Goal: Information Seeking & Learning: Learn about a topic

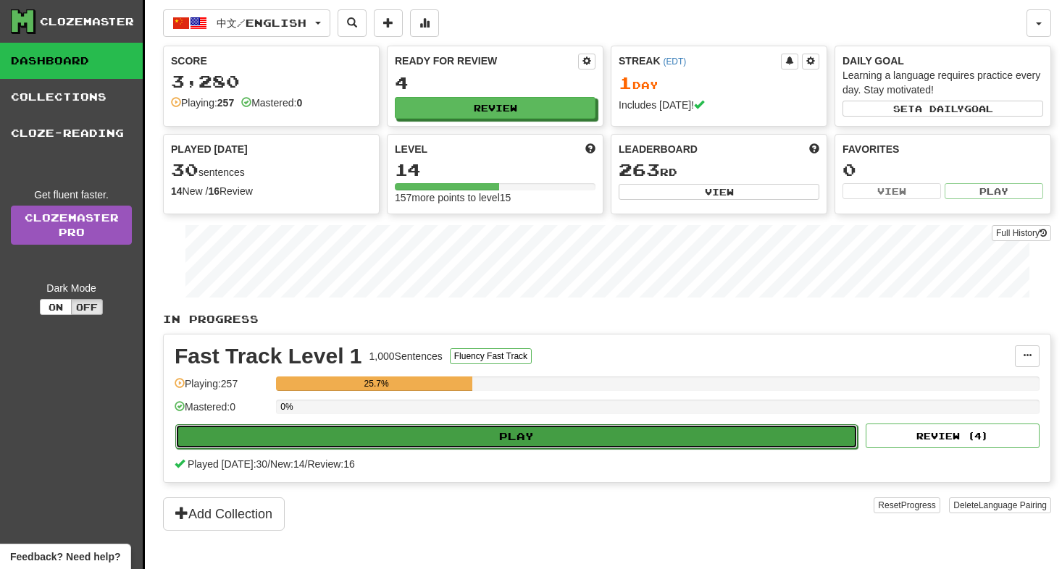
click at [529, 444] on button "Play" at bounding box center [516, 436] width 682 height 25
select select "**"
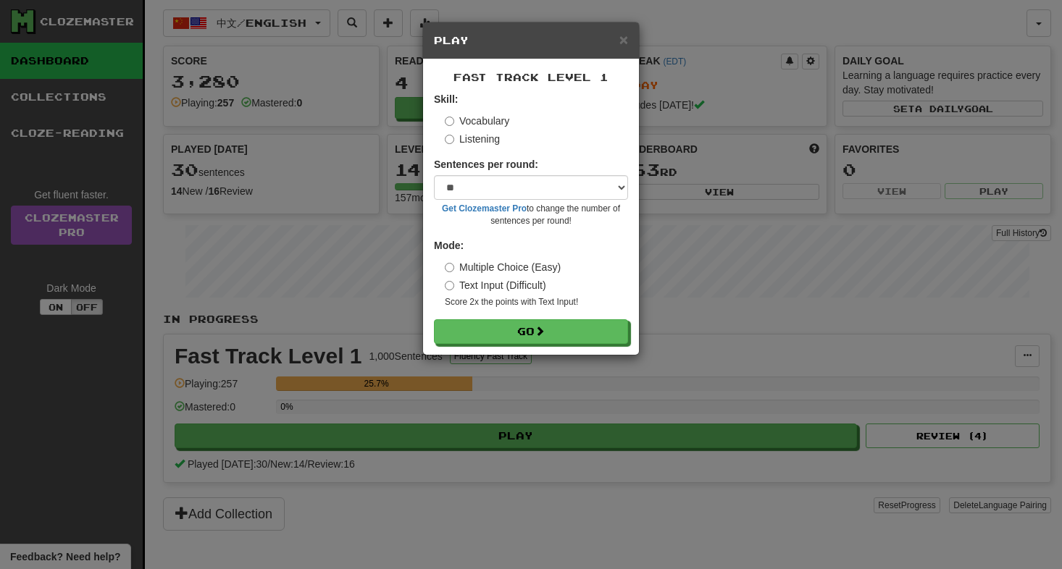
click at [482, 148] on form "Skill: Vocabulary Listening Sentences per round: * ** ** ** ** ** *** ******** …" at bounding box center [531, 218] width 194 height 252
click at [477, 145] on label "Listening" at bounding box center [472, 139] width 55 height 14
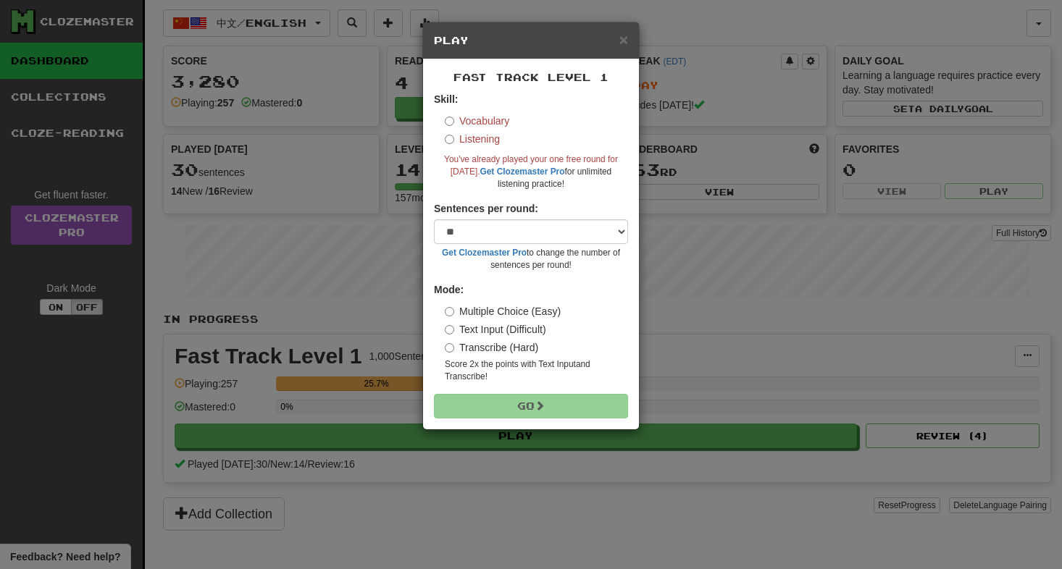
click at [472, 349] on label "Transcribe (Hard)" at bounding box center [491, 347] width 93 height 14
click at [487, 335] on label "Text Input (Difficult)" at bounding box center [495, 329] width 101 height 14
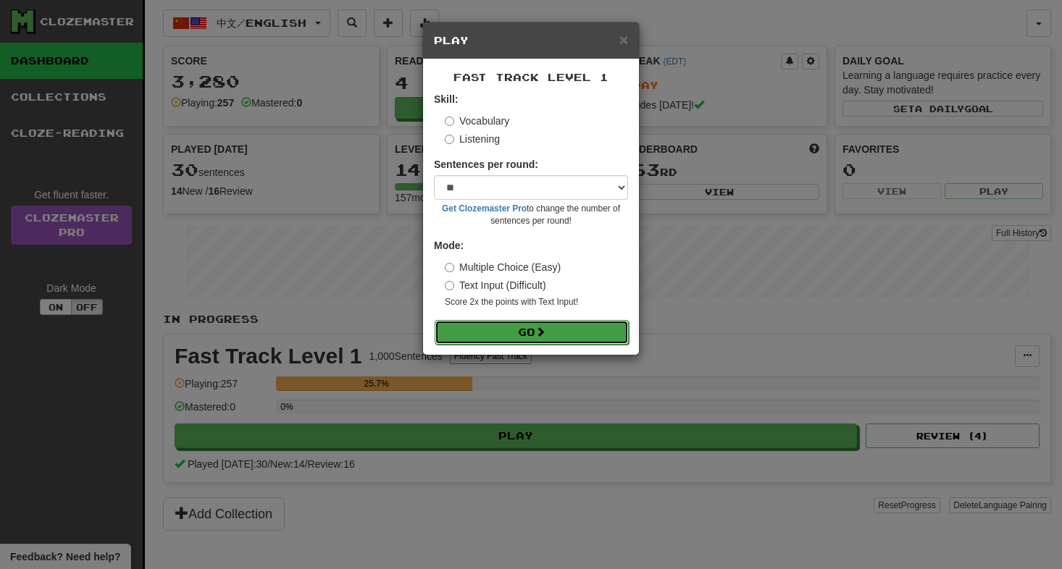
click at [545, 338] on button "Go" at bounding box center [532, 332] width 194 height 25
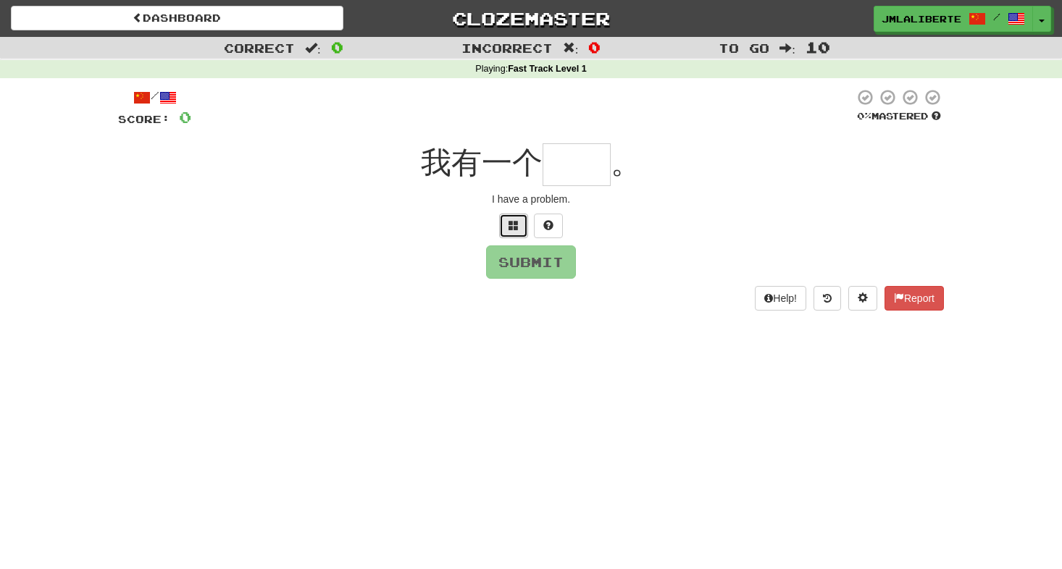
click at [503, 228] on button at bounding box center [513, 226] width 29 height 25
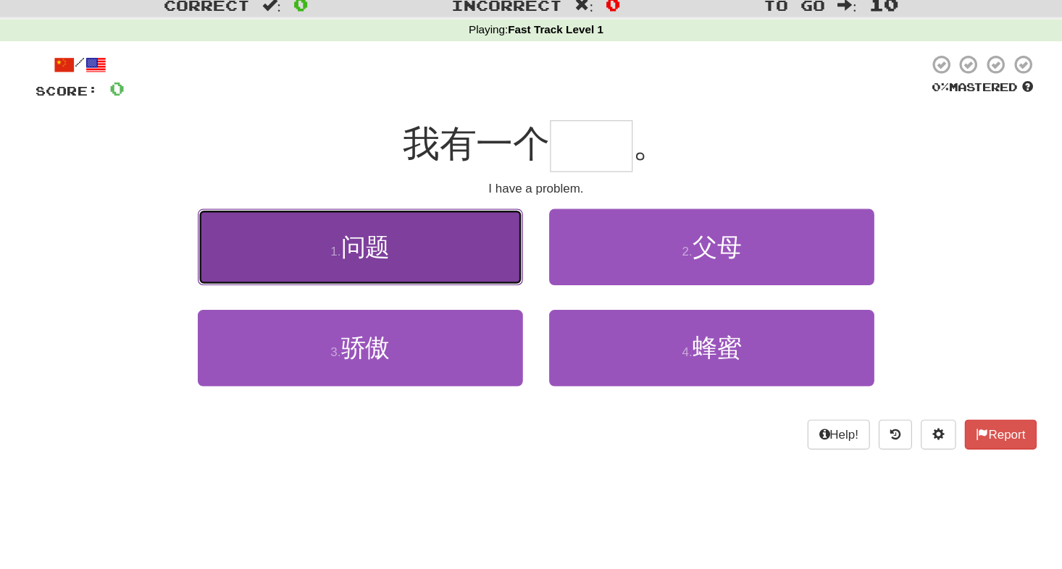
click at [495, 239] on button "1 . 问题" at bounding box center [386, 248] width 268 height 63
type input "**"
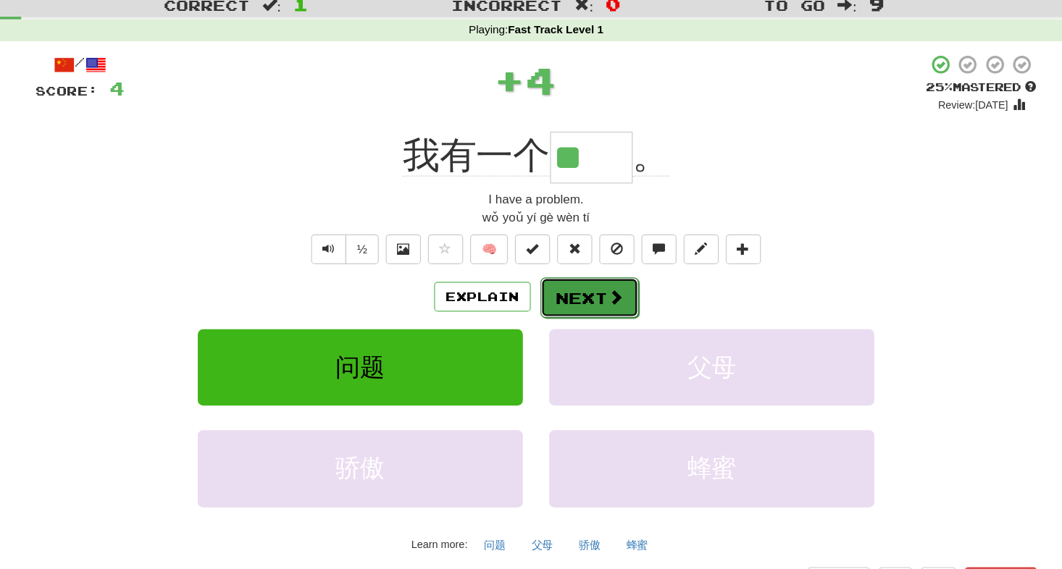
click at [598, 285] on span at bounding box center [596, 288] width 13 height 13
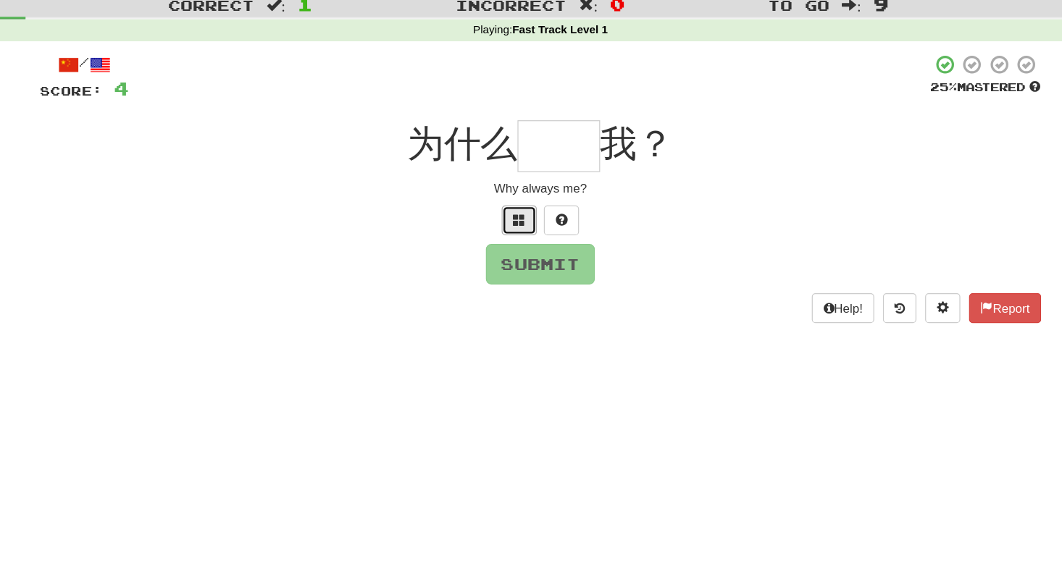
click at [515, 216] on button at bounding box center [513, 226] width 29 height 25
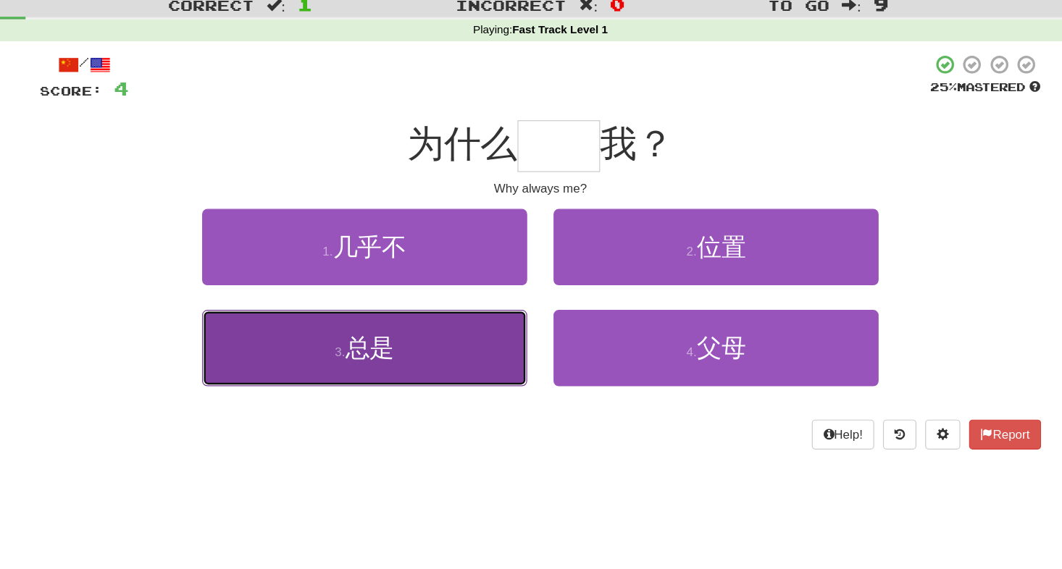
click at [433, 325] on button "3 . 总是" at bounding box center [386, 331] width 268 height 63
type input "**"
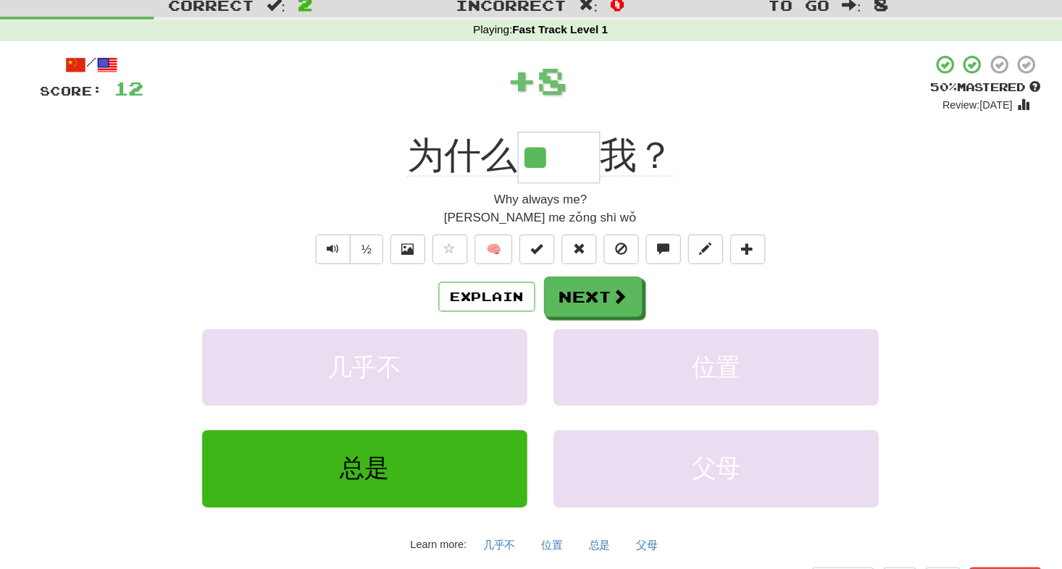
click at [698, 178] on div "为什么 ** 我？" at bounding box center [531, 174] width 826 height 43
click at [581, 280] on button "Next" at bounding box center [575, 289] width 81 height 33
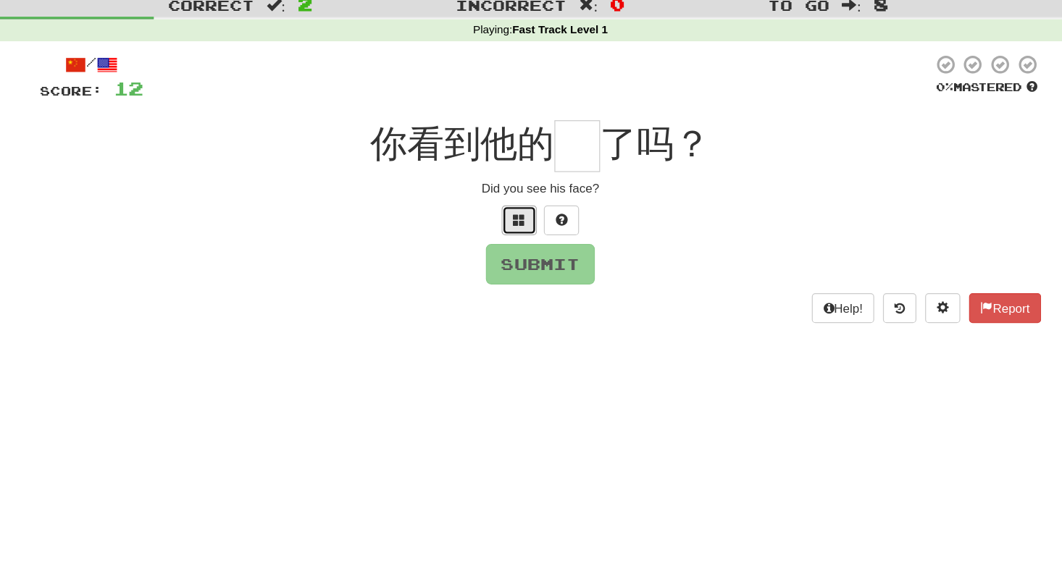
click at [511, 222] on span at bounding box center [513, 225] width 10 height 10
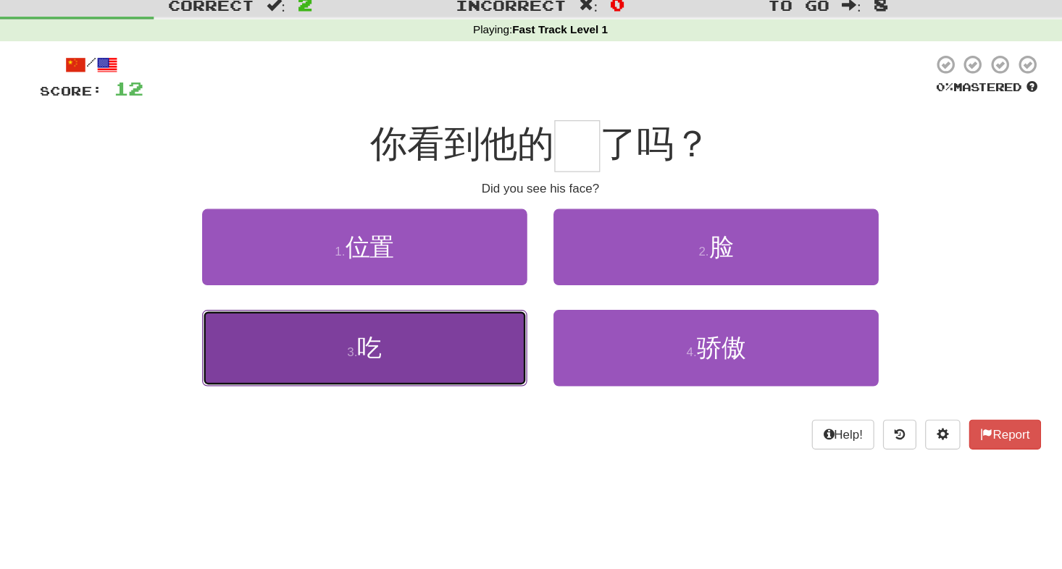
click at [436, 341] on button "3 . 吃" at bounding box center [386, 331] width 268 height 63
type input "*"
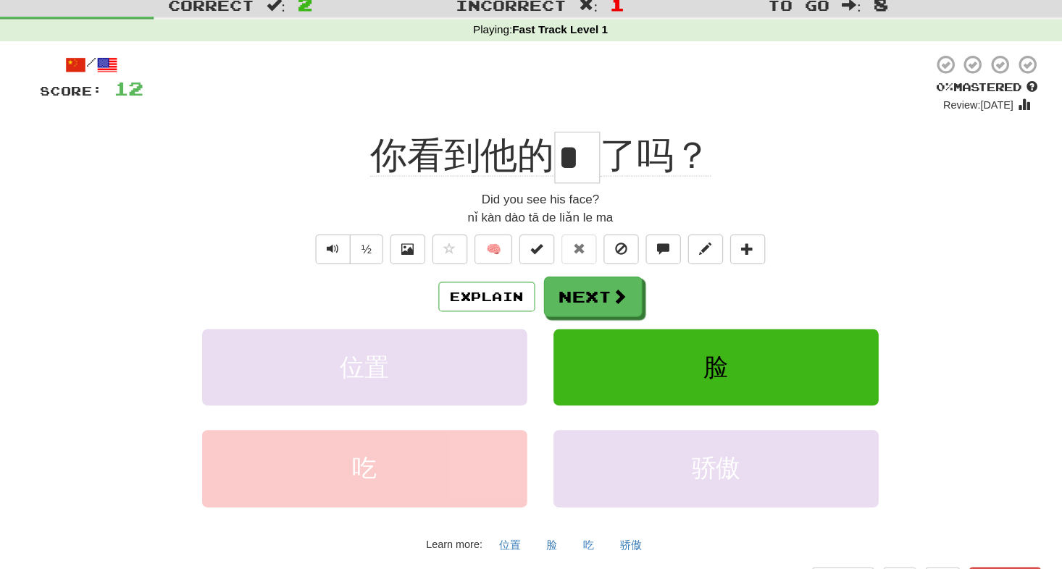
click at [462, 174] on span "你看到他的" at bounding box center [466, 172] width 152 height 35
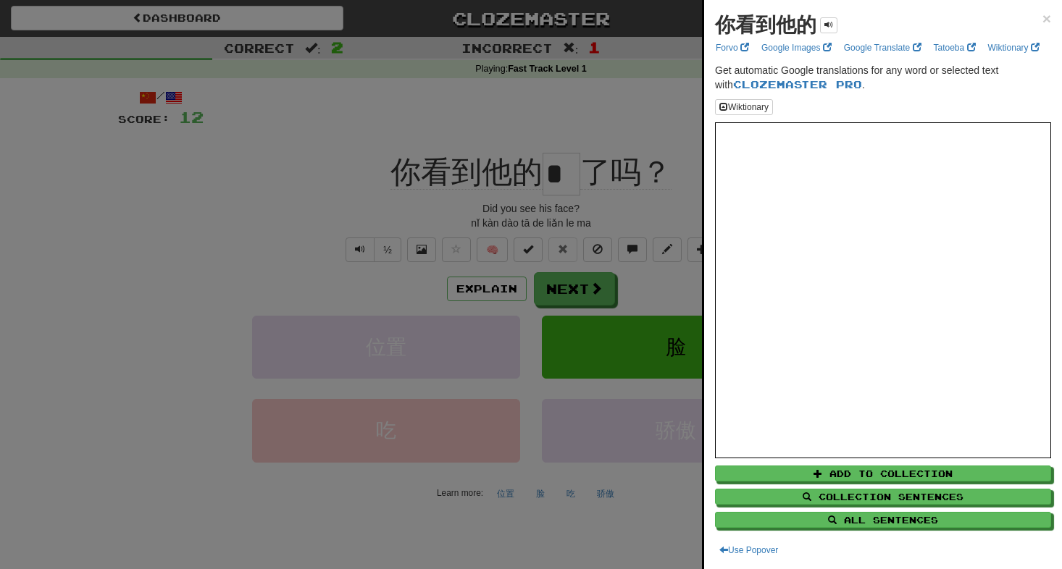
click at [1052, 20] on div "你看到他的 × Forvo Google Images Google Translate Tatoeba Wiktionary Get automatic G…" at bounding box center [883, 284] width 358 height 569
click at [1044, 20] on span "×" at bounding box center [1046, 18] width 9 height 17
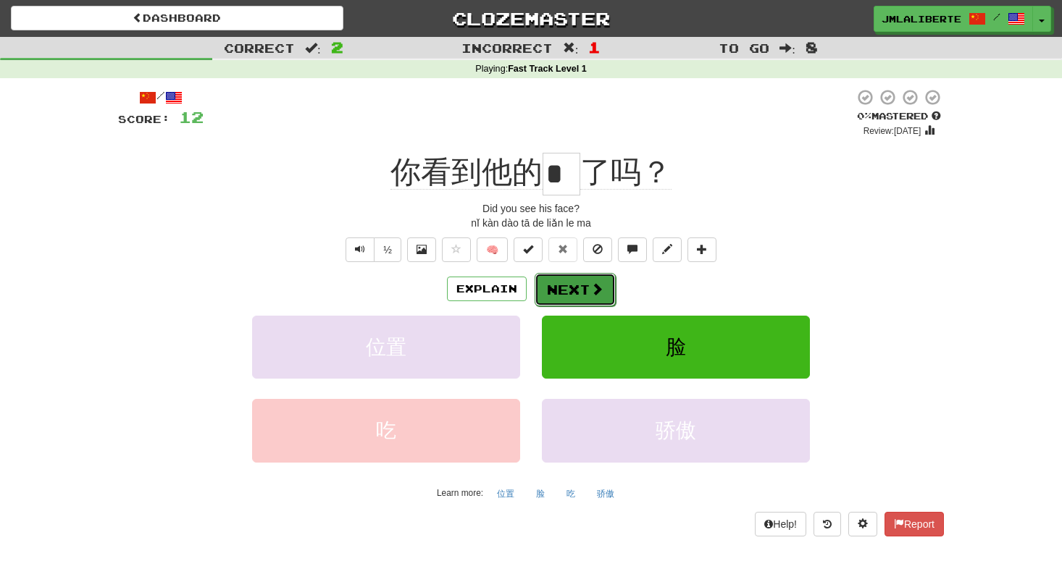
click at [591, 289] on span at bounding box center [596, 288] width 13 height 13
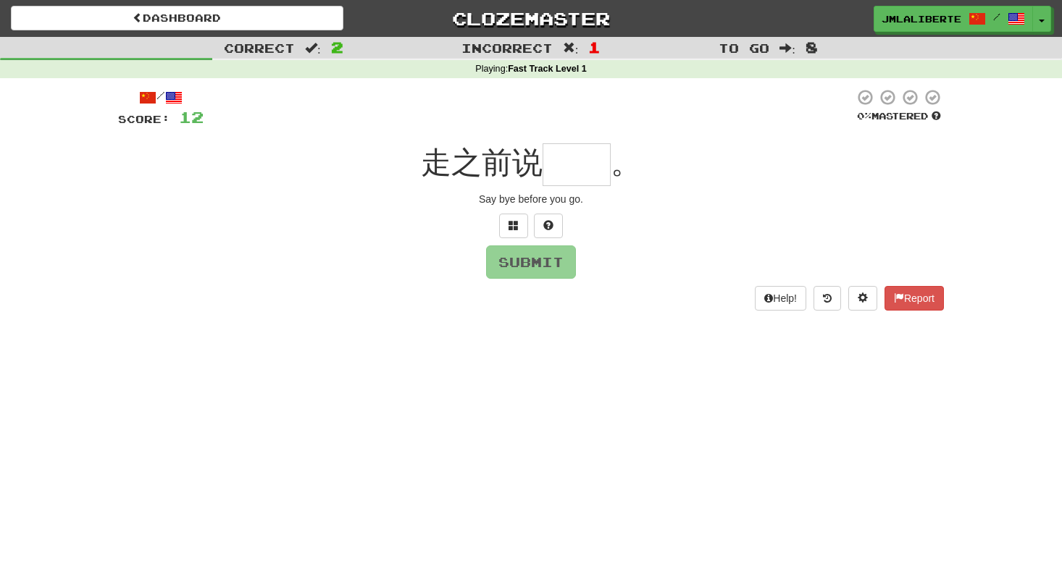
click at [567, 166] on input "text" at bounding box center [577, 164] width 68 height 43
type input "*"
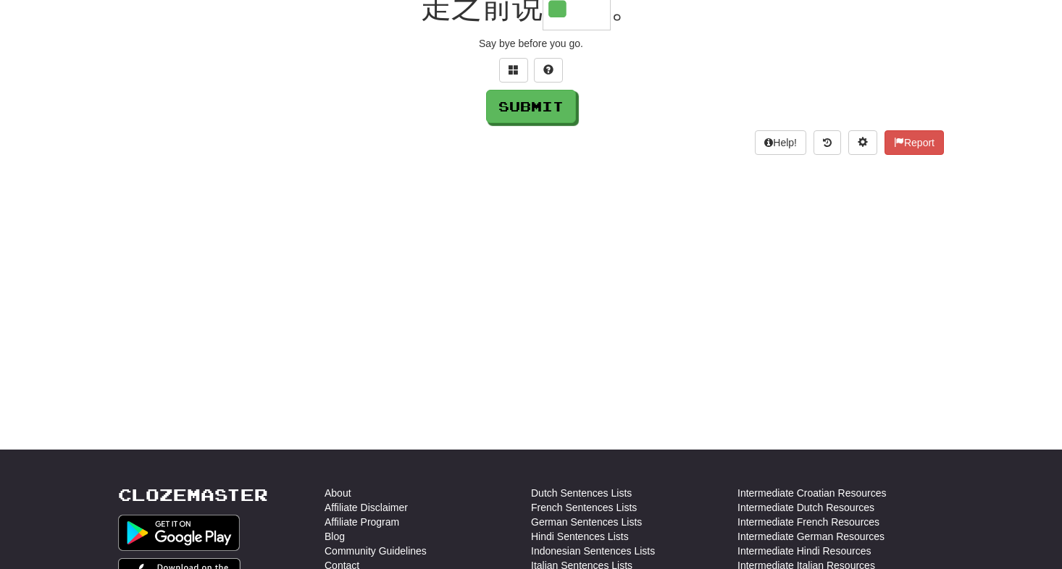
scroll to position [4, 0]
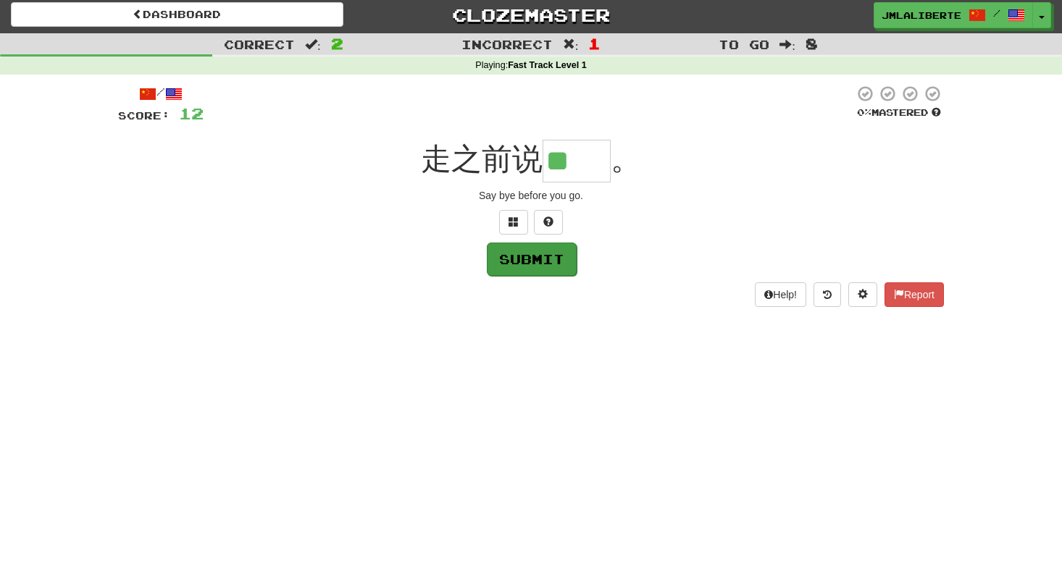
type input "**"
click at [561, 259] on button "Submit" at bounding box center [532, 259] width 90 height 33
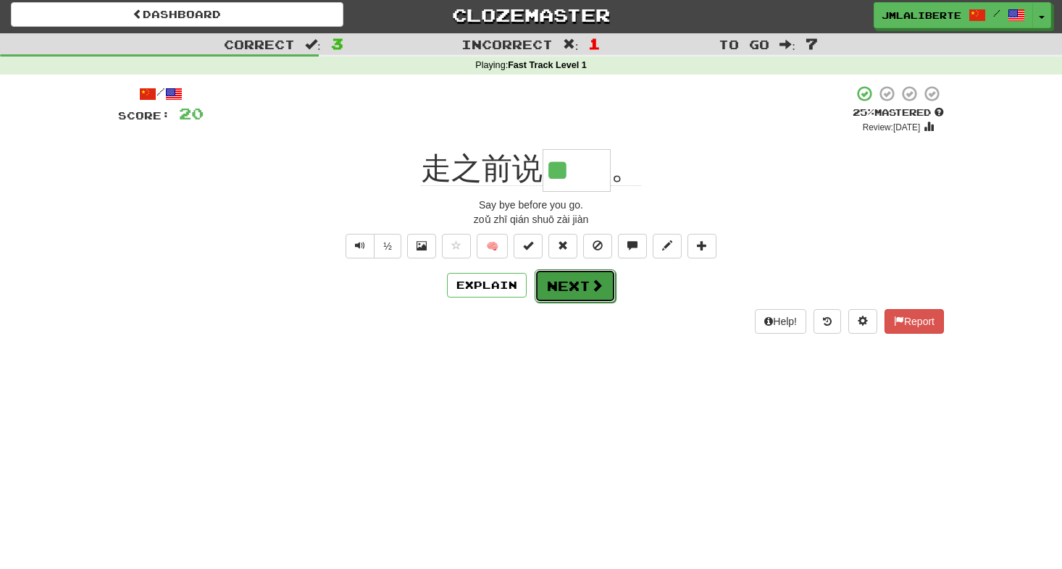
click at [585, 301] on button "Next" at bounding box center [575, 285] width 81 height 33
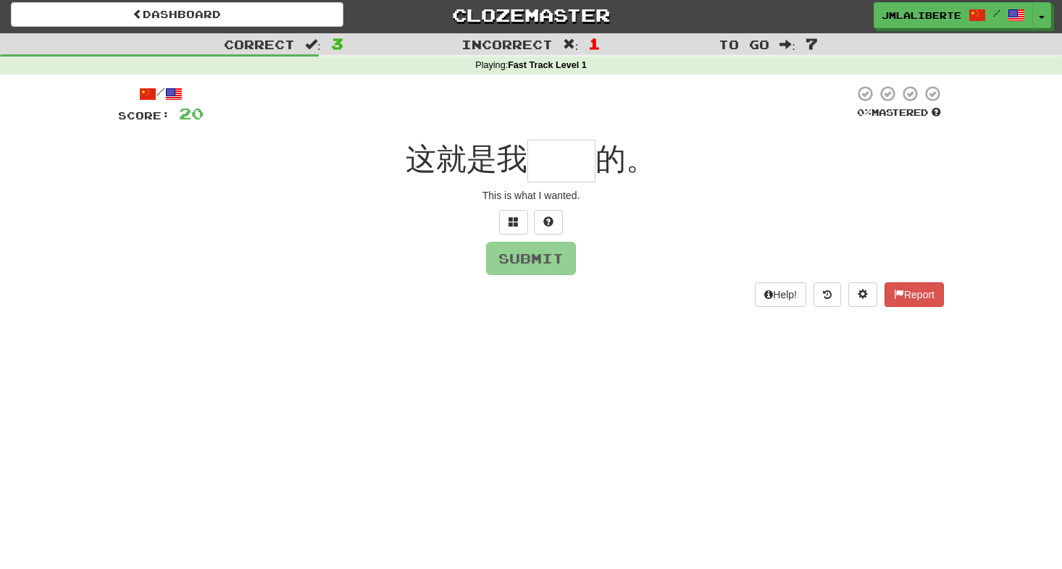
click at [562, 167] on input "text" at bounding box center [561, 161] width 68 height 43
click at [508, 221] on span at bounding box center [513, 222] width 10 height 10
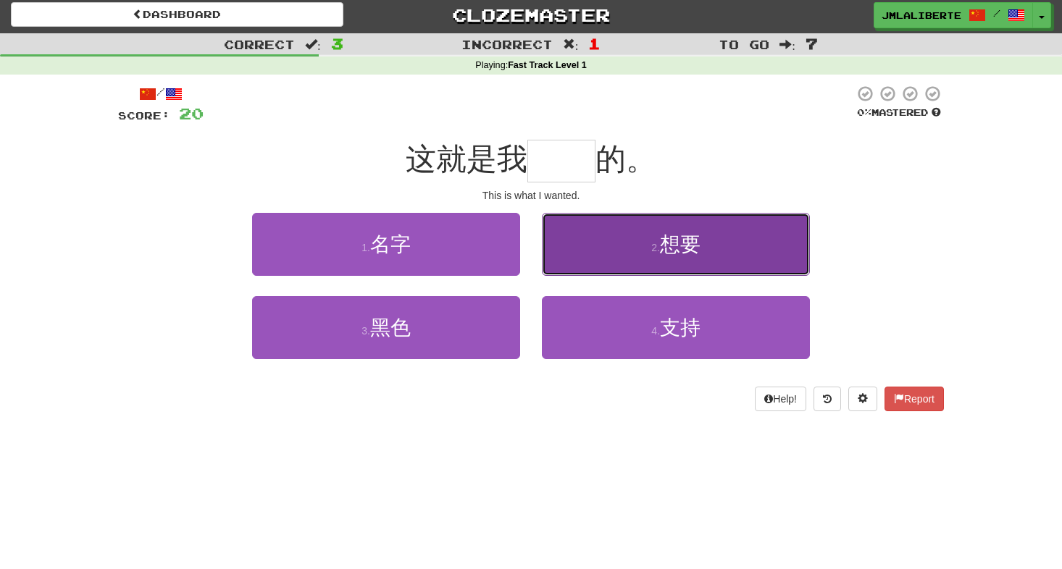
click at [717, 238] on button "2 . 想要" at bounding box center [676, 244] width 268 height 63
type input "**"
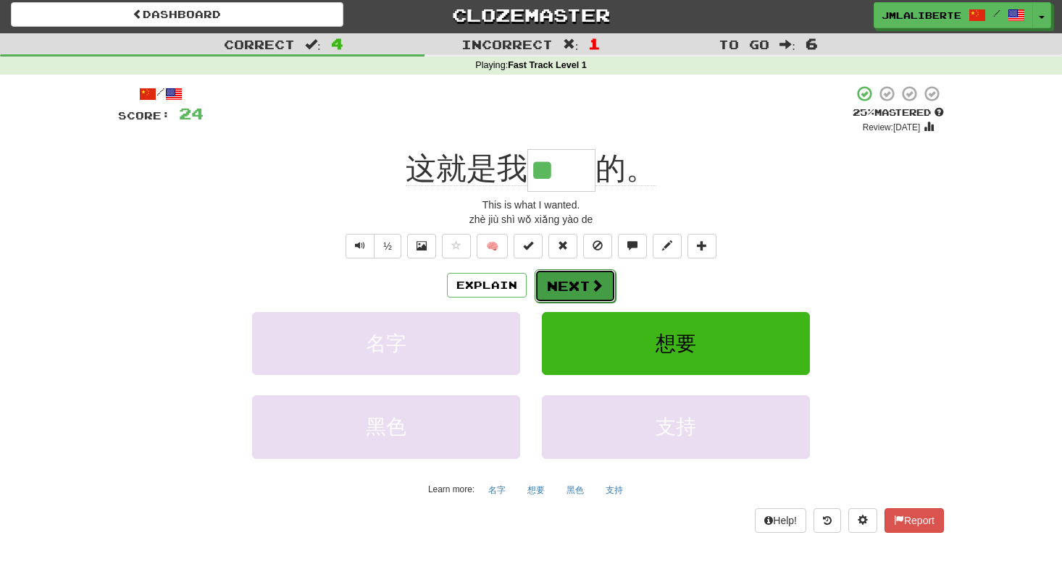
click at [586, 288] on button "Next" at bounding box center [575, 285] width 81 height 33
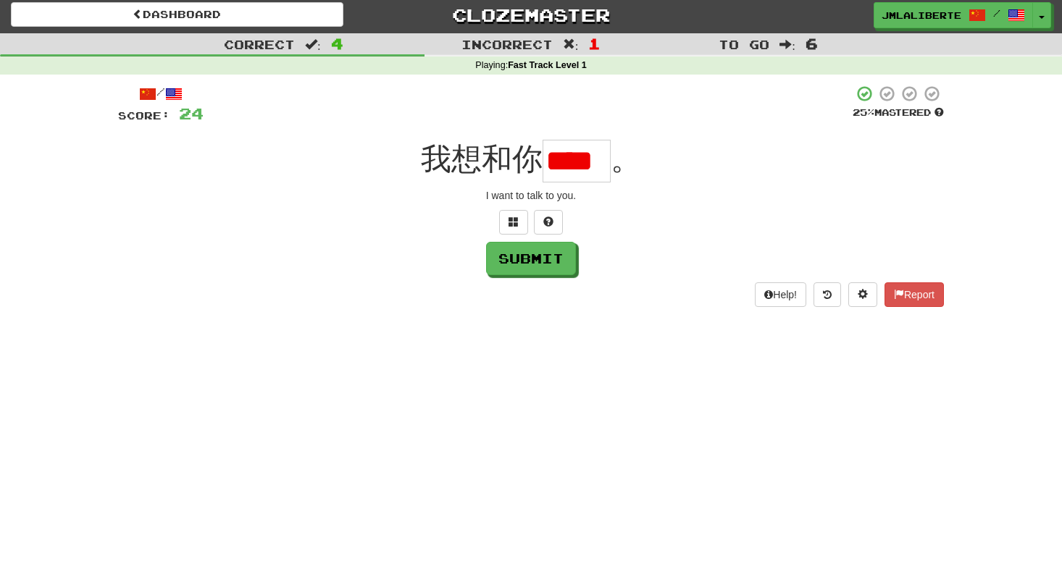
scroll to position [0, 4]
type input "*"
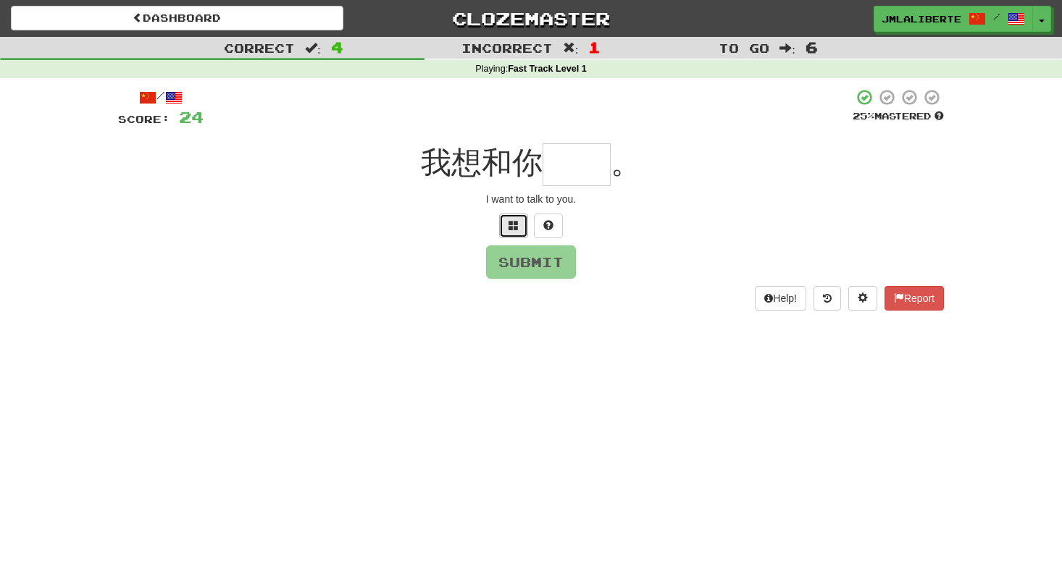
click at [513, 220] on span at bounding box center [513, 225] width 10 height 10
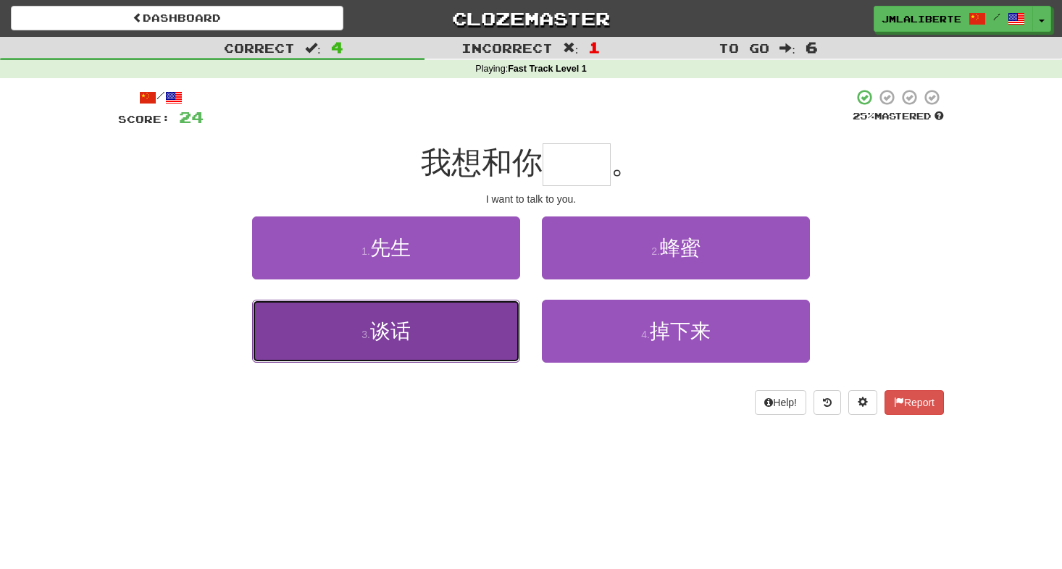
click at [439, 334] on button "3 . 谈话" at bounding box center [386, 331] width 268 height 63
type input "**"
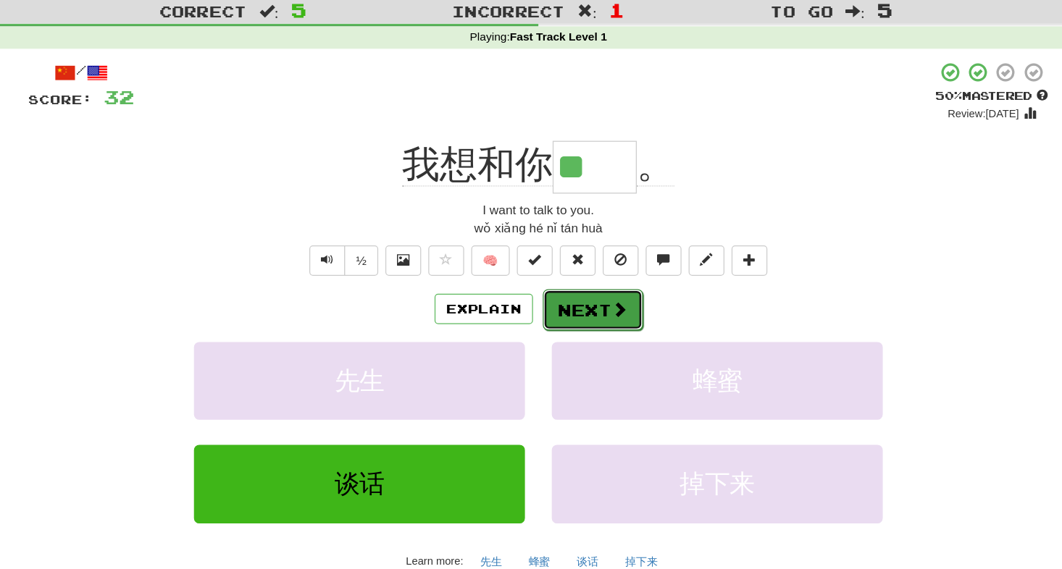
click at [584, 284] on button "Next" at bounding box center [575, 289] width 81 height 33
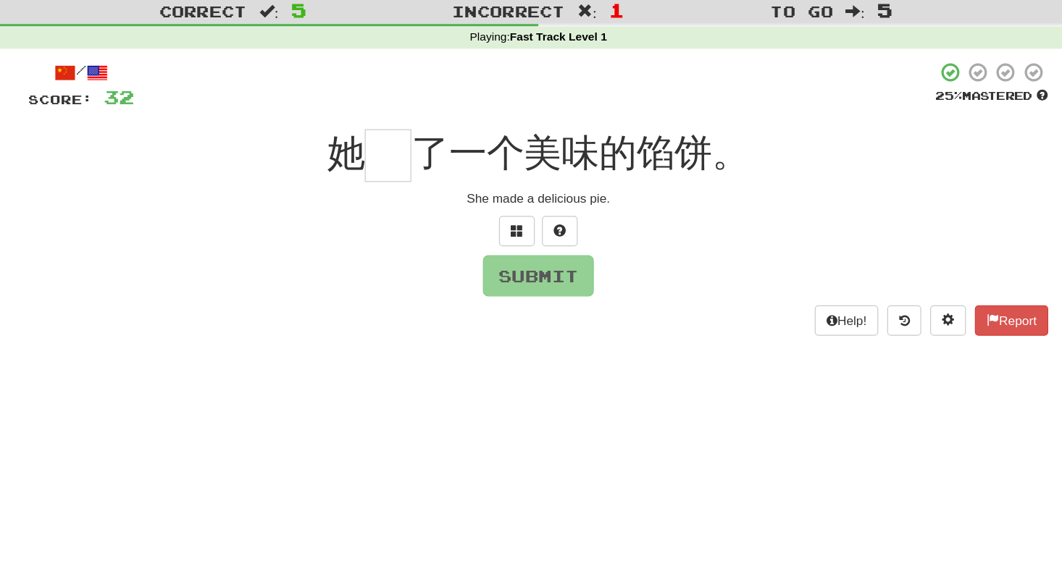
click at [406, 164] on input "text" at bounding box center [409, 164] width 38 height 43
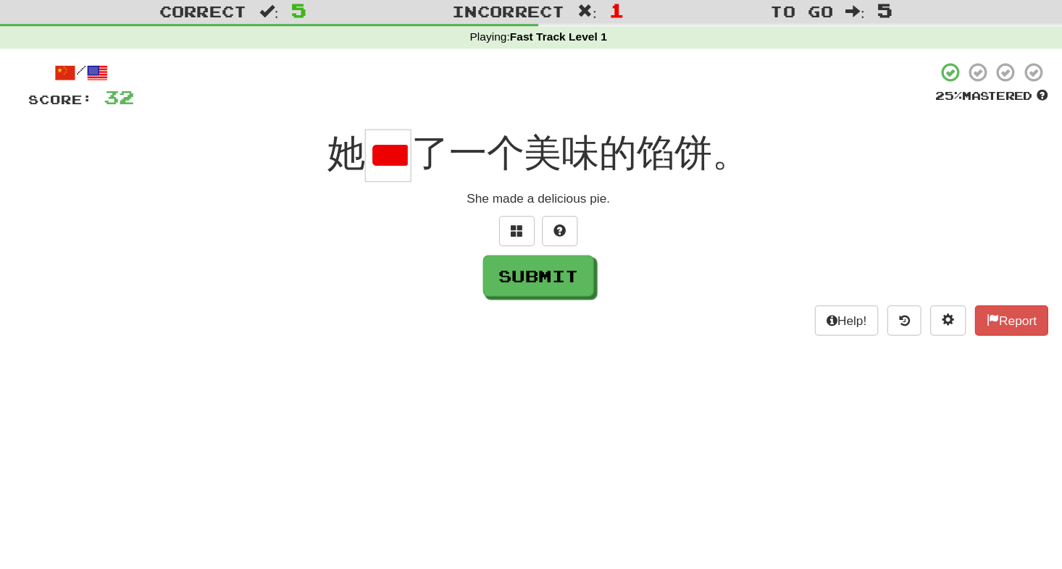
scroll to position [0, 7]
type input "*"
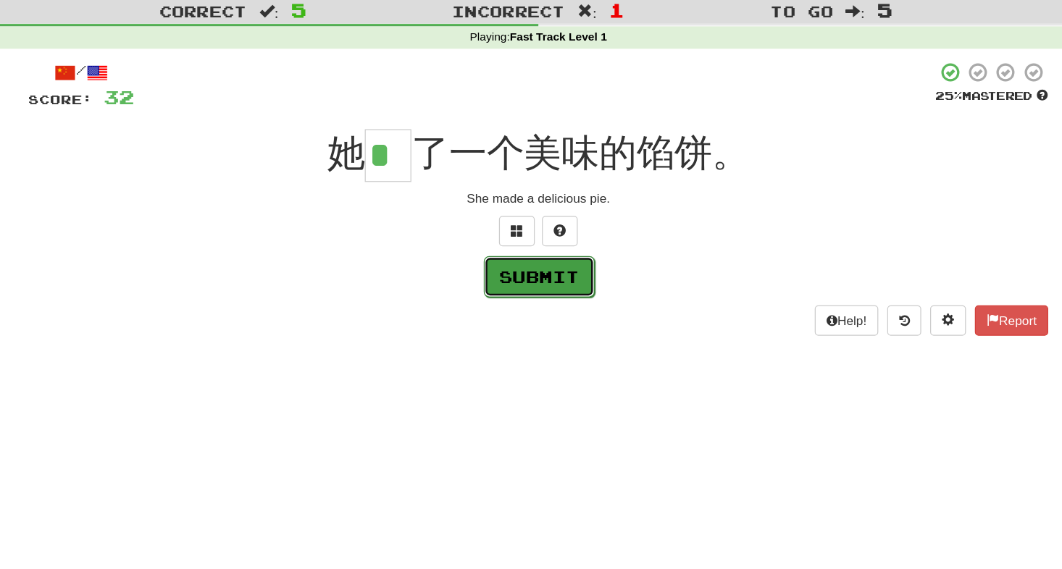
click at [565, 258] on button "Submit" at bounding box center [532, 262] width 90 height 33
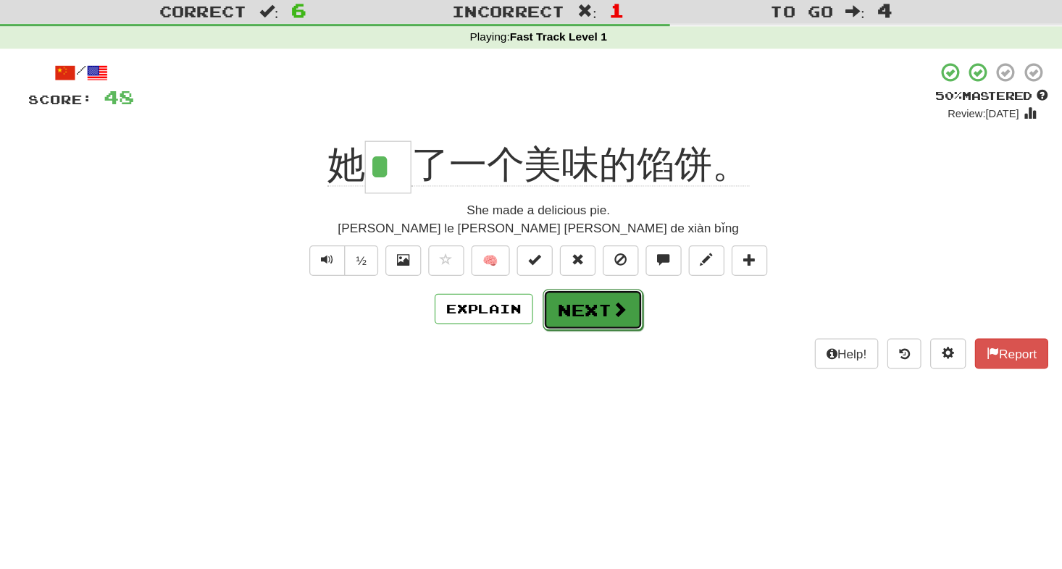
click at [569, 278] on button "Next" at bounding box center [575, 289] width 81 height 33
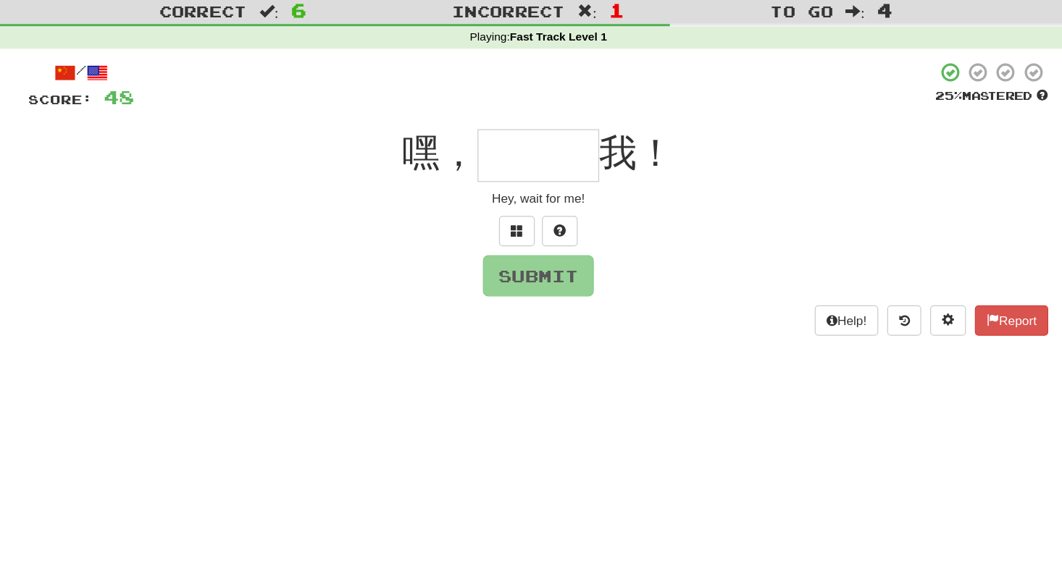
click at [522, 162] on input "text" at bounding box center [531, 164] width 99 height 43
click at [512, 225] on span at bounding box center [513, 225] width 10 height 10
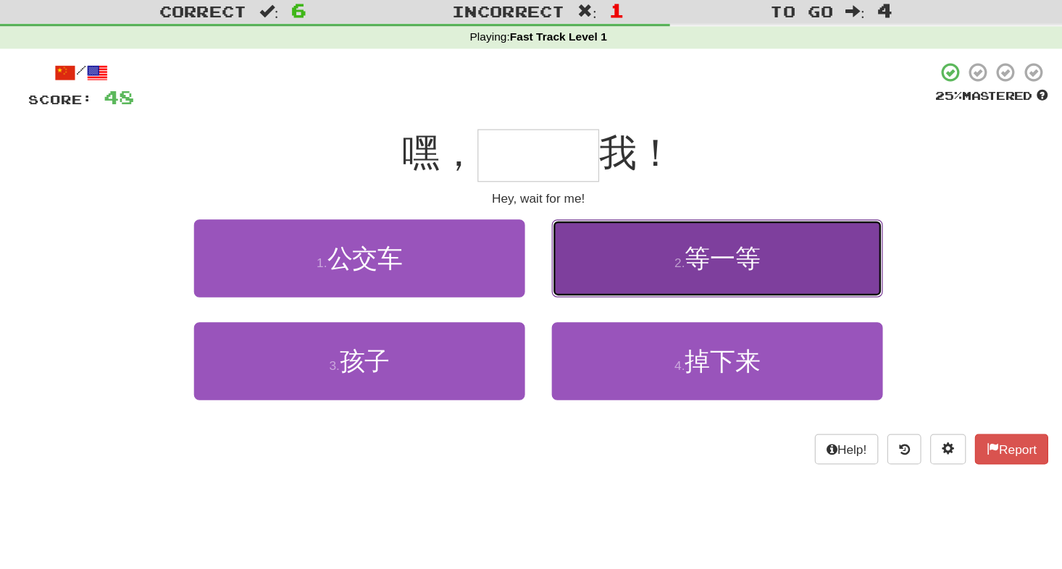
click at [621, 250] on button "2 . 等一等" at bounding box center [676, 248] width 268 height 63
type input "***"
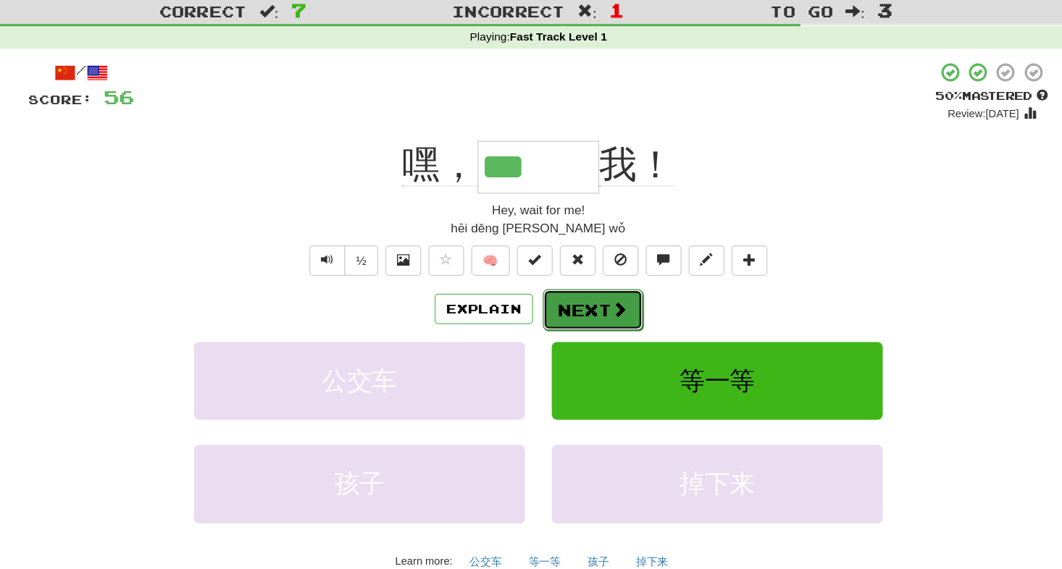
click at [582, 288] on button "Next" at bounding box center [575, 289] width 81 height 33
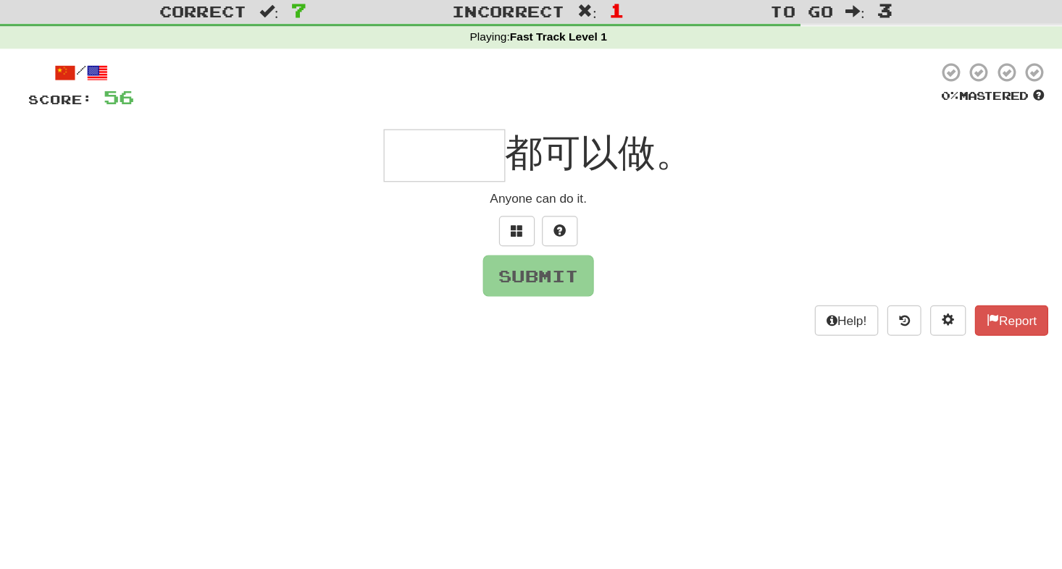
click at [475, 175] on input "text" at bounding box center [455, 164] width 99 height 43
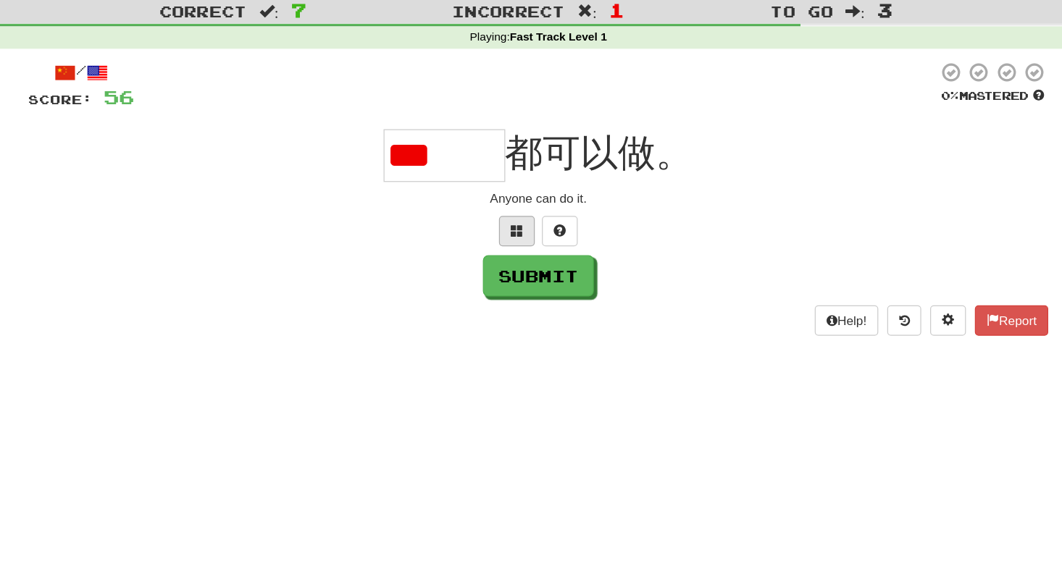
type input "*"
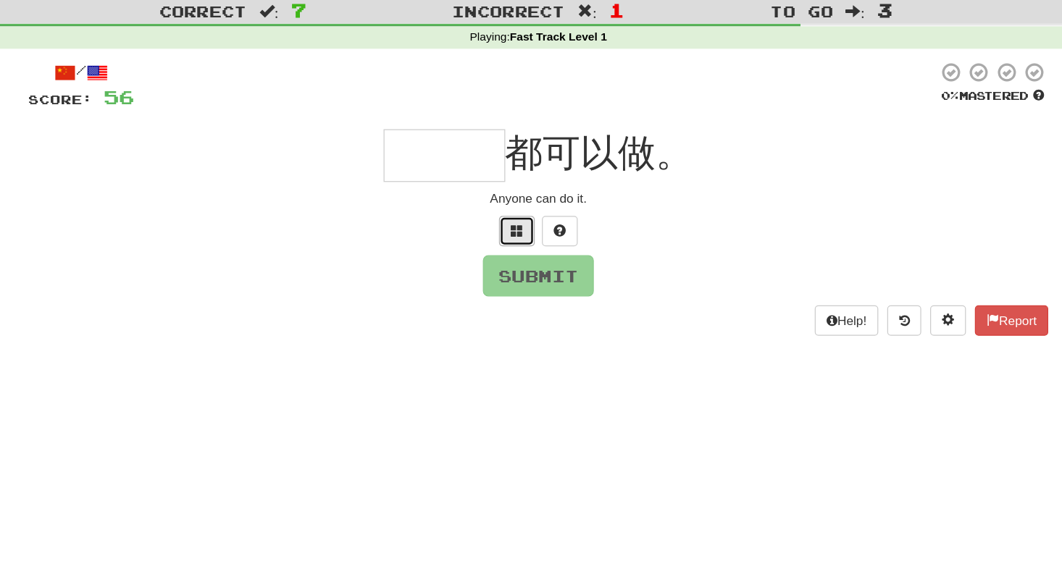
click at [508, 224] on span at bounding box center [513, 225] width 10 height 10
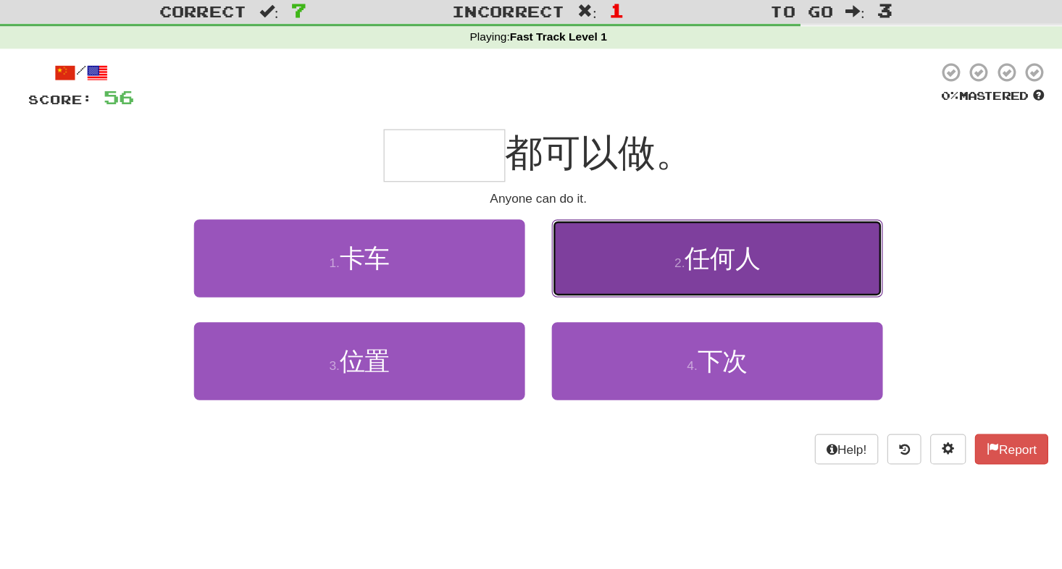
click at [654, 243] on span "任何人" at bounding box center [680, 248] width 61 height 22
type input "***"
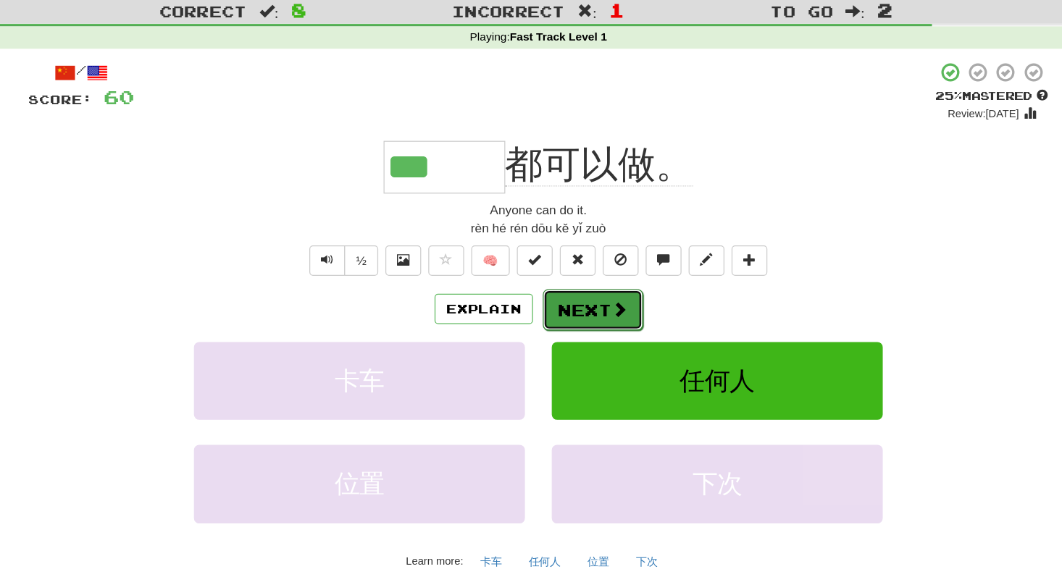
click at [590, 292] on span at bounding box center [596, 288] width 13 height 13
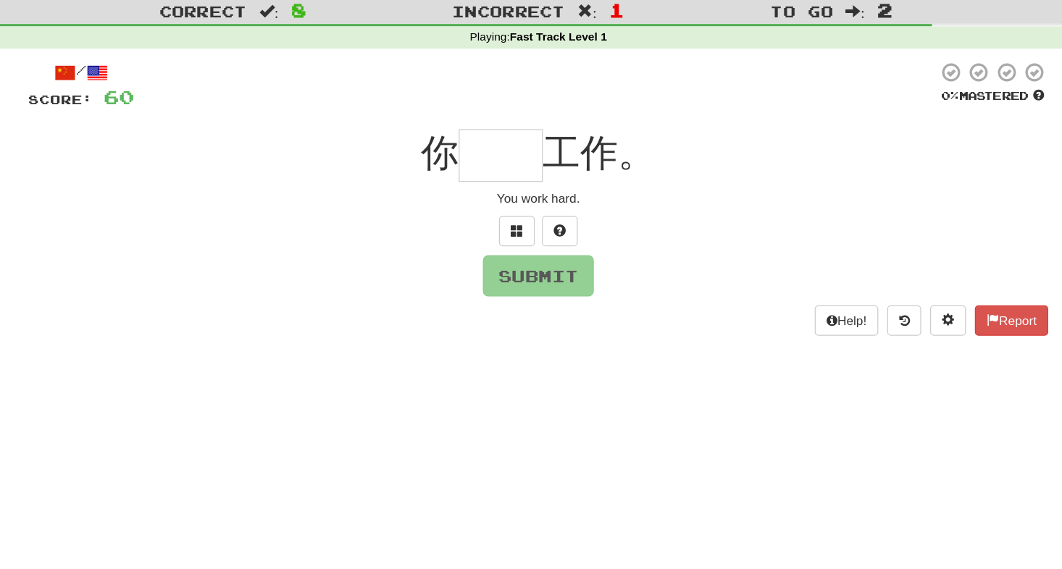
click at [508, 166] on input "text" at bounding box center [500, 164] width 68 height 43
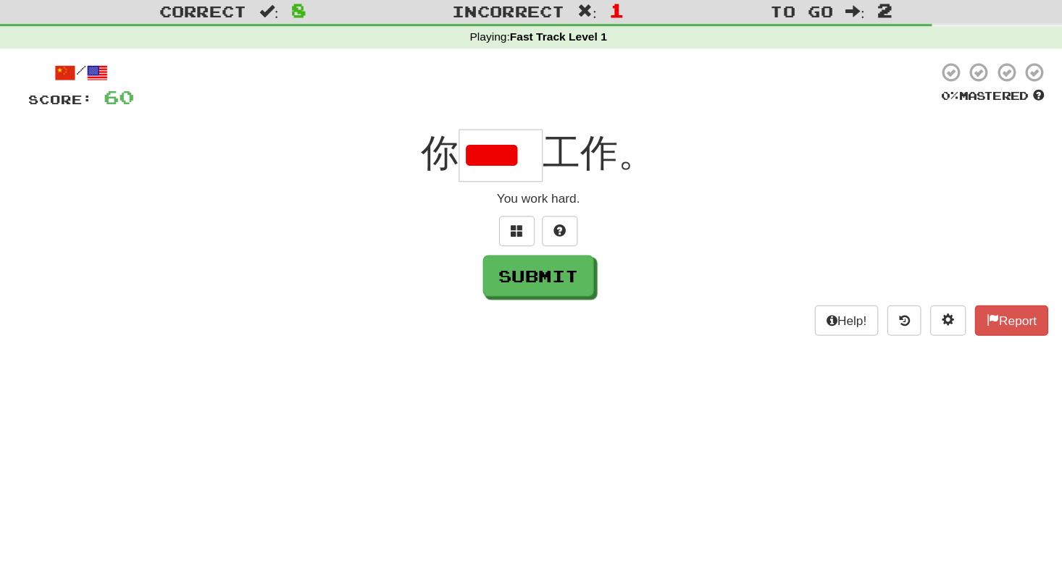
scroll to position [0, 7]
type input "*"
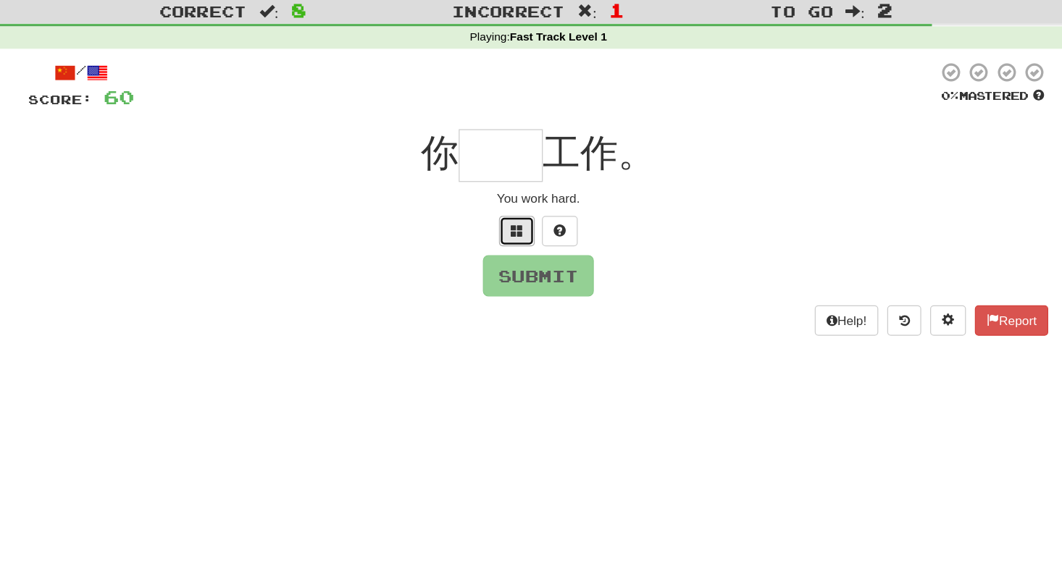
click at [516, 222] on span at bounding box center [513, 225] width 10 height 10
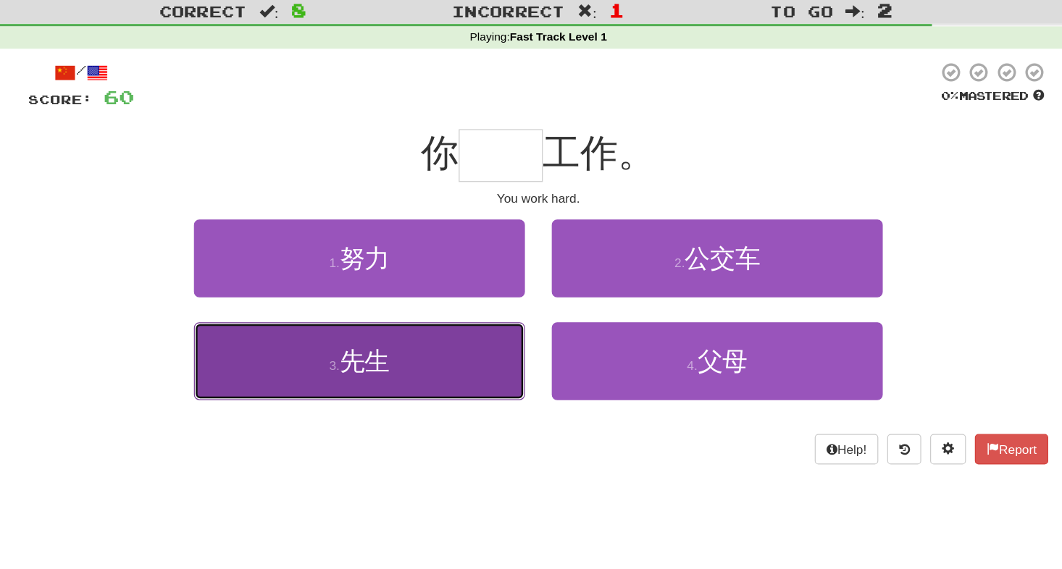
click at [427, 340] on button "3 . 先生" at bounding box center [386, 331] width 268 height 63
type input "**"
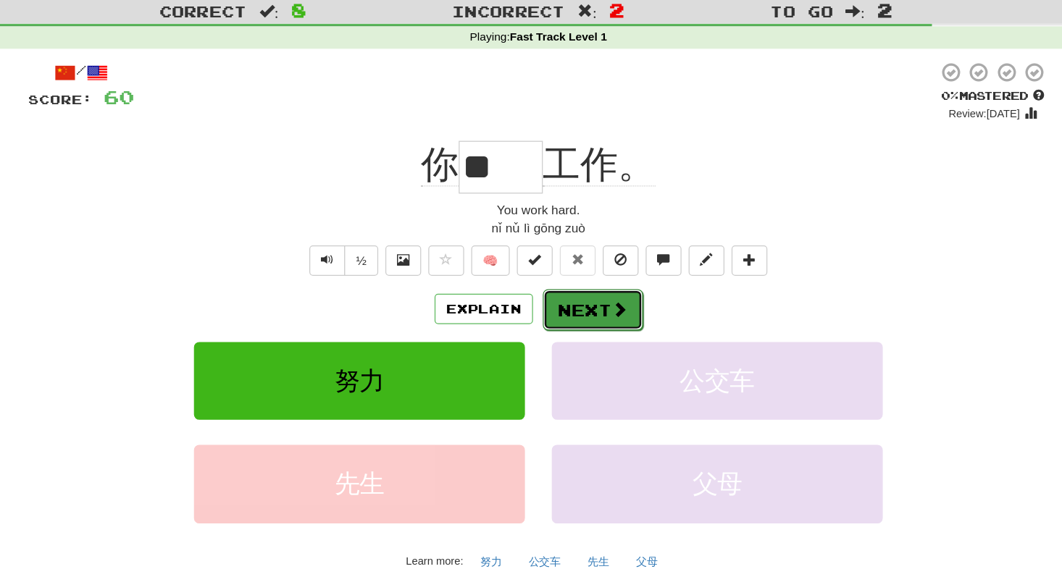
click at [588, 284] on button "Next" at bounding box center [575, 289] width 81 height 33
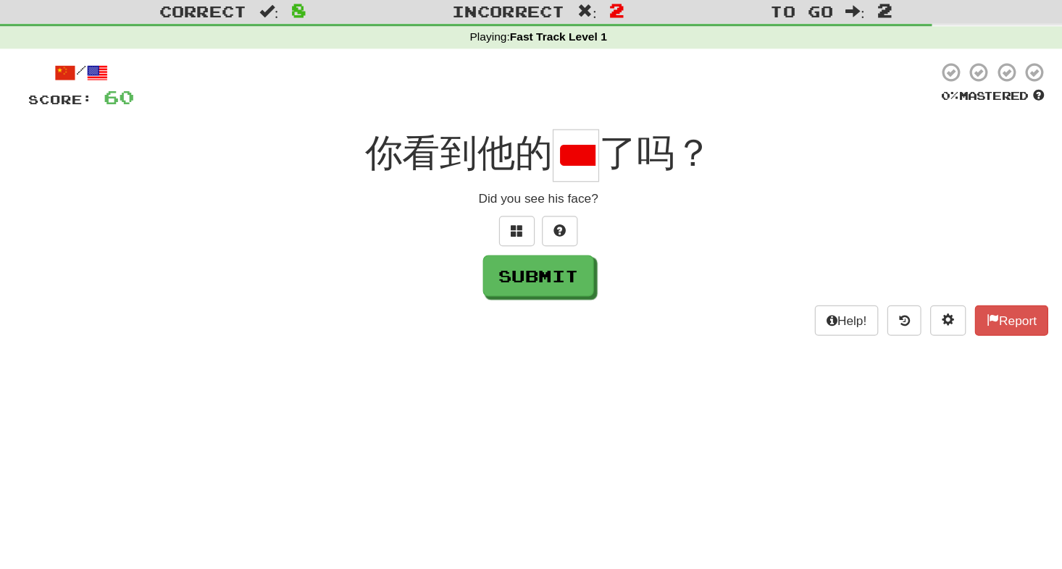
scroll to position [0, 14]
type input "*"
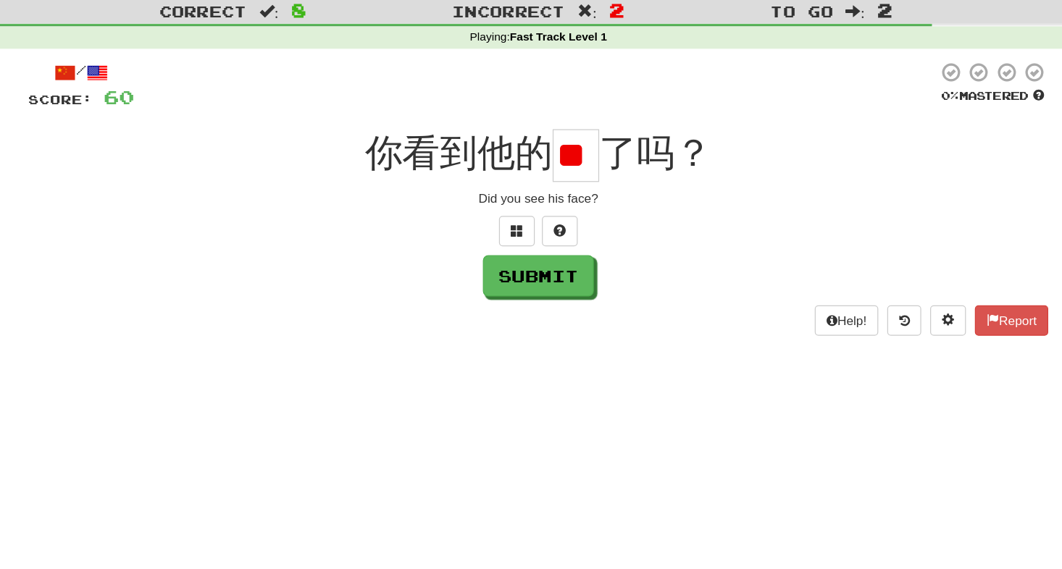
type input "*"
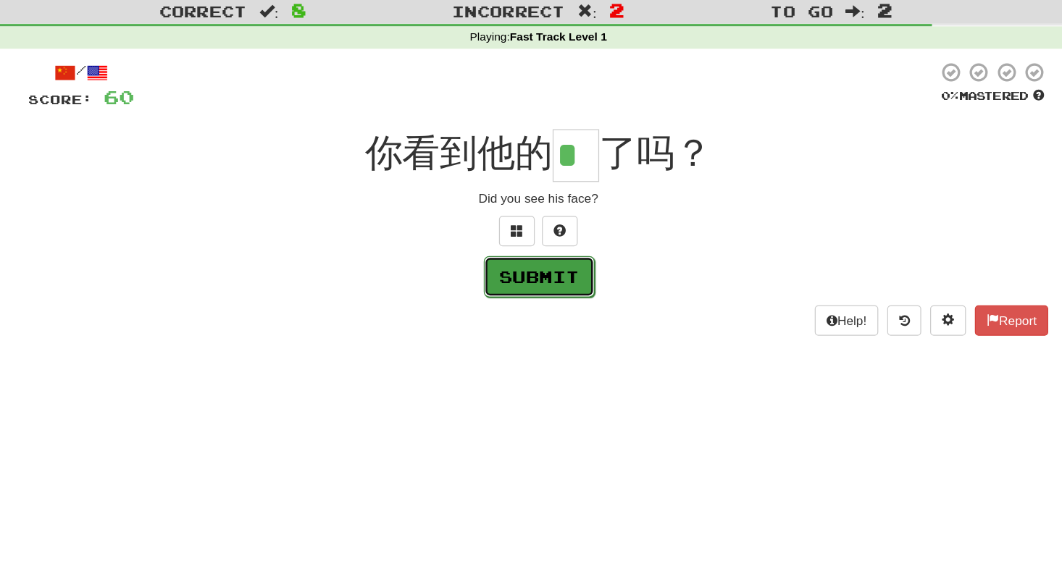
click at [550, 265] on button "Submit" at bounding box center [532, 262] width 90 height 33
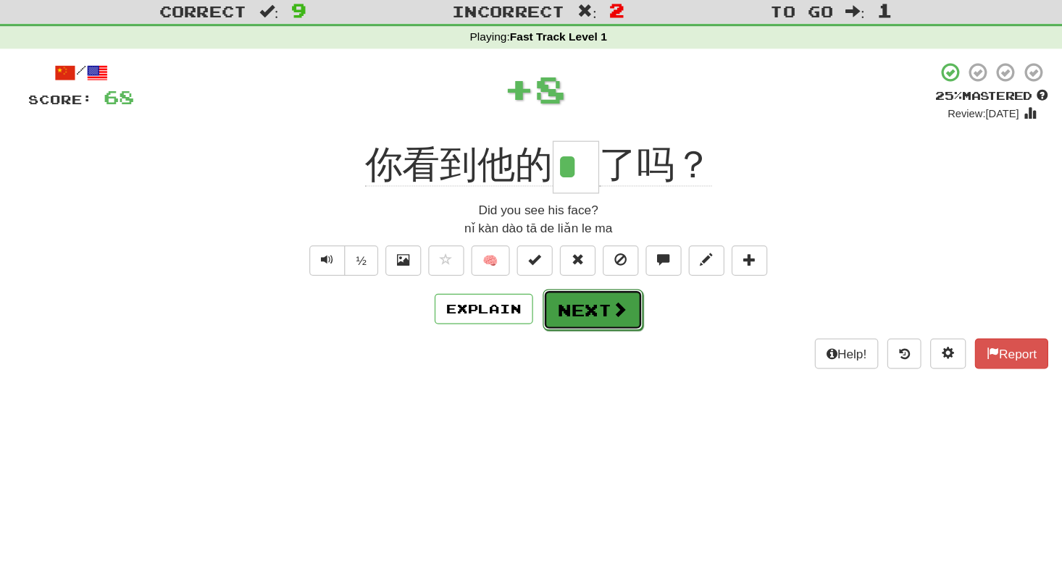
click at [598, 300] on button "Next" at bounding box center [575, 289] width 81 height 33
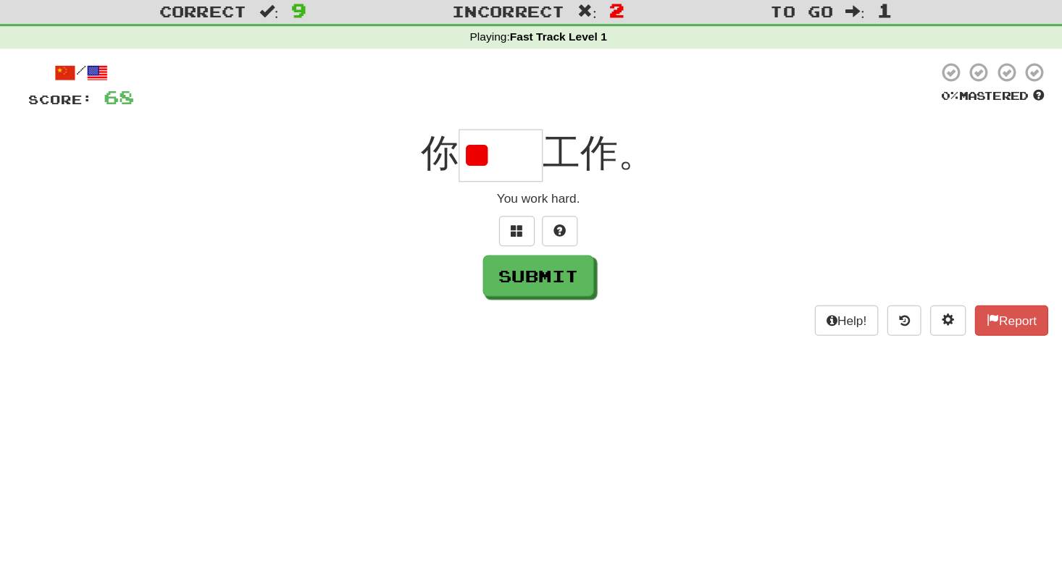
type input "*"
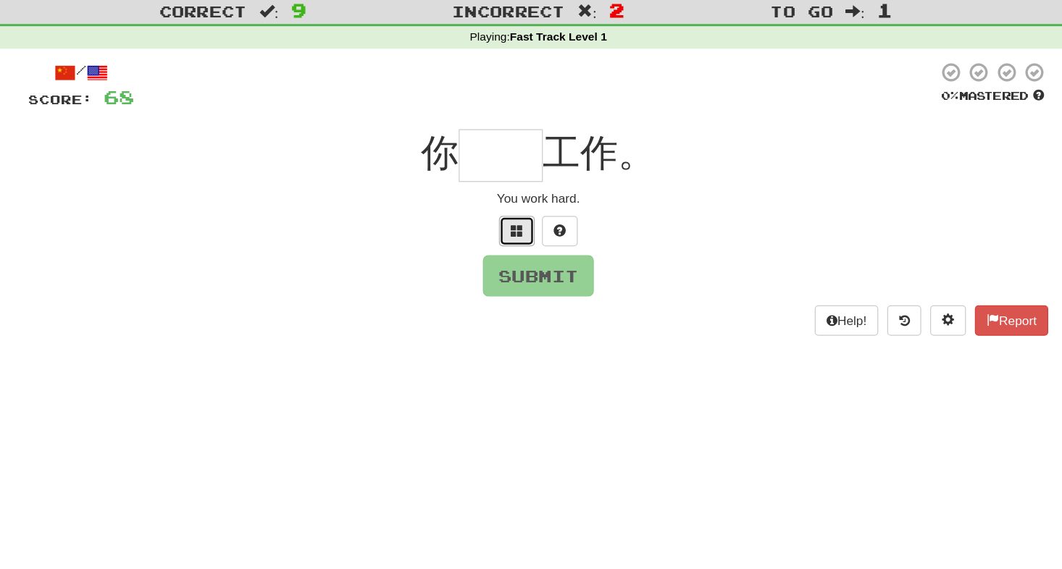
click at [519, 225] on button at bounding box center [513, 226] width 29 height 25
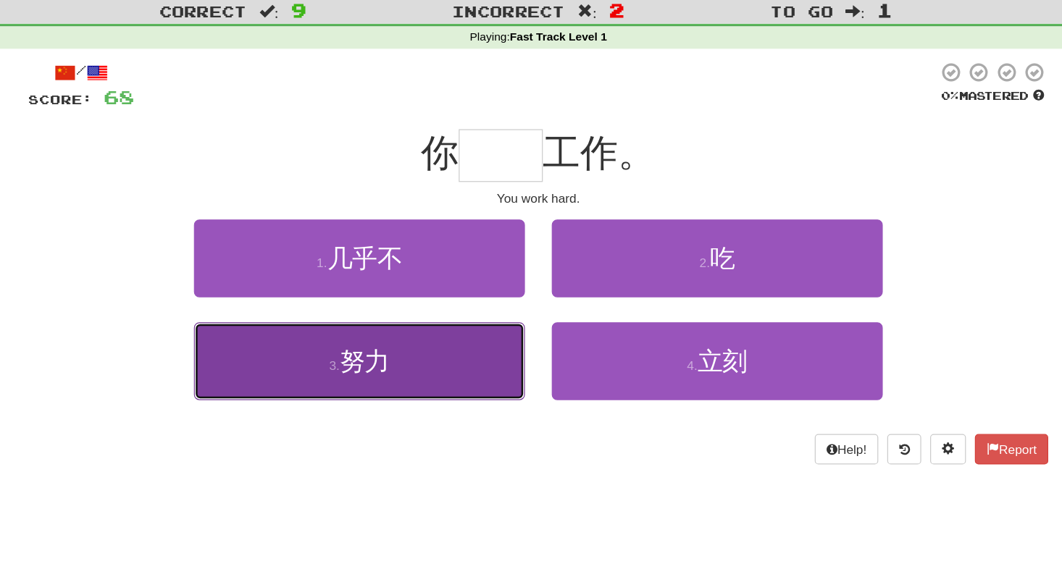
click at [450, 345] on button "3 . 努力" at bounding box center [386, 331] width 268 height 63
type input "**"
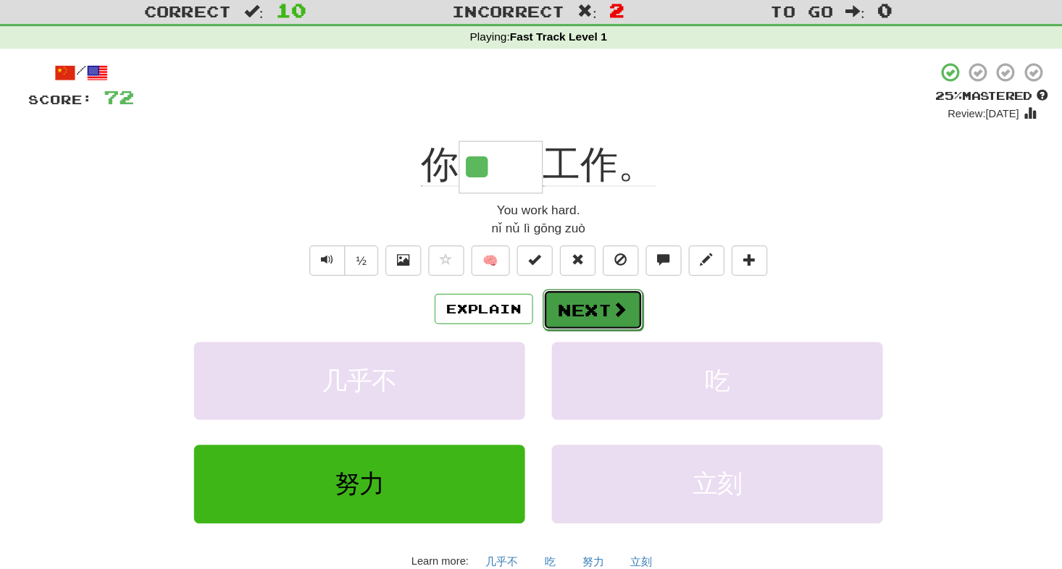
click at [570, 290] on button "Next" at bounding box center [575, 289] width 81 height 33
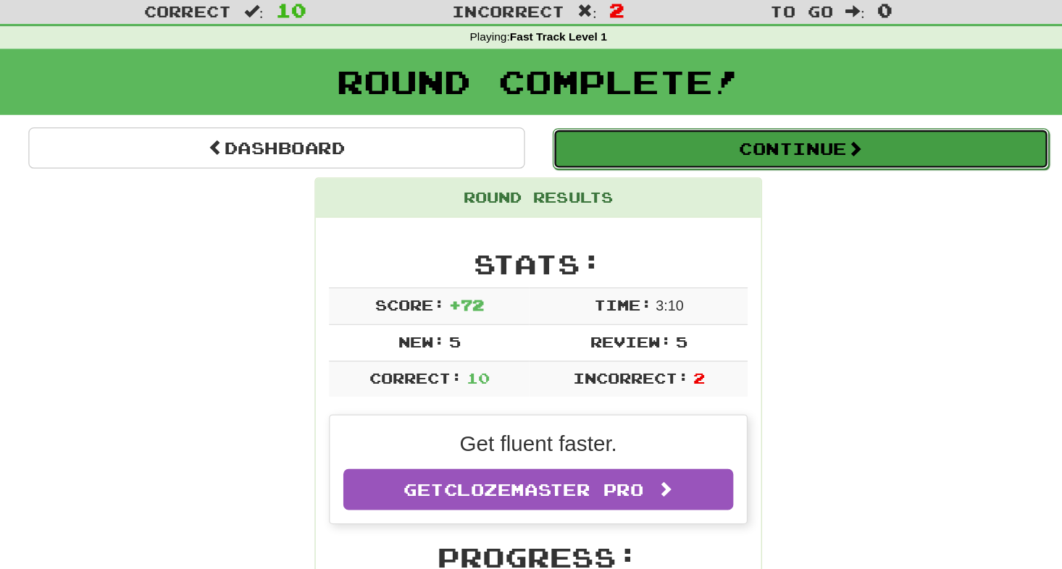
click at [624, 167] on button "Continue" at bounding box center [744, 159] width 402 height 33
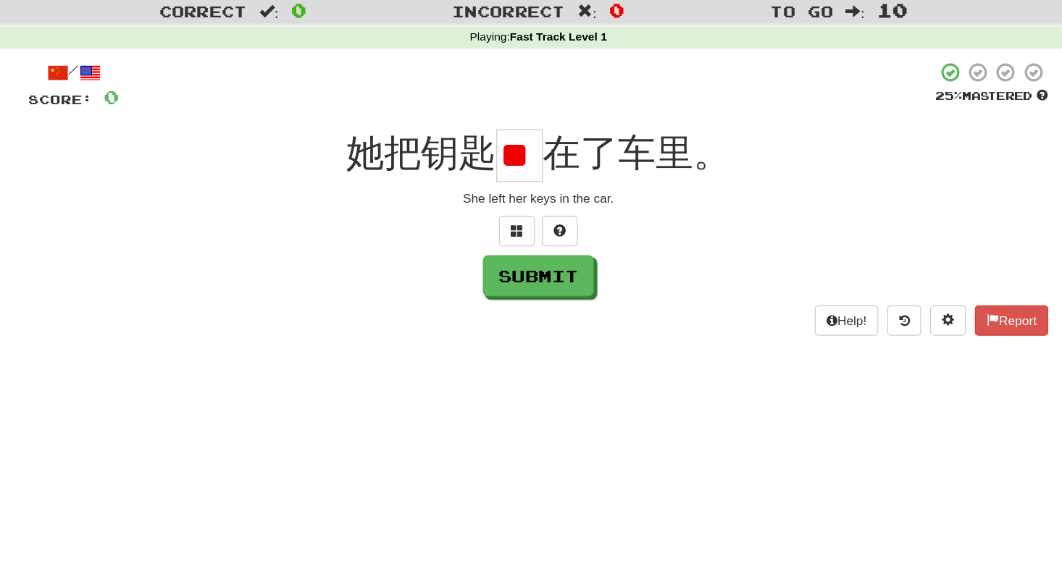
type input "*"
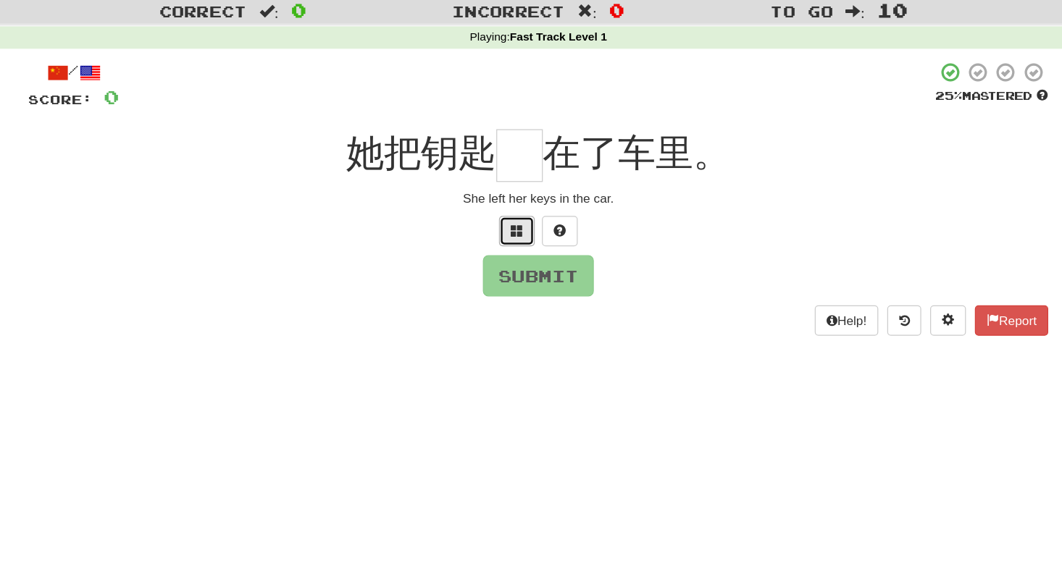
click at [506, 230] on button at bounding box center [513, 226] width 29 height 25
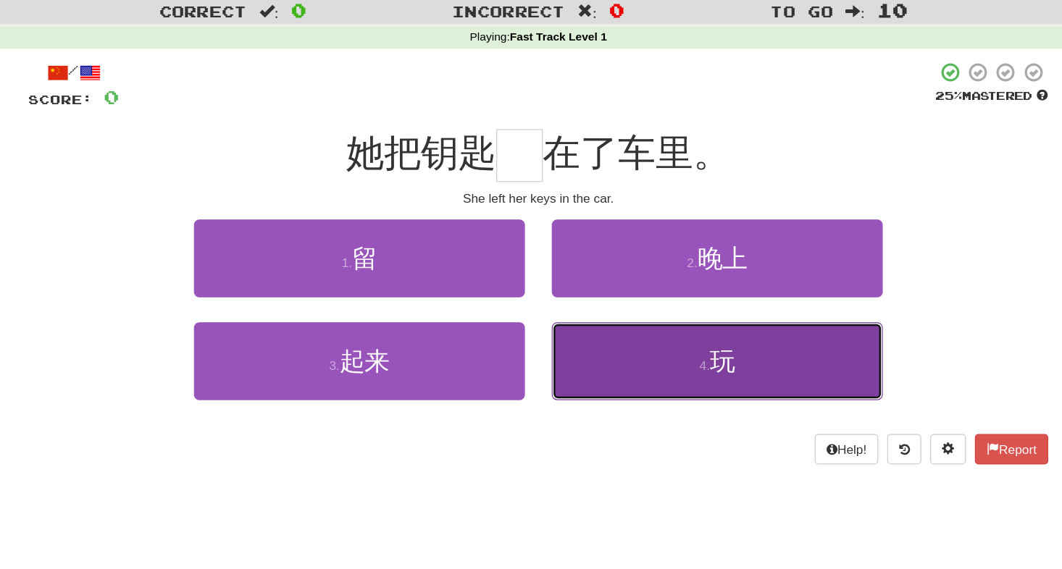
click at [587, 340] on button "4 . 玩" at bounding box center [676, 331] width 268 height 63
type input "*"
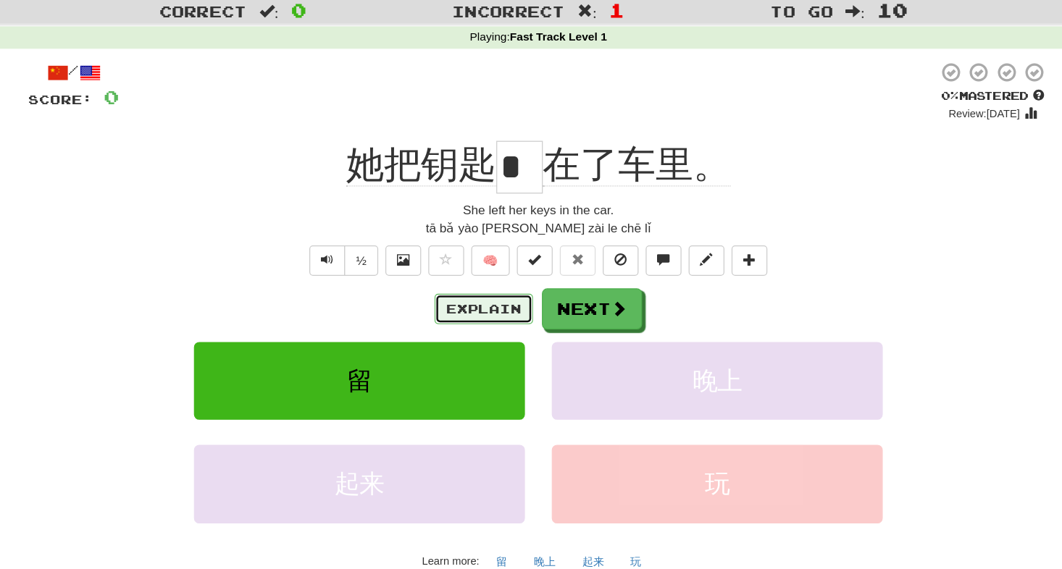
click at [488, 286] on button "Explain" at bounding box center [487, 289] width 80 height 25
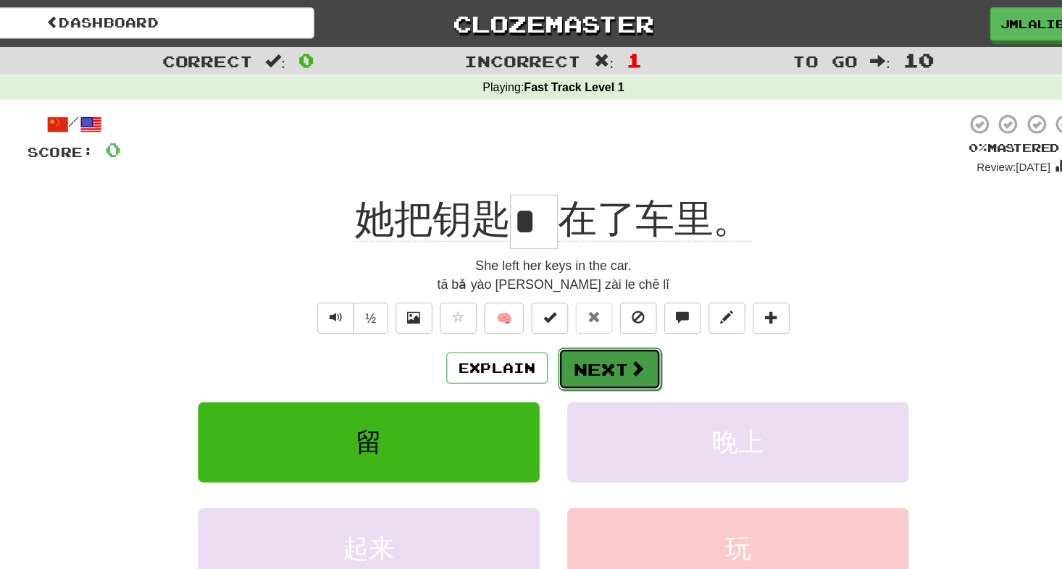
click at [566, 292] on button "Next" at bounding box center [575, 289] width 81 height 33
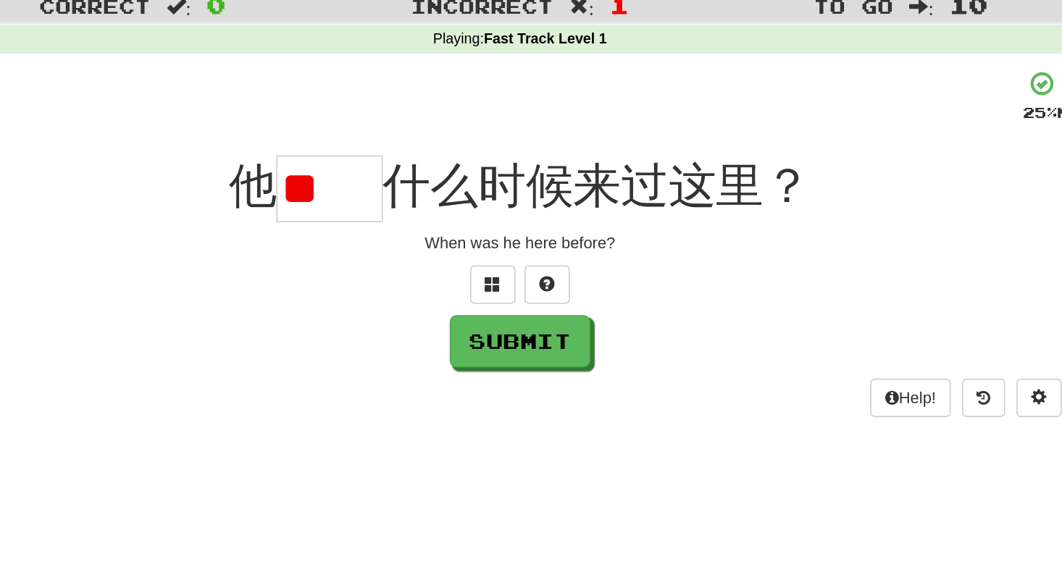
type input "*"
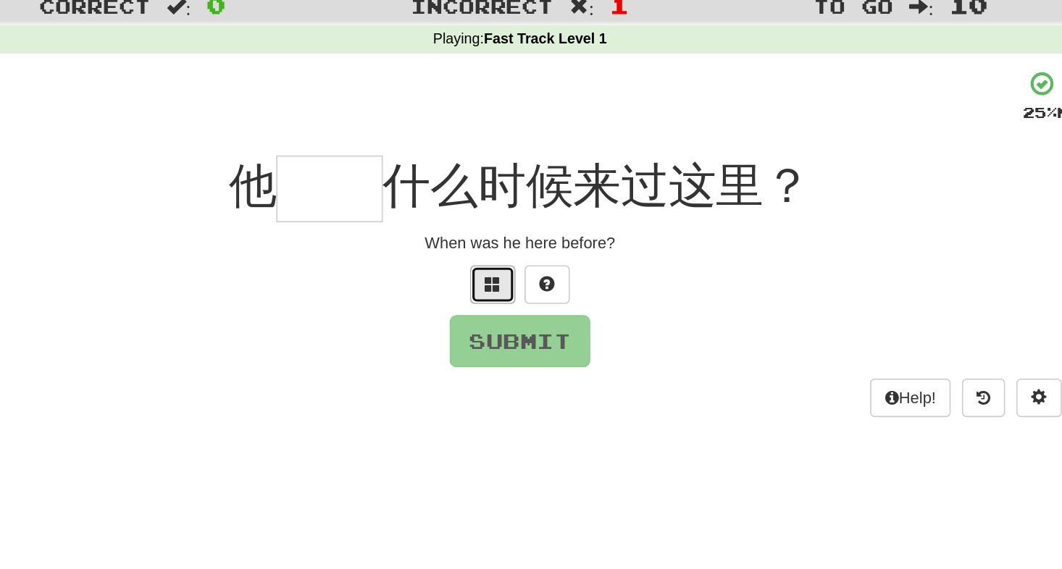
click at [519, 228] on button at bounding box center [513, 226] width 29 height 25
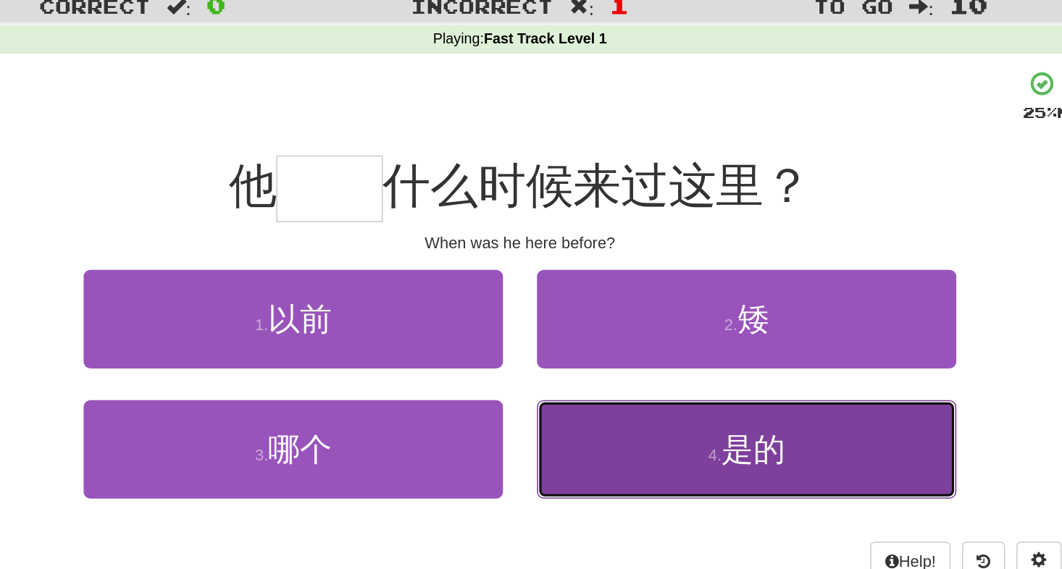
click at [611, 340] on button "4 . 是的" at bounding box center [676, 331] width 268 height 63
type input "**"
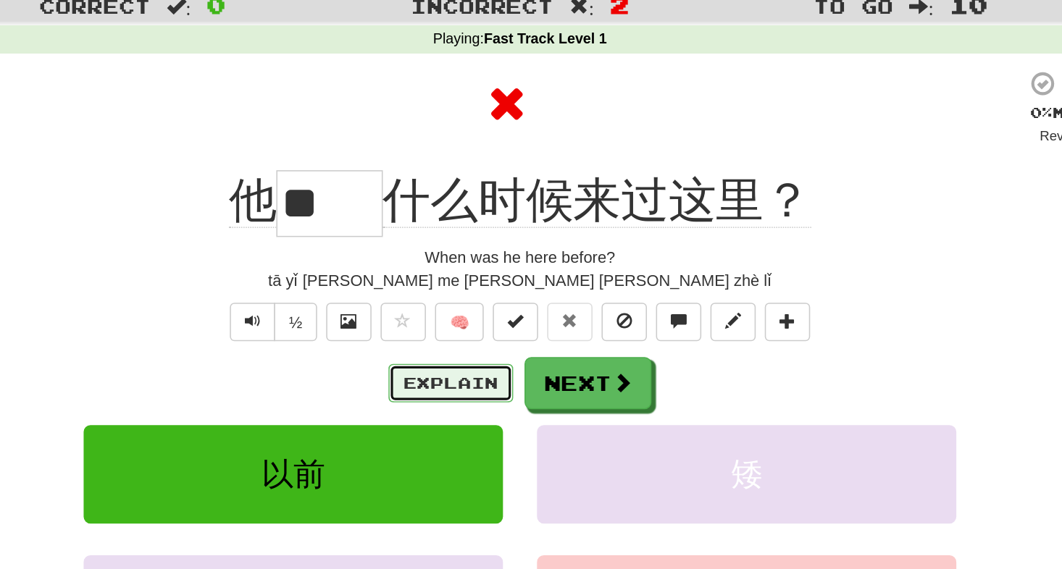
click at [483, 292] on button "Explain" at bounding box center [487, 289] width 80 height 25
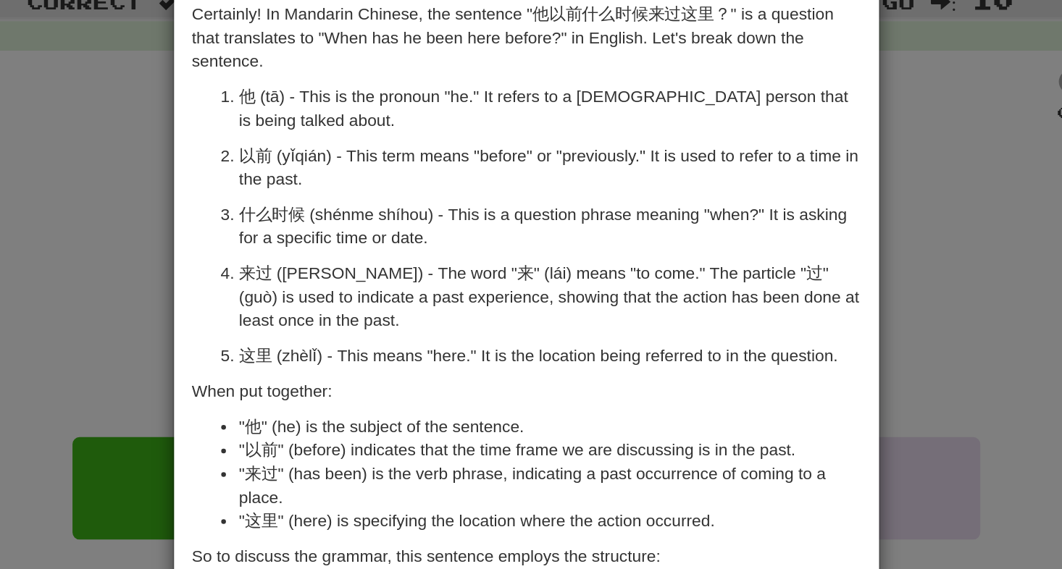
scroll to position [22, 0]
click at [264, 238] on div "× Explanation Certainly! In Mandarin Chinese, the sentence "他以前什么时候来过这里？" is a …" at bounding box center [531, 284] width 1062 height 569
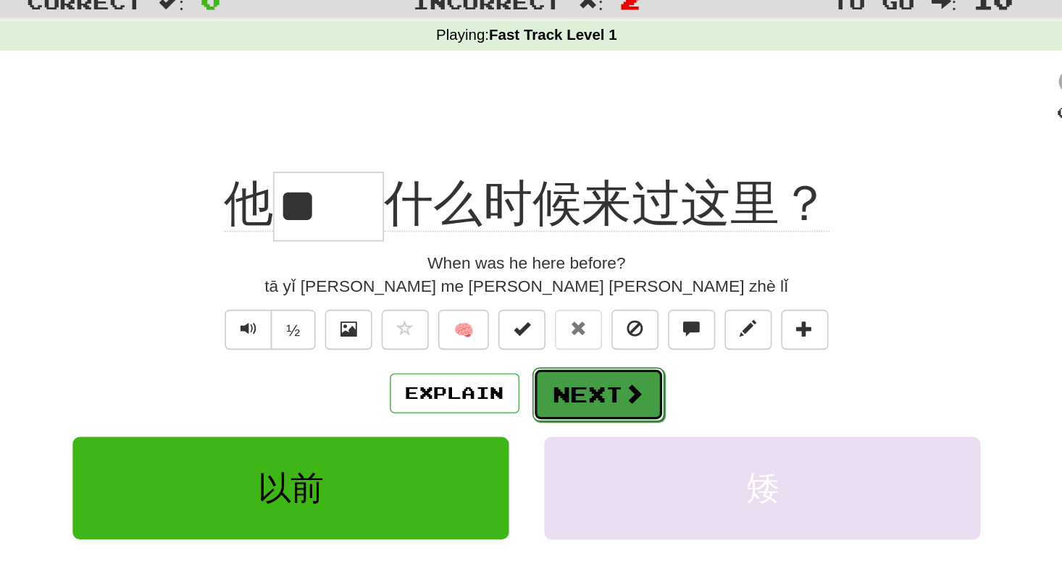
click at [598, 285] on span at bounding box center [596, 288] width 13 height 13
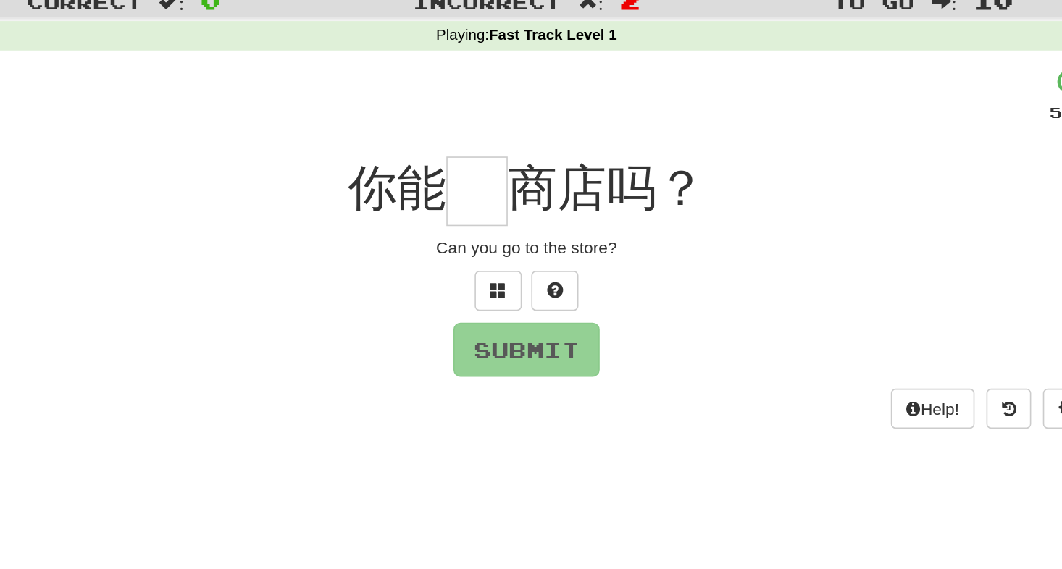
click at [495, 169] on input "text" at bounding box center [501, 164] width 38 height 43
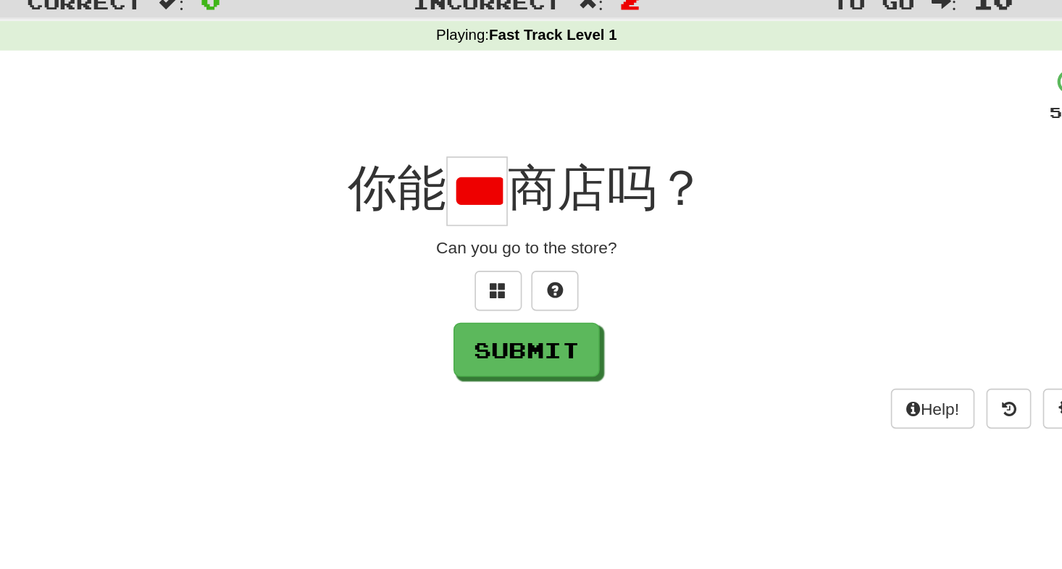
scroll to position [0, 17]
type input "*"
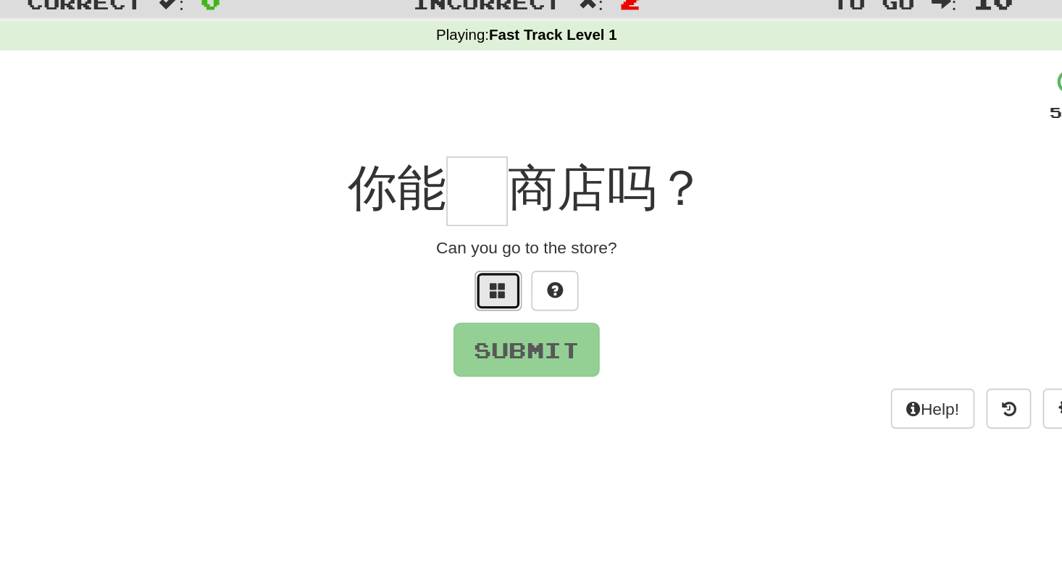
click at [514, 216] on button at bounding box center [513, 226] width 29 height 25
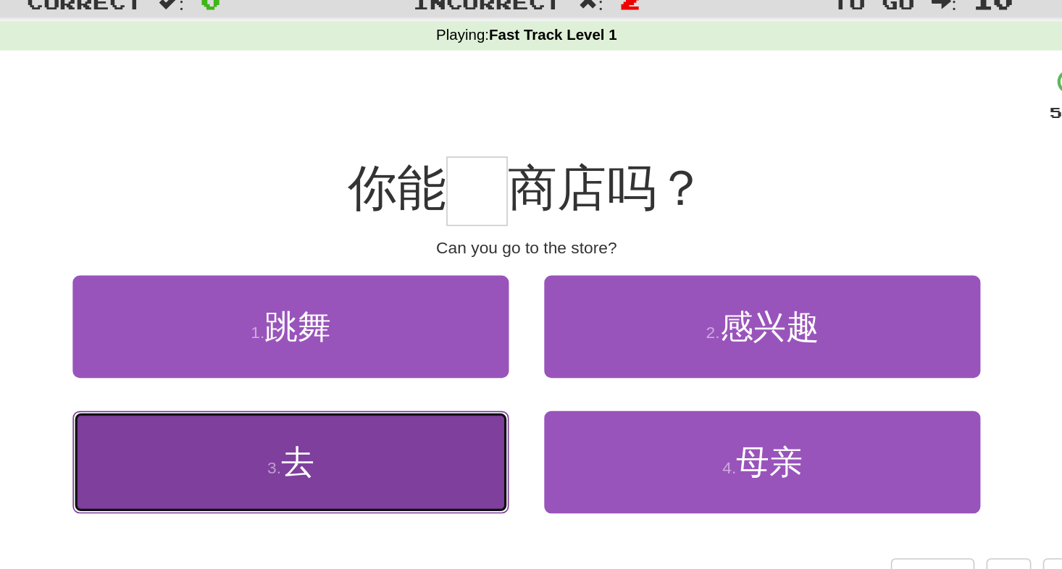
click at [459, 354] on button "3 . 去" at bounding box center [386, 331] width 268 height 63
type input "*"
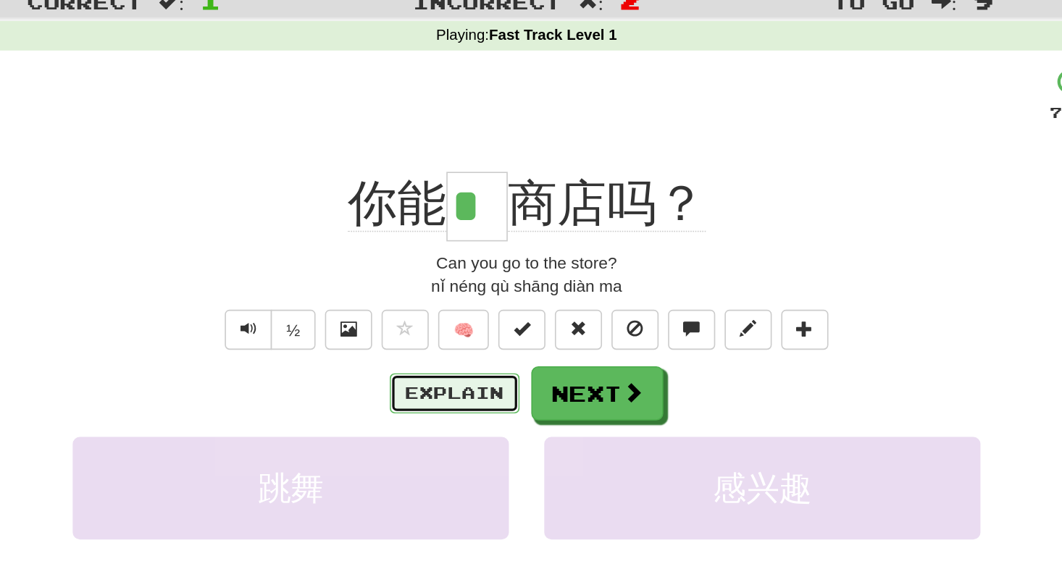
click at [491, 285] on button "Explain" at bounding box center [487, 289] width 80 height 25
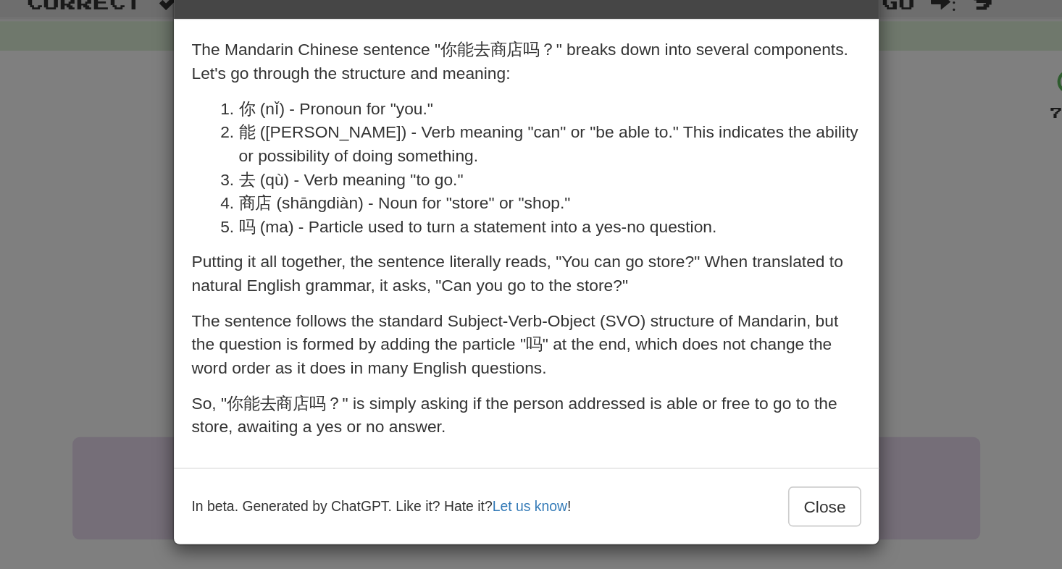
click at [305, 201] on div "× Explanation The Mandarin Chinese sentence "你能去商店吗？" breaks down into several …" at bounding box center [531, 284] width 1062 height 569
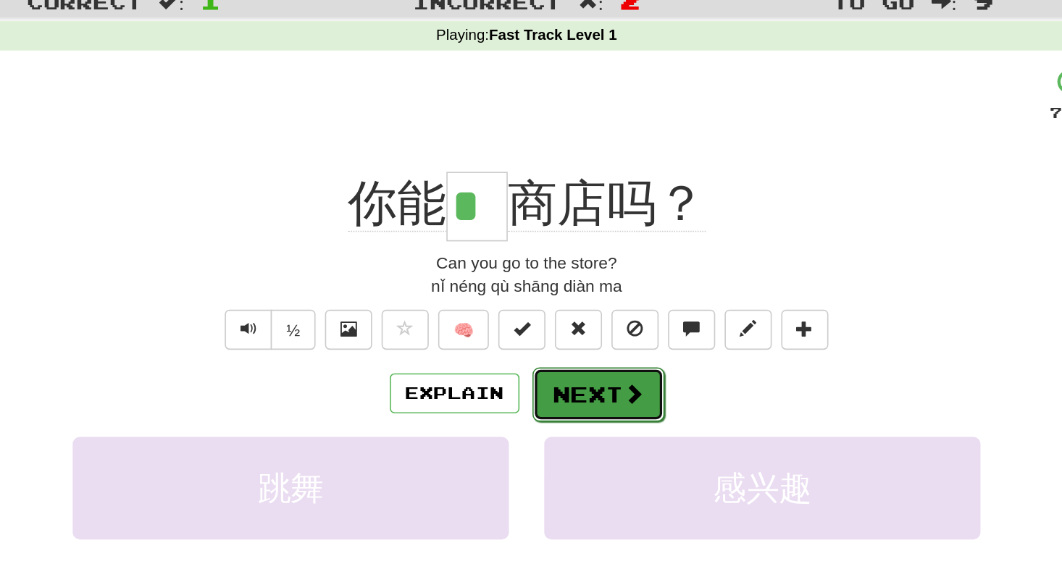
click at [589, 298] on button "Next" at bounding box center [575, 289] width 81 height 33
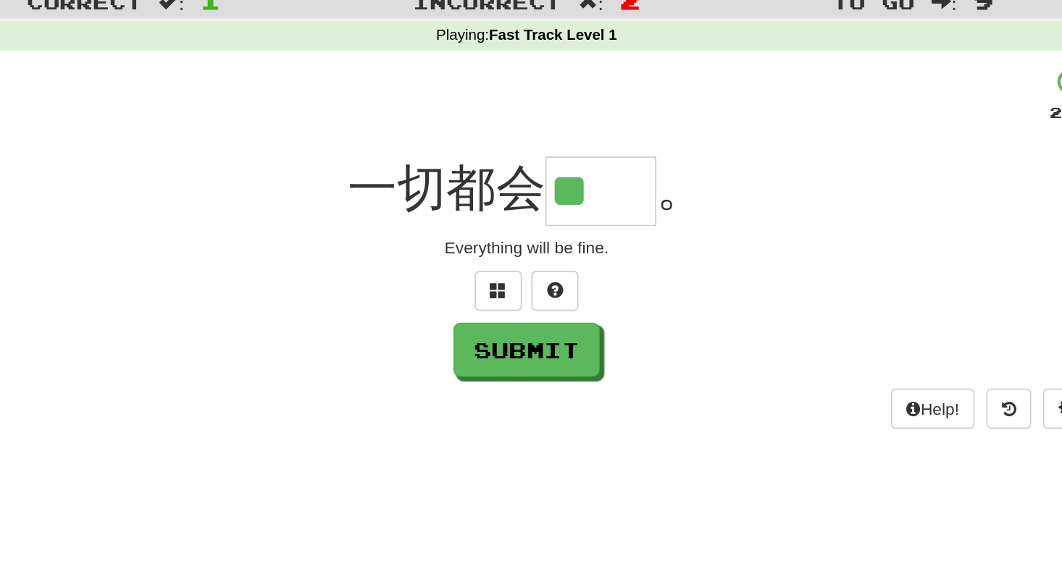
type input "**"
click at [526, 289] on div "Help! Report" at bounding box center [531, 298] width 826 height 25
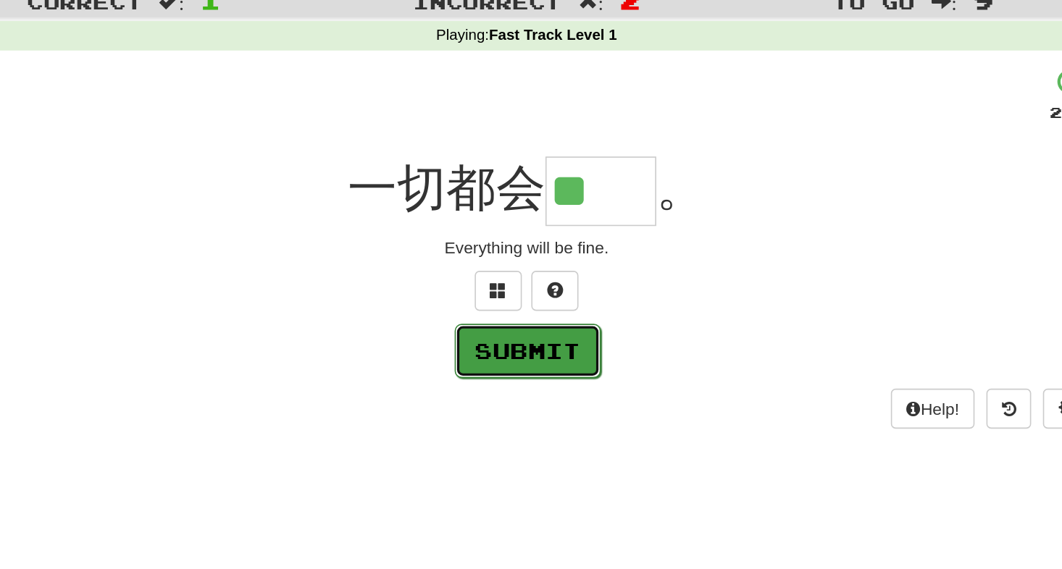
click at [511, 267] on button "Submit" at bounding box center [532, 262] width 90 height 33
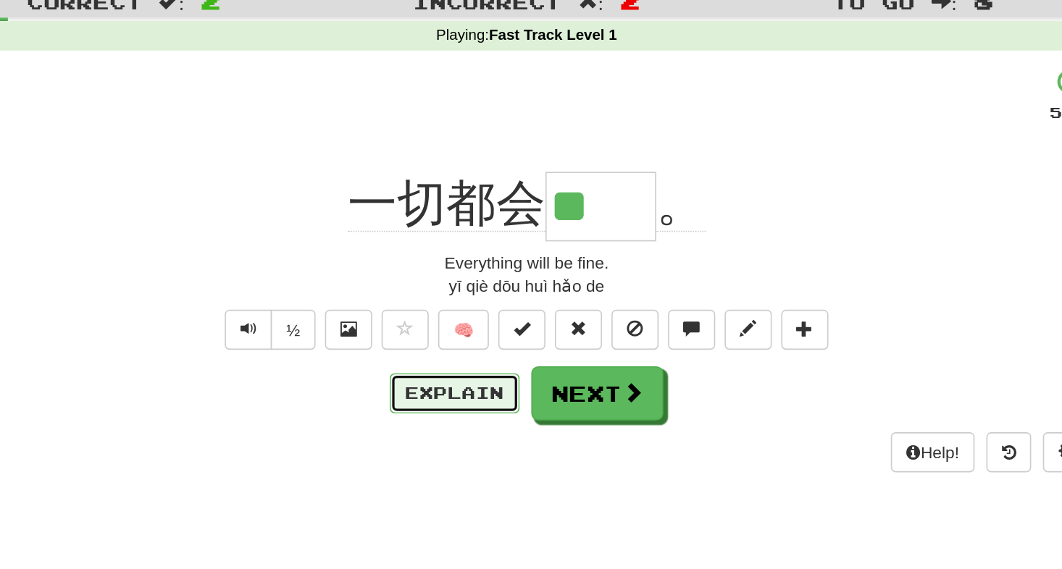
click at [505, 282] on button "Explain" at bounding box center [487, 289] width 80 height 25
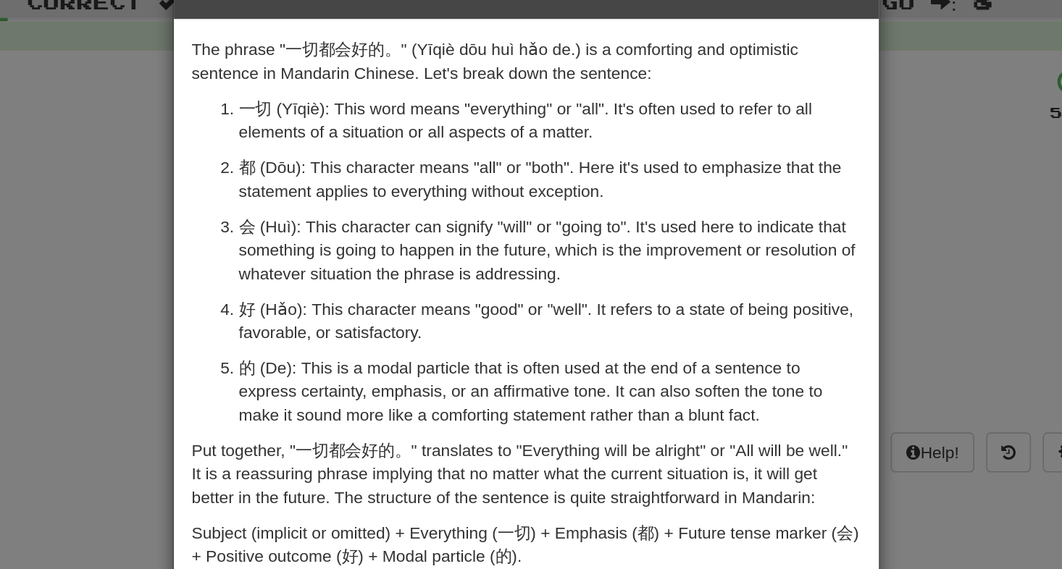
click at [241, 246] on div "× Explanation The phrase "一切都会好的。" (Yīqiè dōu huì hǎo de.) is a comforting and …" at bounding box center [531, 284] width 1062 height 569
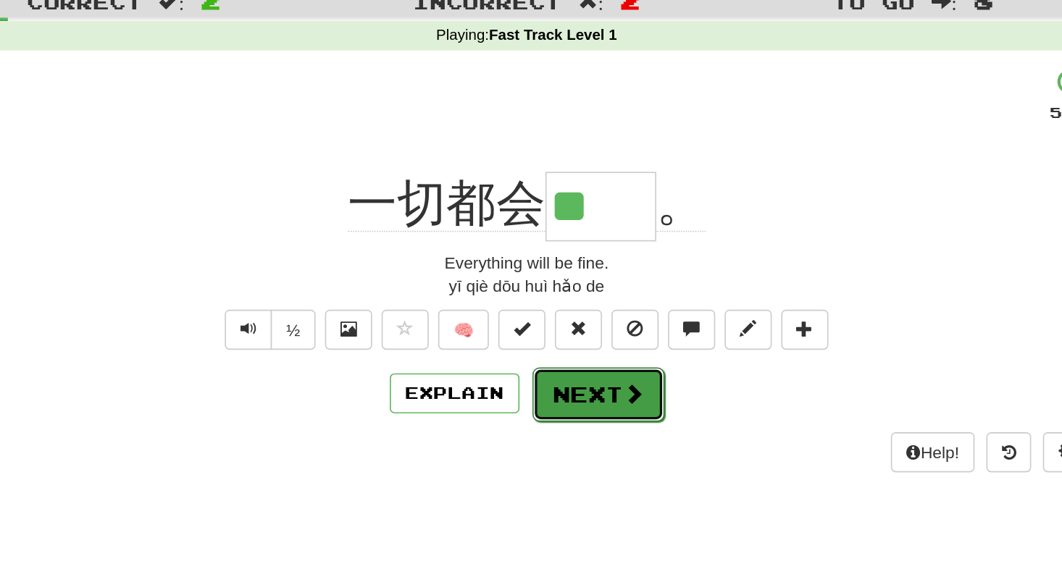
click at [580, 281] on button "Next" at bounding box center [575, 289] width 81 height 33
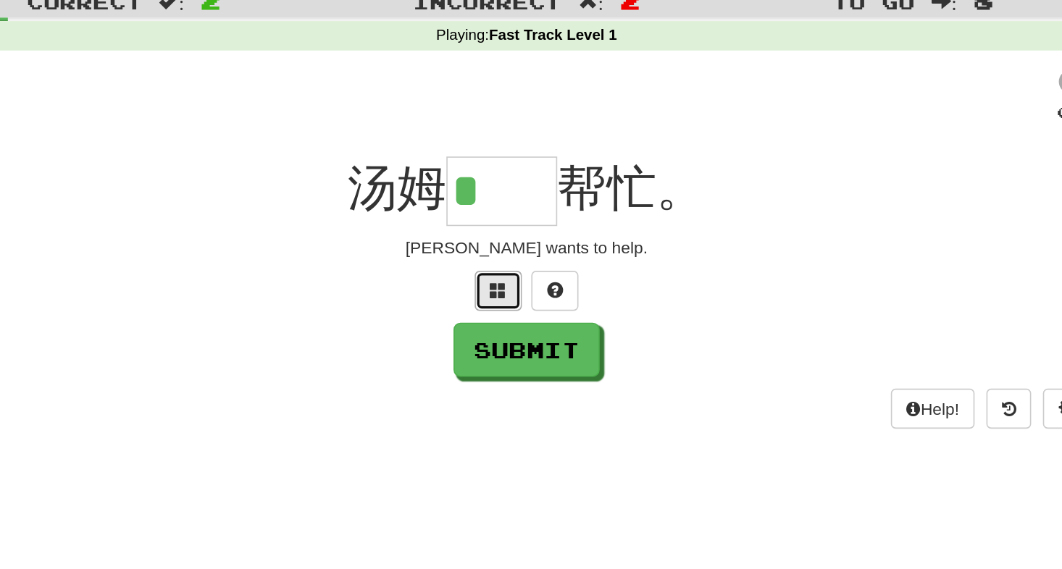
click at [514, 228] on span at bounding box center [513, 225] width 10 height 10
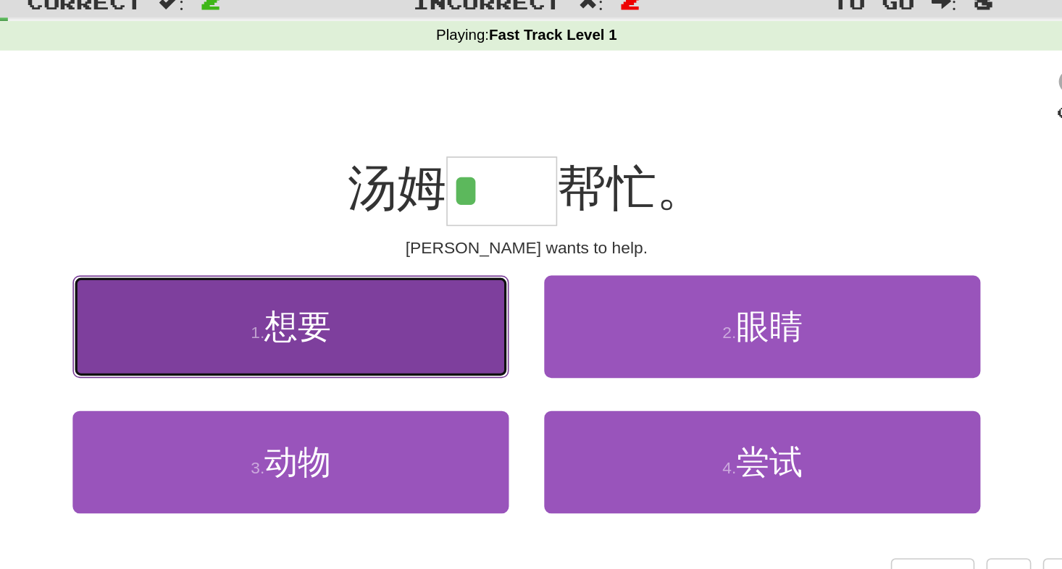
click at [463, 269] on button "1 . 想要" at bounding box center [386, 248] width 268 height 63
type input "**"
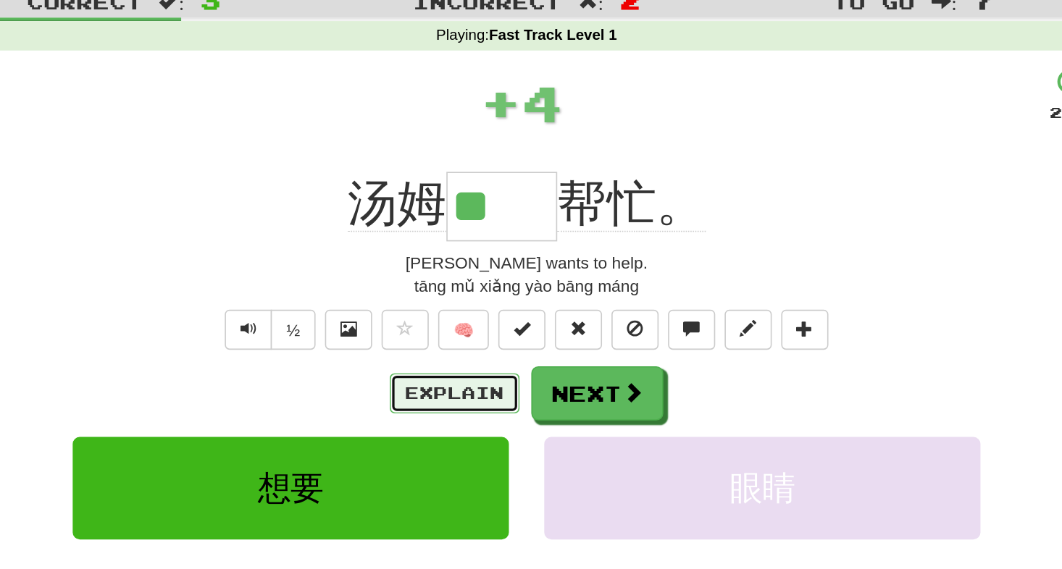
click at [496, 293] on button "Explain" at bounding box center [487, 289] width 80 height 25
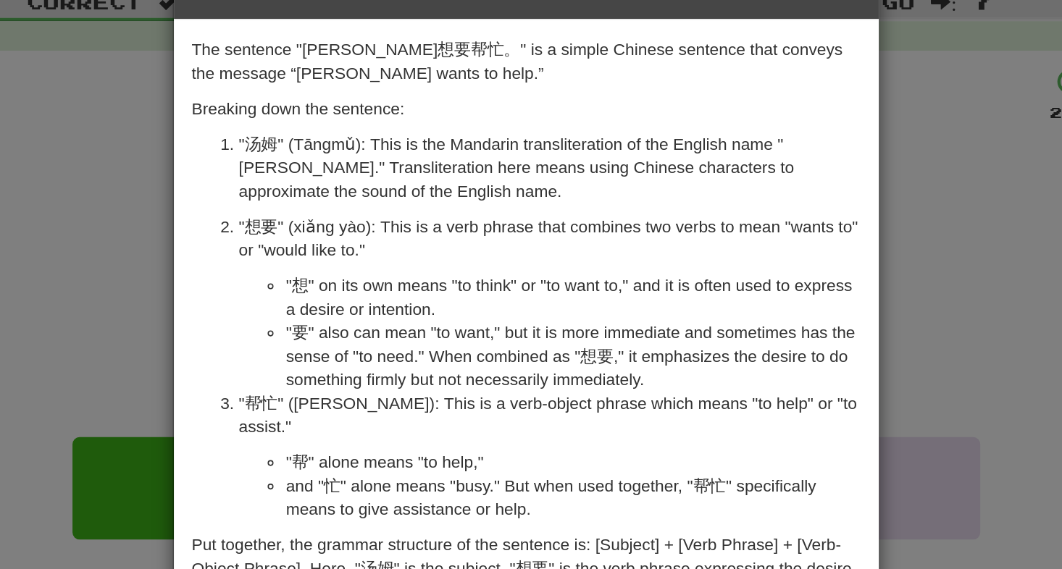
click at [256, 239] on div "× Explanation The sentence "汤姆想要帮忙。" is a simple Chinese sentence that conveys …" at bounding box center [531, 284] width 1062 height 569
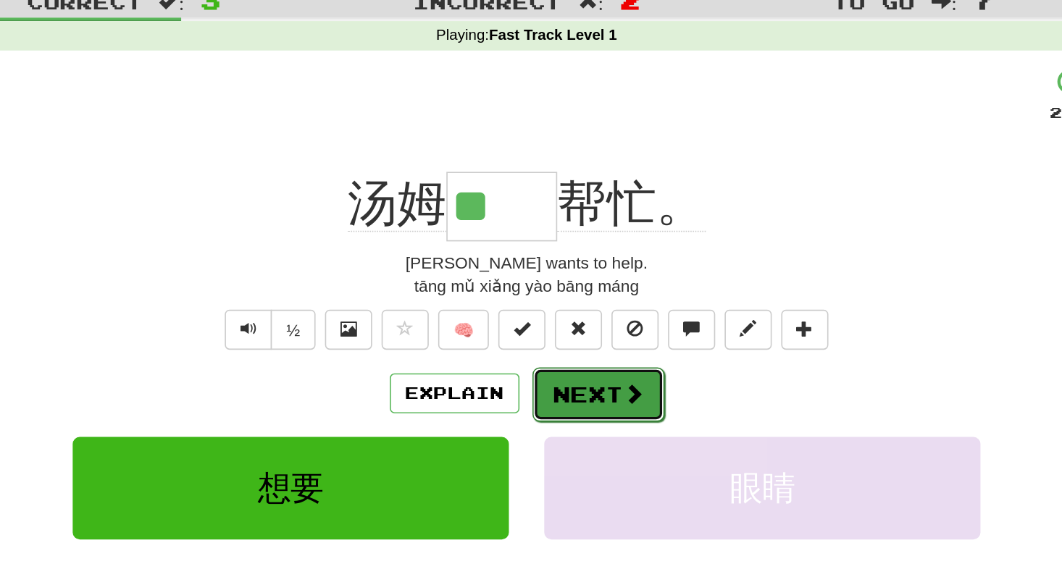
click at [577, 286] on button "Next" at bounding box center [575, 289] width 81 height 33
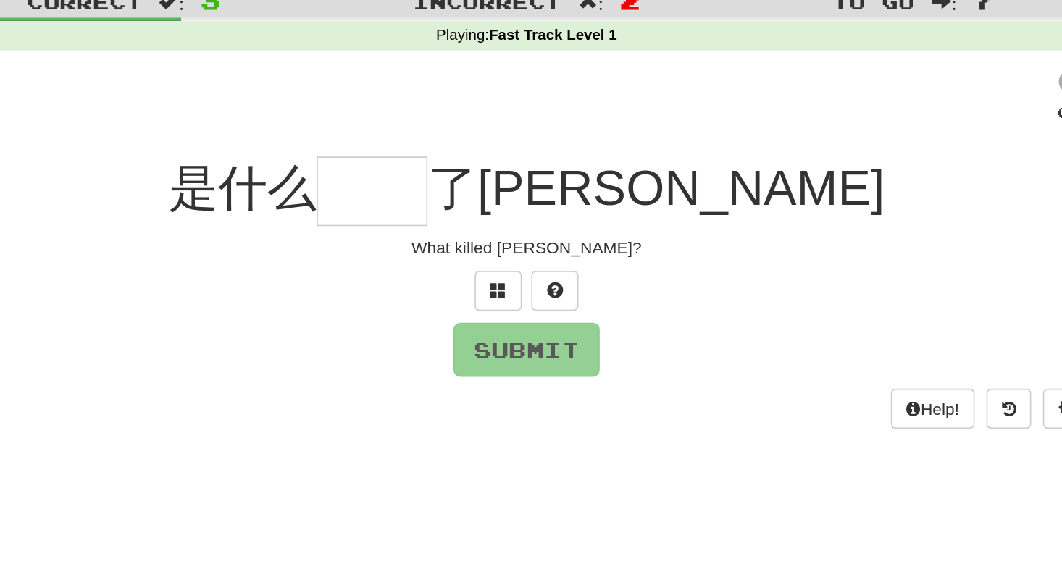
click at [470, 173] on input "text" at bounding box center [436, 164] width 68 height 43
click at [518, 231] on button at bounding box center [513, 226] width 29 height 25
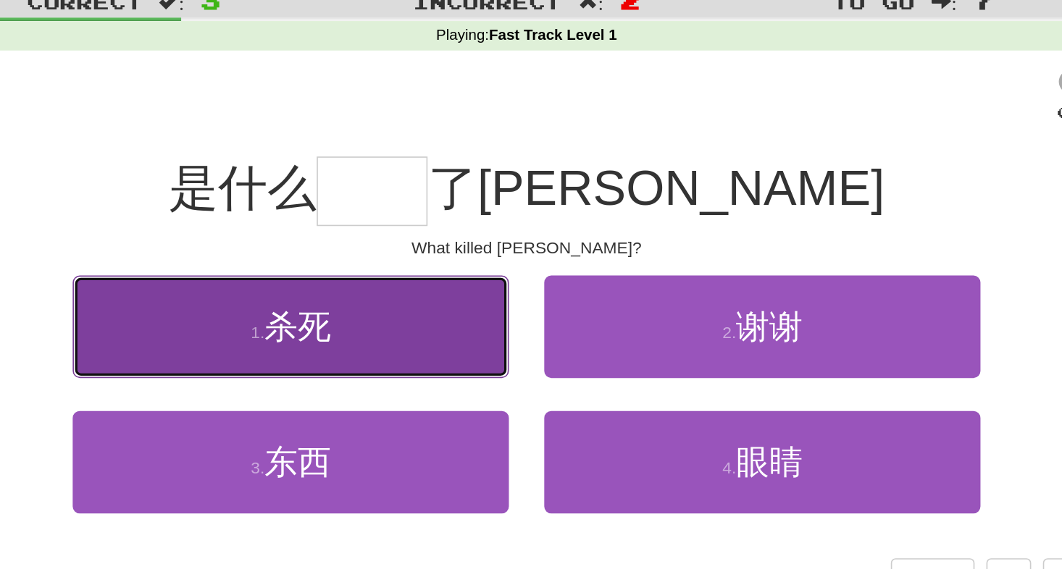
click at [466, 252] on button "1 . 杀死" at bounding box center [386, 248] width 268 height 63
type input "**"
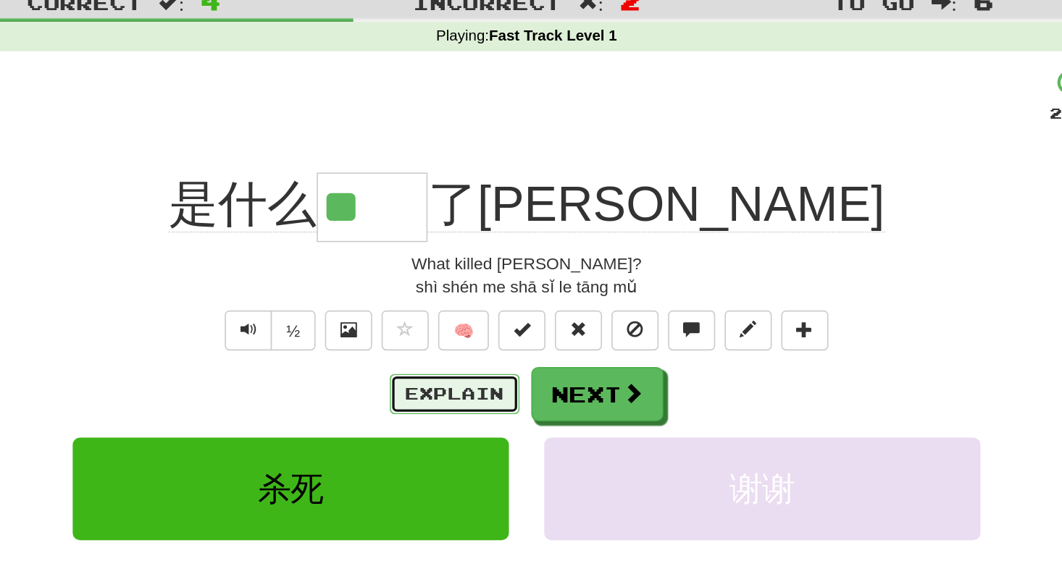
click at [501, 284] on button "Explain" at bounding box center [487, 289] width 80 height 25
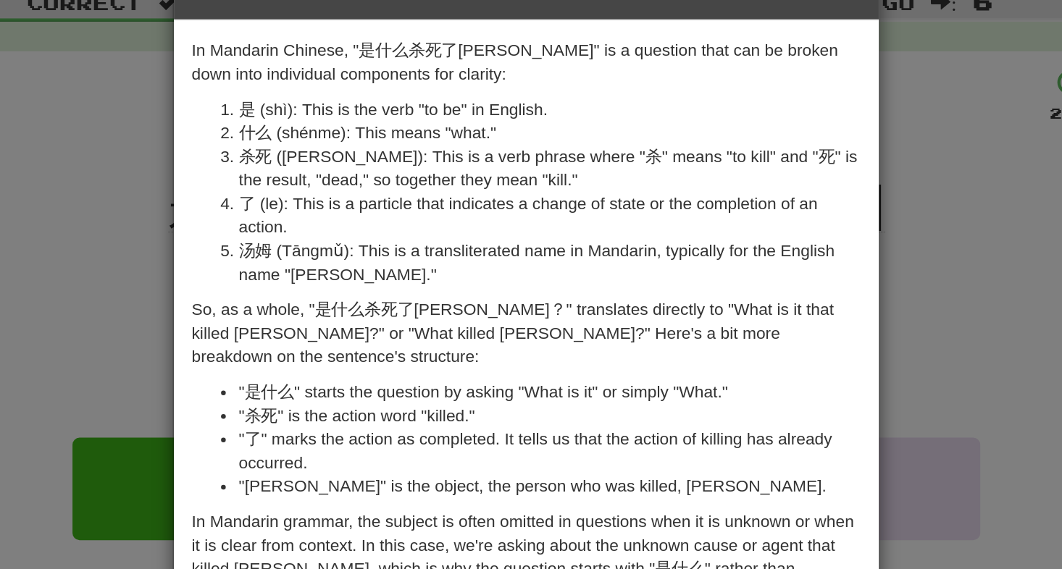
click at [284, 209] on div "× Explanation In Mandarin Chinese, "是什么杀死了汤姆？" is a question that can be broken…" at bounding box center [531, 284] width 1062 height 569
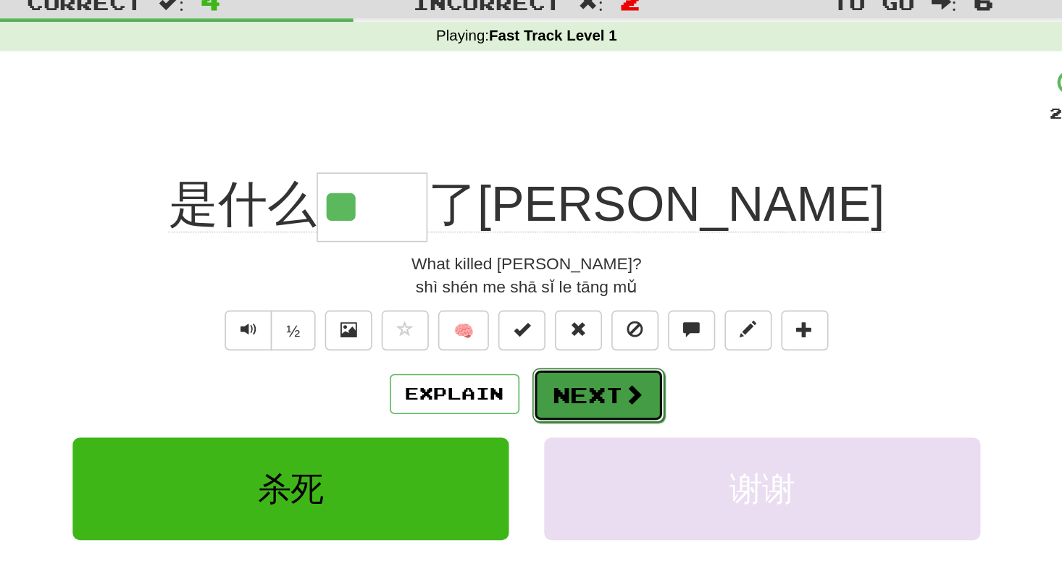
click at [574, 282] on button "Next" at bounding box center [575, 289] width 81 height 33
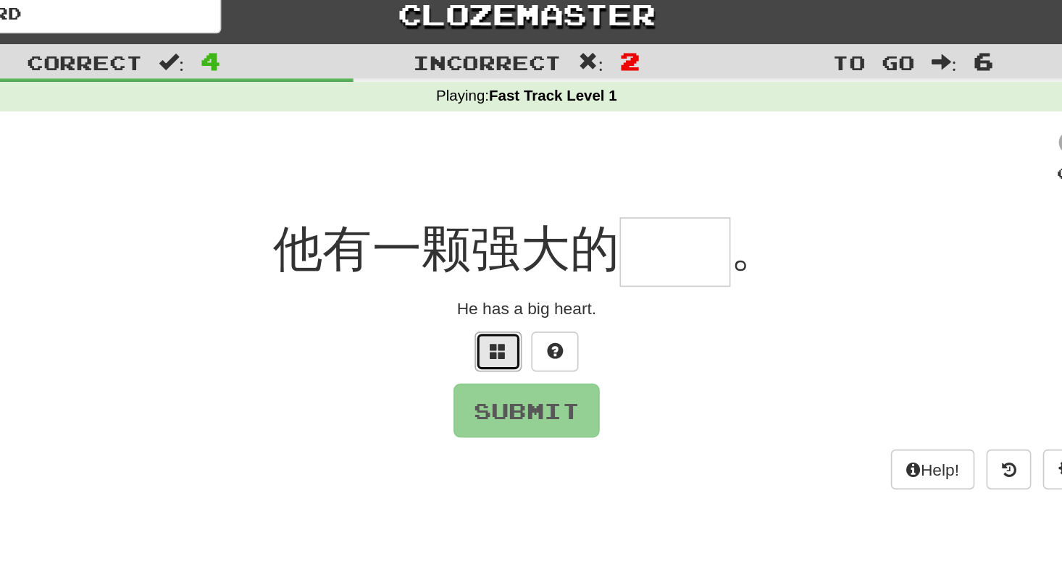
click at [504, 222] on button at bounding box center [513, 226] width 29 height 25
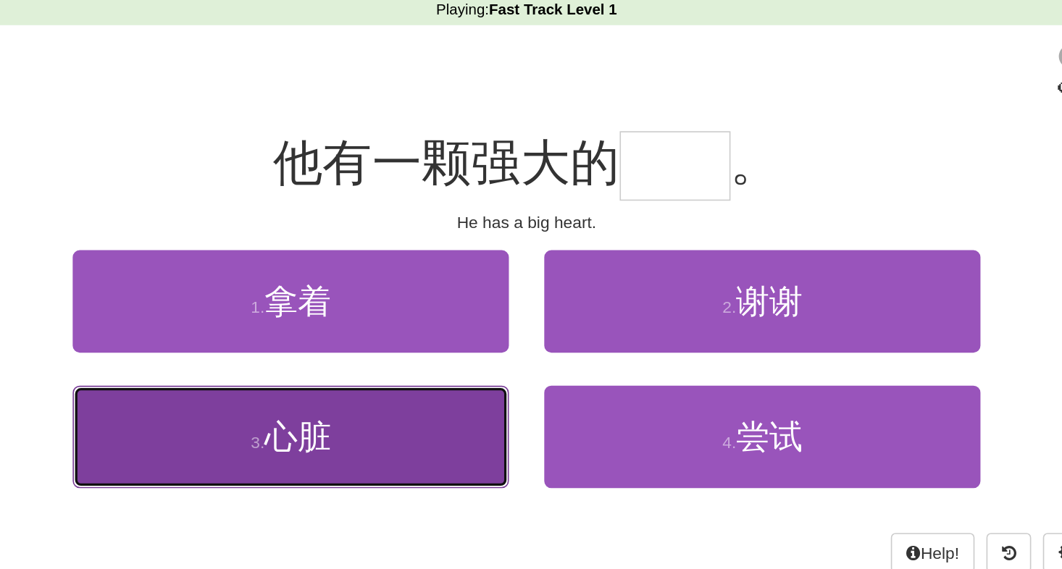
click at [432, 345] on button "3 . 心脏" at bounding box center [386, 331] width 268 height 63
type input "**"
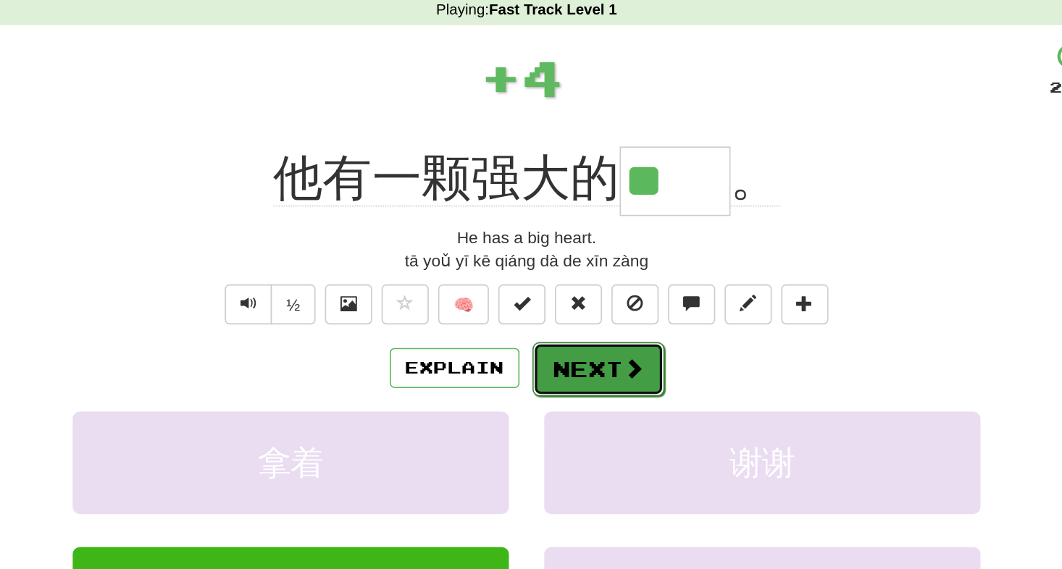
click at [564, 299] on button "Next" at bounding box center [575, 289] width 81 height 33
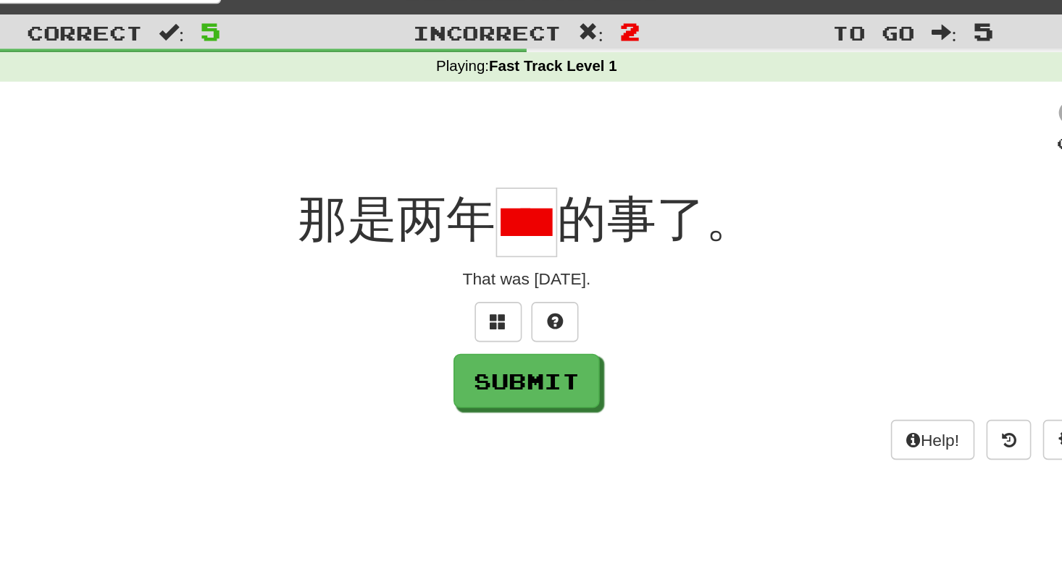
scroll to position [0, 17]
type input "*"
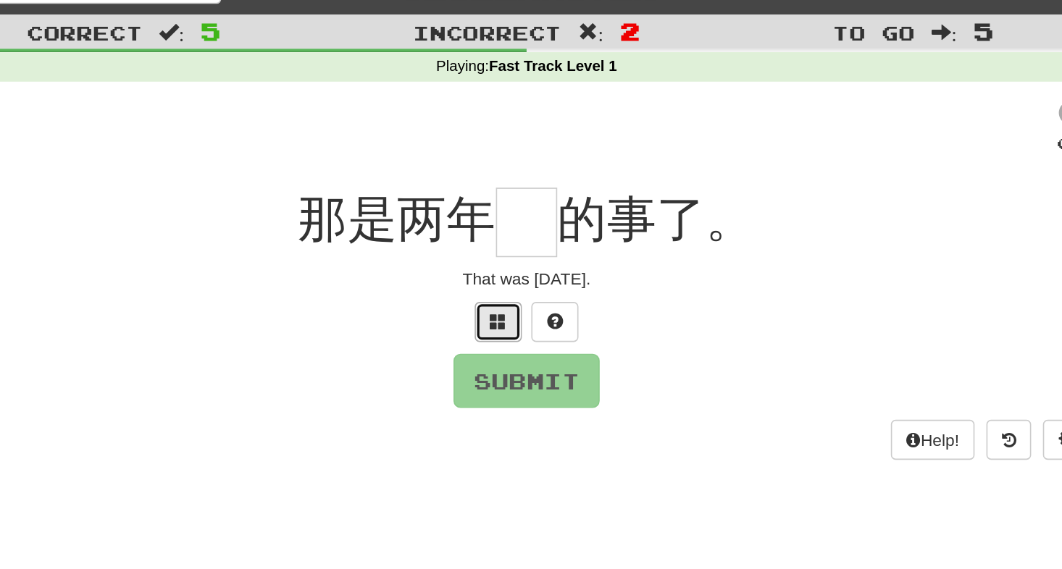
click at [509, 227] on span at bounding box center [513, 225] width 10 height 10
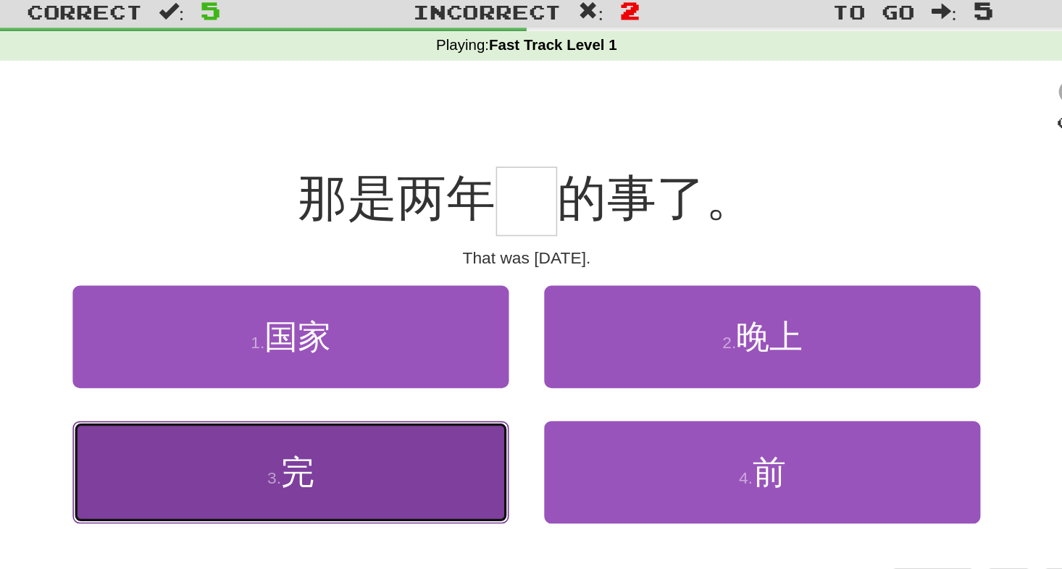
click at [446, 327] on button "3 . 完" at bounding box center [386, 331] width 268 height 63
type input "*"
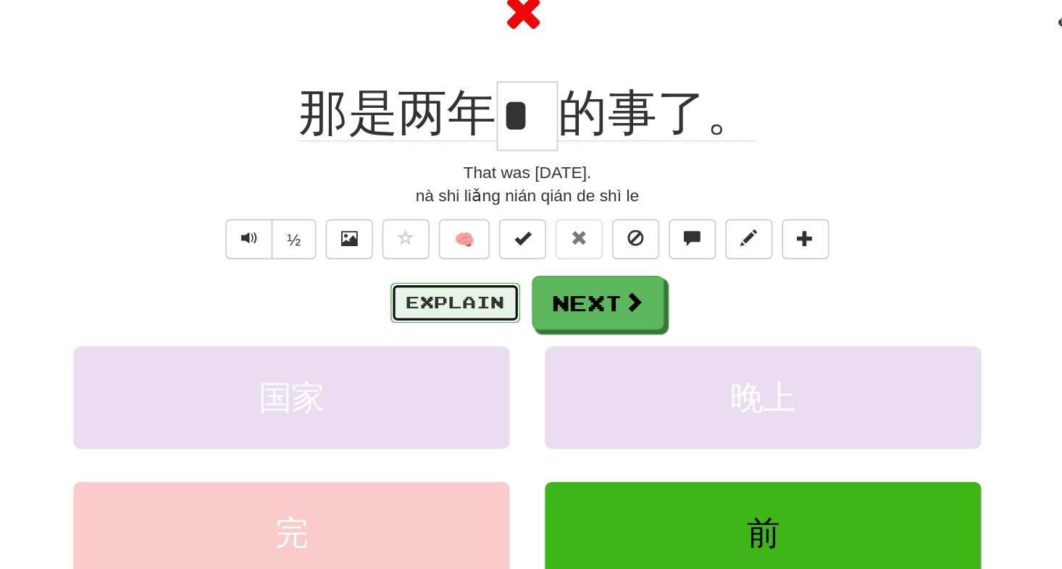
click at [495, 296] on button "Explain" at bounding box center [487, 289] width 80 height 25
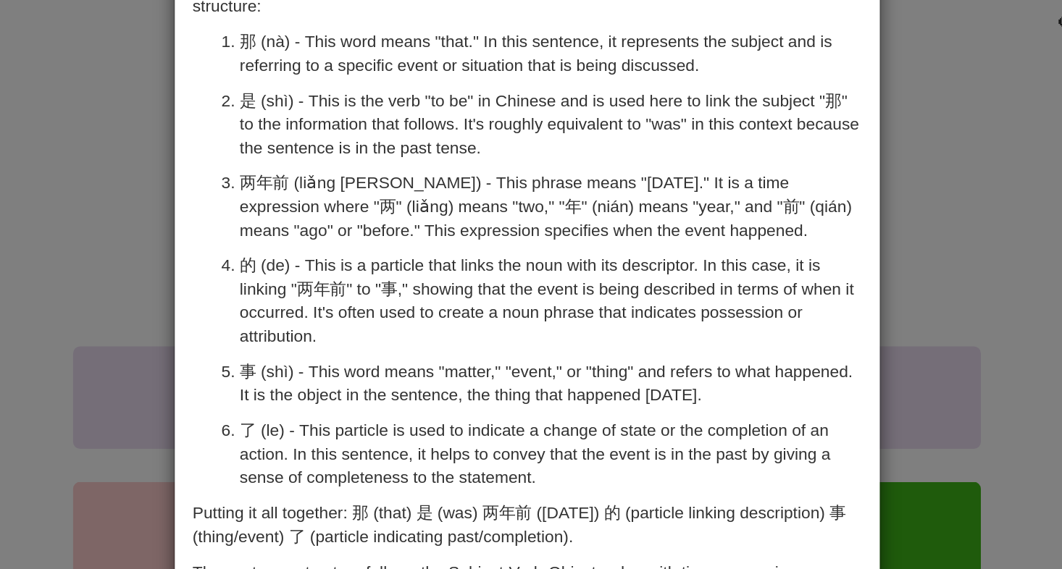
click at [269, 238] on div "× Explanation In Mandarin Chinese, "那是两年前的事了。" translates to "That was somethin…" at bounding box center [531, 284] width 1062 height 569
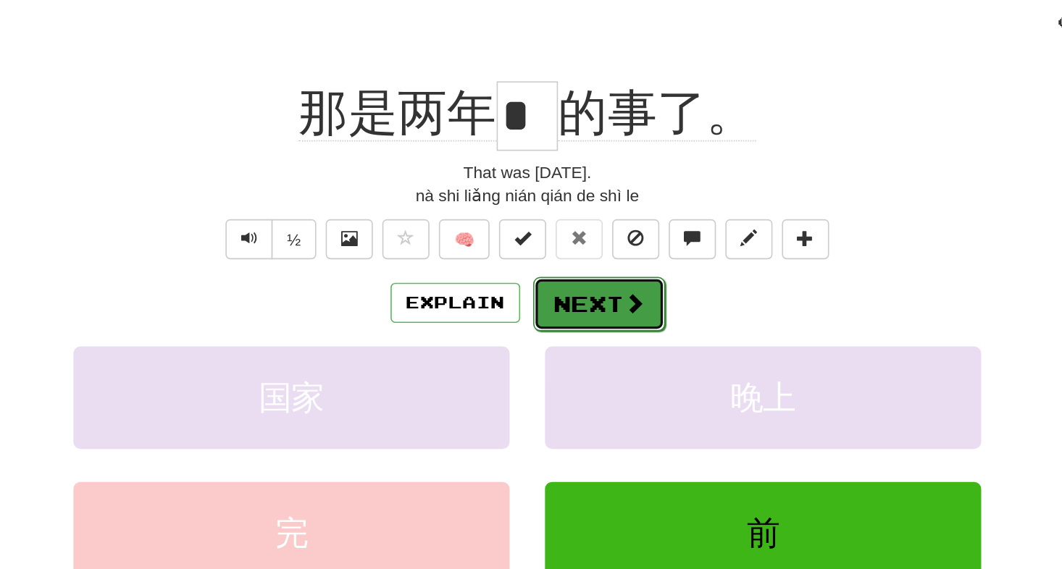
click at [587, 298] on button "Next" at bounding box center [575, 289] width 81 height 33
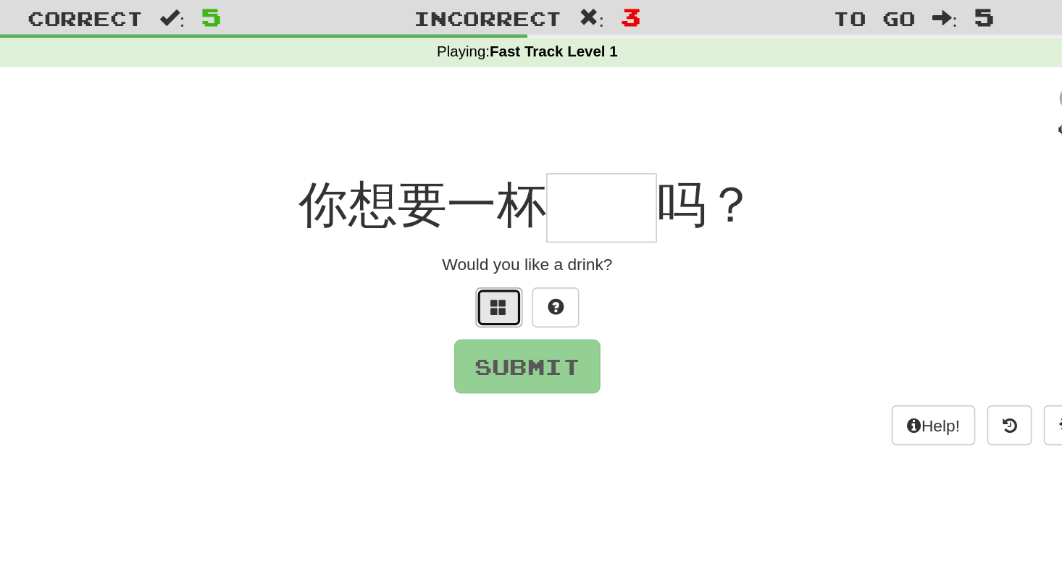
click at [516, 222] on span at bounding box center [513, 225] width 10 height 10
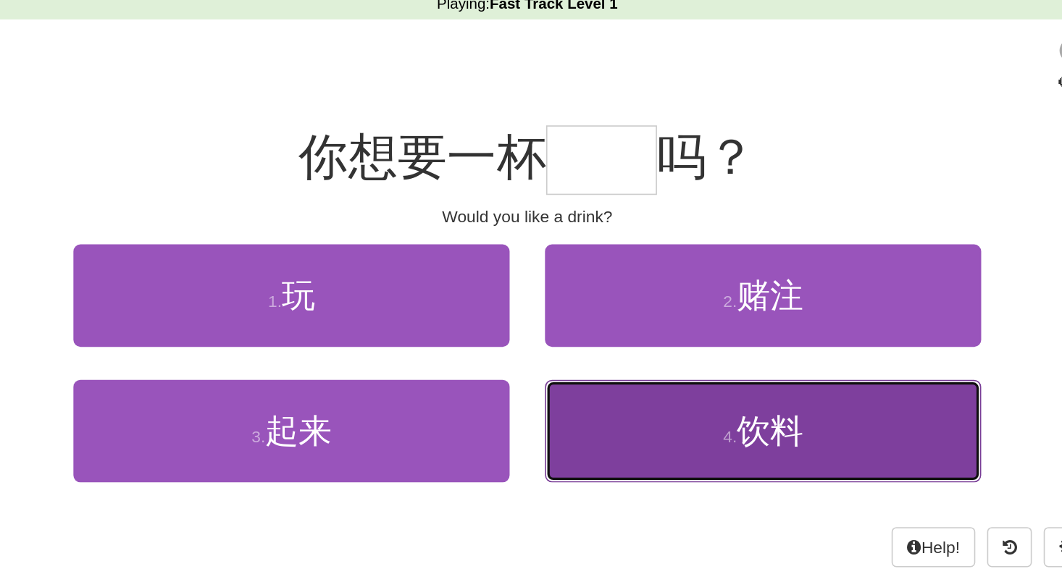
click at [609, 337] on button "4 . 饮料" at bounding box center [676, 331] width 268 height 63
type input "**"
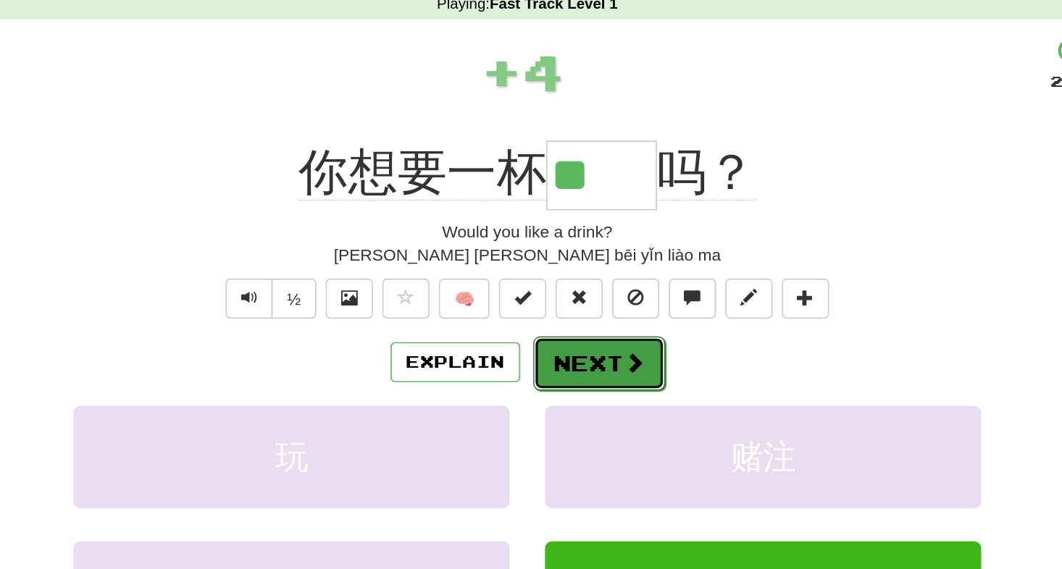
click at [602, 293] on button "Next" at bounding box center [575, 289] width 81 height 33
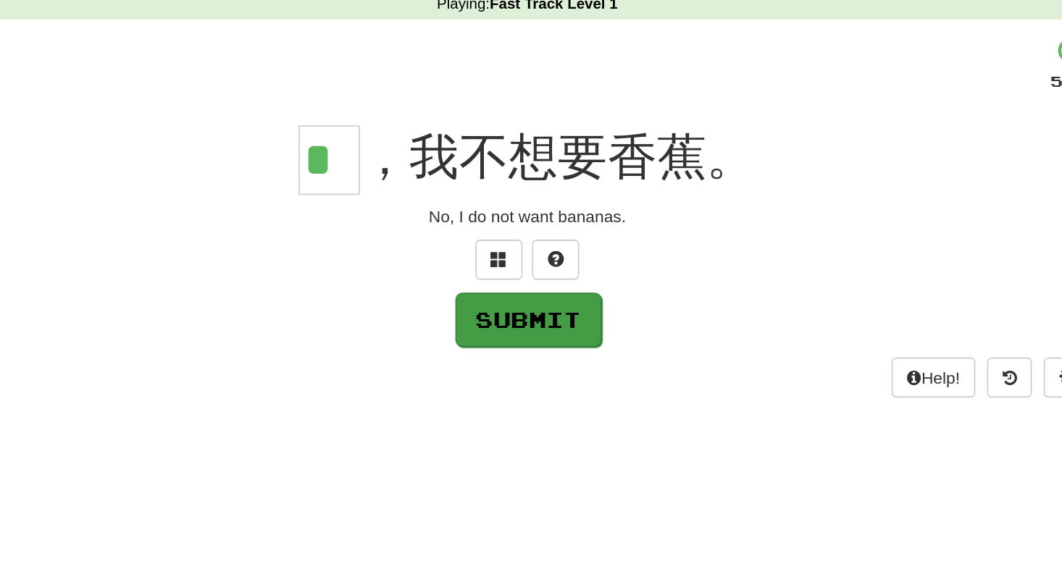
type input "*"
click at [534, 274] on button "Submit" at bounding box center [532, 262] width 90 height 33
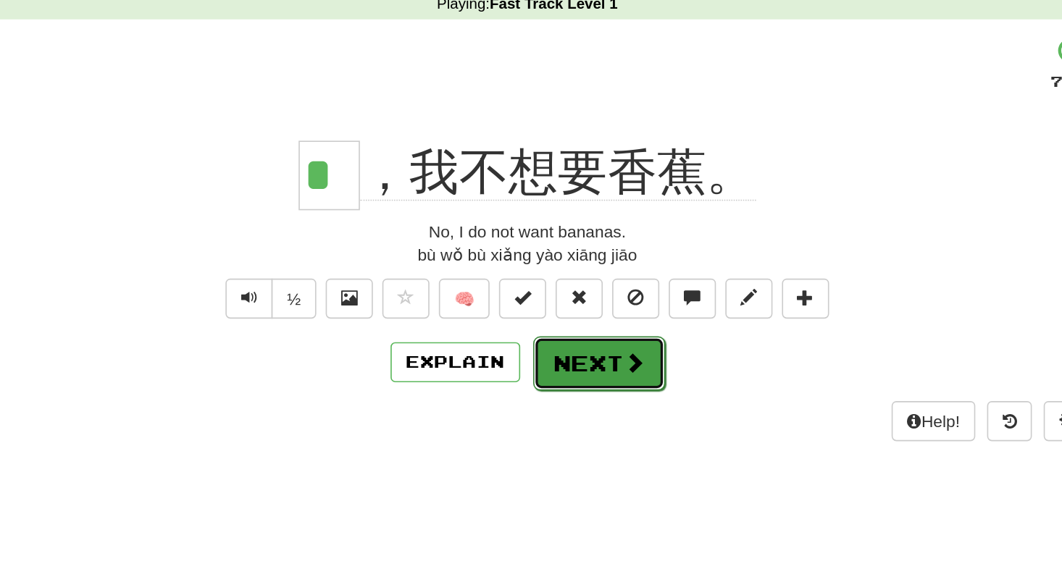
click at [598, 298] on button "Next" at bounding box center [575, 289] width 81 height 33
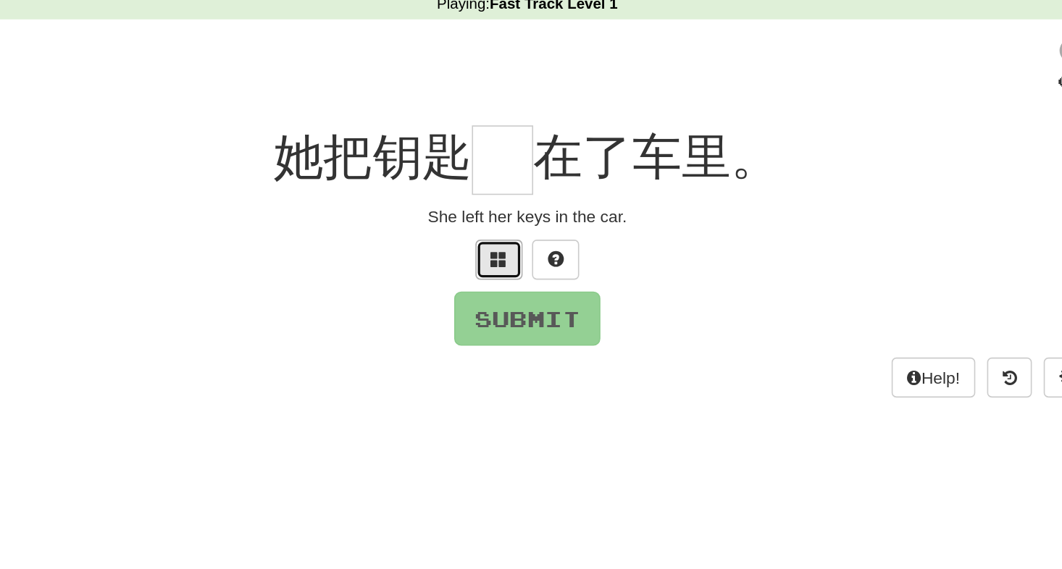
click at [516, 232] on button at bounding box center [513, 226] width 29 height 25
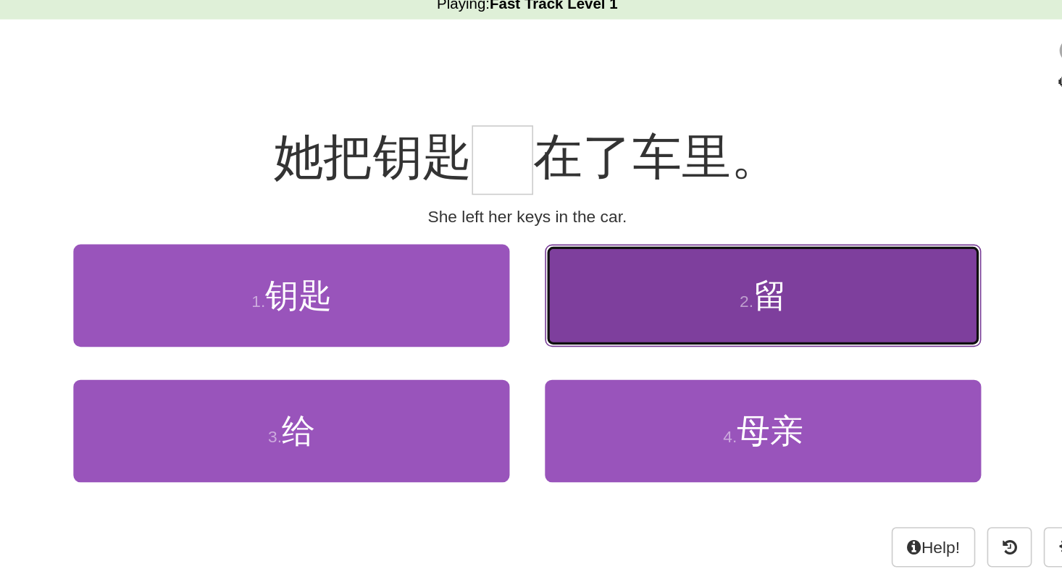
click at [579, 249] on button "2 . 留" at bounding box center [676, 248] width 268 height 63
type input "*"
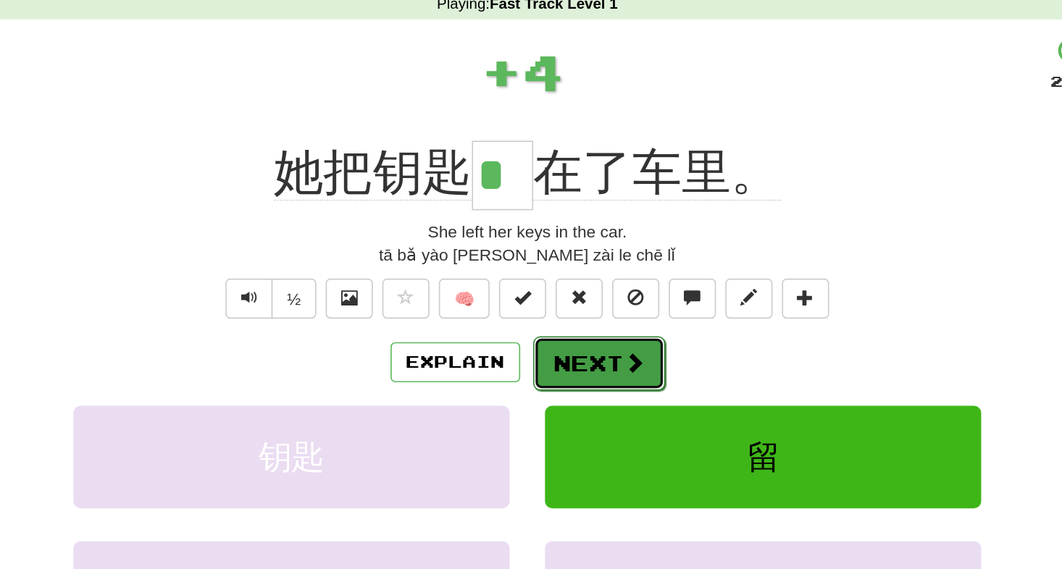
click at [572, 287] on button "Next" at bounding box center [575, 289] width 81 height 33
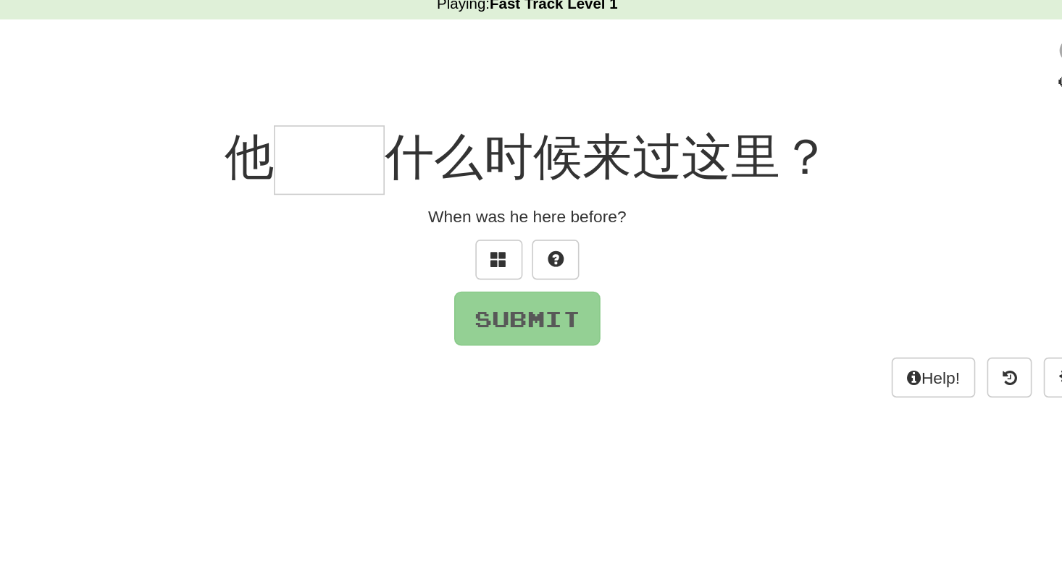
click at [408, 166] on input "text" at bounding box center [409, 164] width 68 height 43
click at [508, 227] on button at bounding box center [513, 226] width 29 height 25
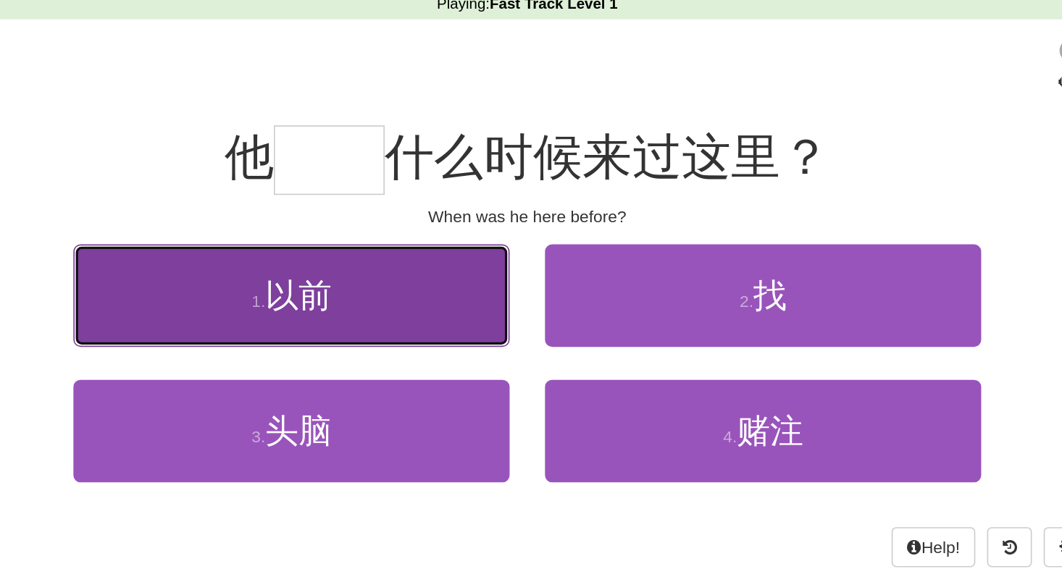
click at [446, 240] on button "1 . 以前" at bounding box center [386, 248] width 268 height 63
type input "**"
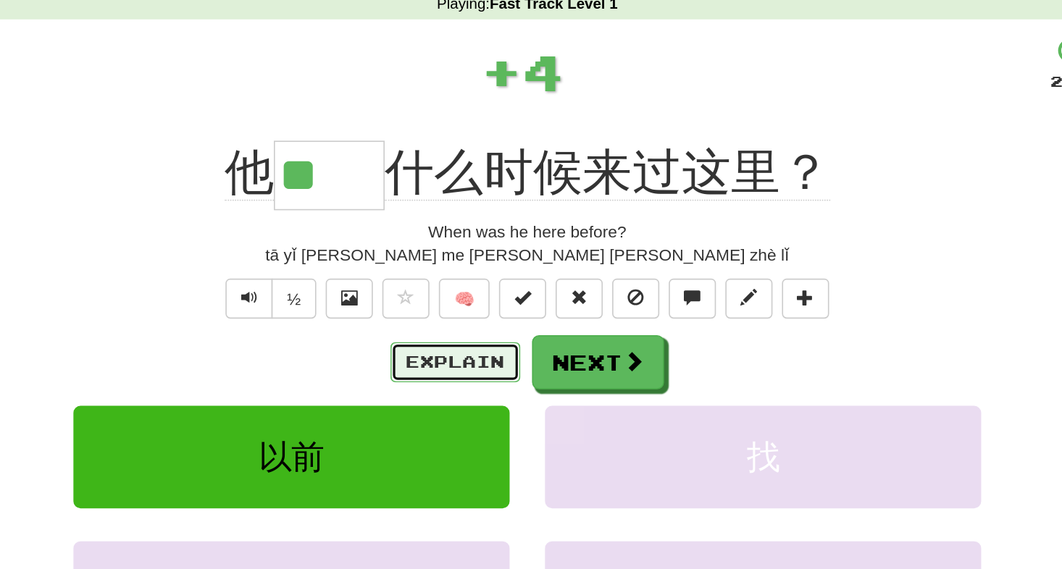
click at [490, 284] on button "Explain" at bounding box center [487, 289] width 80 height 25
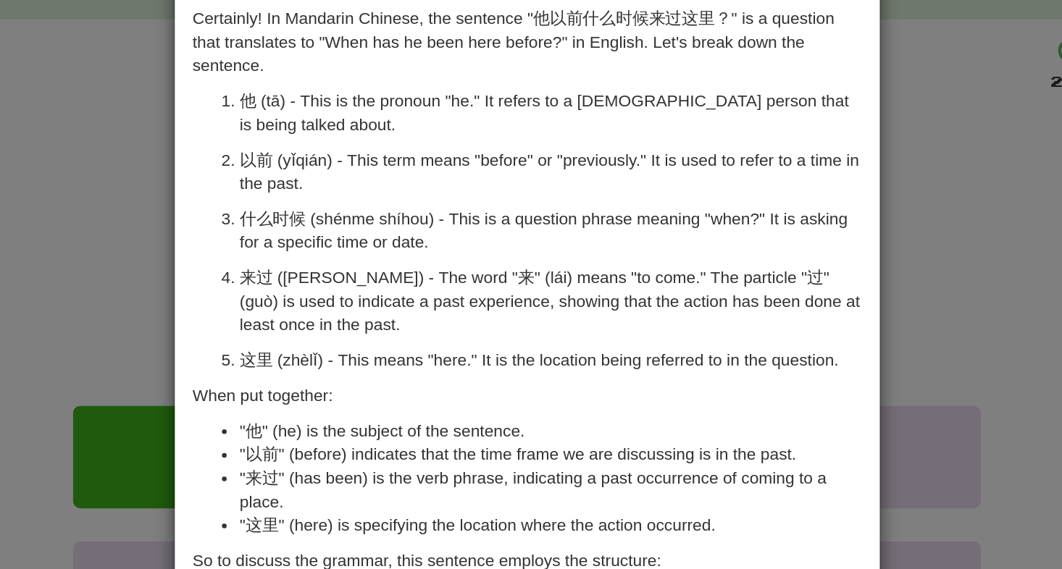
click at [257, 209] on div "× Explanation Certainly! In Mandarin Chinese, the sentence "他以前什么时候来过这里？" is a …" at bounding box center [531, 284] width 1062 height 569
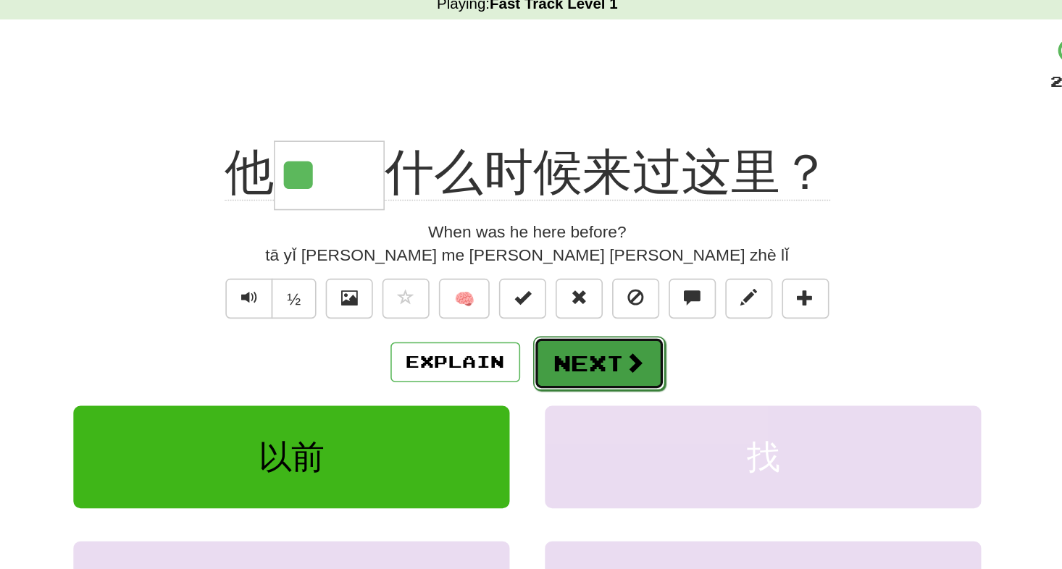
click at [571, 286] on button "Next" at bounding box center [575, 289] width 81 height 33
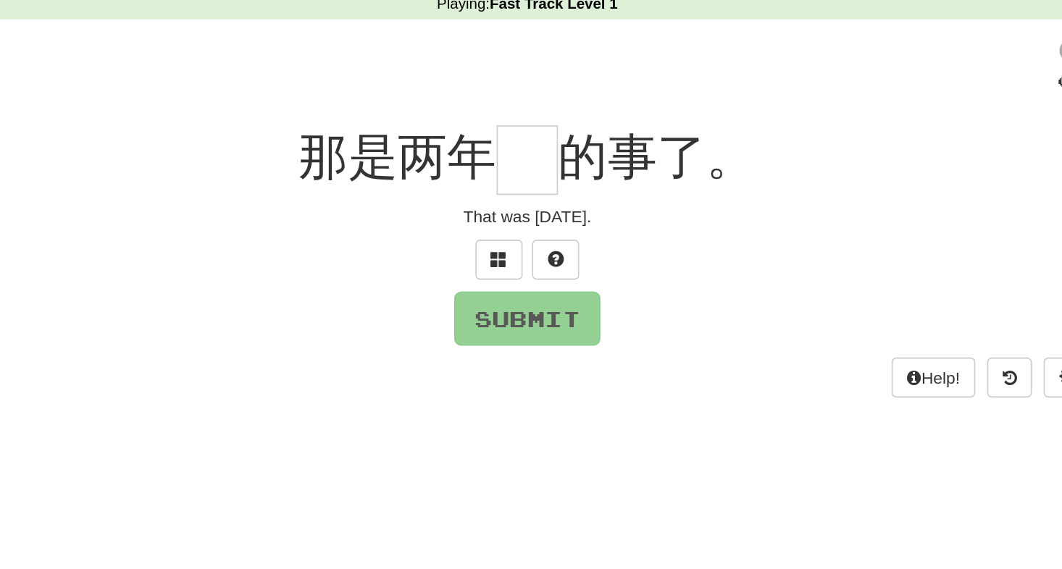
click at [532, 159] on input "text" at bounding box center [531, 164] width 38 height 43
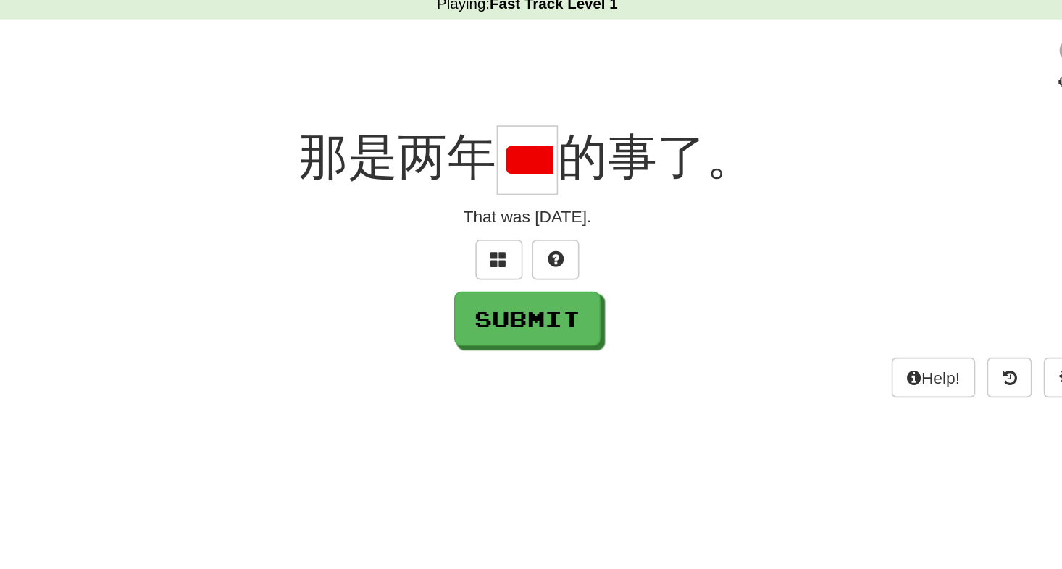
scroll to position [0, 26]
type input "*"
click at [543, 278] on div "/ Score: 76 0 % Mastered 那是两年 * 的事了。 That was two years ago. Submit Help! Report" at bounding box center [531, 199] width 826 height 222
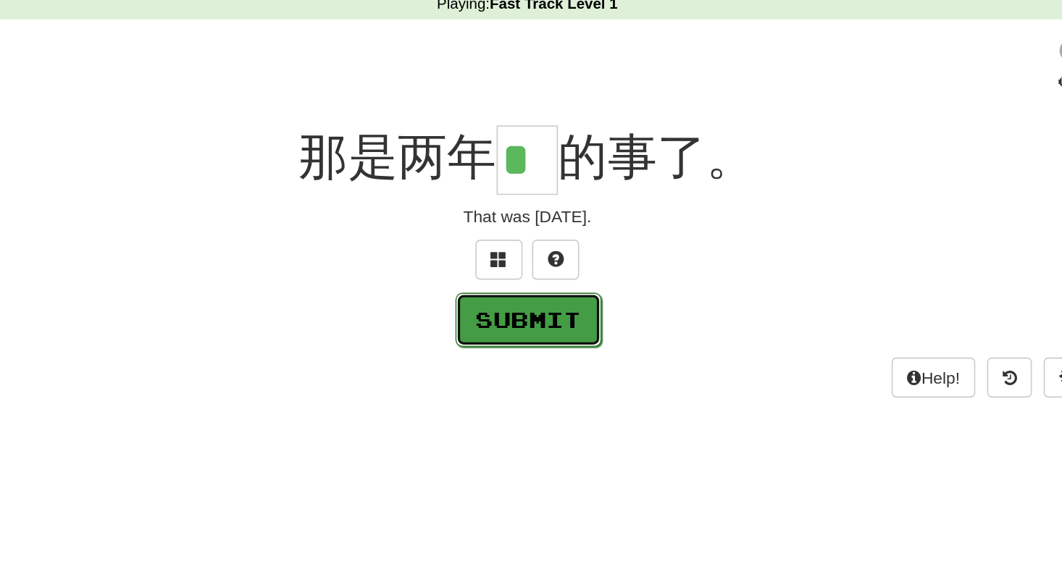
click at [534, 269] on button "Submit" at bounding box center [532, 262] width 90 height 33
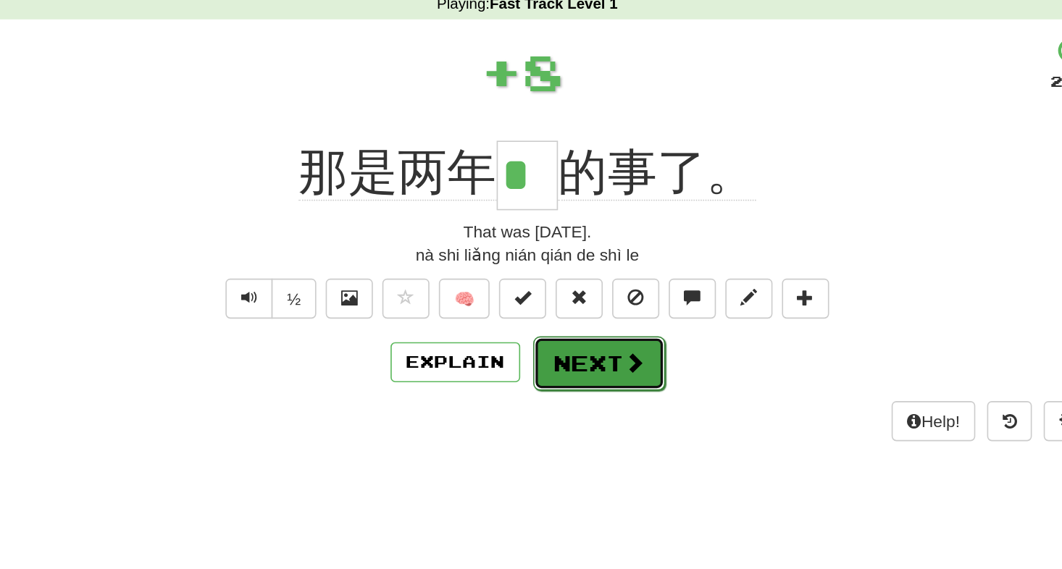
click at [566, 295] on button "Next" at bounding box center [575, 289] width 81 height 33
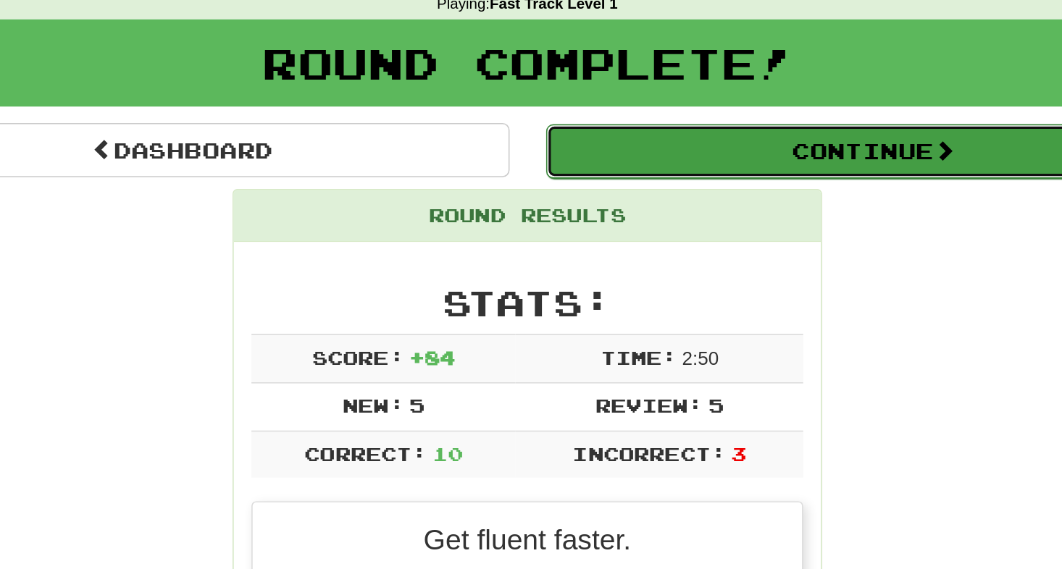
click at [653, 167] on button "Continue" at bounding box center [744, 159] width 402 height 33
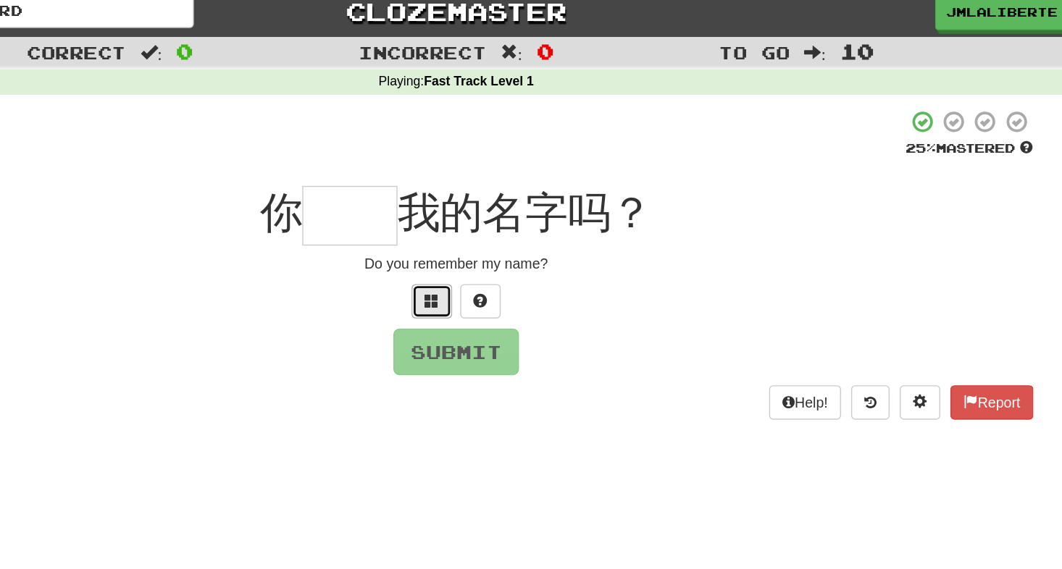
click at [518, 224] on span at bounding box center [513, 225] width 10 height 10
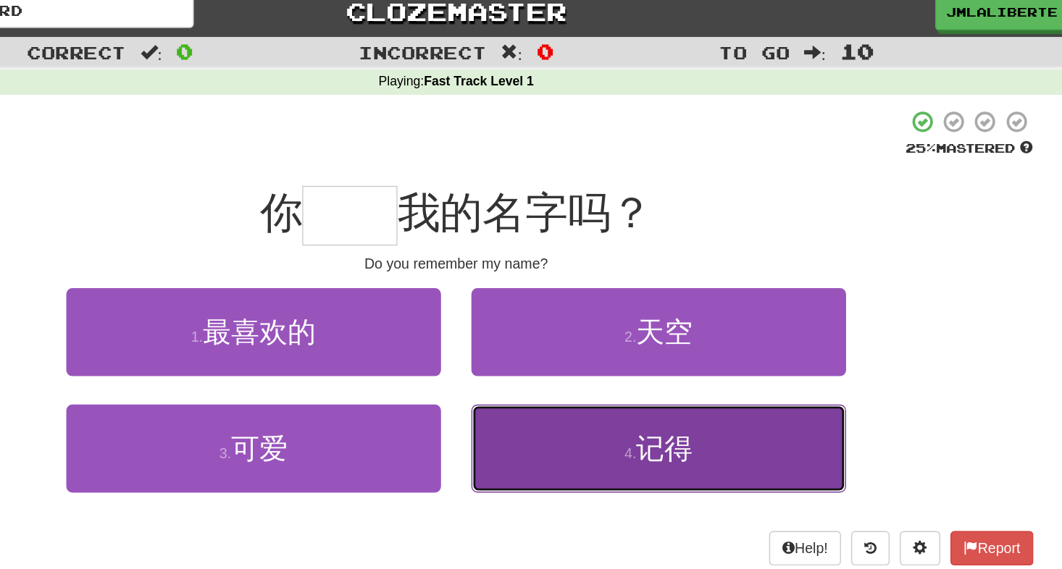
click at [608, 333] on button "4 . 记得" at bounding box center [676, 331] width 268 height 63
type input "**"
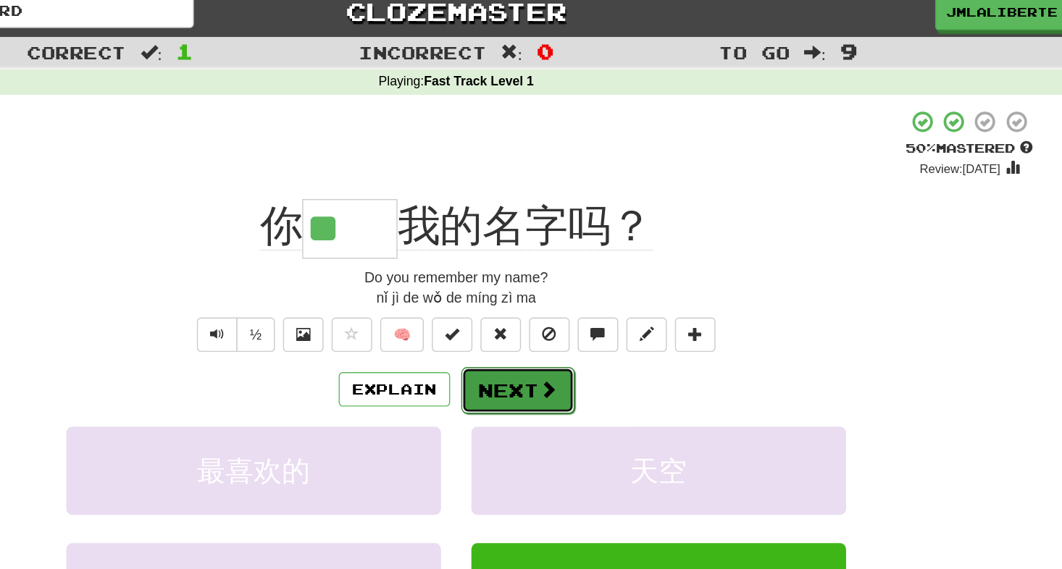
click at [588, 297] on button "Next" at bounding box center [575, 289] width 81 height 33
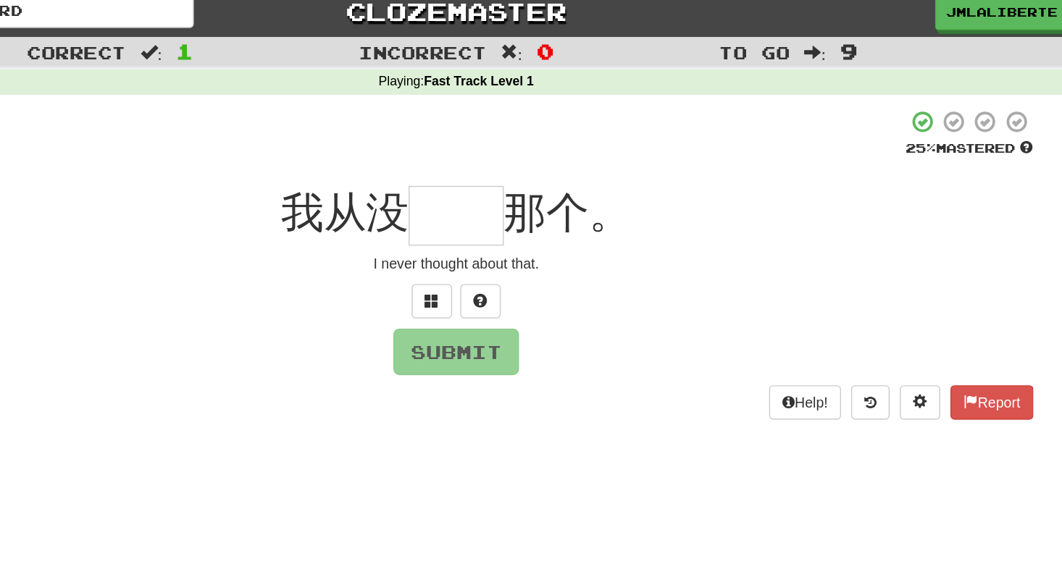
click at [522, 164] on input "text" at bounding box center [531, 164] width 68 height 43
click at [508, 226] on span at bounding box center [513, 225] width 10 height 10
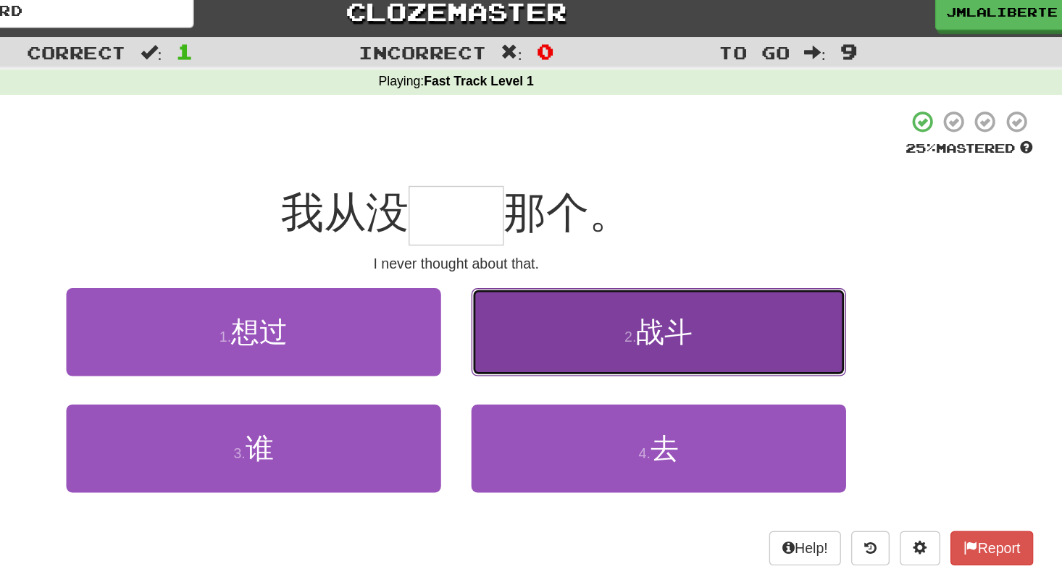
click at [573, 248] on button "2 . 战斗" at bounding box center [676, 248] width 268 height 63
type input "**"
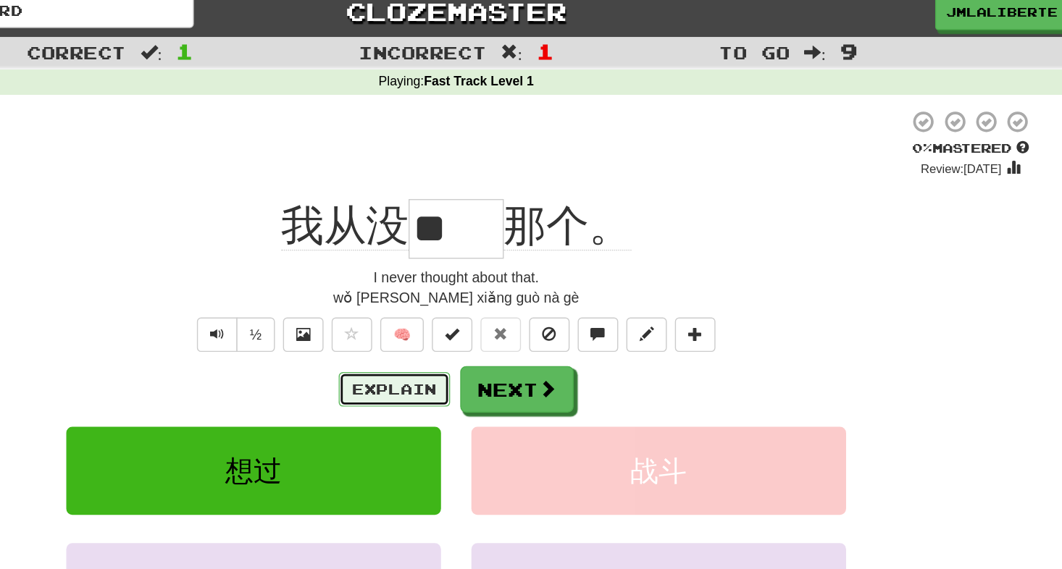
click at [504, 282] on button "Explain" at bounding box center [487, 289] width 80 height 25
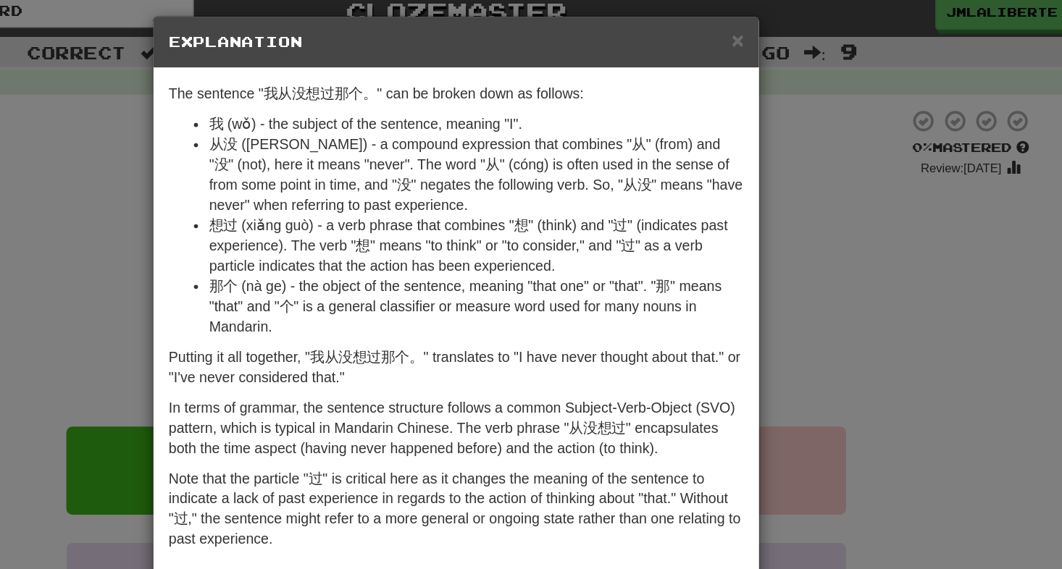
click at [270, 196] on div "× Explanation The sentence "我从没想过那个。" can be broken down as follows: 我 (wǒ) - t…" at bounding box center [531, 284] width 1062 height 569
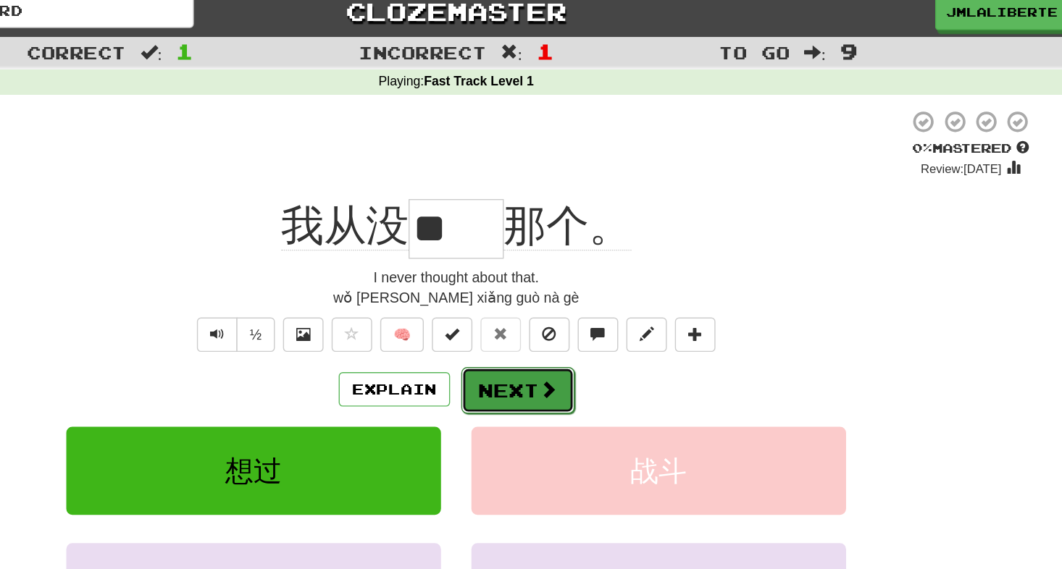
click at [593, 288] on span at bounding box center [596, 288] width 13 height 13
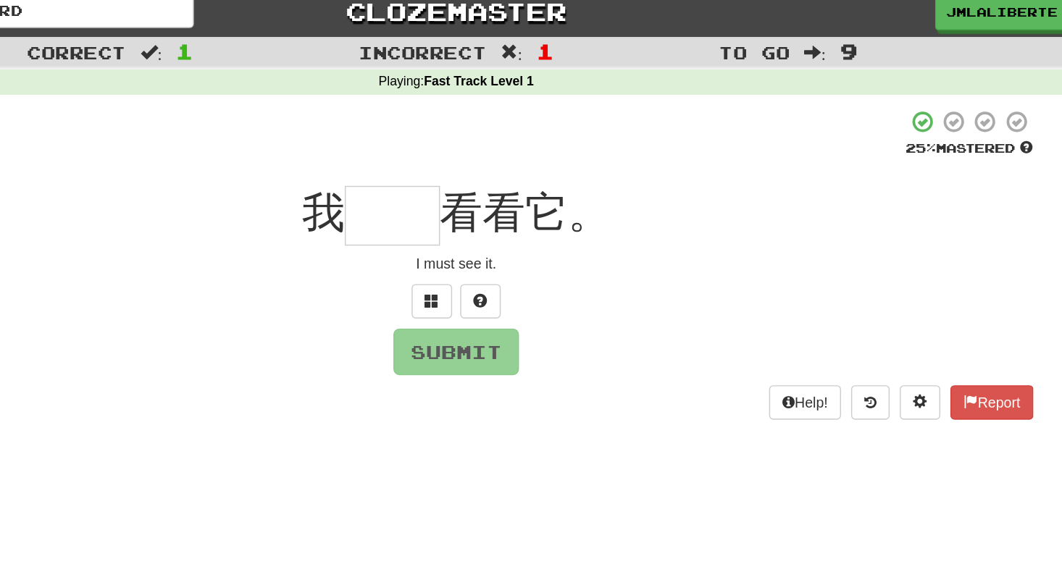
click at [484, 167] on input "text" at bounding box center [485, 164] width 68 height 43
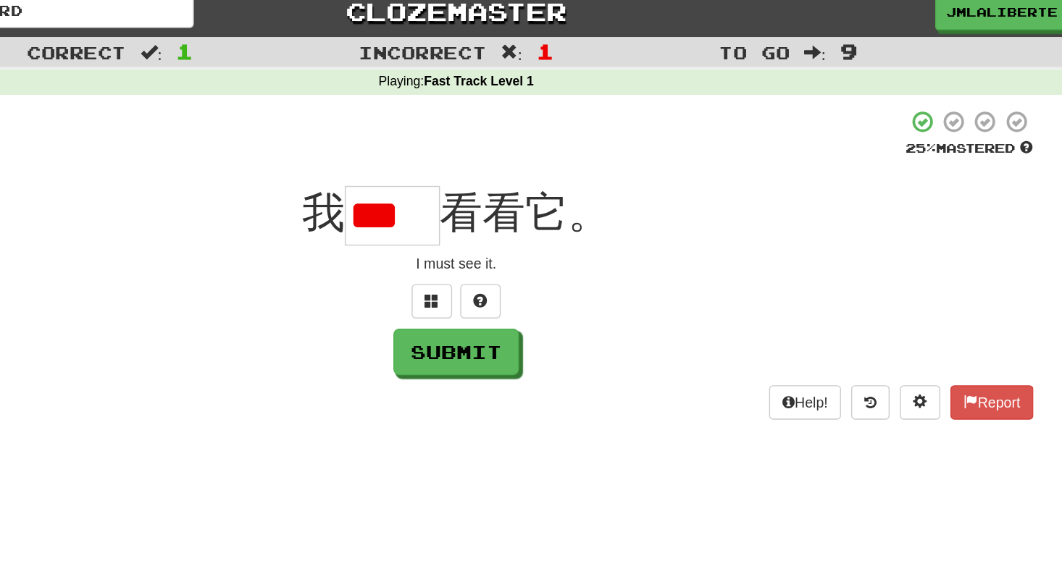
type input "*"
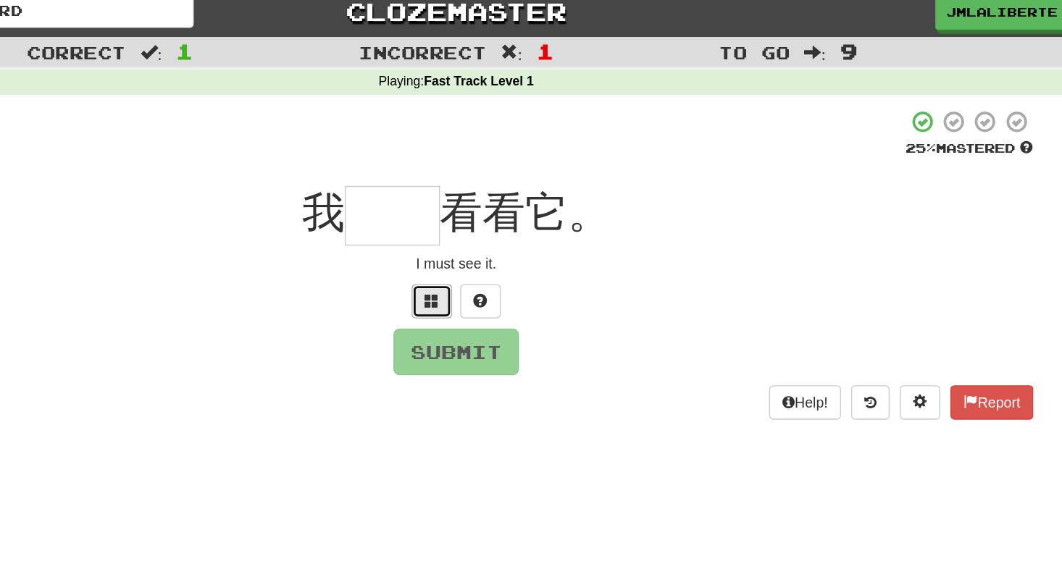
click at [501, 227] on button at bounding box center [513, 226] width 29 height 25
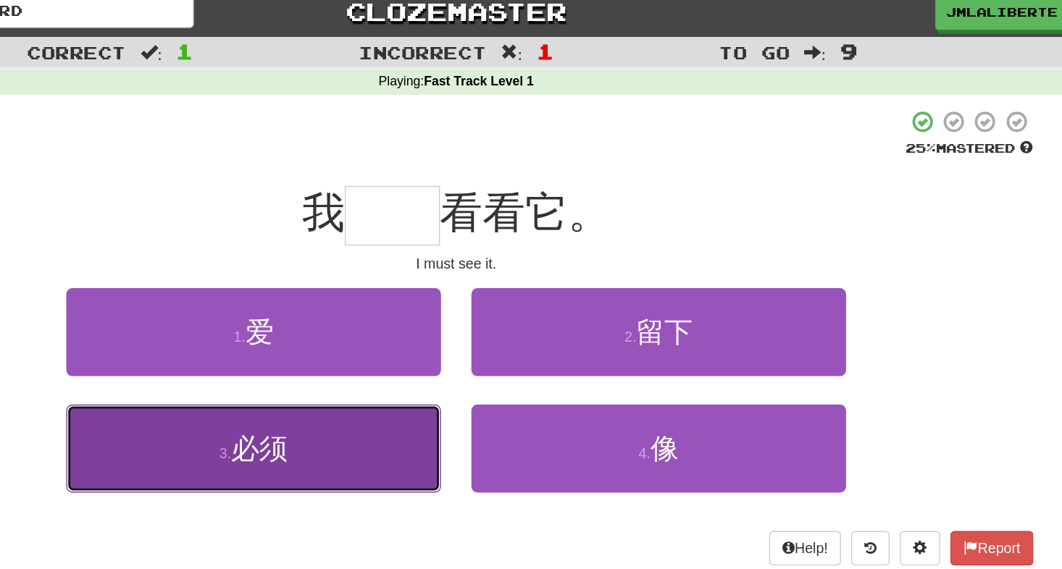
click at [466, 335] on button "3 . 必须" at bounding box center [386, 331] width 268 height 63
type input "**"
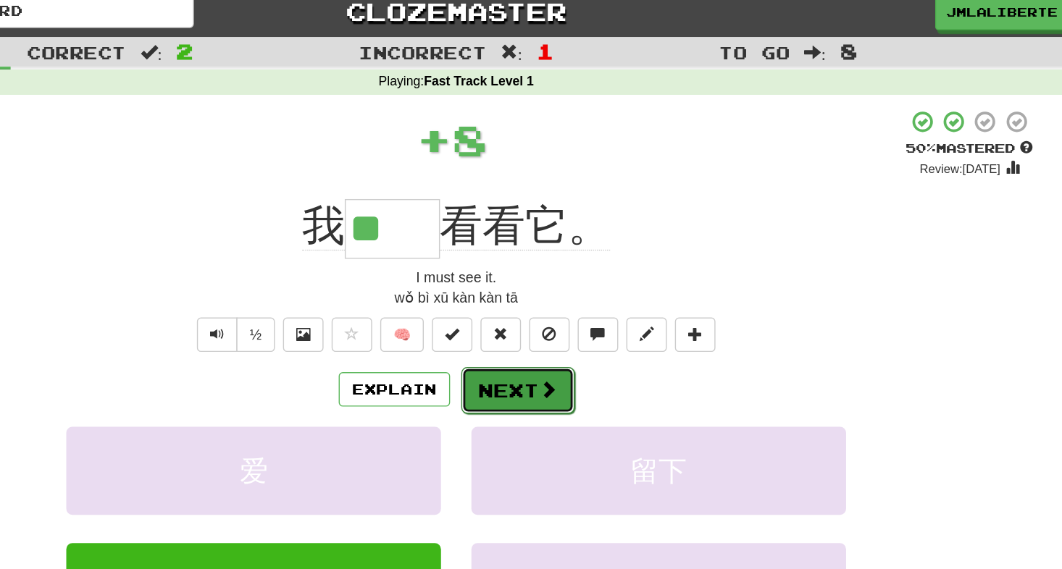
click at [579, 290] on button "Next" at bounding box center [575, 289] width 81 height 33
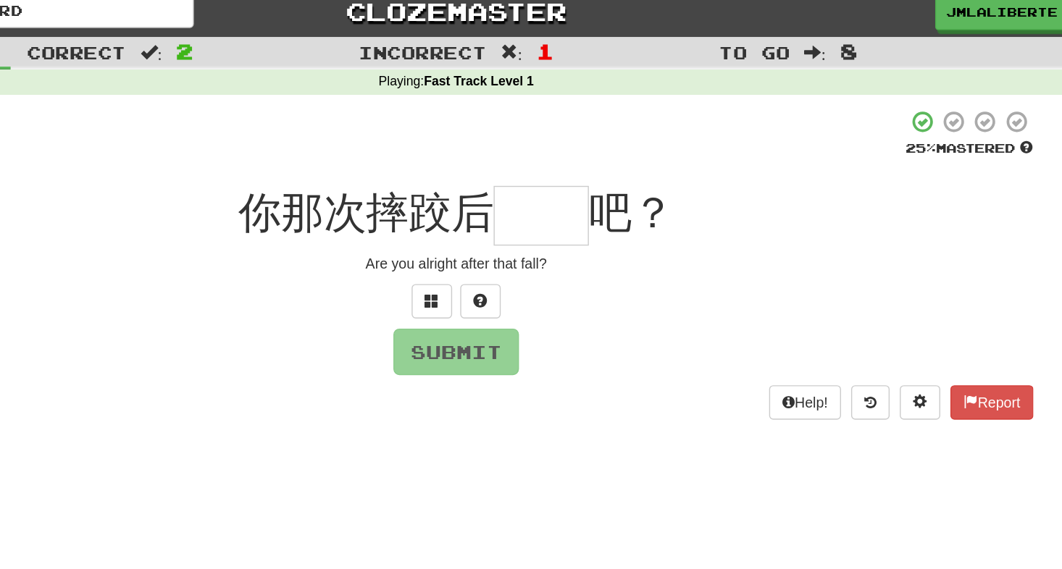
click at [610, 164] on input "text" at bounding box center [592, 164] width 68 height 43
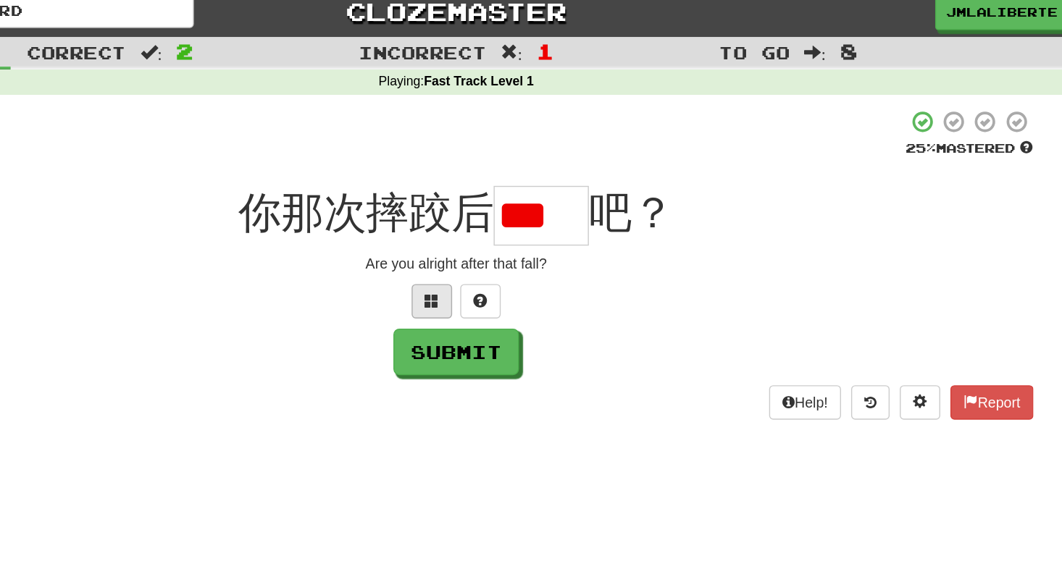
type input "*"
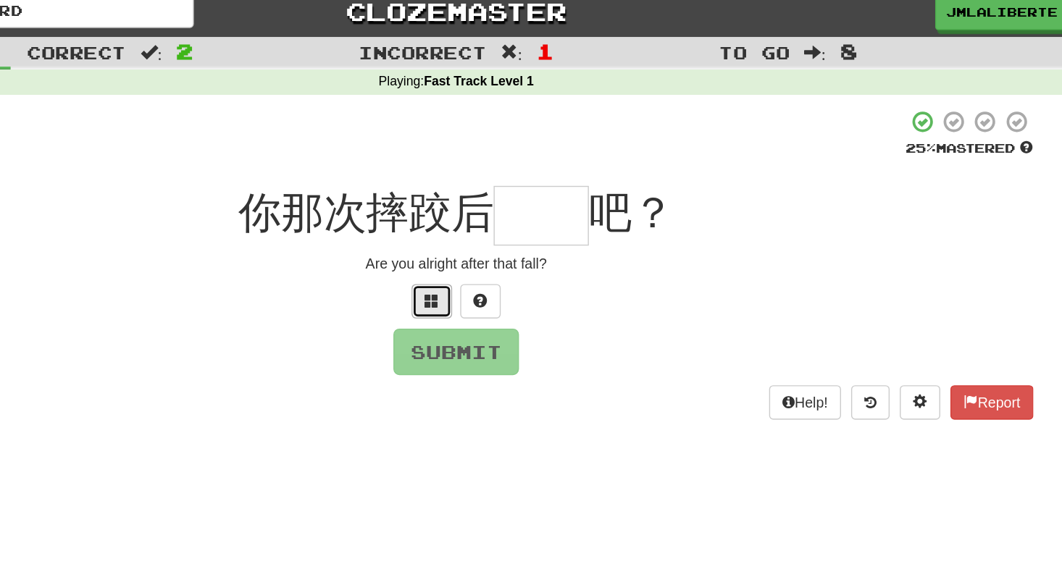
click at [513, 225] on span at bounding box center [513, 225] width 10 height 10
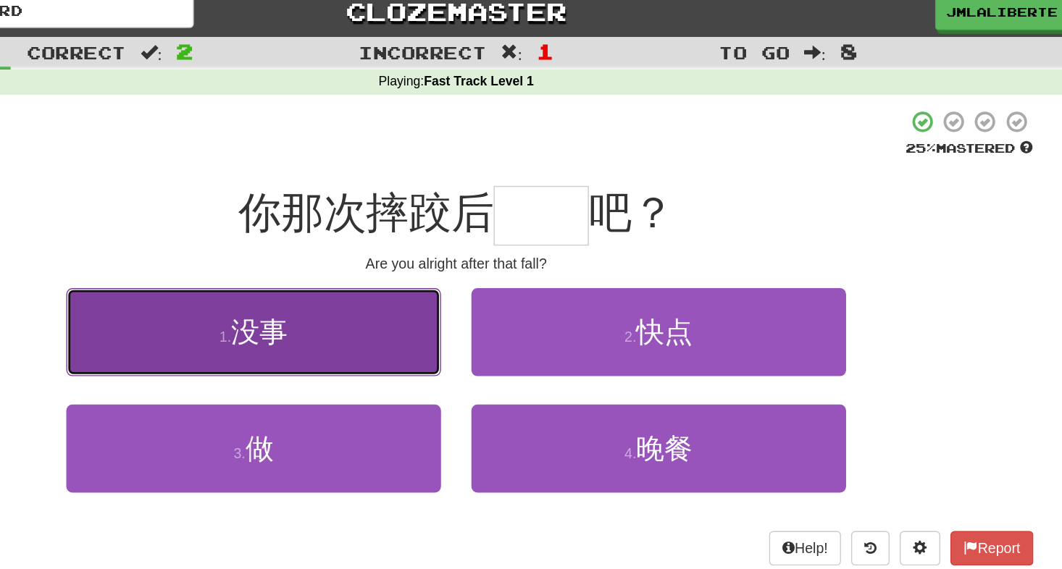
click at [458, 237] on button "1 . 没事" at bounding box center [386, 248] width 268 height 63
type input "**"
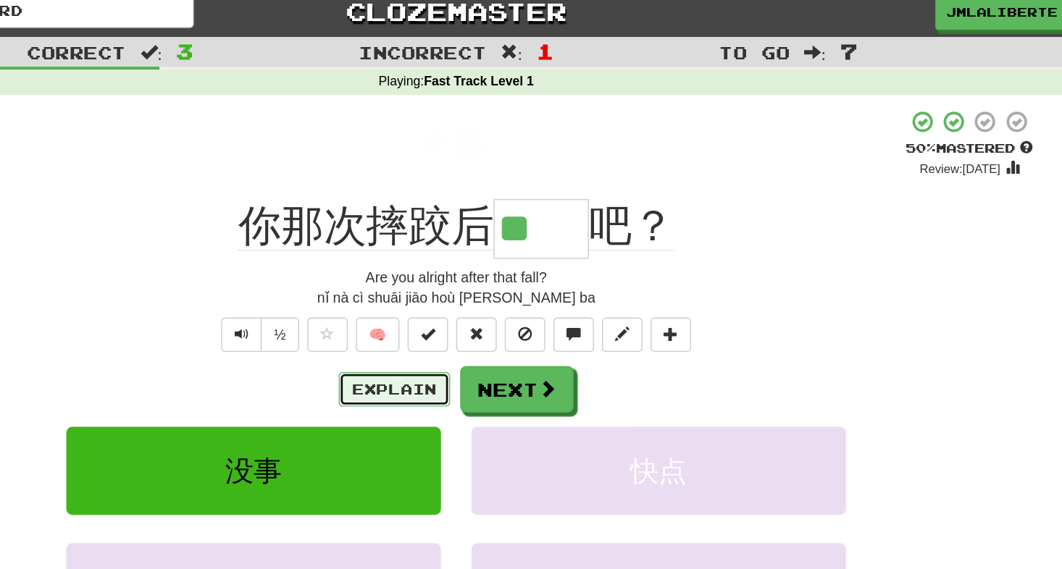
click at [493, 277] on button "Explain" at bounding box center [487, 289] width 80 height 25
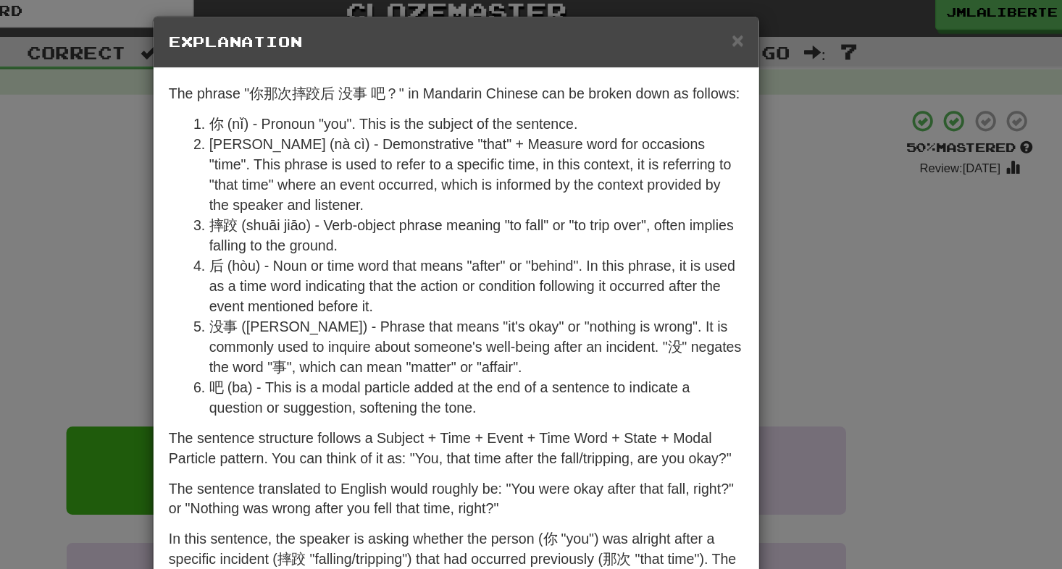
click at [283, 233] on div "× Explanation The phrase "你那次摔跤后 没事 吧？" in Mandarin Chinese can be broken down …" at bounding box center [531, 284] width 1062 height 569
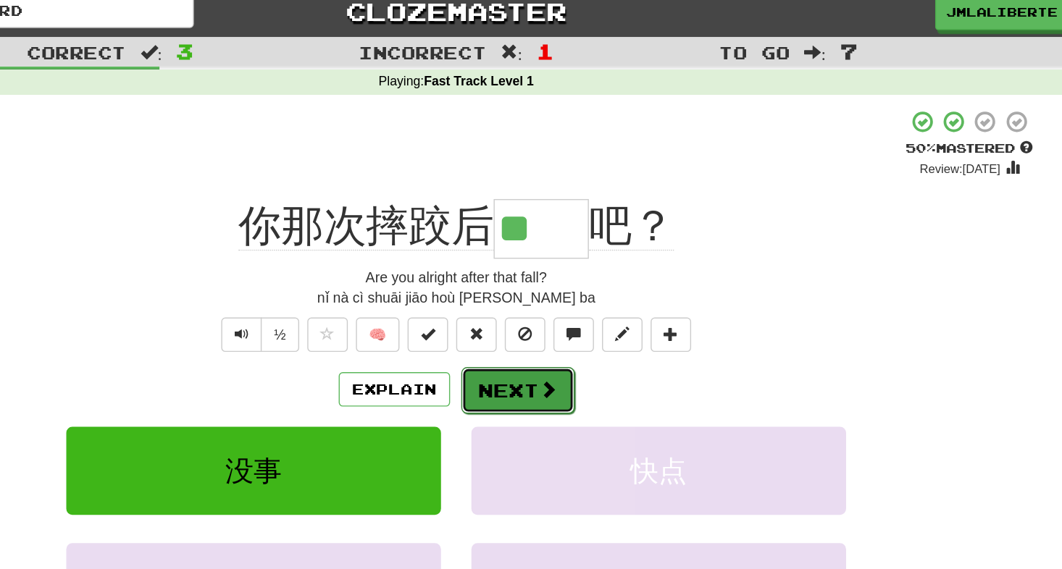
click at [597, 274] on button "Next" at bounding box center [575, 289] width 81 height 33
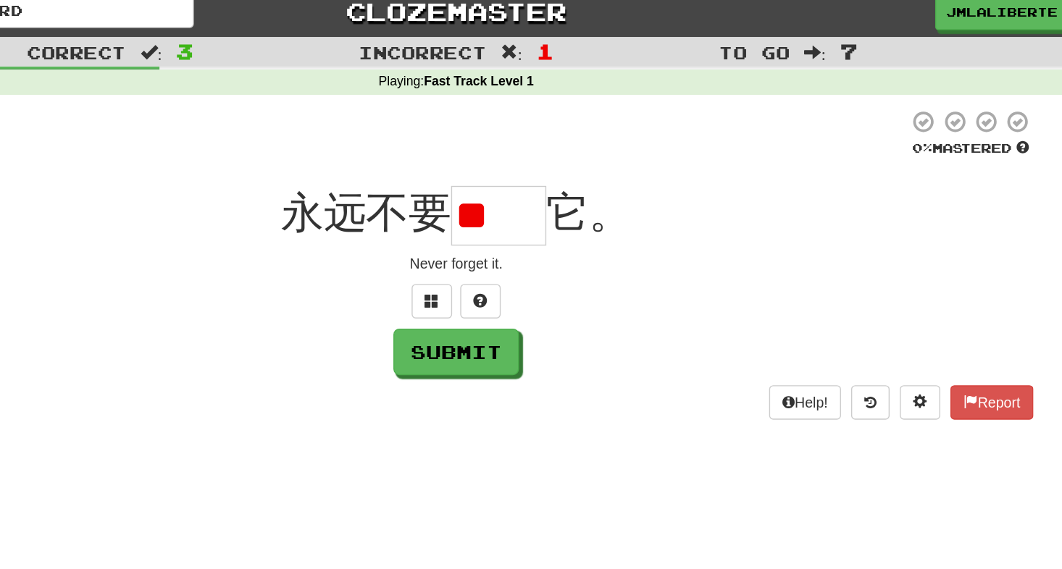
type input "*"
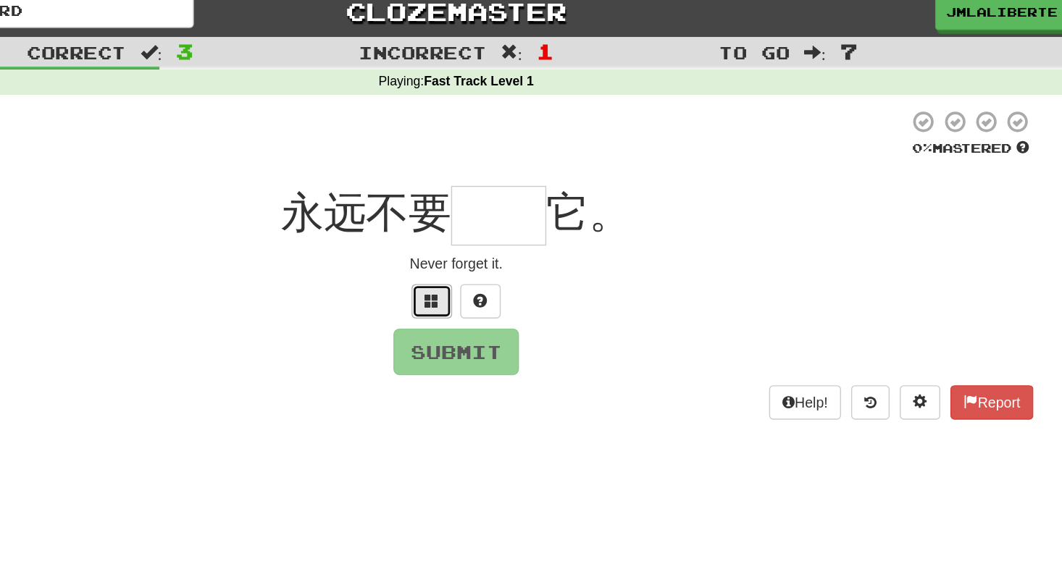
click at [508, 225] on span at bounding box center [513, 225] width 10 height 10
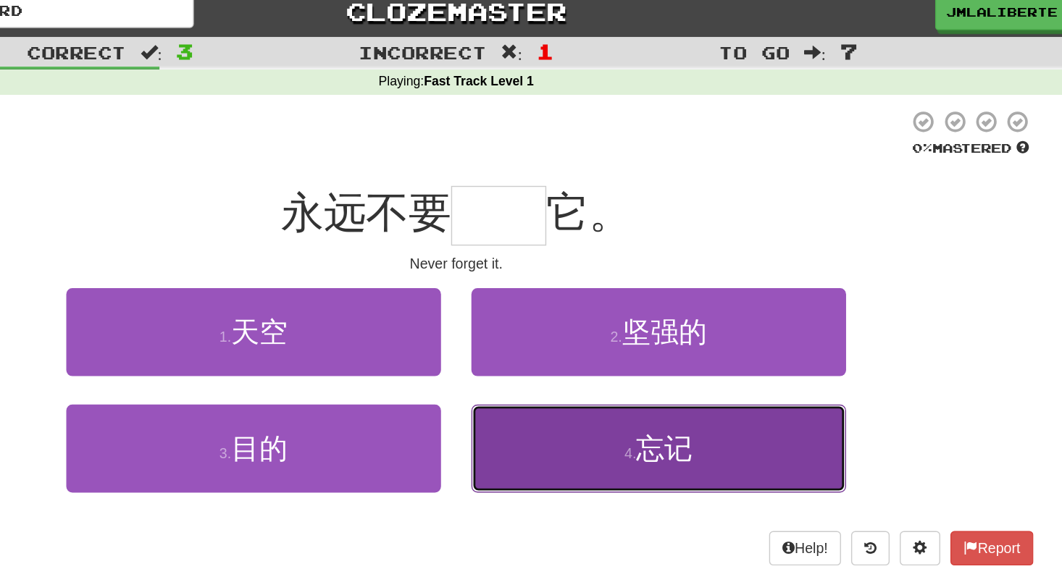
click at [623, 314] on button "4 . 忘记" at bounding box center [676, 331] width 268 height 63
type input "**"
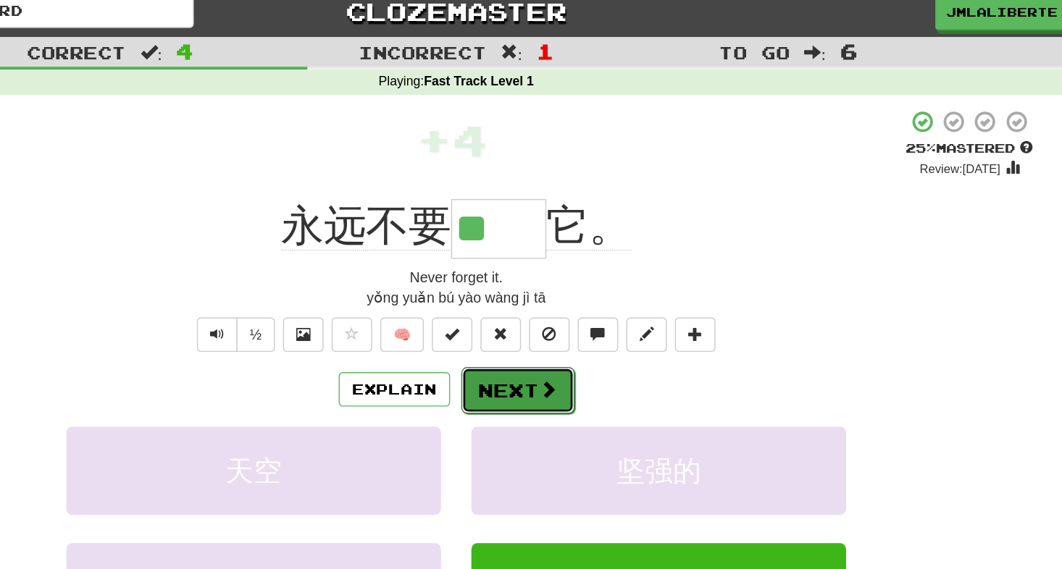
click at [587, 296] on button "Next" at bounding box center [575, 289] width 81 height 33
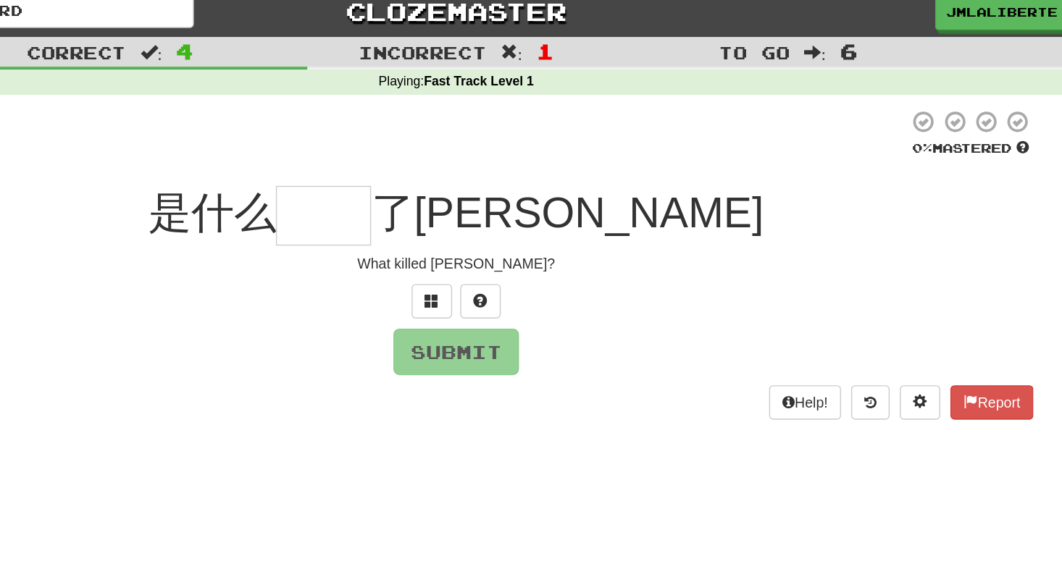
click at [470, 163] on input "text" at bounding box center [436, 164] width 68 height 43
click at [516, 227] on span at bounding box center [513, 225] width 10 height 10
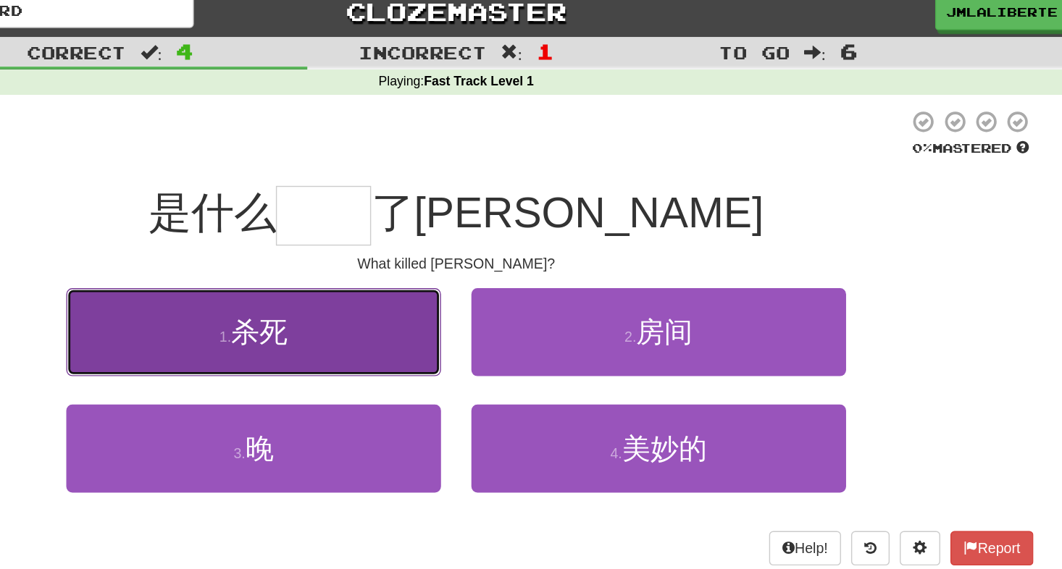
click at [494, 235] on button "1 . 杀死" at bounding box center [386, 248] width 268 height 63
type input "**"
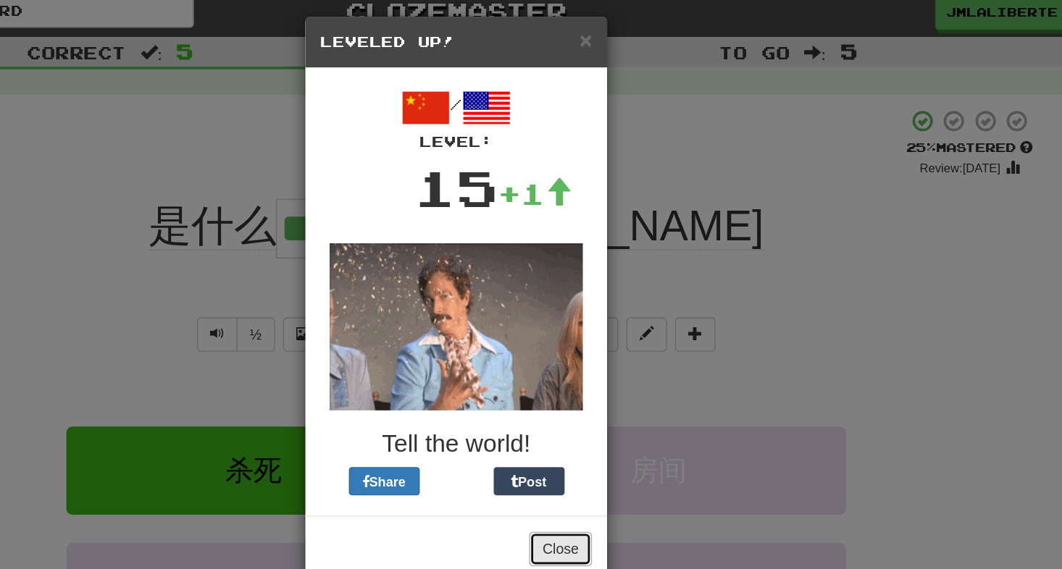
click at [608, 412] on button "Close" at bounding box center [605, 403] width 45 height 25
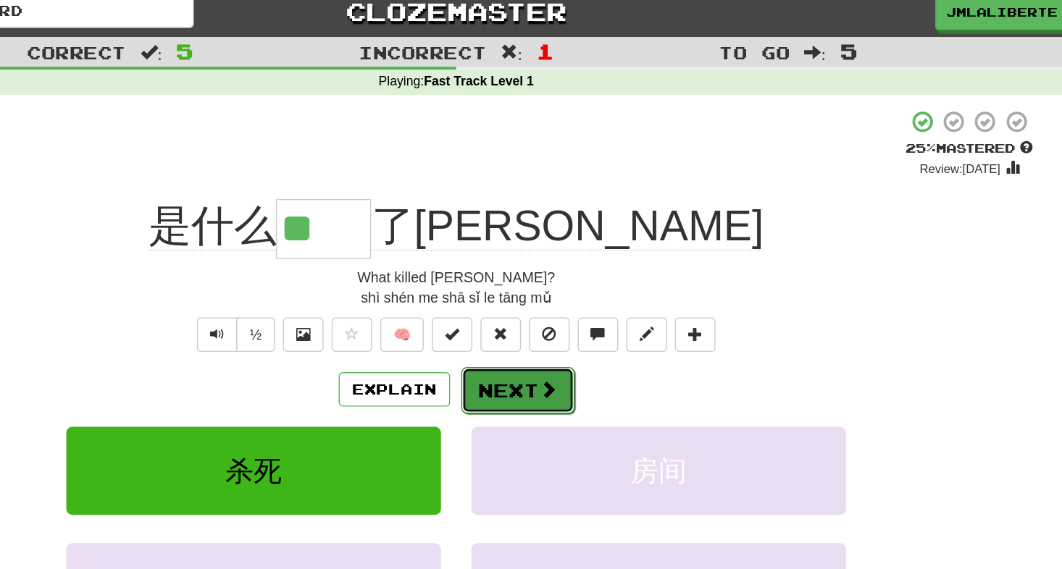
click at [583, 285] on button "Next" at bounding box center [575, 289] width 81 height 33
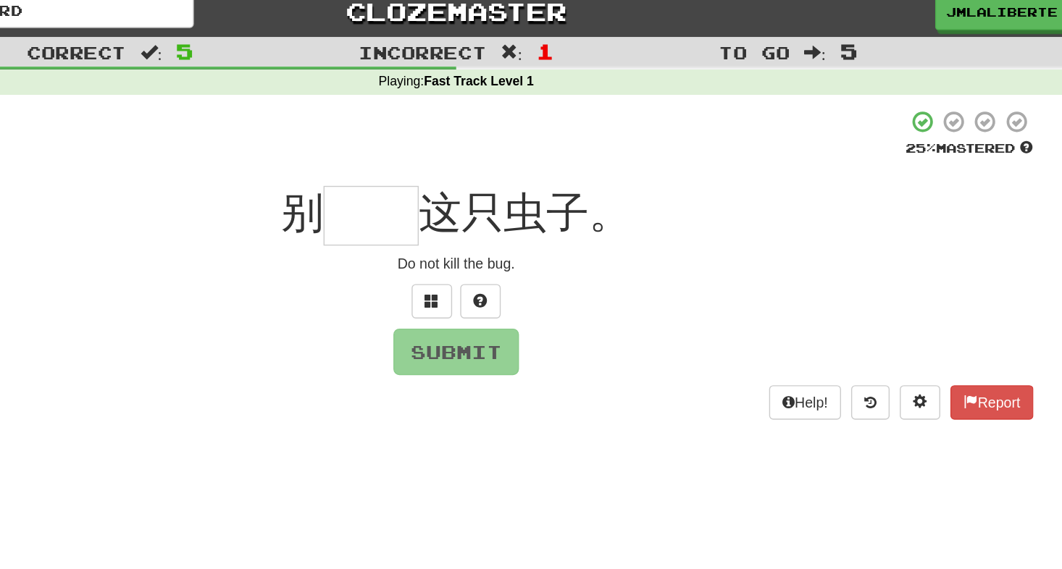
click at [476, 162] on input "text" at bounding box center [470, 164] width 68 height 43
click at [509, 224] on span at bounding box center [513, 225] width 10 height 10
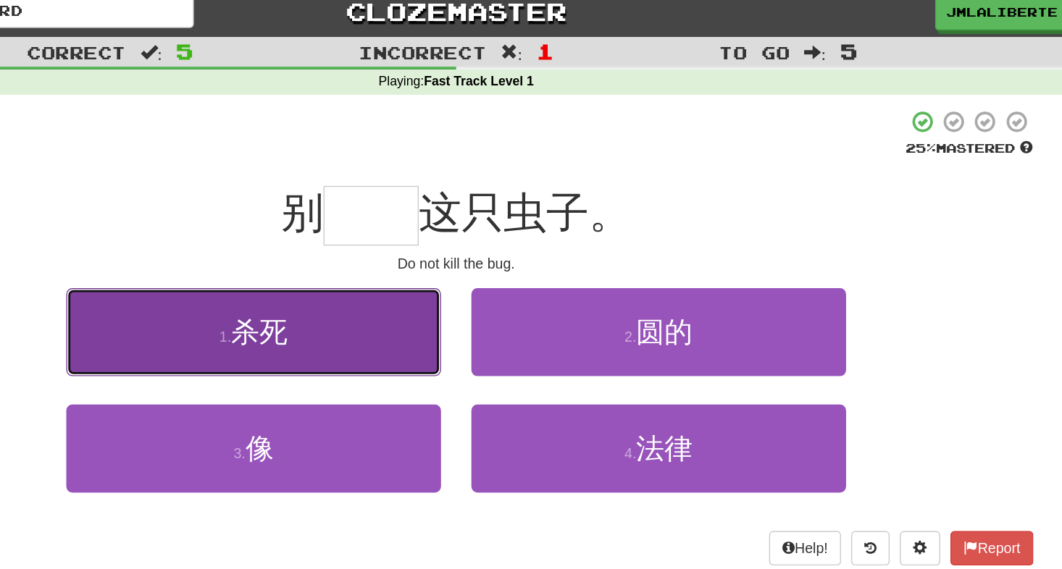
click at [443, 243] on button "1 . 杀死" at bounding box center [386, 248] width 268 height 63
type input "**"
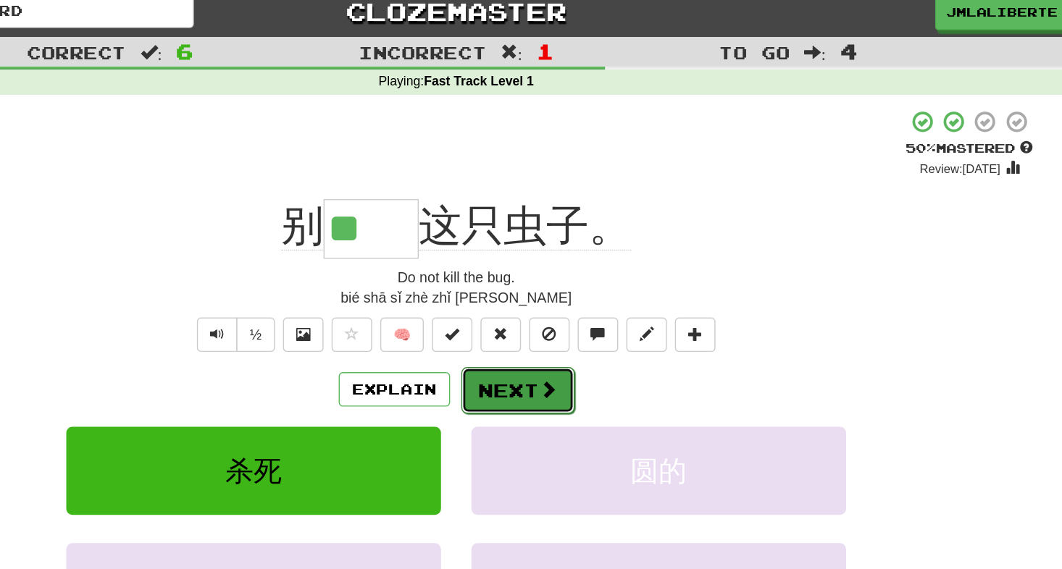
click at [595, 293] on span at bounding box center [596, 288] width 13 height 13
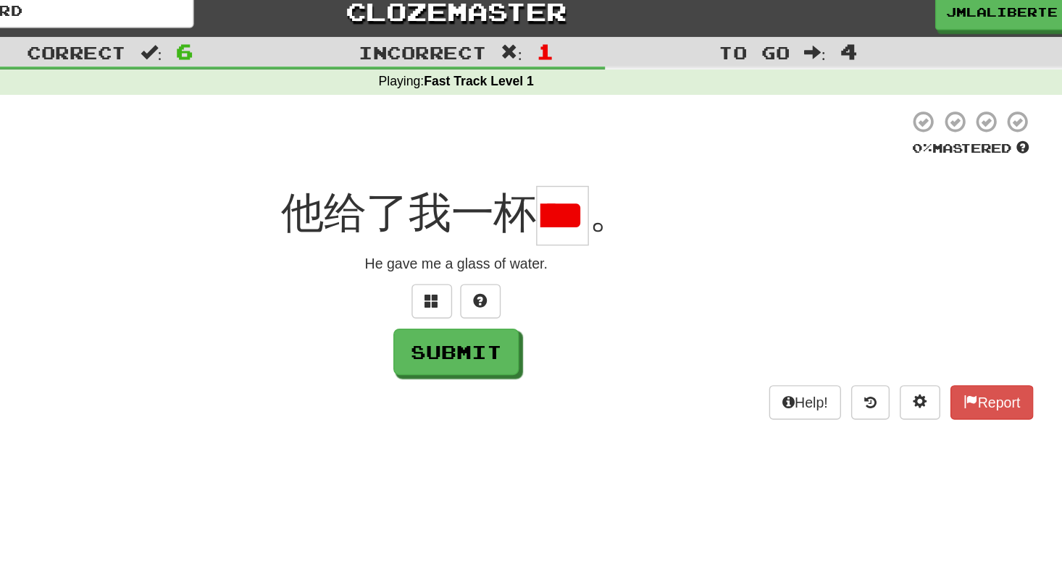
scroll to position [0, 24]
type input "*"
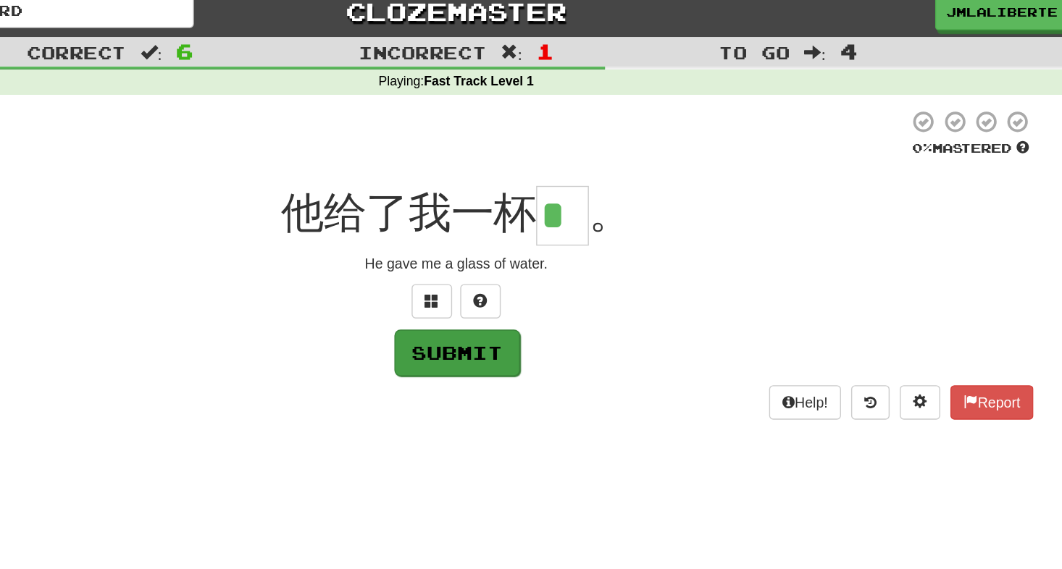
type input "*"
click at [551, 259] on button "Submit" at bounding box center [532, 262] width 90 height 33
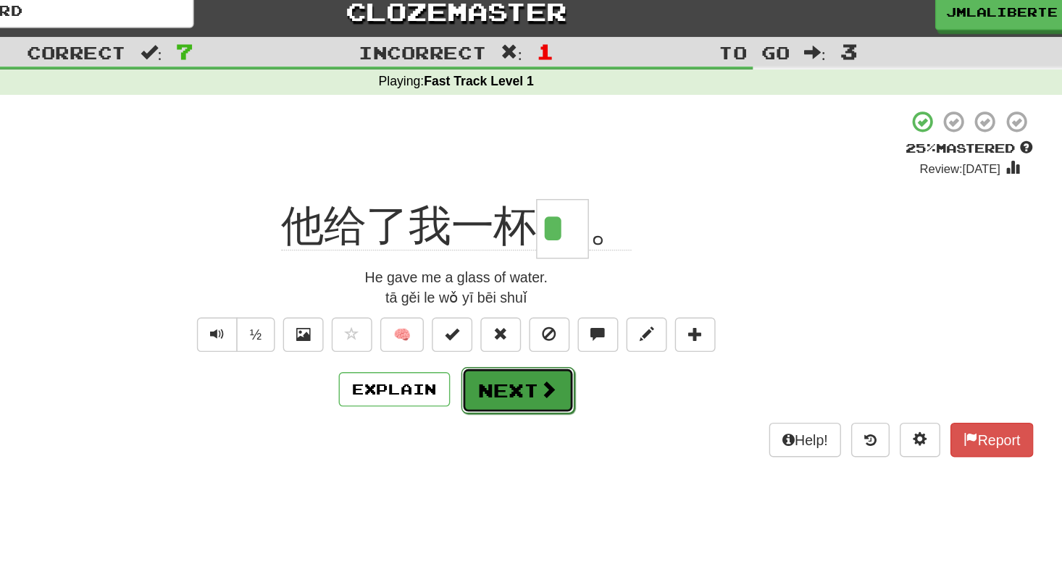
click at [587, 301] on button "Next" at bounding box center [575, 289] width 81 height 33
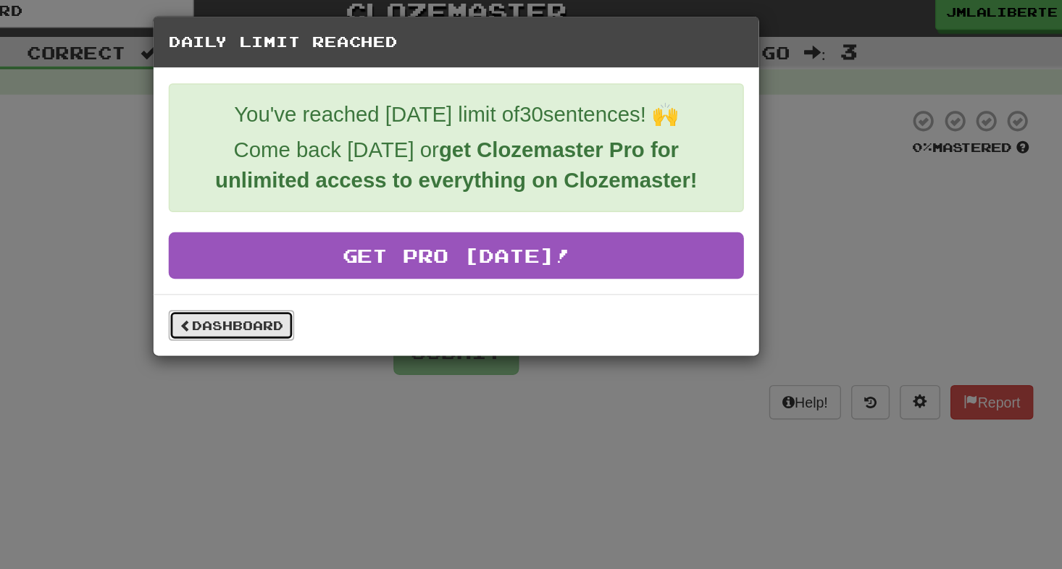
click at [374, 238] on link "Dashboard" at bounding box center [370, 244] width 90 height 22
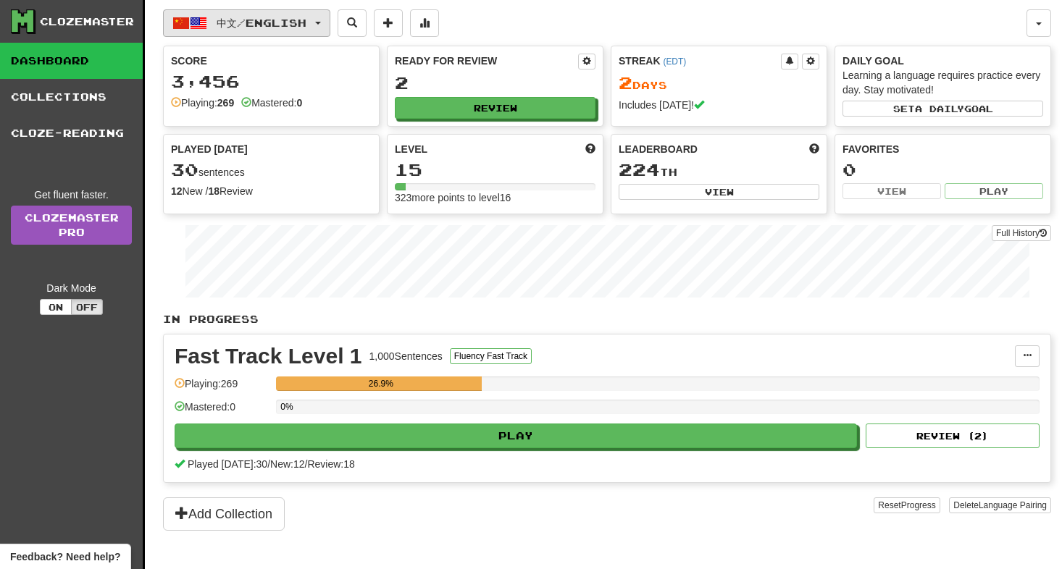
click at [251, 25] on span "中文 / English" at bounding box center [262, 23] width 90 height 12
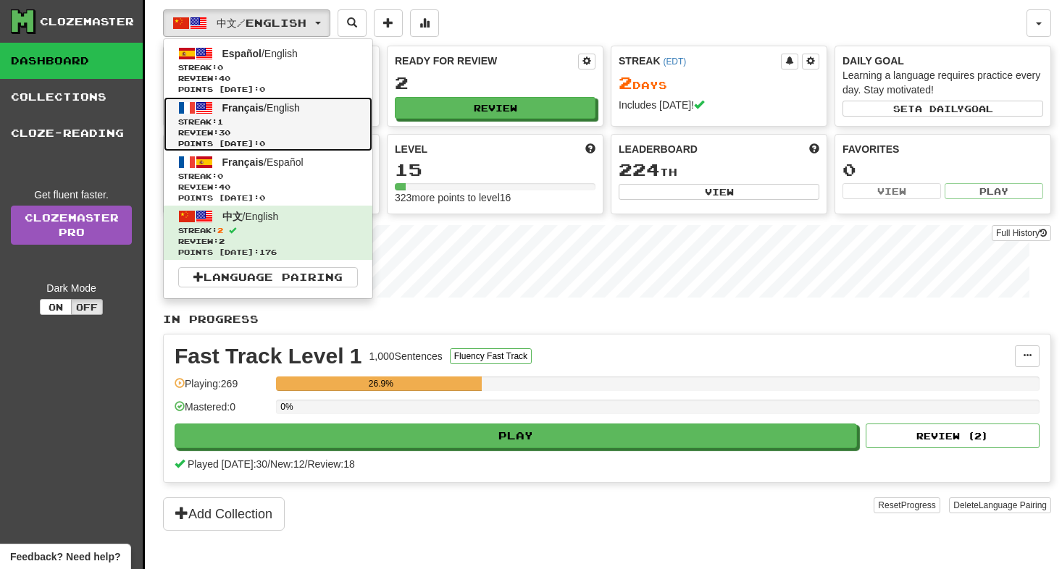
click at [333, 120] on span "Streak: 1" at bounding box center [268, 122] width 180 height 11
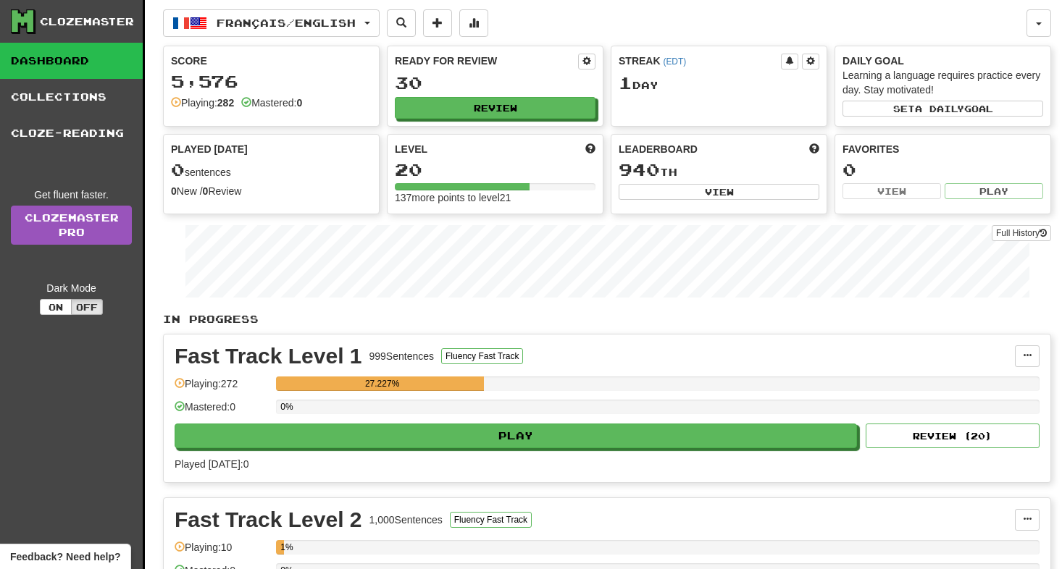
scroll to position [153, 0]
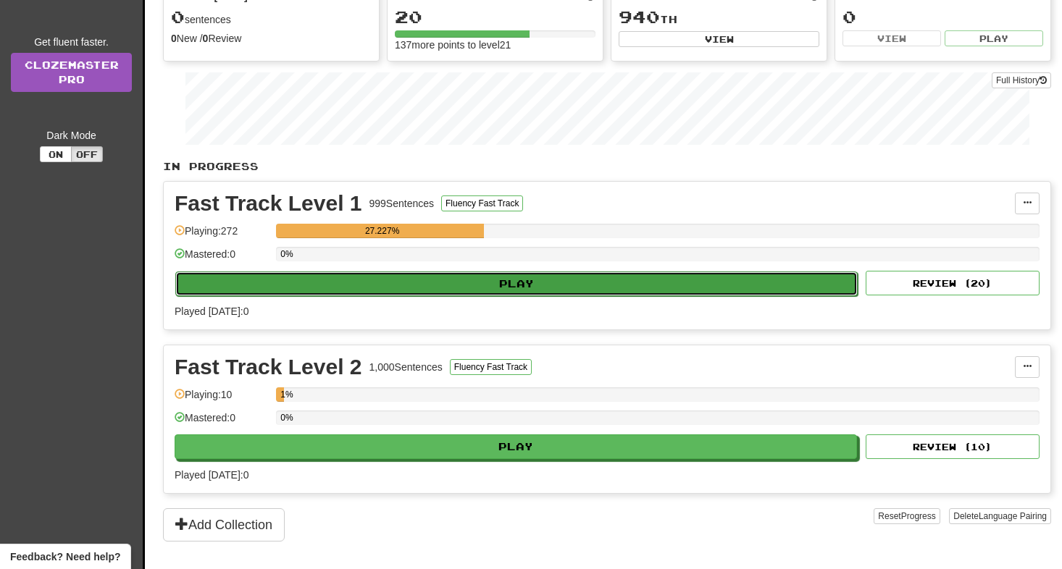
click at [399, 288] on button "Play" at bounding box center [516, 284] width 682 height 25
select select "**"
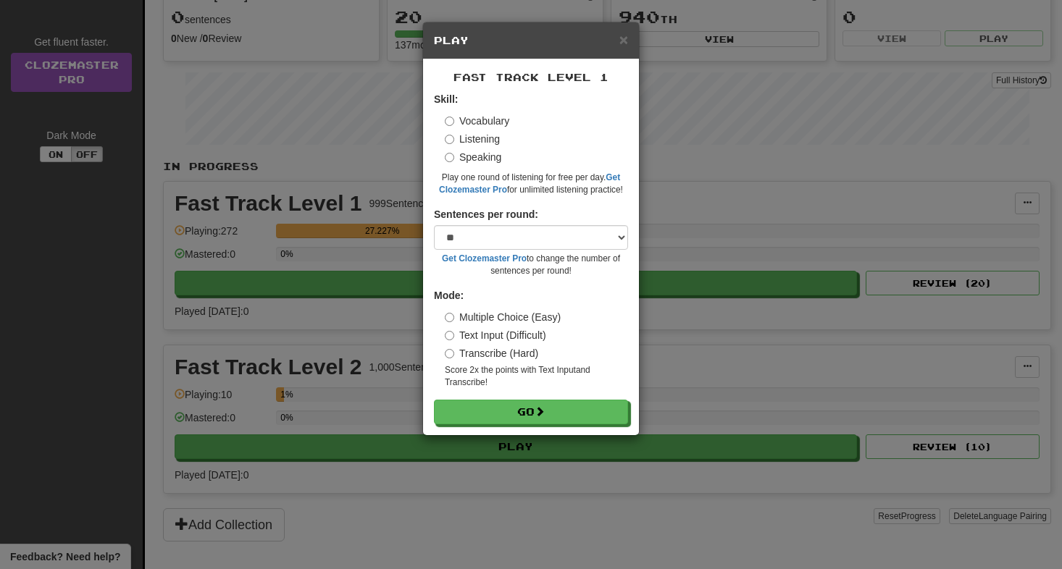
click at [498, 356] on label "Transcribe (Hard)" at bounding box center [491, 353] width 93 height 14
click at [498, 412] on button "Go" at bounding box center [532, 413] width 194 height 25
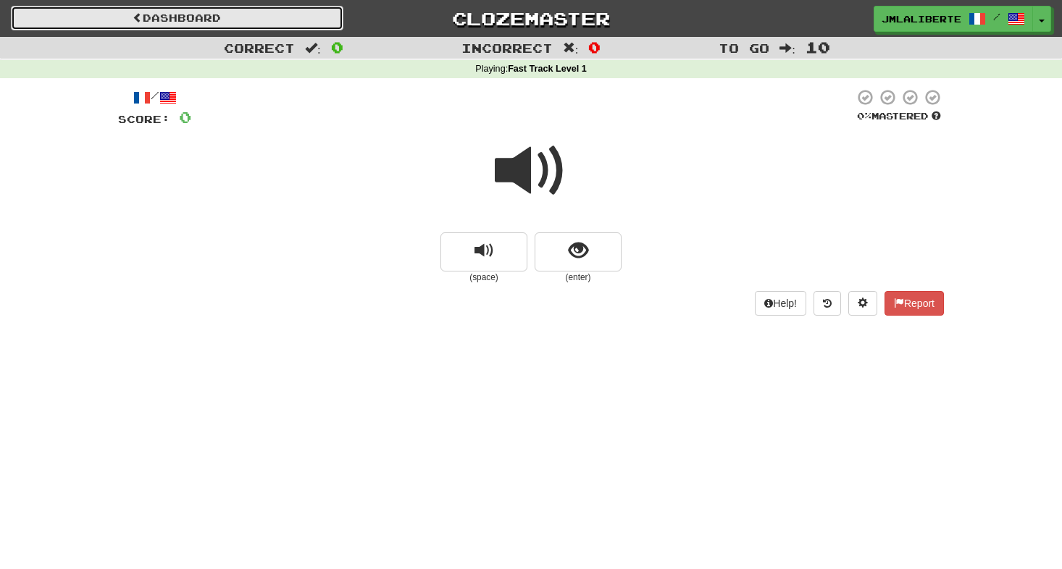
click at [87, 24] on link "Dashboard" at bounding box center [177, 18] width 332 height 25
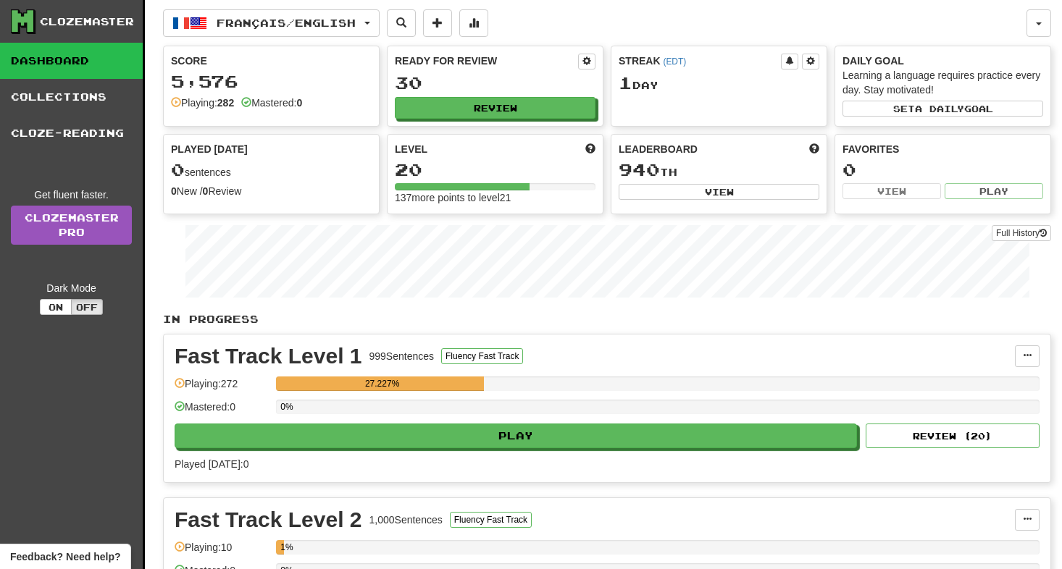
click at [436, 451] on div "Fast Track Level 1 999 Sentences Fluency Fast Track Manage Sentences Unpin from…" at bounding box center [607, 409] width 887 height 148
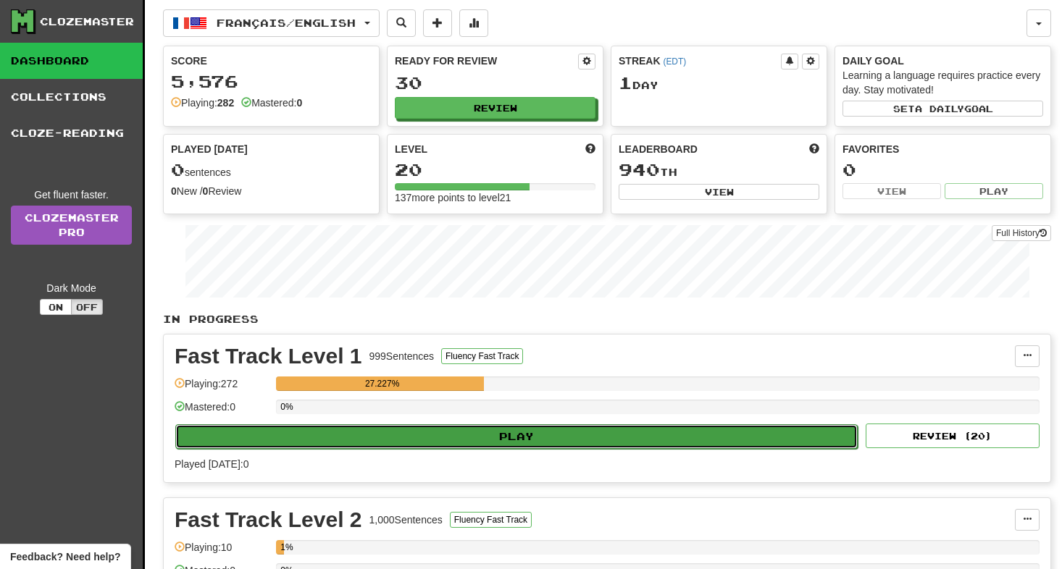
click at [407, 432] on button "Play" at bounding box center [516, 436] width 682 height 25
select select "**"
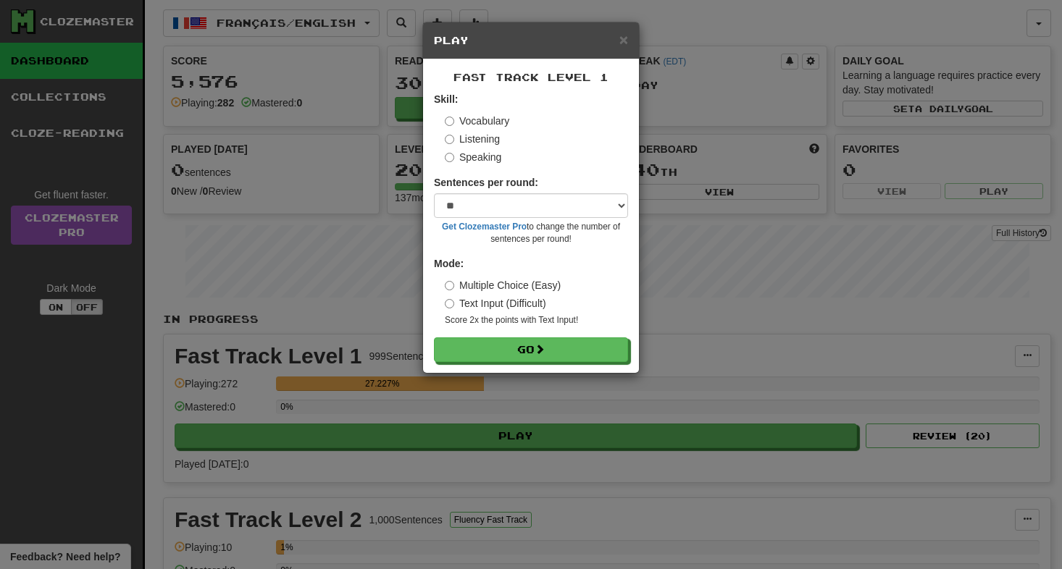
click at [479, 139] on label "Listening" at bounding box center [472, 139] width 55 height 14
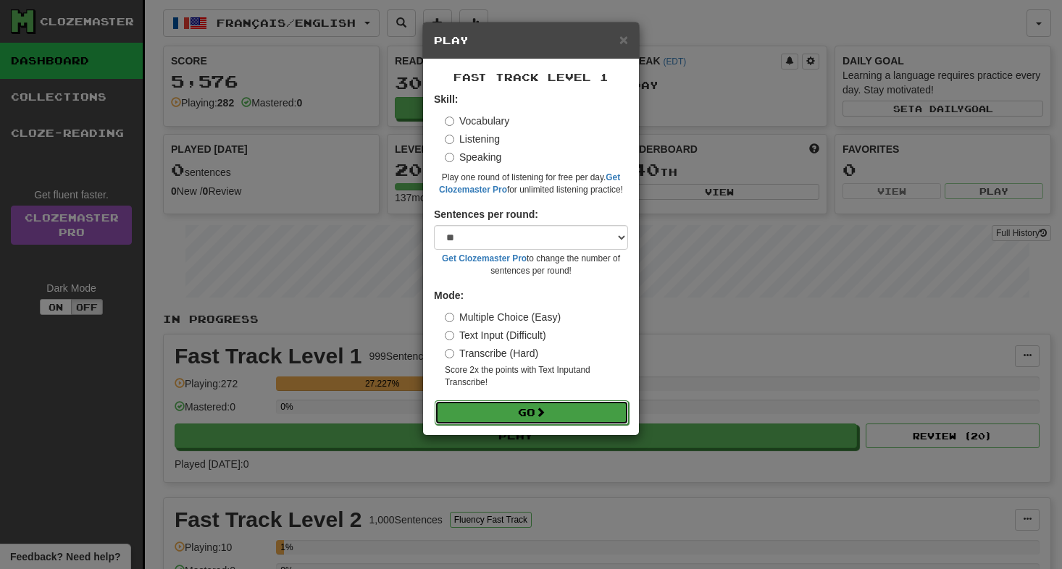
click at [518, 410] on button "Go" at bounding box center [532, 413] width 194 height 25
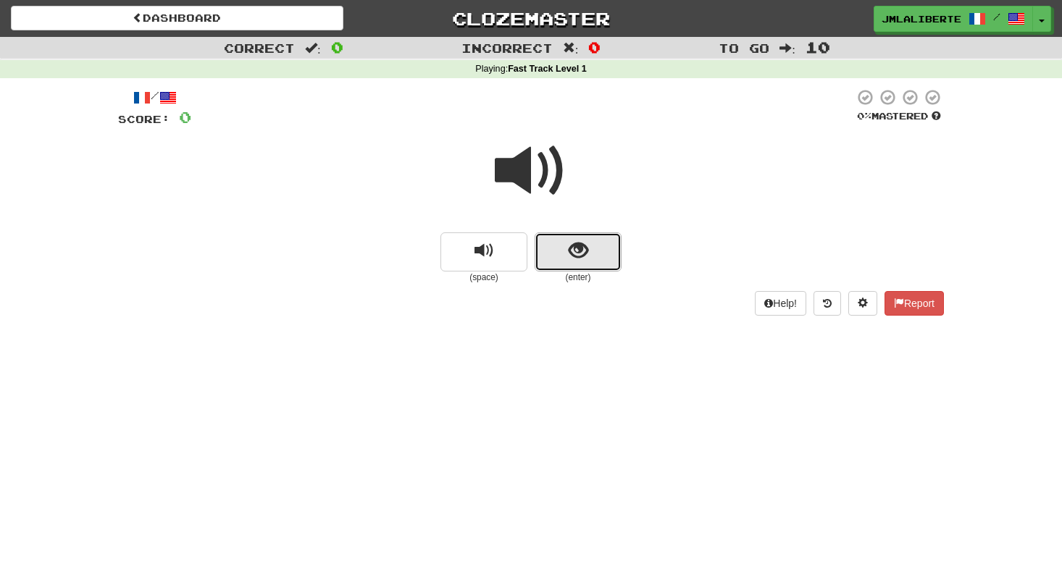
click at [578, 259] on span "show sentence" at bounding box center [579, 251] width 20 height 20
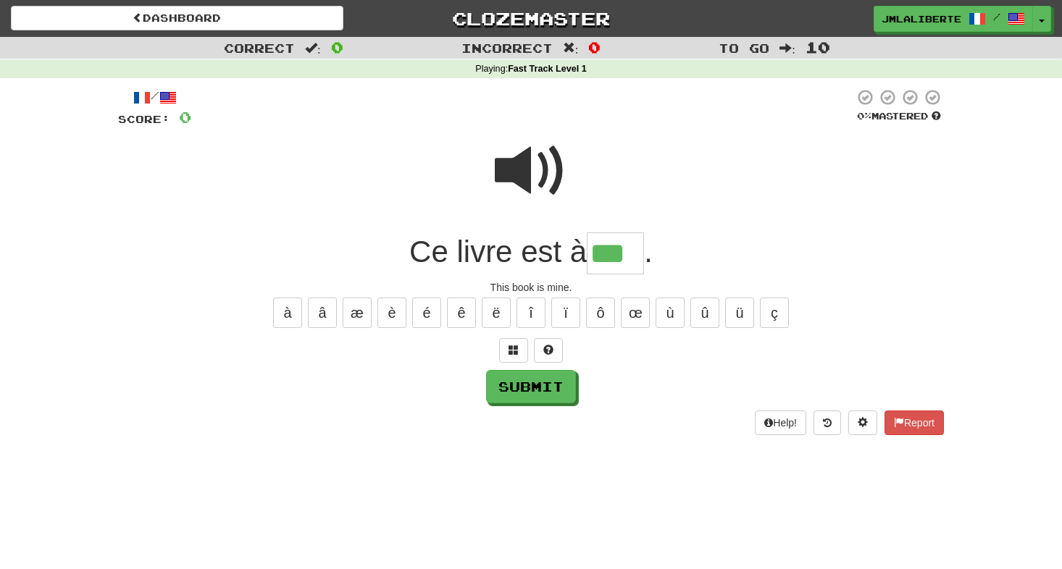
type input "***"
click at [645, 398] on div "Submit" at bounding box center [531, 386] width 826 height 33
click at [551, 393] on button "Submit" at bounding box center [532, 387] width 90 height 33
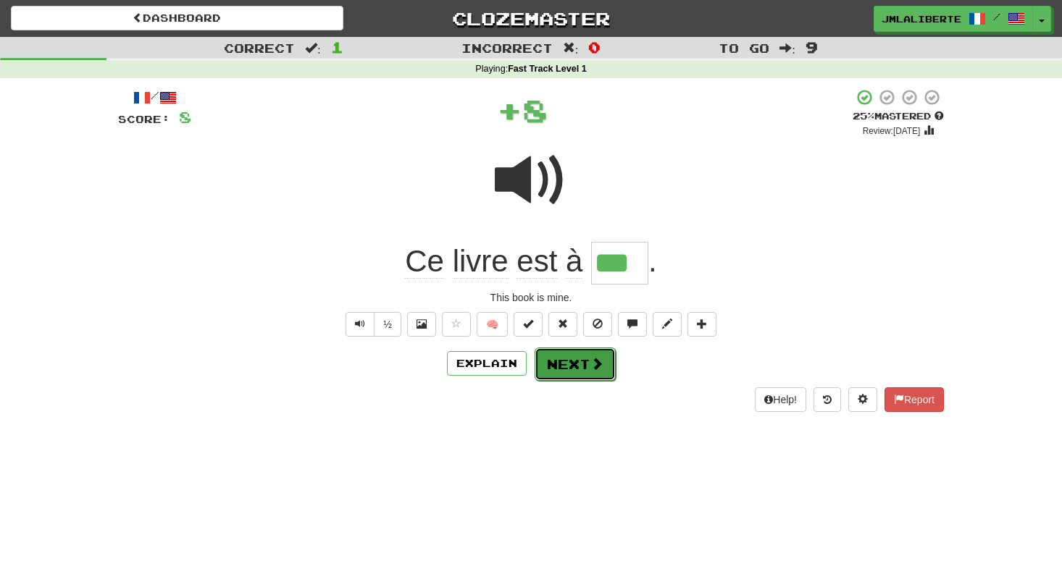
click at [585, 363] on button "Next" at bounding box center [575, 364] width 81 height 33
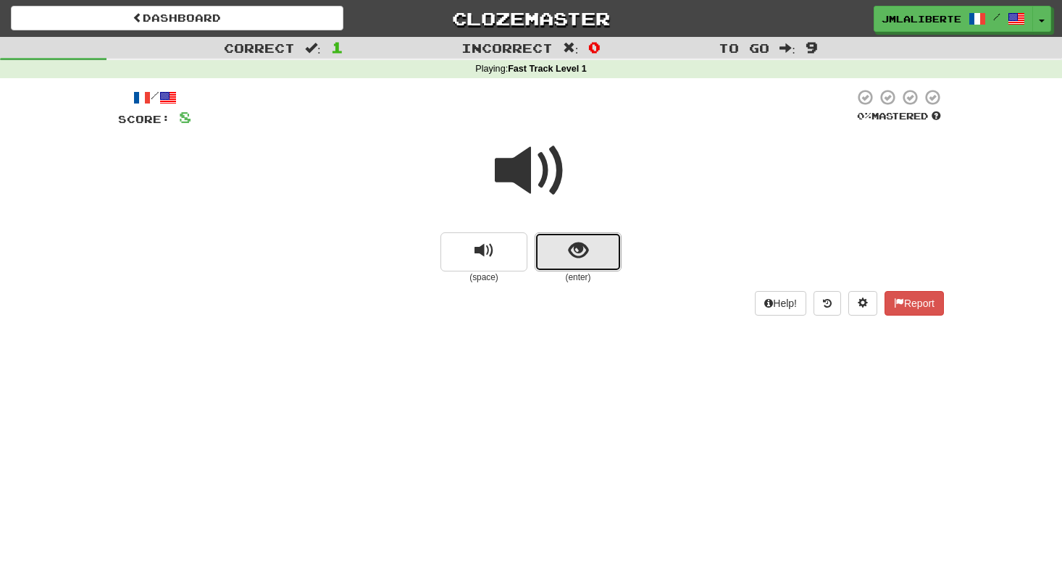
click at [595, 262] on button "show sentence" at bounding box center [578, 252] width 87 height 39
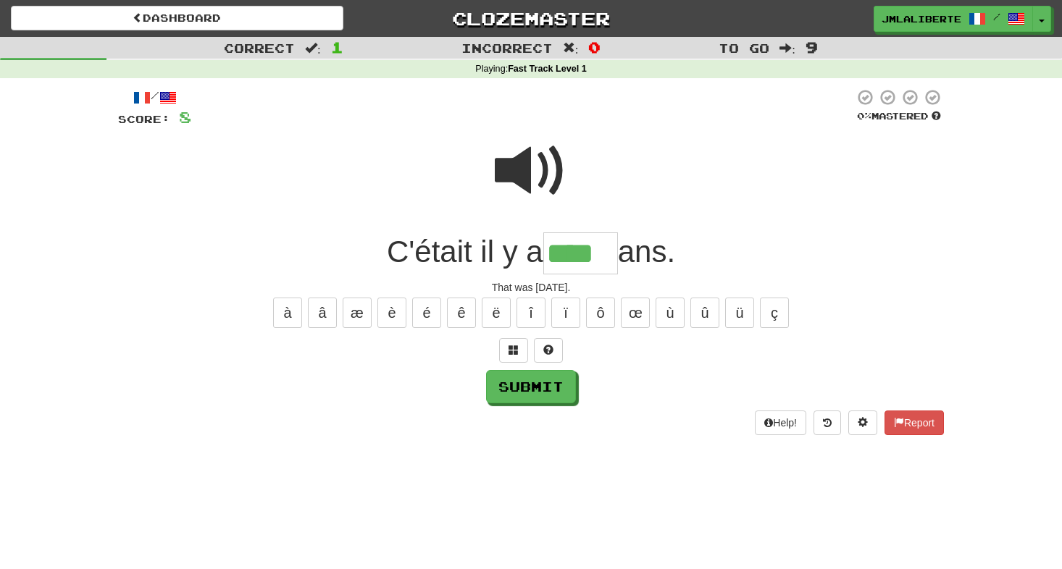
type input "****"
click at [564, 403] on div "/ Score: 8 0 % Mastered C'était il y a **** ans. That was [DATE]. à â æ è é ê ë…" at bounding box center [531, 261] width 826 height 347
click at [559, 398] on button "Submit" at bounding box center [532, 387] width 90 height 33
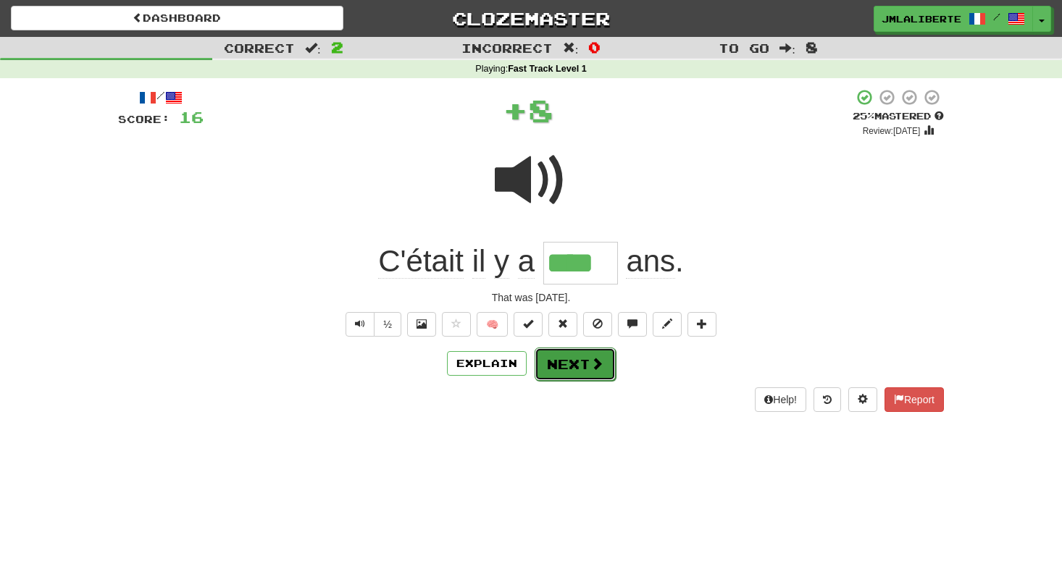
click at [590, 369] on span at bounding box center [596, 363] width 13 height 13
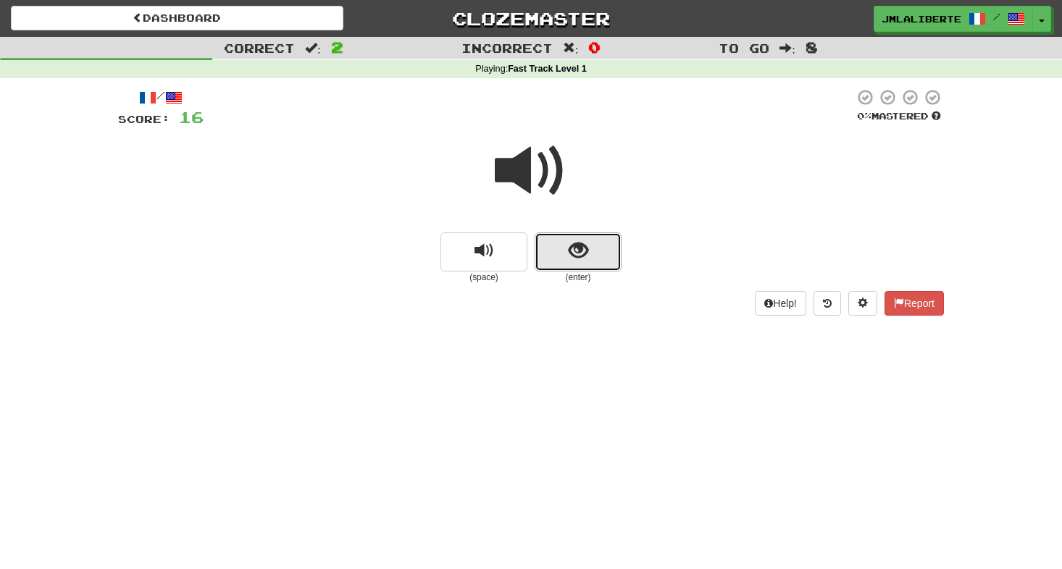
click at [591, 255] on button "show sentence" at bounding box center [578, 252] width 87 height 39
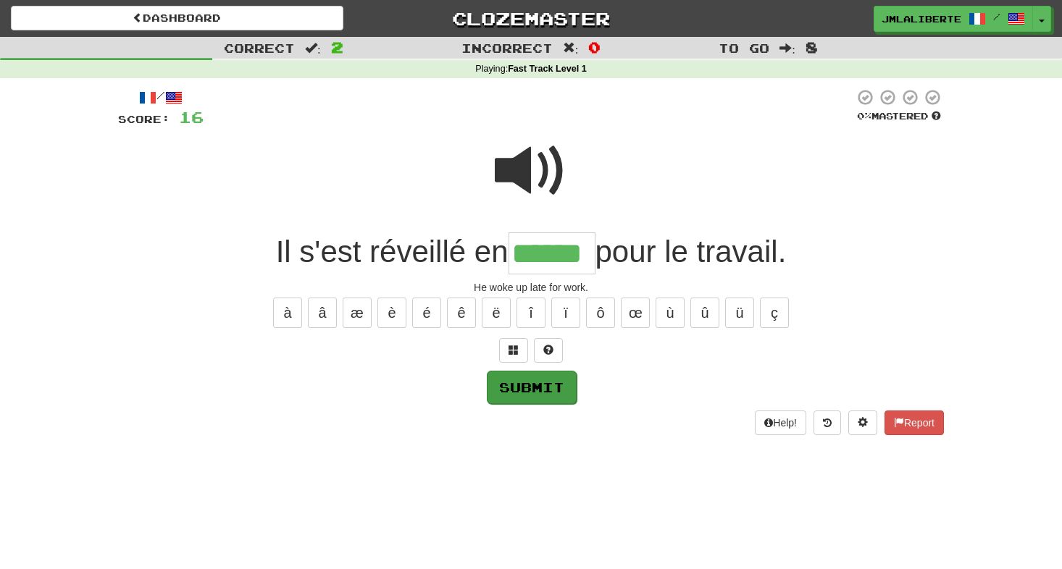
type input "******"
click at [557, 395] on button "Submit" at bounding box center [532, 387] width 90 height 33
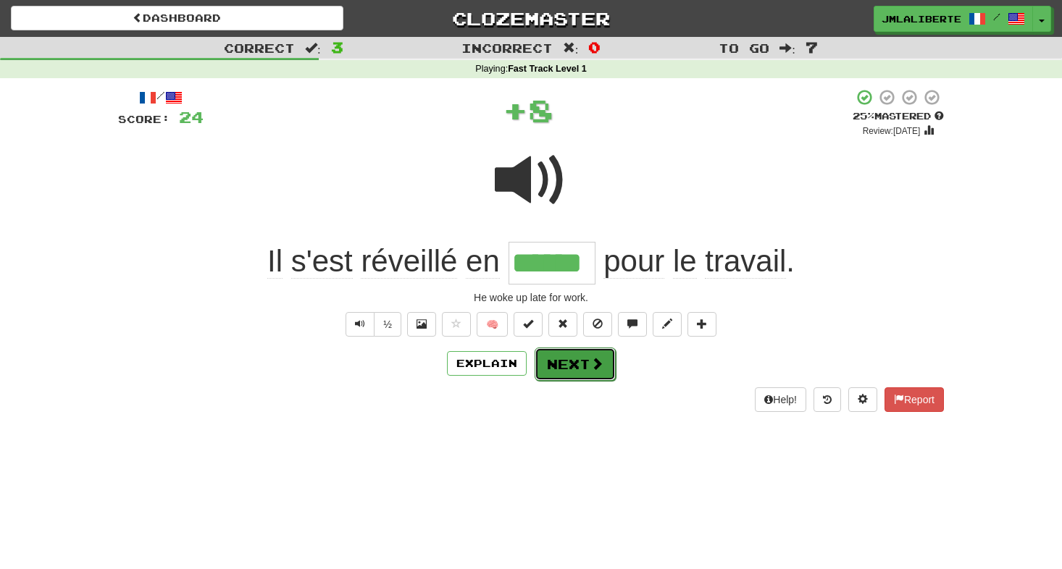
click at [574, 372] on button "Next" at bounding box center [575, 364] width 81 height 33
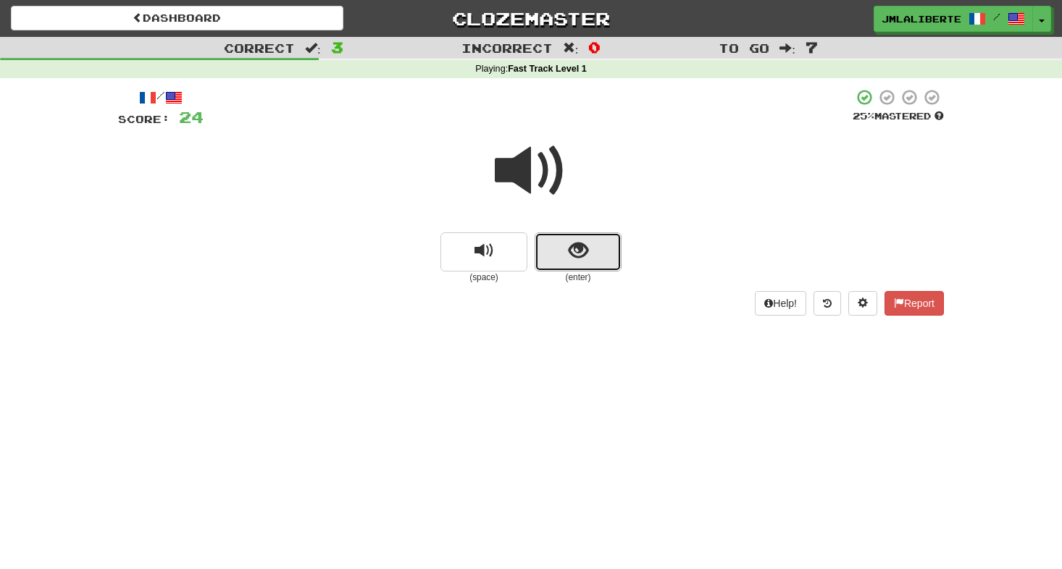
click at [571, 264] on button "show sentence" at bounding box center [578, 252] width 87 height 39
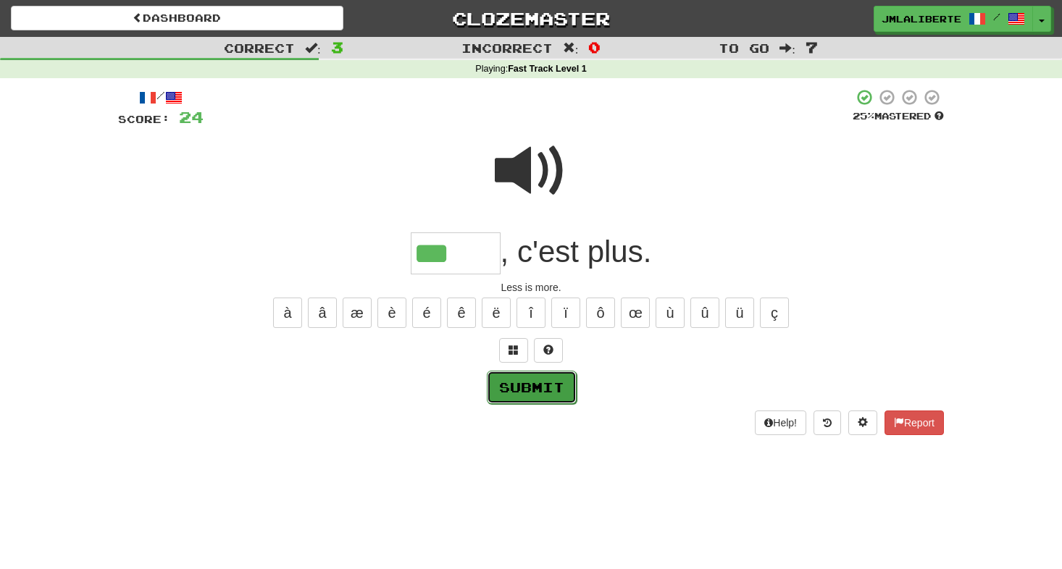
click at [521, 395] on button "Submit" at bounding box center [532, 387] width 90 height 33
click at [472, 259] on input "***" at bounding box center [456, 254] width 90 height 43
click at [552, 392] on button "Submit" at bounding box center [532, 387] width 90 height 33
type input "*****"
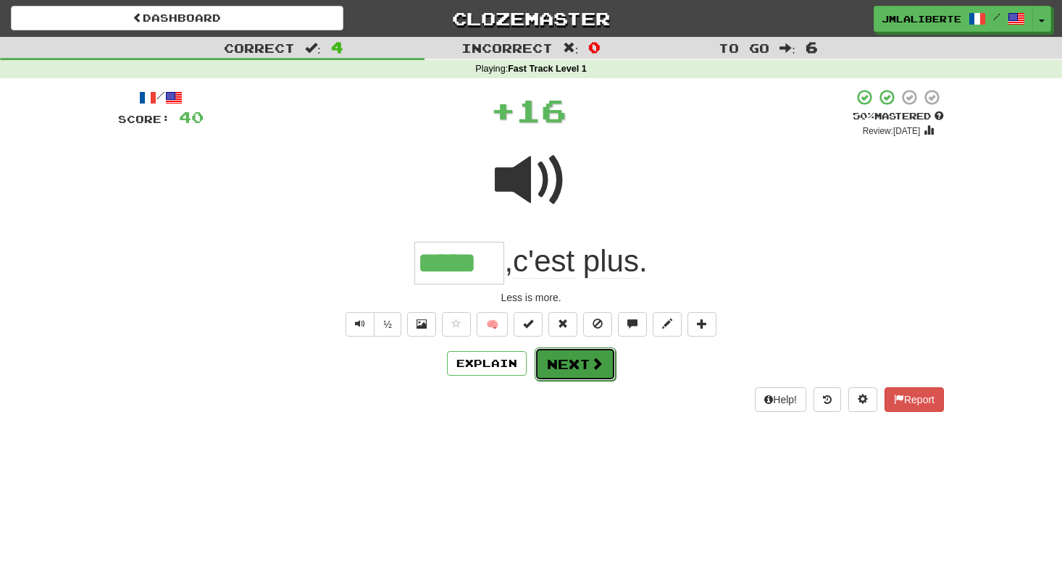
click at [579, 367] on button "Next" at bounding box center [575, 364] width 81 height 33
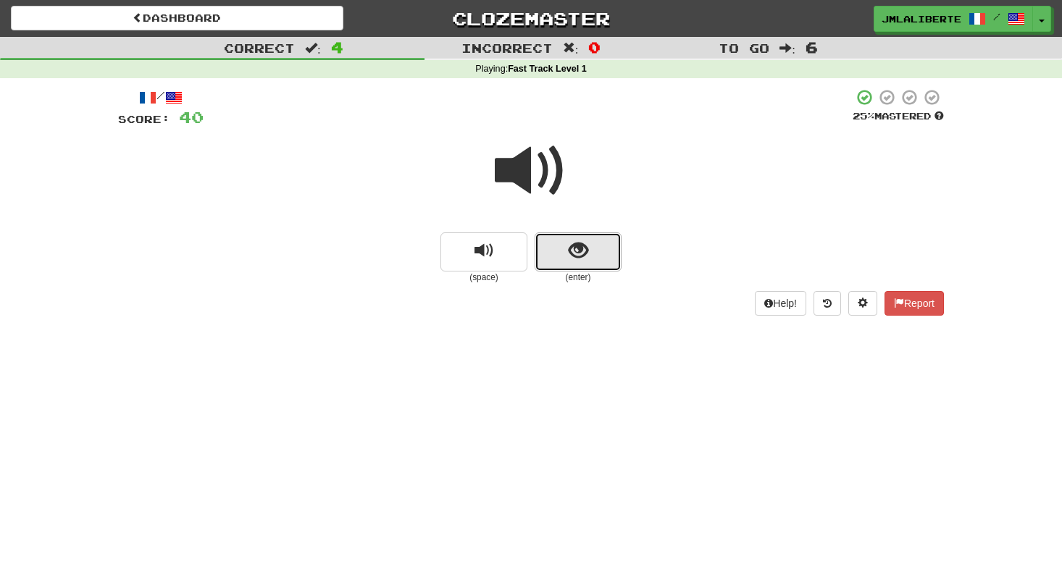
click at [595, 251] on button "show sentence" at bounding box center [578, 252] width 87 height 39
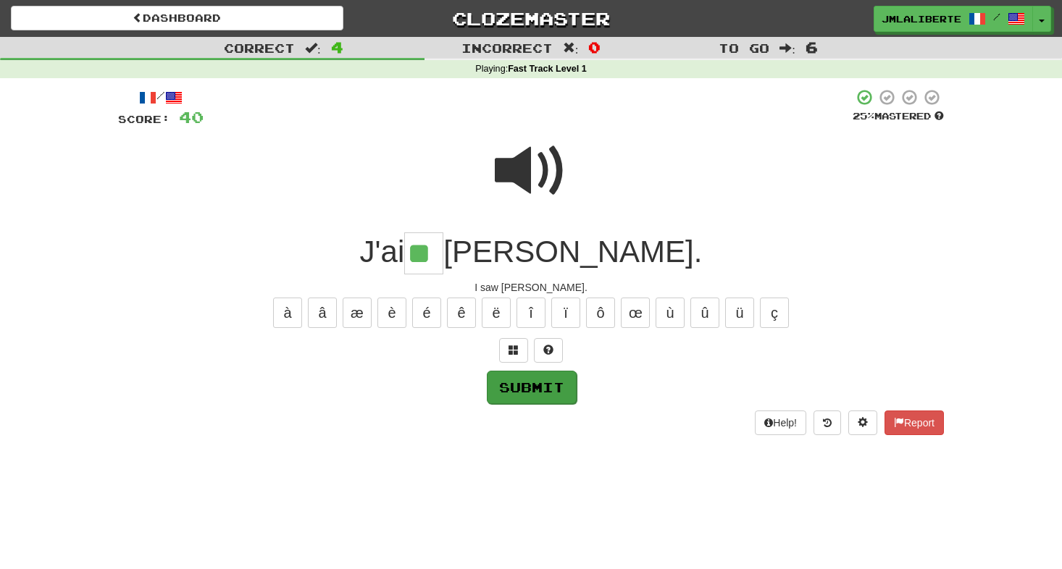
type input "**"
click at [550, 400] on button "Submit" at bounding box center [532, 387] width 90 height 33
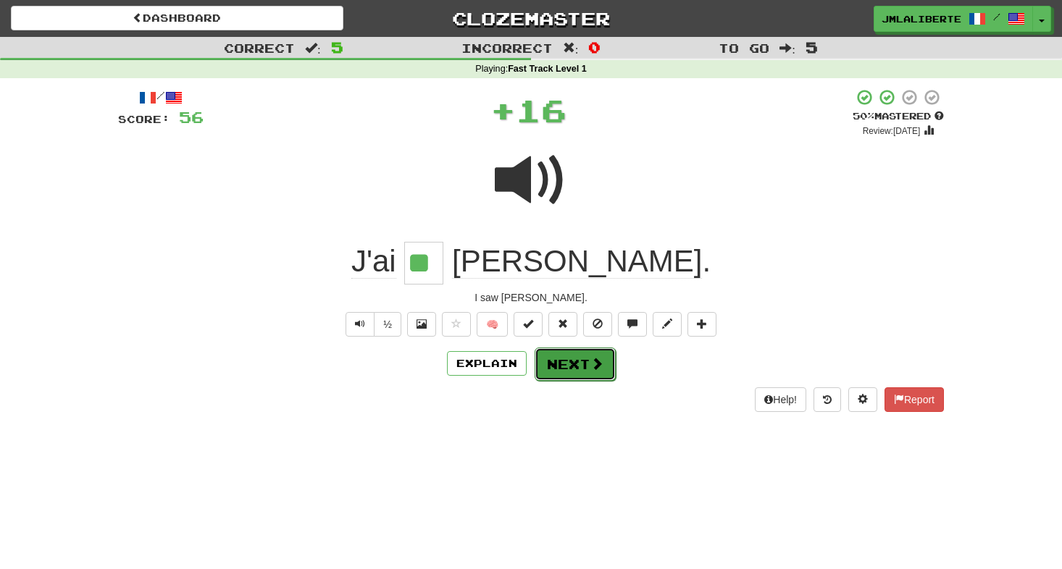
click at [571, 371] on button "Next" at bounding box center [575, 364] width 81 height 33
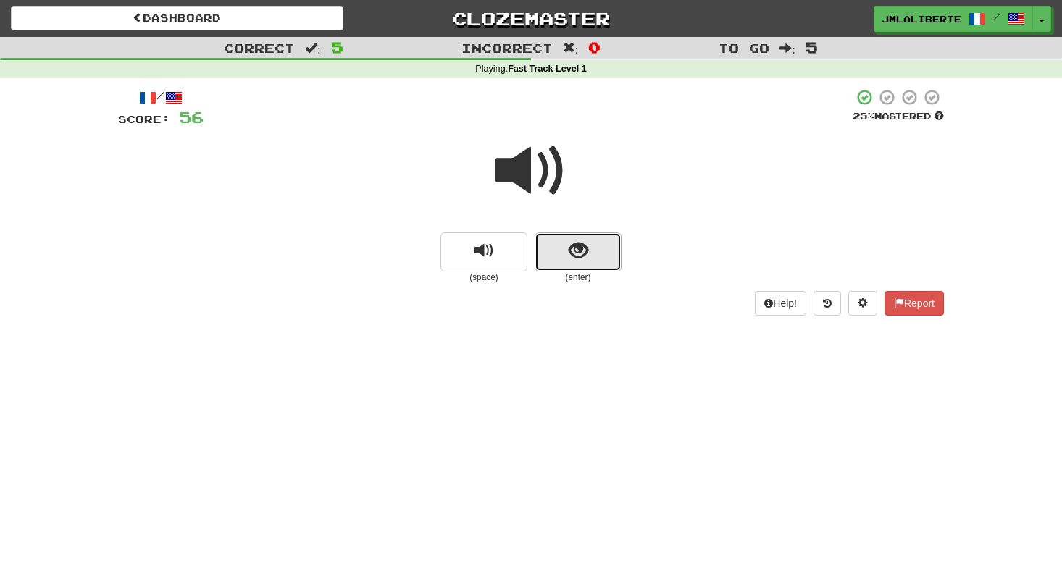
click at [564, 259] on button "show sentence" at bounding box center [578, 252] width 87 height 39
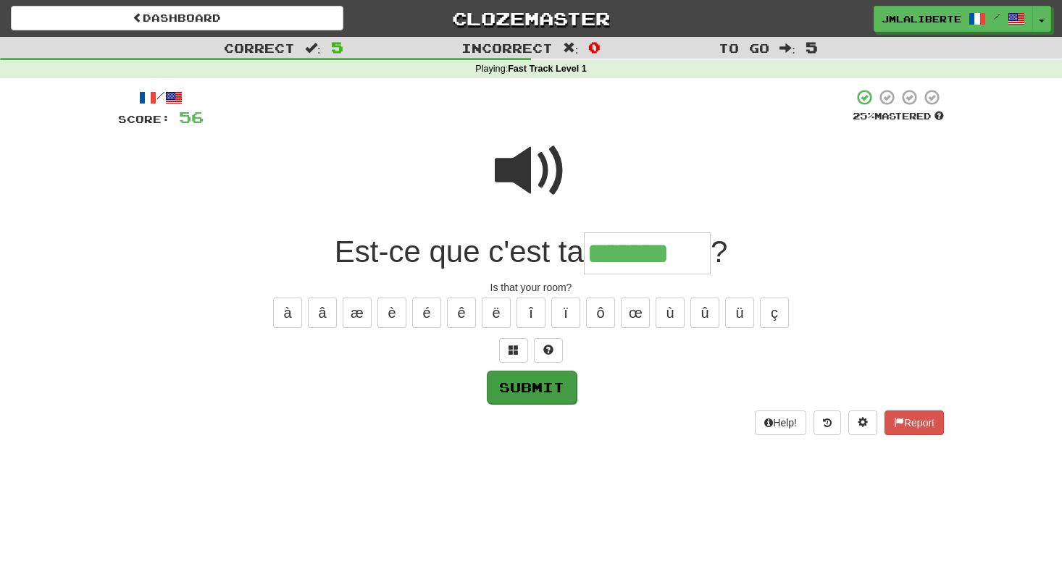
type input "*******"
click at [550, 394] on button "Submit" at bounding box center [532, 387] width 90 height 33
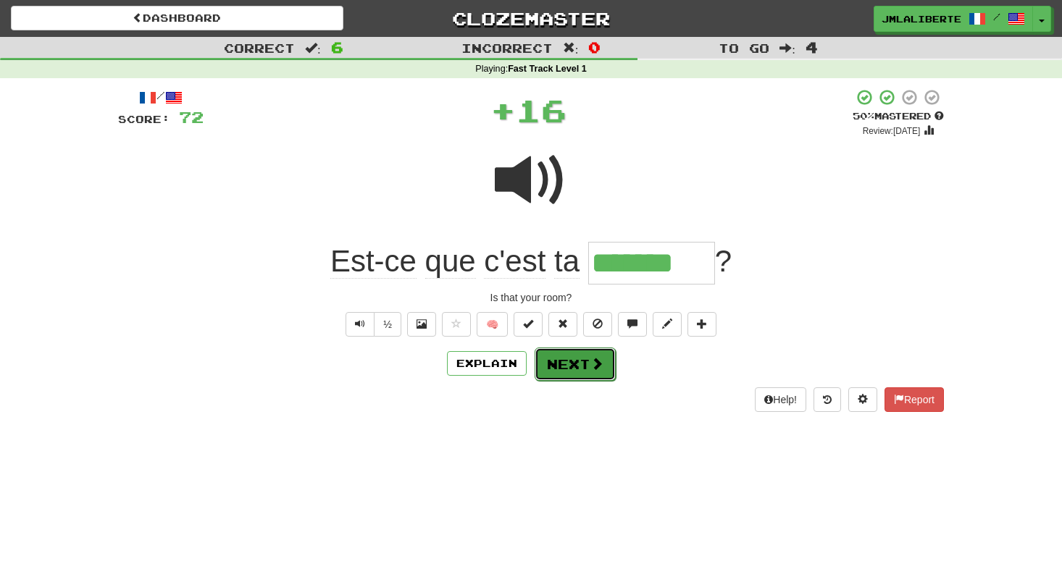
click at [582, 366] on button "Next" at bounding box center [575, 364] width 81 height 33
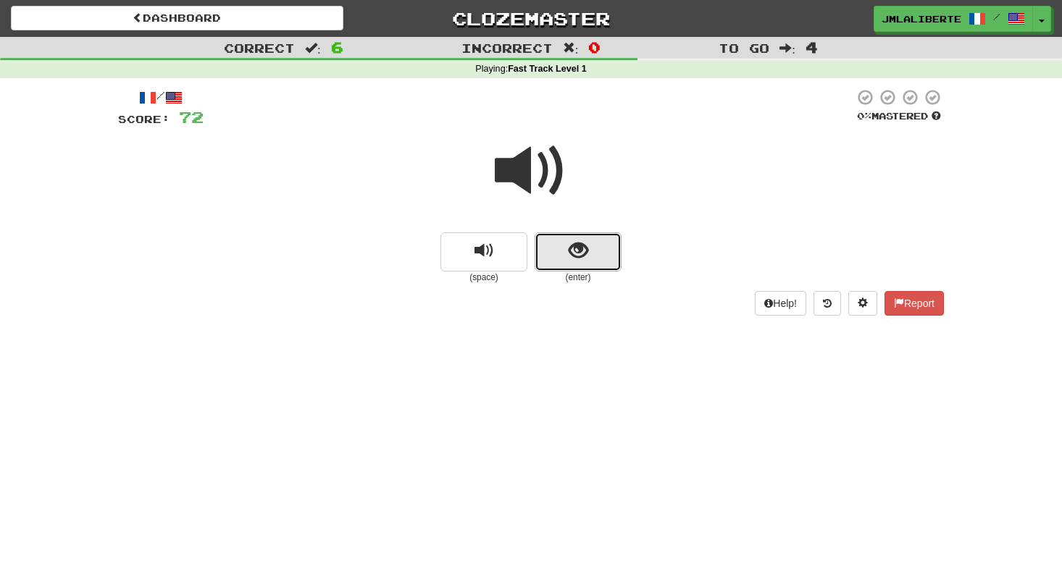
click at [560, 248] on button "show sentence" at bounding box center [578, 252] width 87 height 39
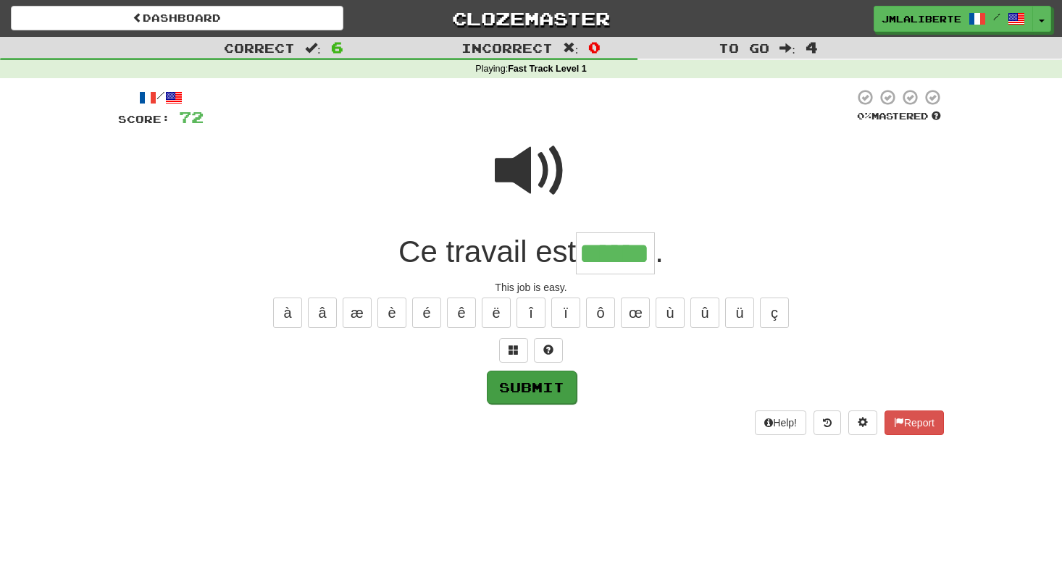
type input "******"
click at [532, 390] on button "Submit" at bounding box center [532, 387] width 90 height 33
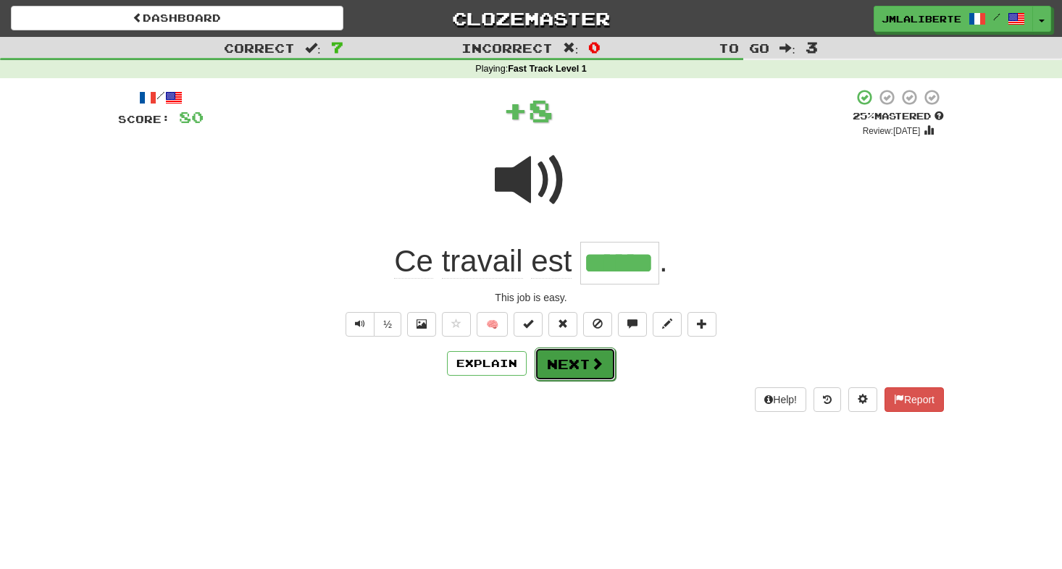
click at [594, 371] on button "Next" at bounding box center [575, 364] width 81 height 33
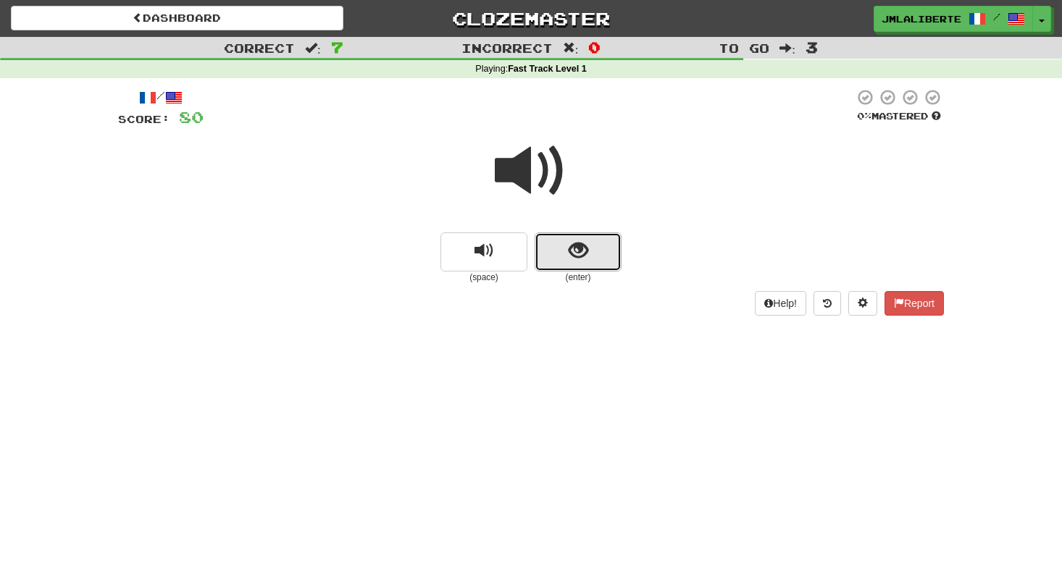
click at [572, 262] on button "show sentence" at bounding box center [578, 252] width 87 height 39
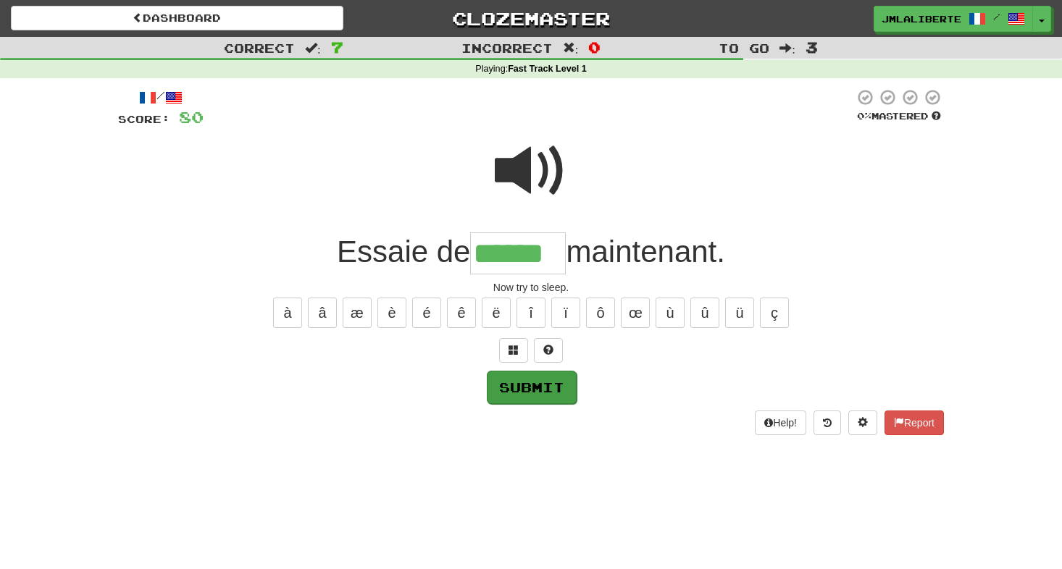
type input "******"
click at [551, 385] on button "Submit" at bounding box center [532, 387] width 90 height 33
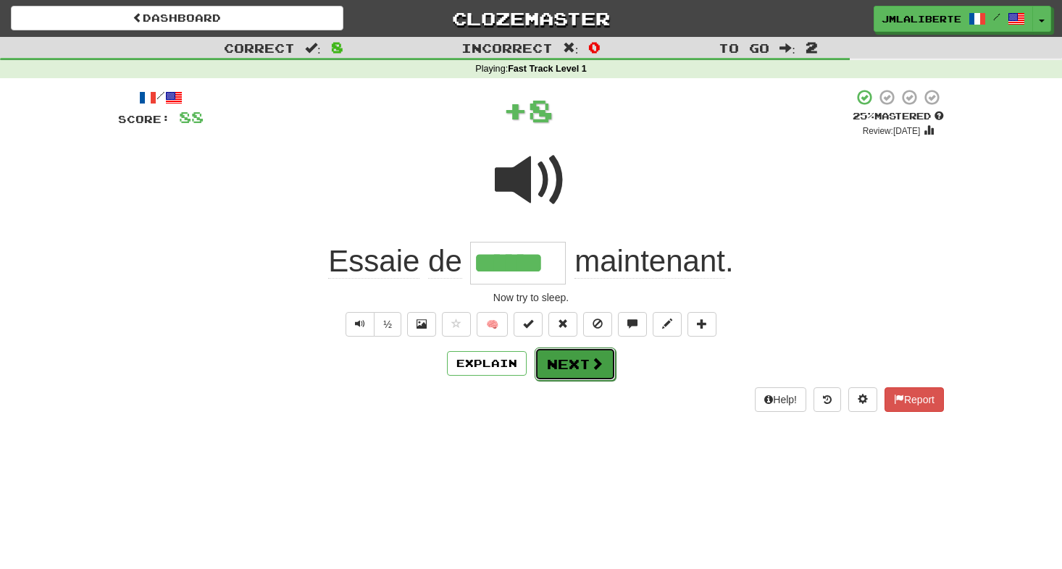
click at [568, 371] on button "Next" at bounding box center [575, 364] width 81 height 33
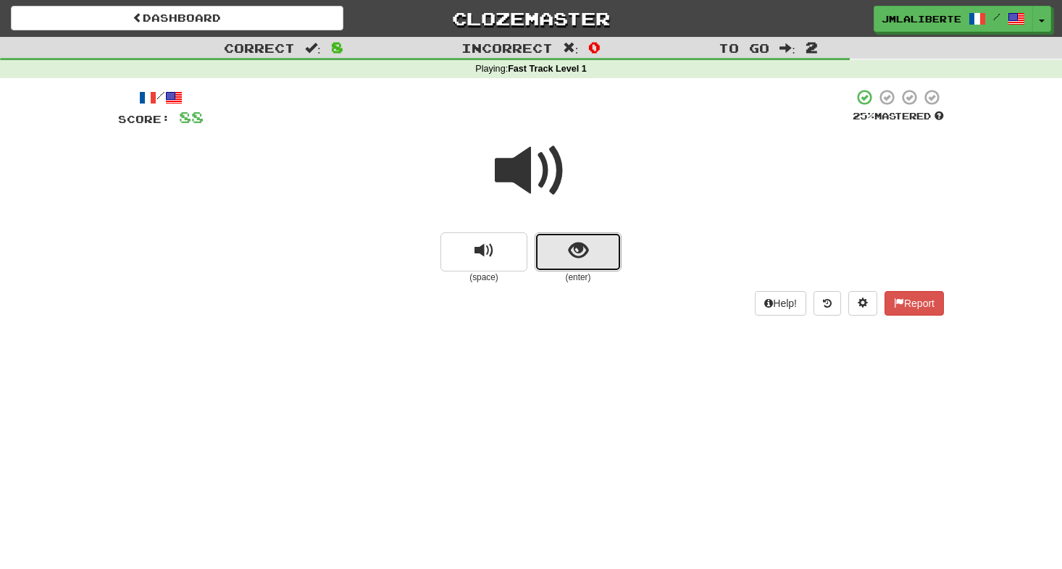
click at [558, 256] on button "show sentence" at bounding box center [578, 252] width 87 height 39
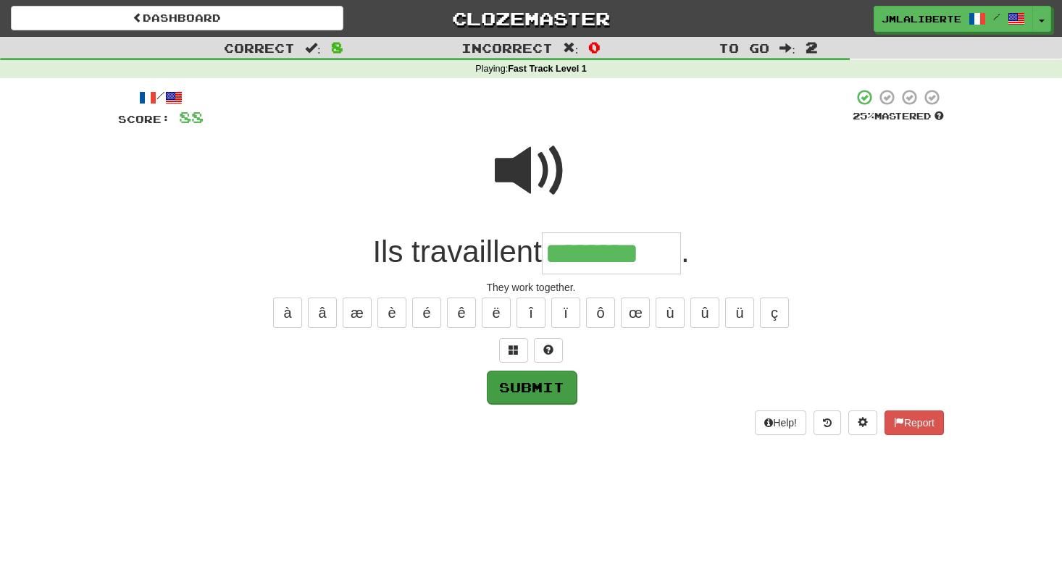
type input "********"
click at [530, 386] on button "Submit" at bounding box center [532, 387] width 90 height 33
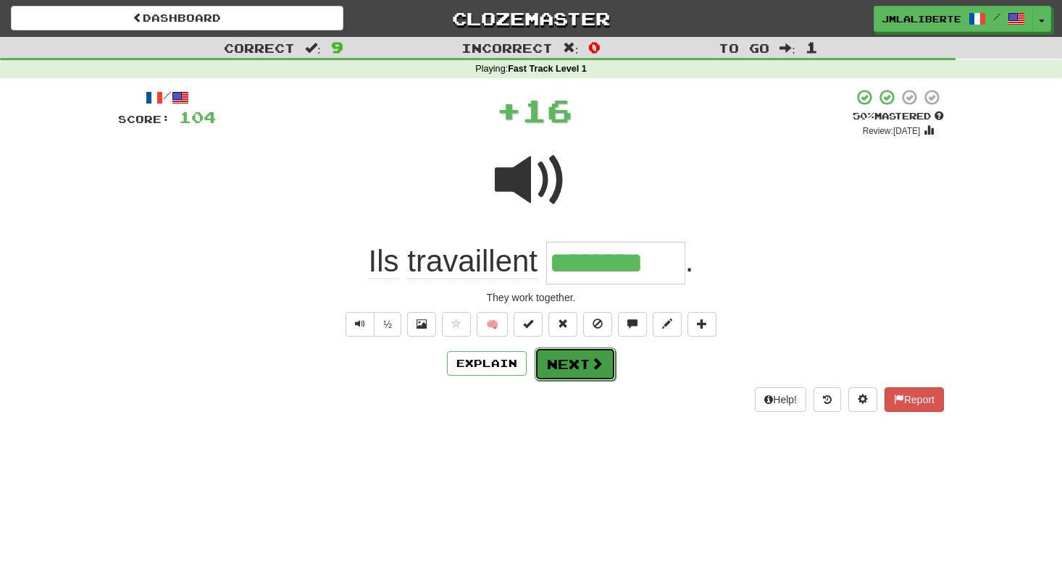
click at [574, 366] on button "Next" at bounding box center [575, 364] width 81 height 33
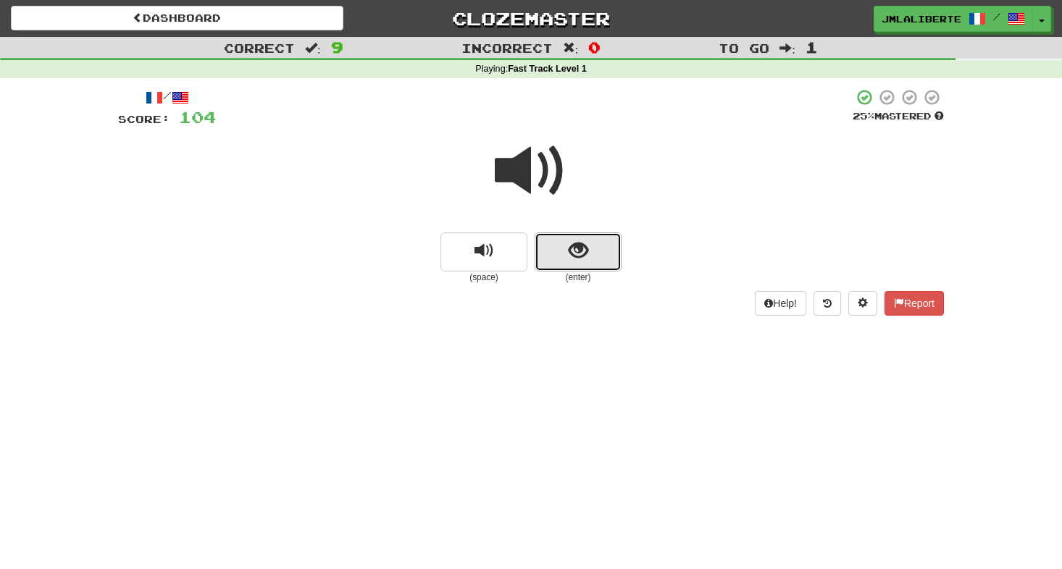
click at [600, 248] on button "show sentence" at bounding box center [578, 252] width 87 height 39
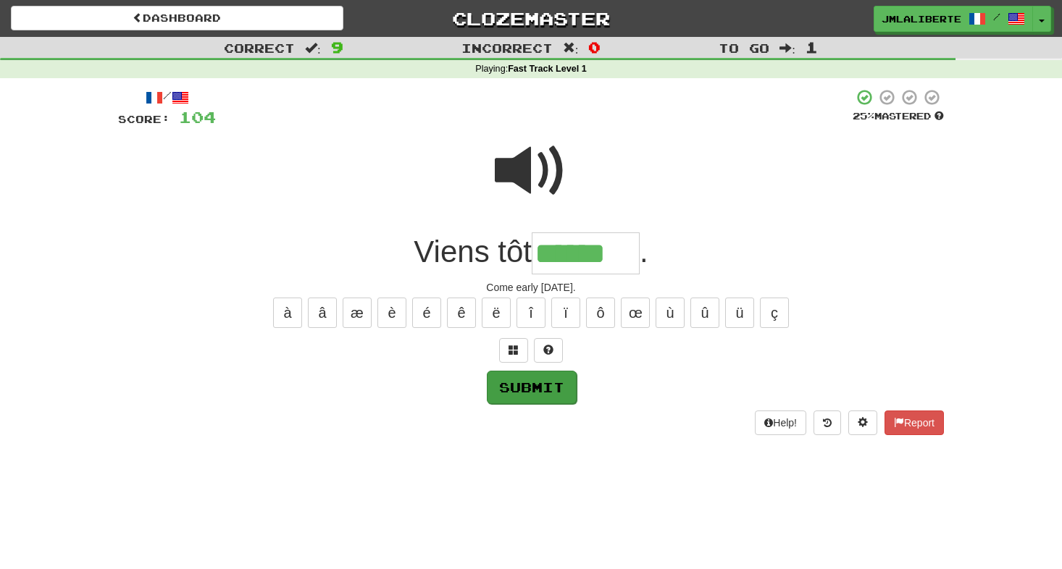
type input "******"
click at [548, 390] on button "Submit" at bounding box center [532, 387] width 90 height 33
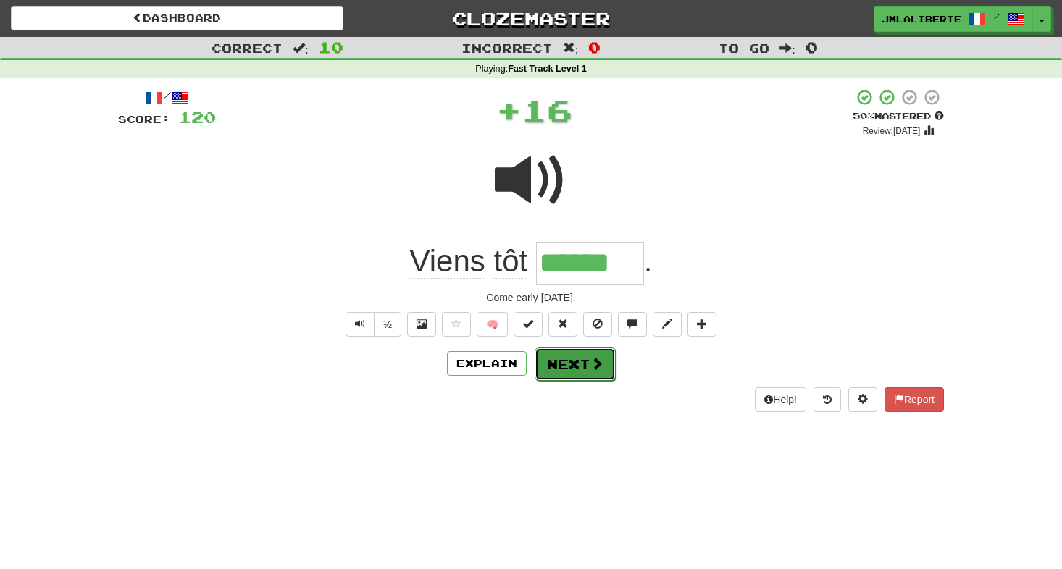
click at [587, 373] on button "Next" at bounding box center [575, 364] width 81 height 33
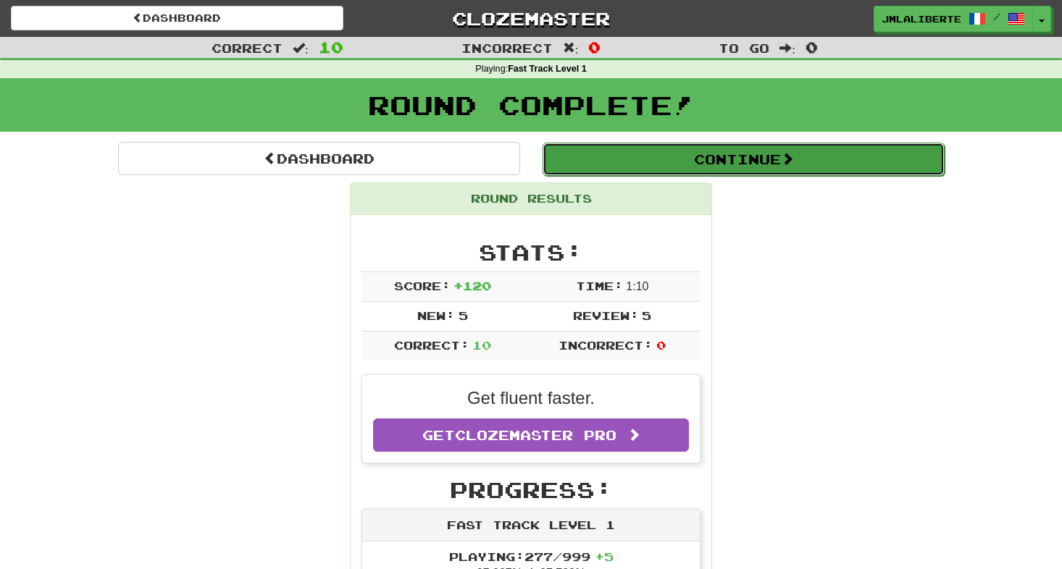
click at [692, 149] on button "Continue" at bounding box center [744, 159] width 402 height 33
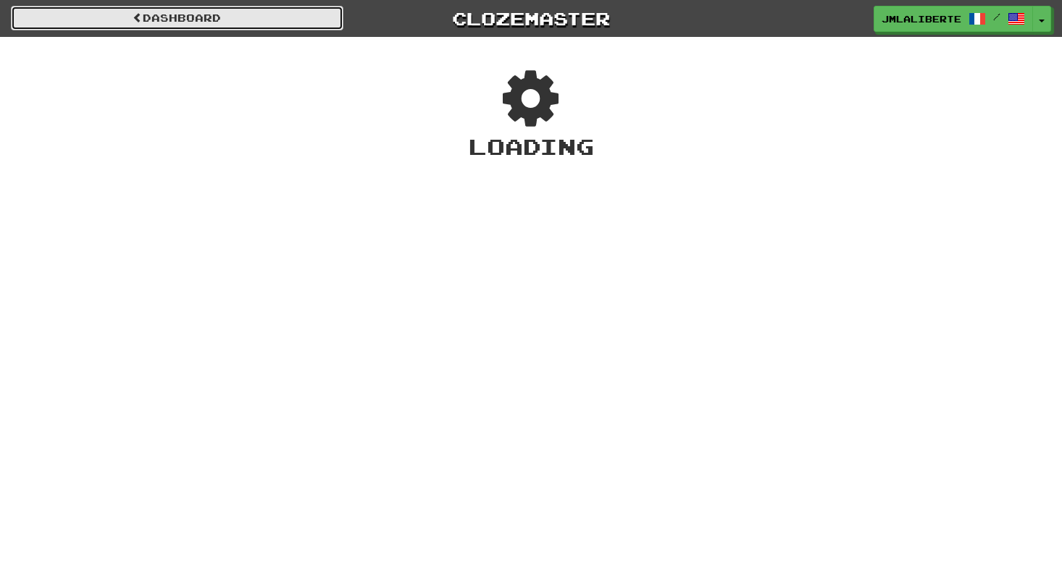
click at [238, 10] on link "Dashboard" at bounding box center [177, 18] width 332 height 25
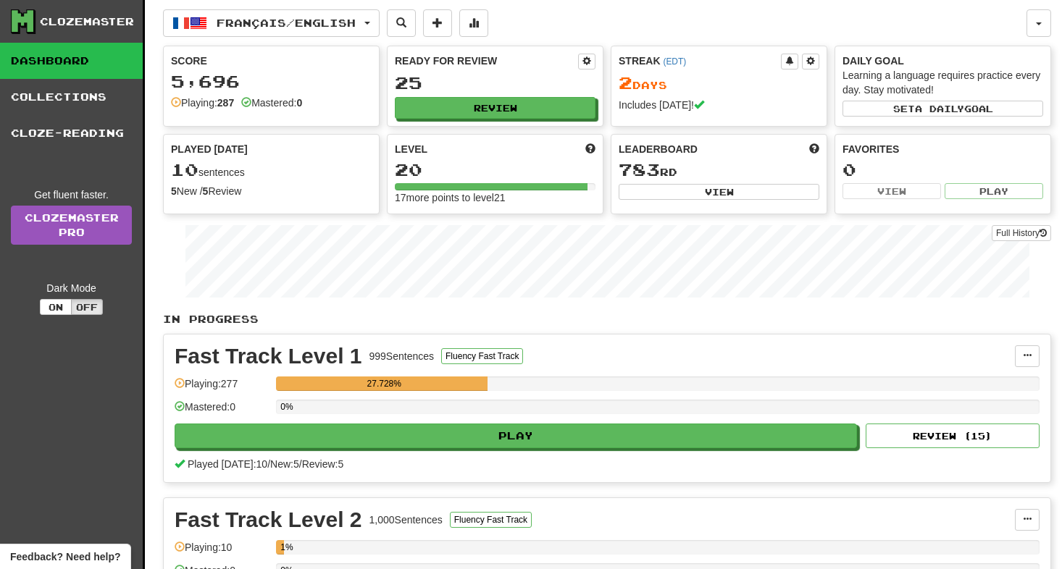
scroll to position [7, 0]
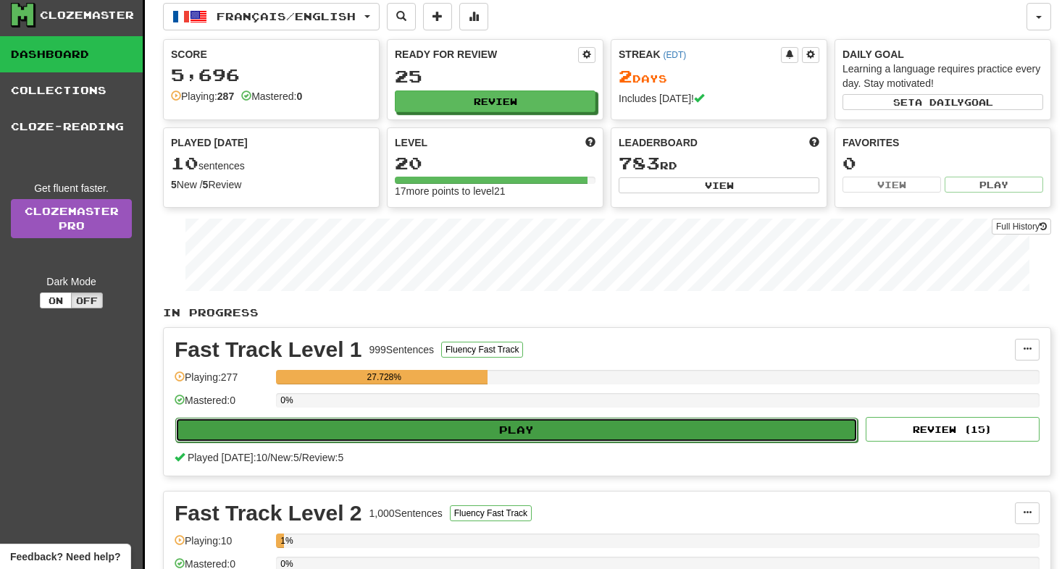
click at [548, 429] on button "Play" at bounding box center [516, 430] width 682 height 25
select select "**"
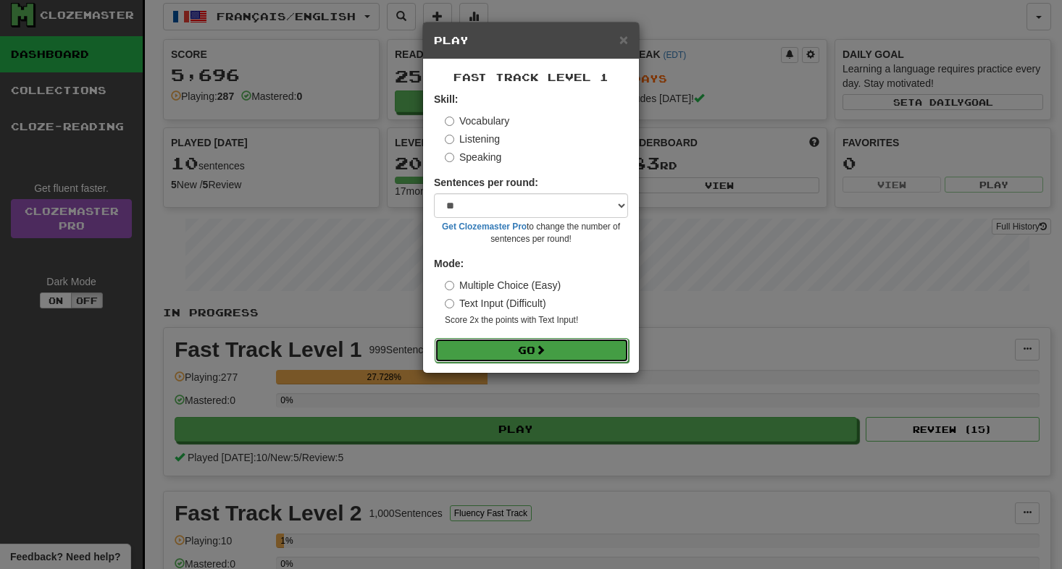
click at [503, 351] on button "Go" at bounding box center [532, 350] width 194 height 25
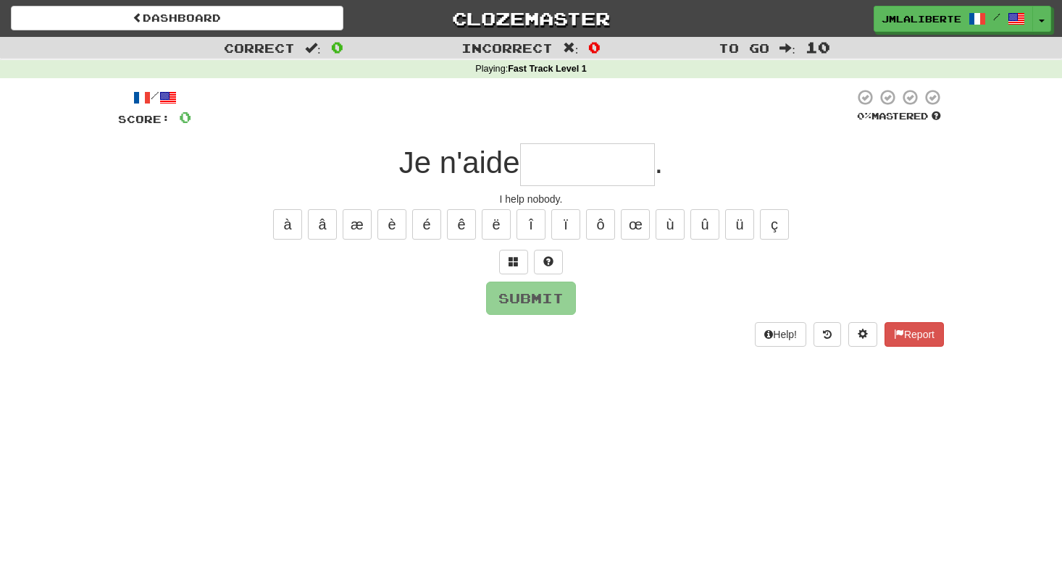
click at [572, 177] on input "text" at bounding box center [587, 164] width 135 height 43
type input "********"
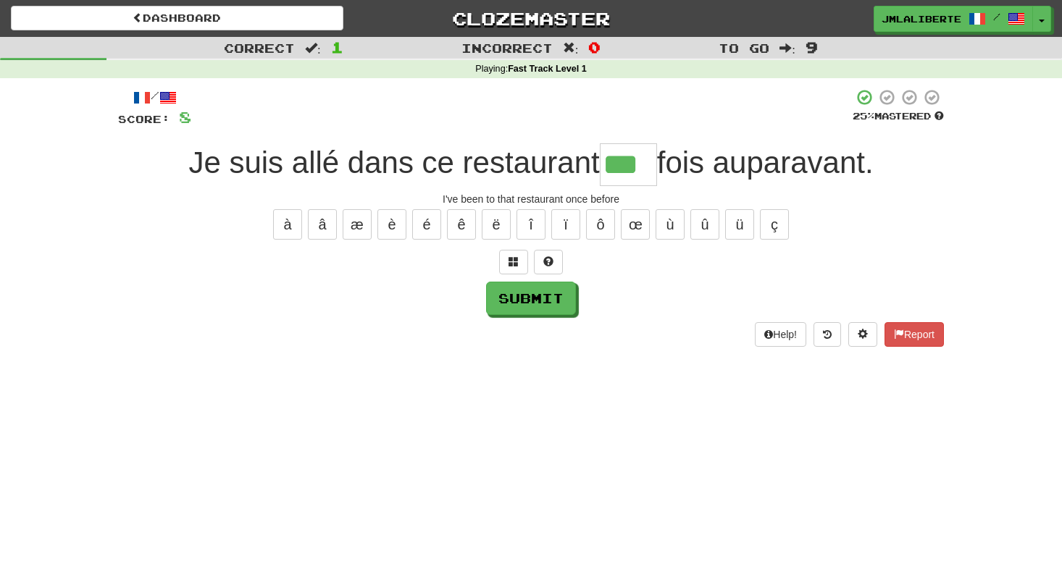
type input "***"
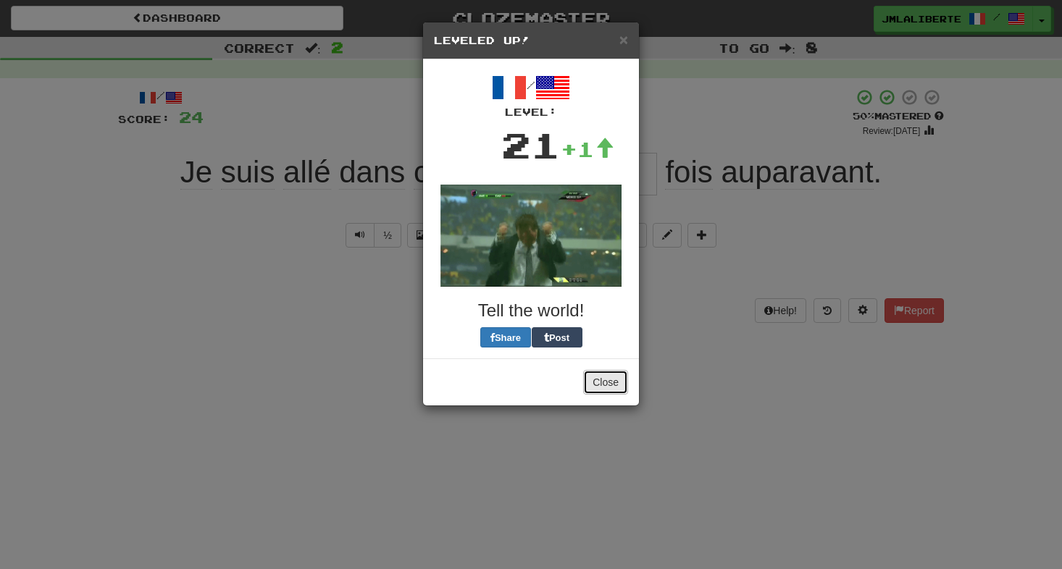
click at [600, 388] on button "Close" at bounding box center [605, 382] width 45 height 25
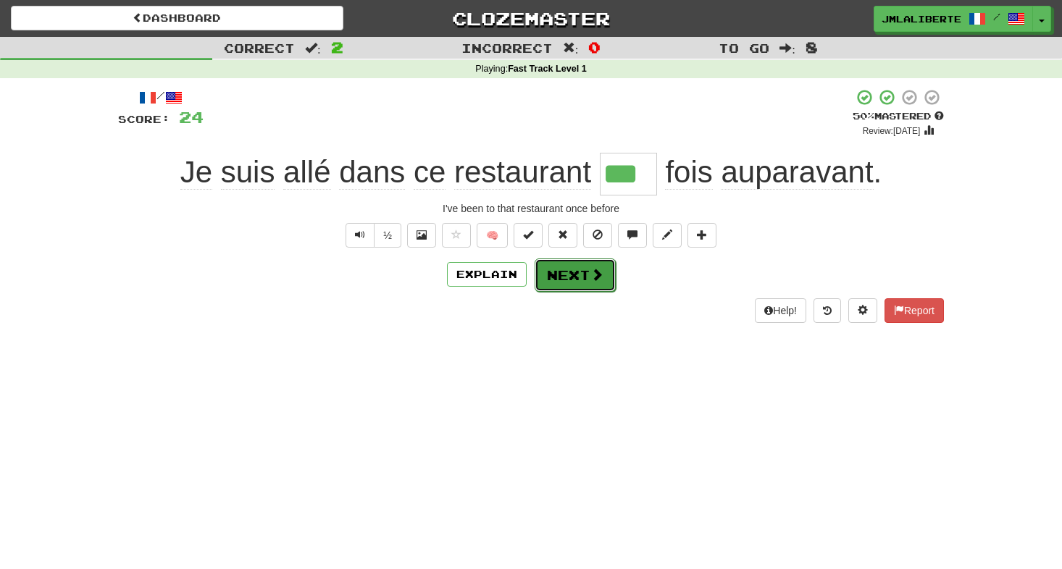
click at [582, 280] on button "Next" at bounding box center [575, 275] width 81 height 33
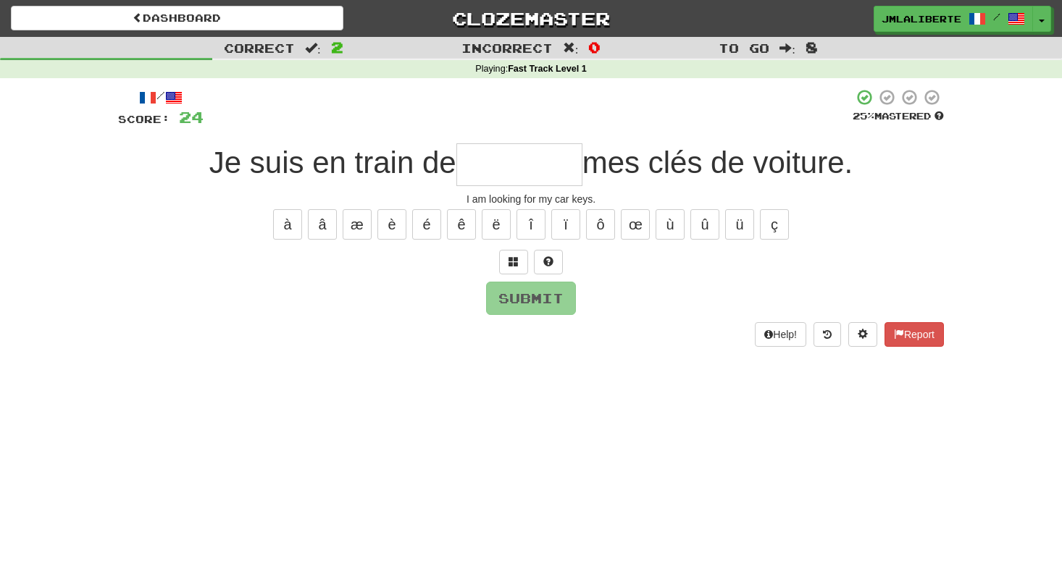
click at [523, 172] on input "text" at bounding box center [519, 164] width 126 height 43
type input "********"
click at [570, 293] on button "Submit" at bounding box center [532, 298] width 90 height 33
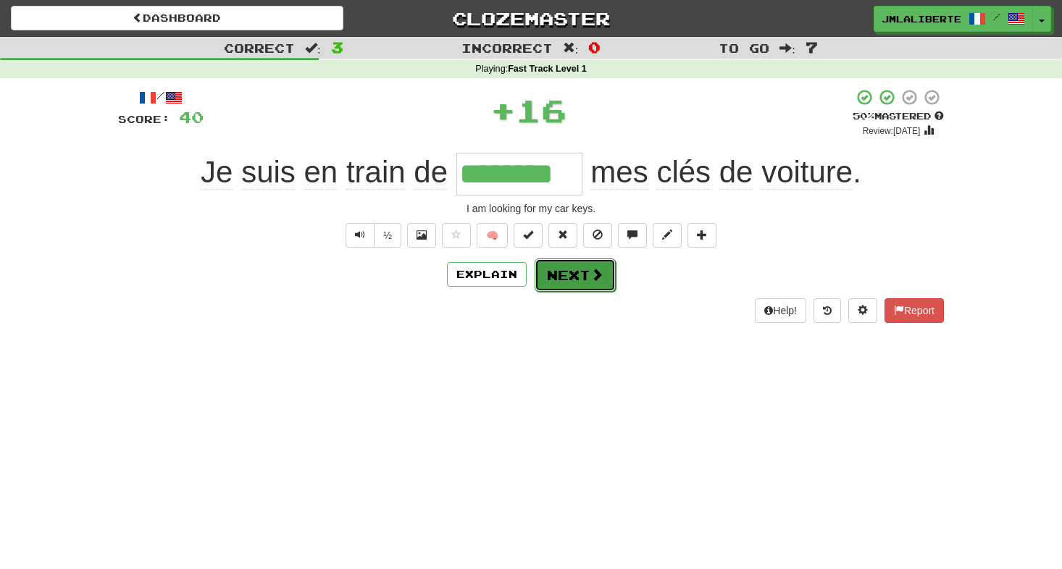
click at [580, 278] on button "Next" at bounding box center [575, 275] width 81 height 33
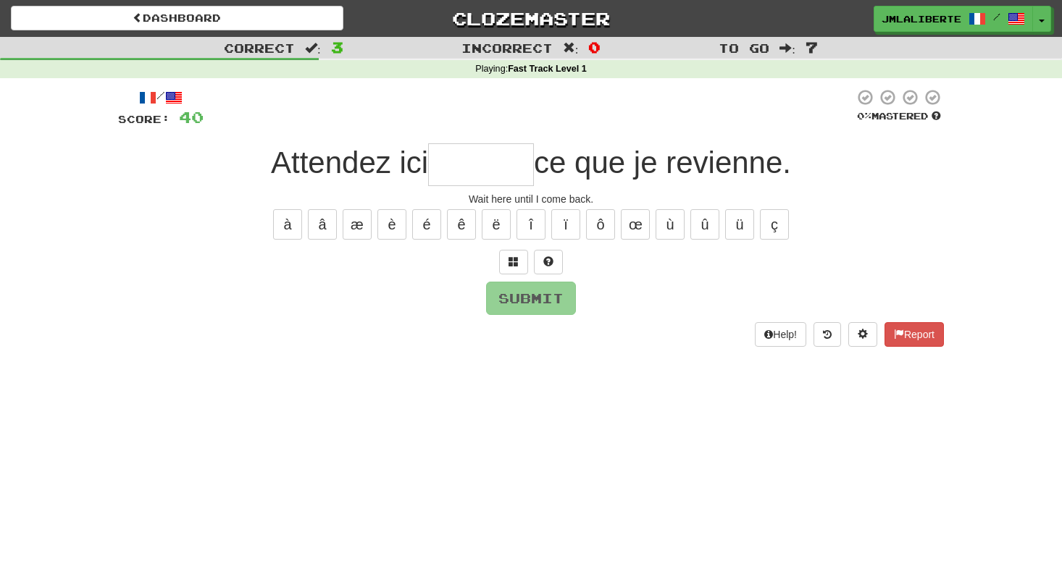
click at [495, 159] on input "text" at bounding box center [481, 164] width 106 height 43
type input "*"
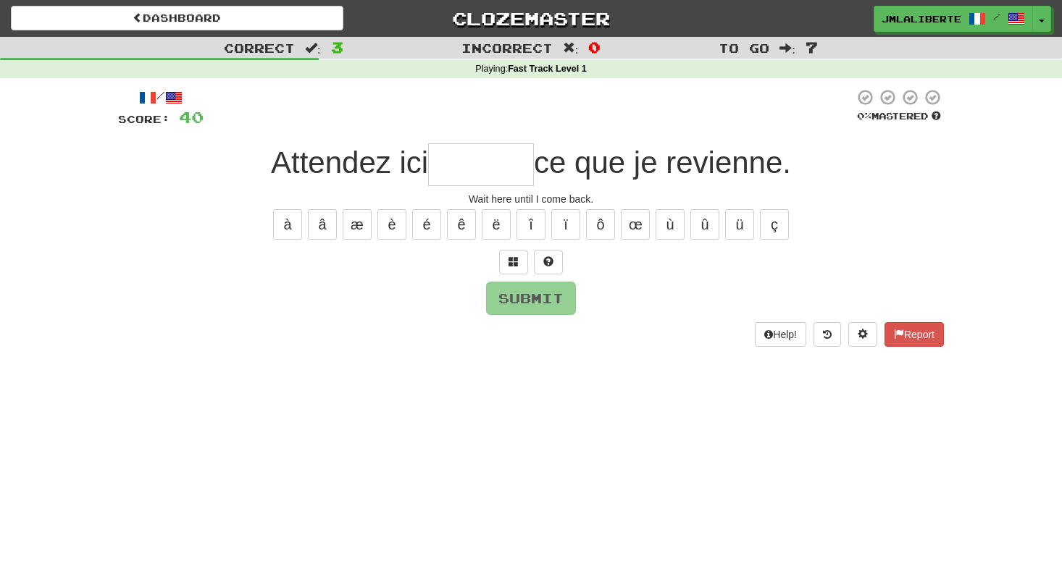
type input "*"
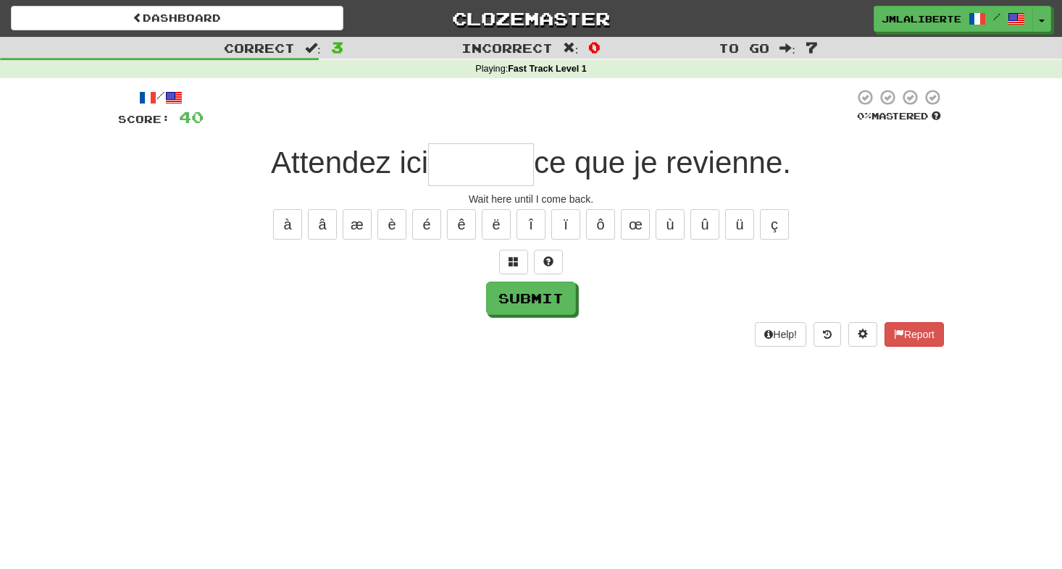
type input "*"
click at [512, 262] on span at bounding box center [513, 261] width 10 height 10
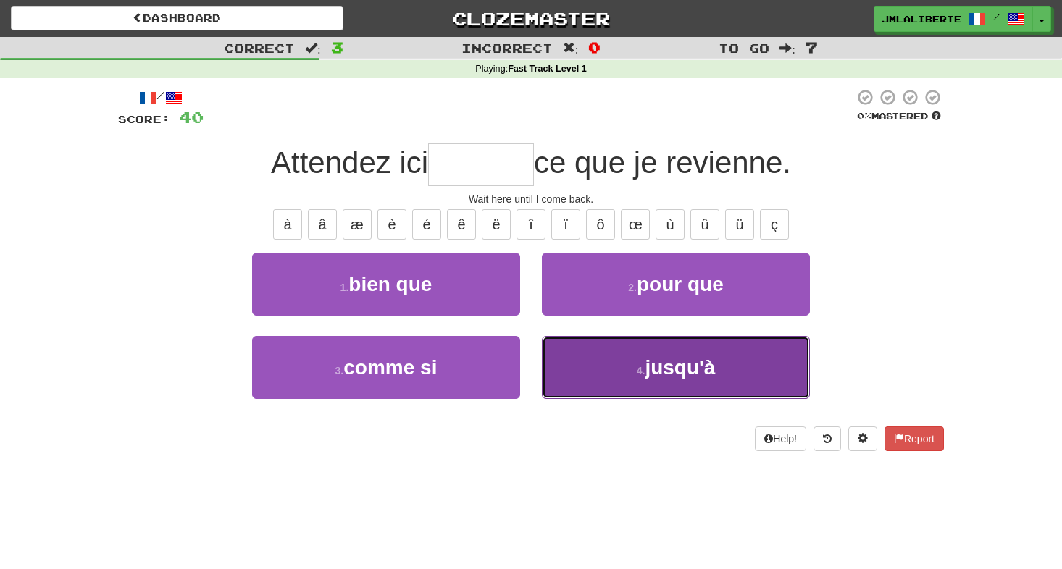
click at [634, 379] on button "4 . jusqu'à" at bounding box center [676, 367] width 268 height 63
type input "*******"
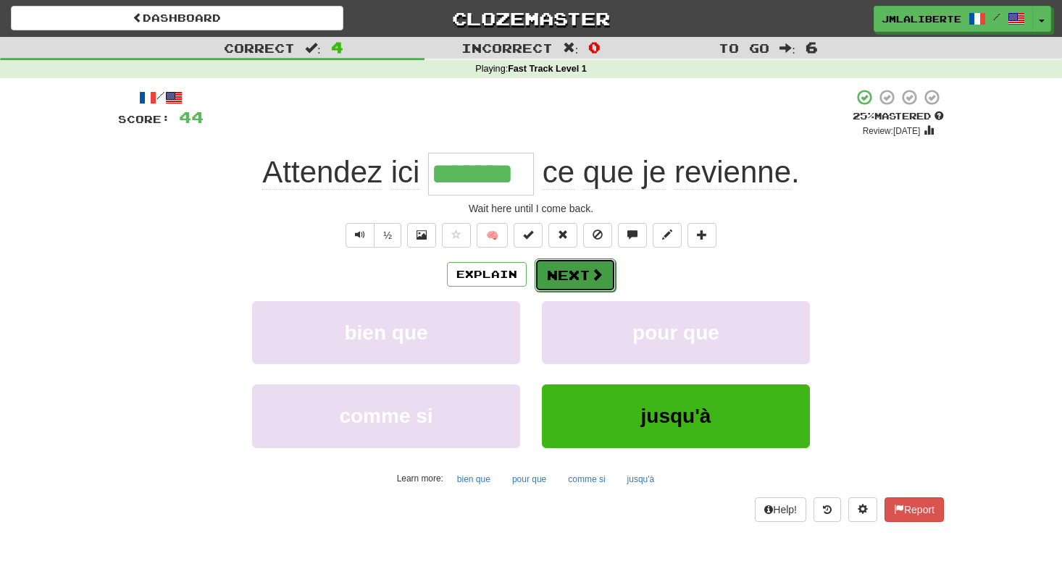
click at [585, 267] on button "Next" at bounding box center [575, 275] width 81 height 33
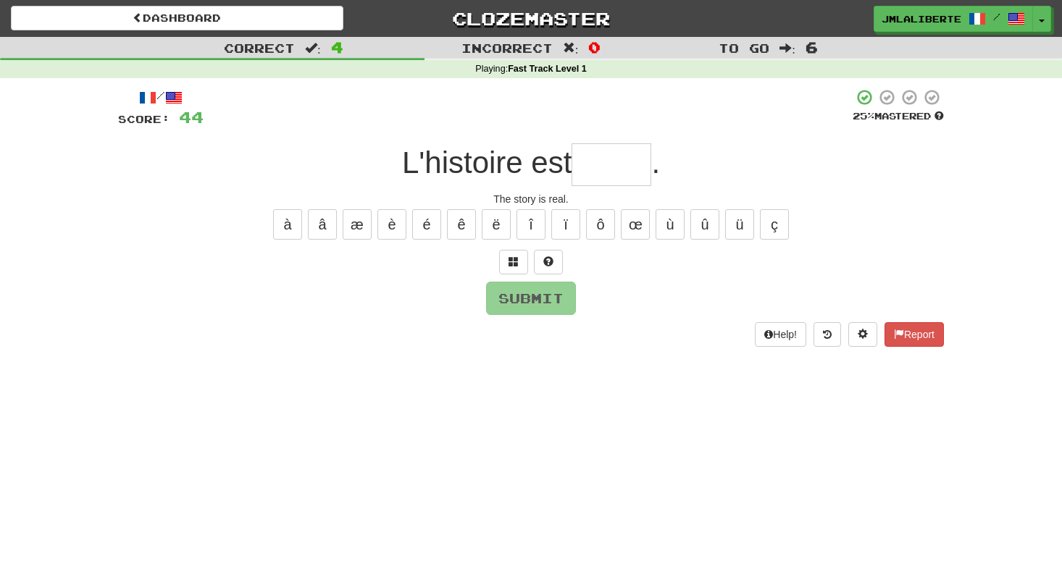
click at [614, 175] on input "text" at bounding box center [611, 164] width 80 height 43
click at [424, 235] on button "é" at bounding box center [426, 224] width 29 height 30
click at [281, 227] on button "à" at bounding box center [287, 224] width 29 height 30
click at [514, 258] on span at bounding box center [513, 261] width 10 height 10
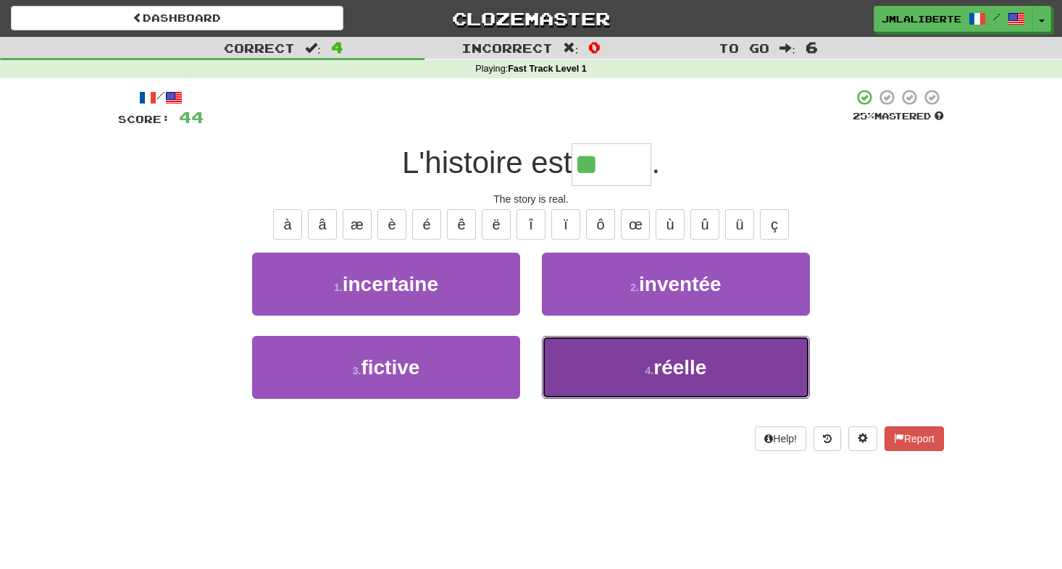
click at [604, 369] on button "4 . réelle" at bounding box center [676, 367] width 268 height 63
type input "******"
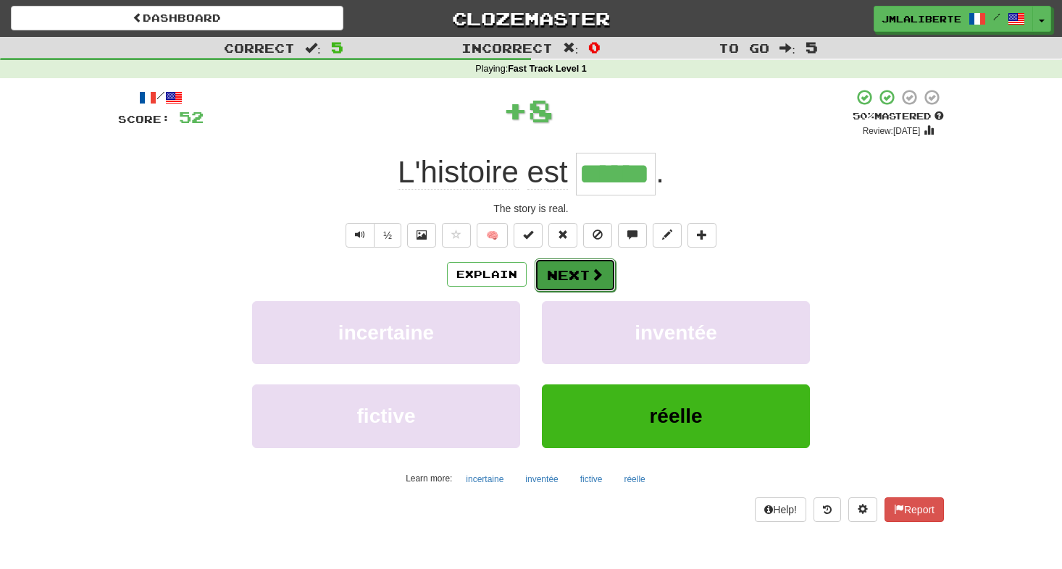
click at [583, 274] on button "Next" at bounding box center [575, 275] width 81 height 33
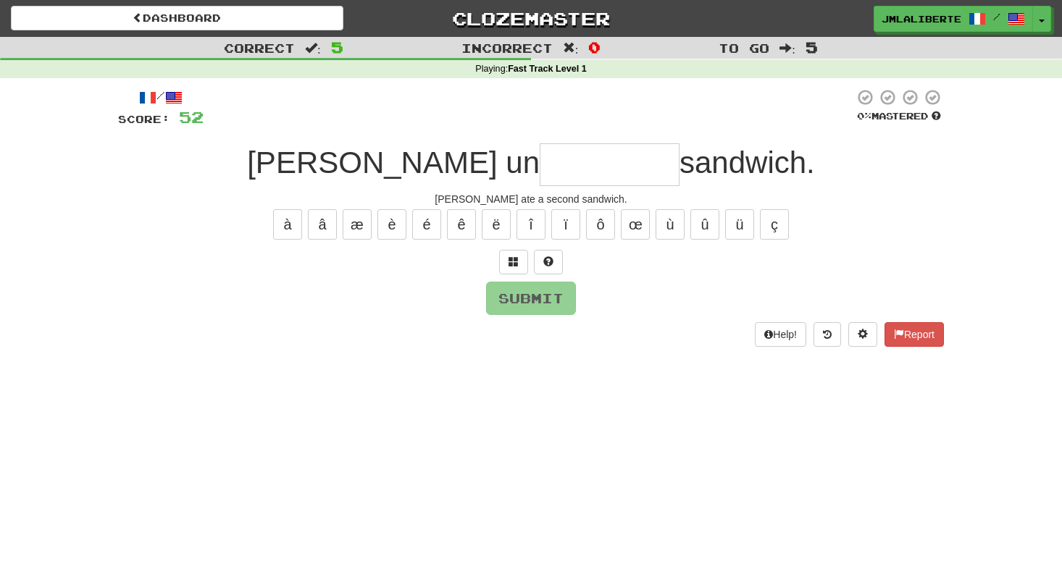
click at [553, 156] on input "text" at bounding box center [610, 164] width 140 height 43
click at [394, 230] on button "è" at bounding box center [391, 224] width 29 height 30
type input "********"
click at [511, 301] on button "Submit" at bounding box center [532, 298] width 90 height 33
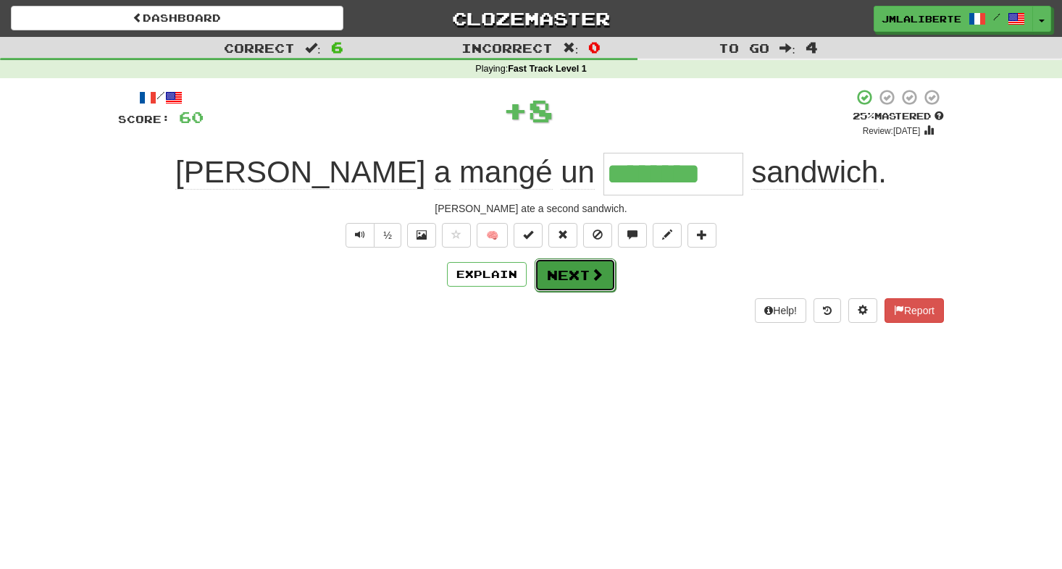
click at [559, 282] on button "Next" at bounding box center [575, 275] width 81 height 33
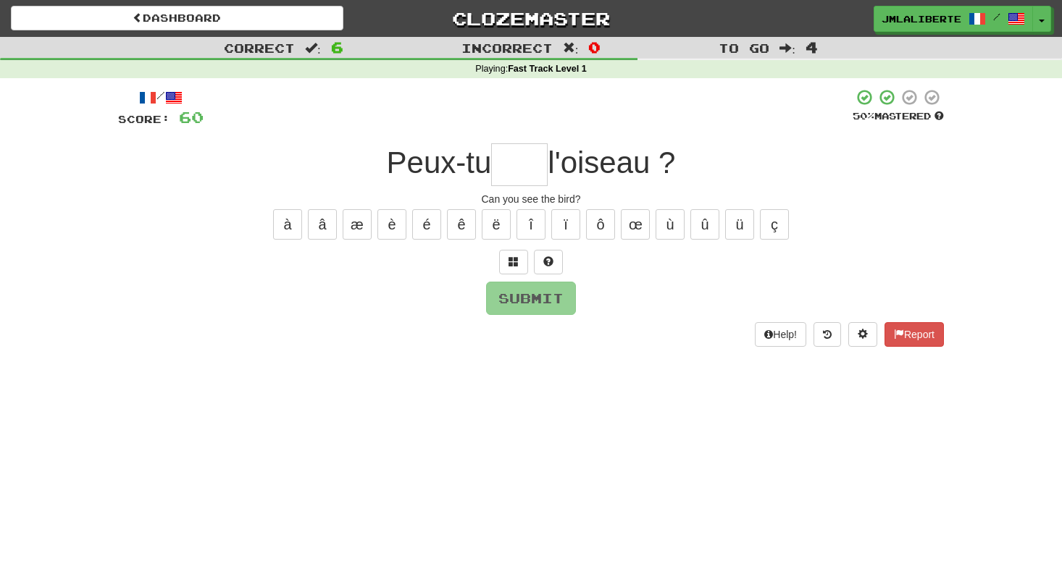
click at [508, 158] on input "text" at bounding box center [519, 164] width 56 height 43
click at [516, 311] on button "Submit" at bounding box center [532, 298] width 90 height 33
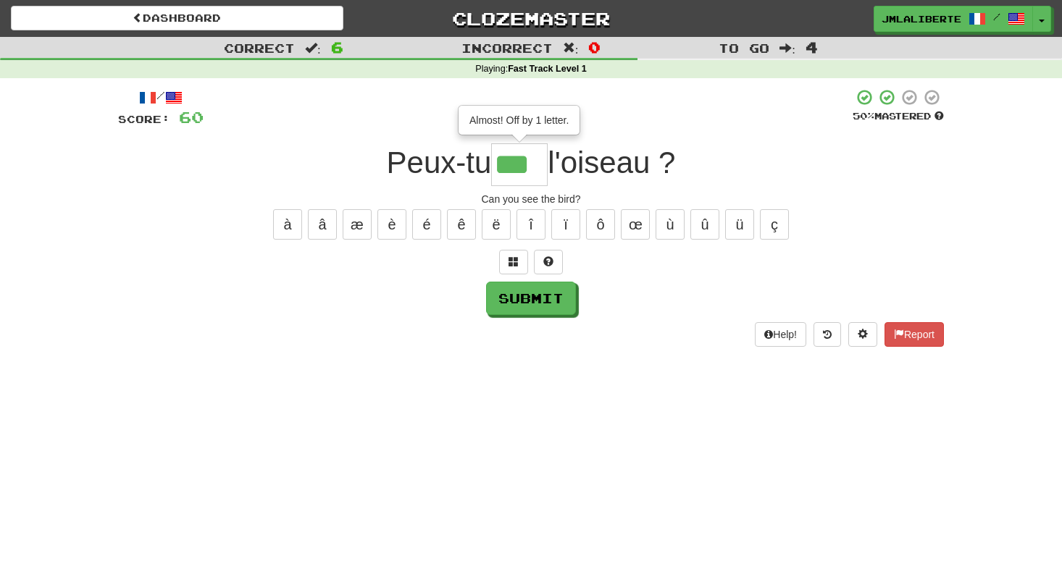
click at [533, 154] on input "***" at bounding box center [519, 164] width 56 height 43
click at [513, 241] on div "à â æ è é ê ë î ï ô œ ù û ü ç" at bounding box center [531, 224] width 826 height 36
click at [513, 254] on button at bounding box center [513, 262] width 29 height 25
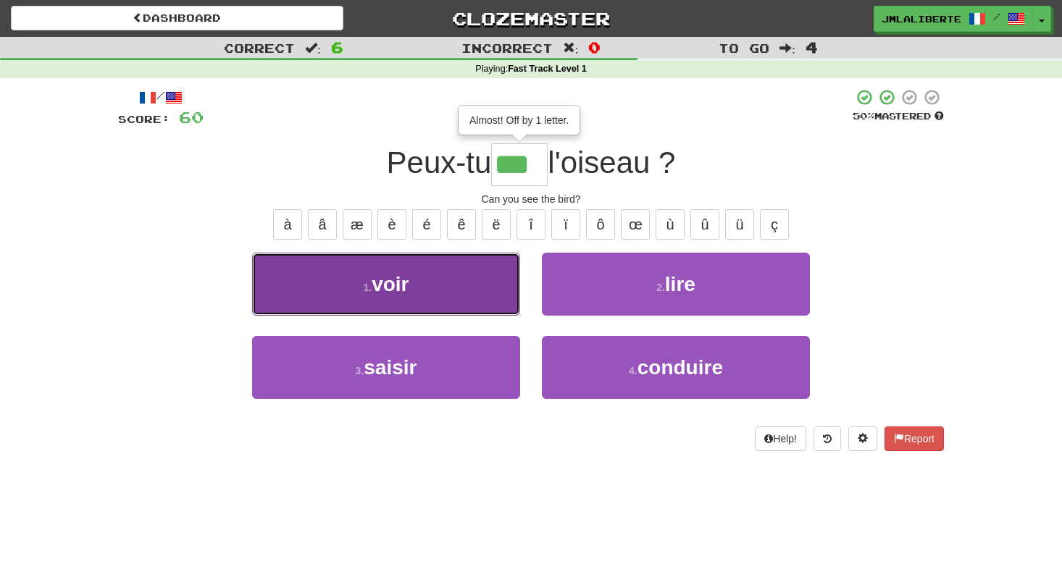
click at [478, 272] on button "1 . voir" at bounding box center [386, 284] width 268 height 63
type input "****"
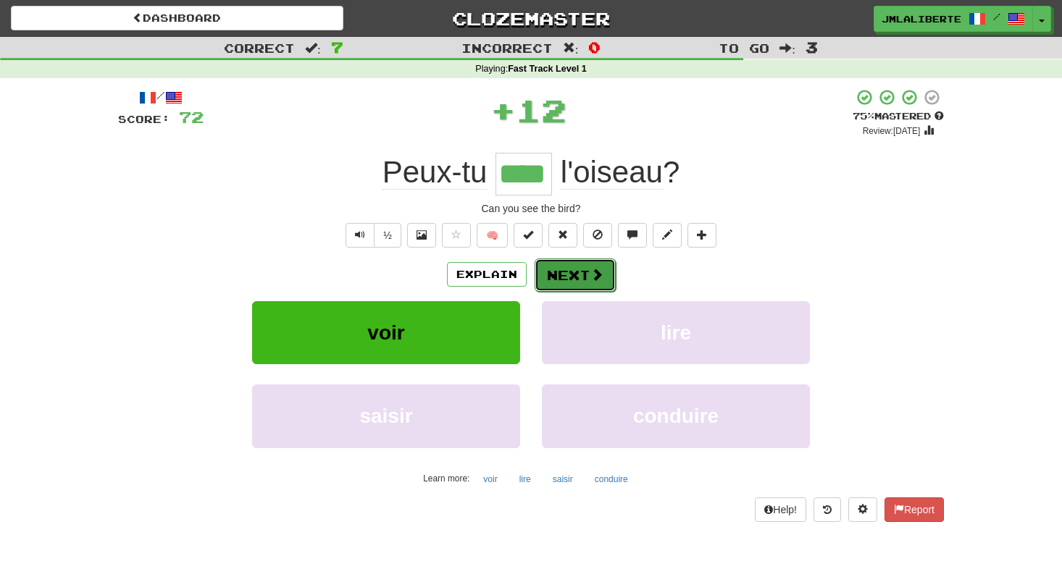
click at [587, 279] on button "Next" at bounding box center [575, 275] width 81 height 33
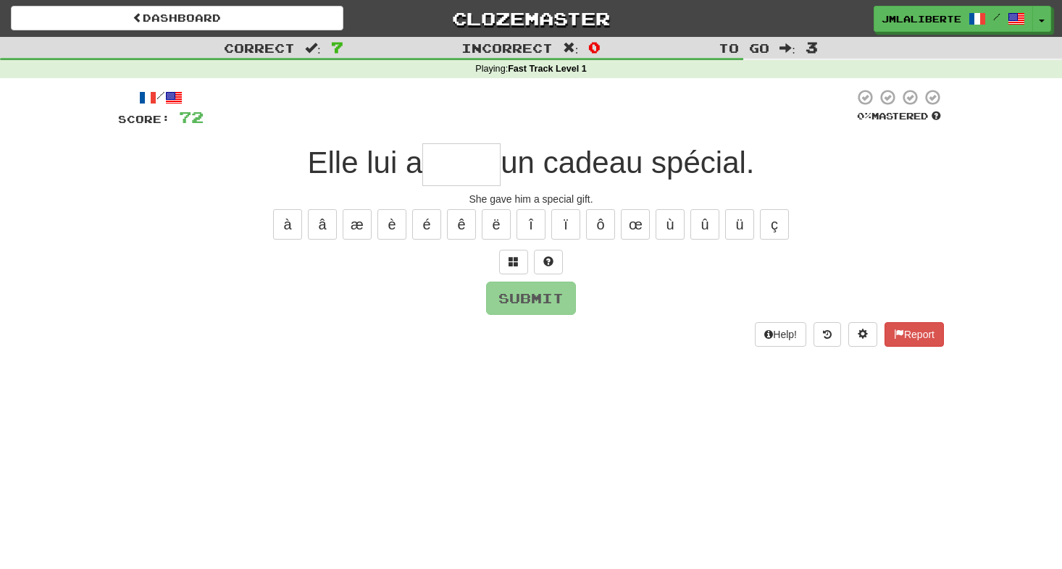
click at [482, 172] on input "text" at bounding box center [461, 164] width 78 height 43
type input "*"
click at [428, 219] on button "é" at bounding box center [426, 224] width 29 height 30
type input "******"
click at [540, 307] on button "Submit" at bounding box center [532, 298] width 90 height 33
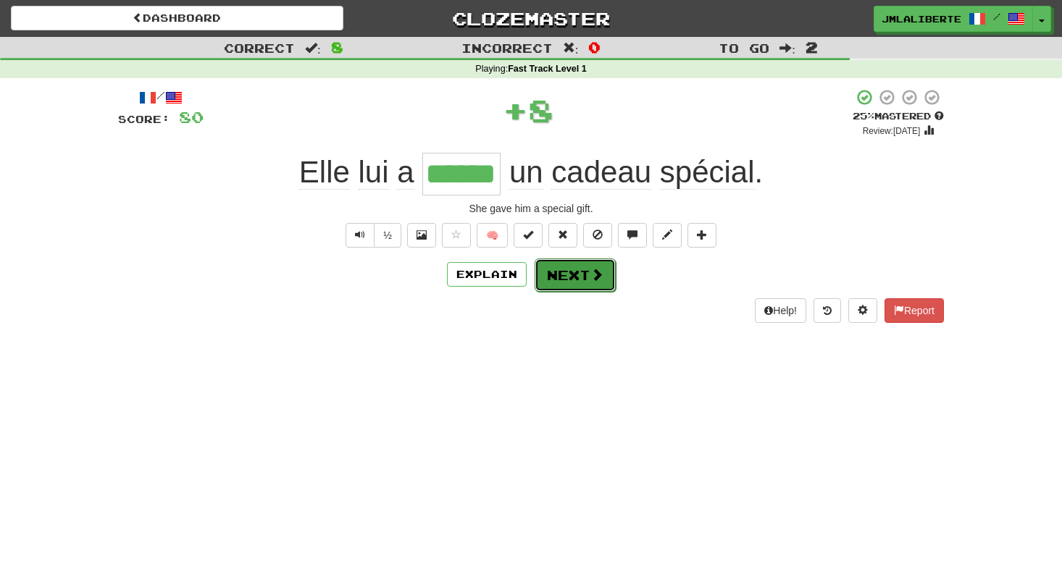
click at [592, 285] on button "Next" at bounding box center [575, 275] width 81 height 33
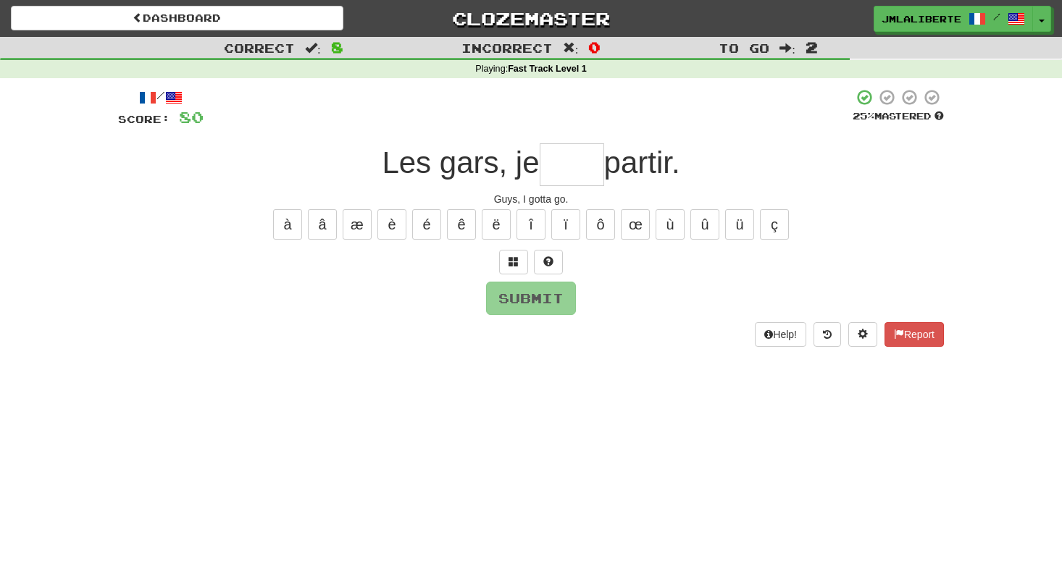
click at [596, 180] on input "text" at bounding box center [572, 164] width 64 height 43
click at [577, 158] on input "text" at bounding box center [572, 164] width 64 height 43
type input "*"
type input "****"
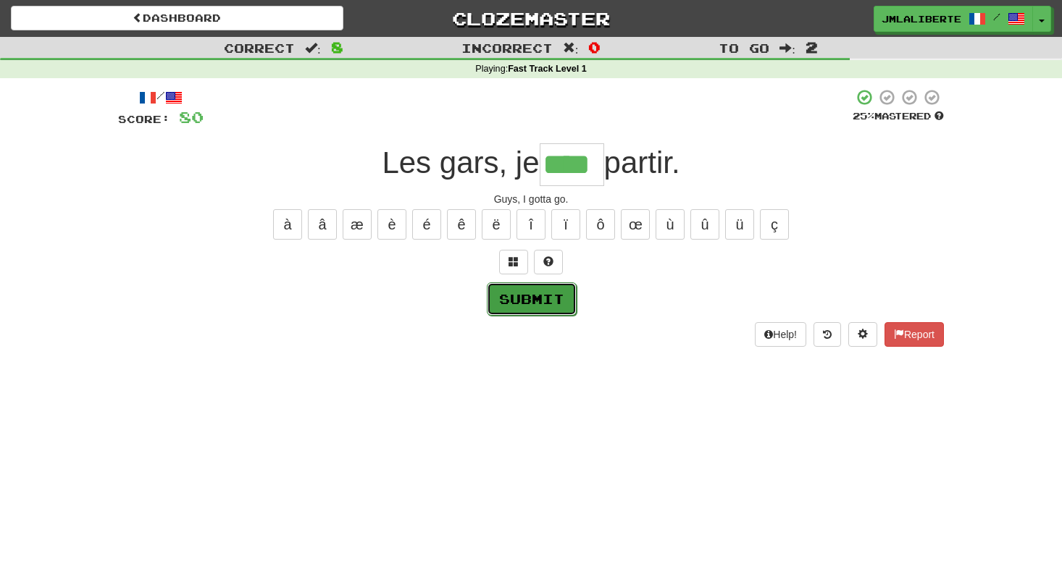
click at [529, 294] on button "Submit" at bounding box center [532, 298] width 90 height 33
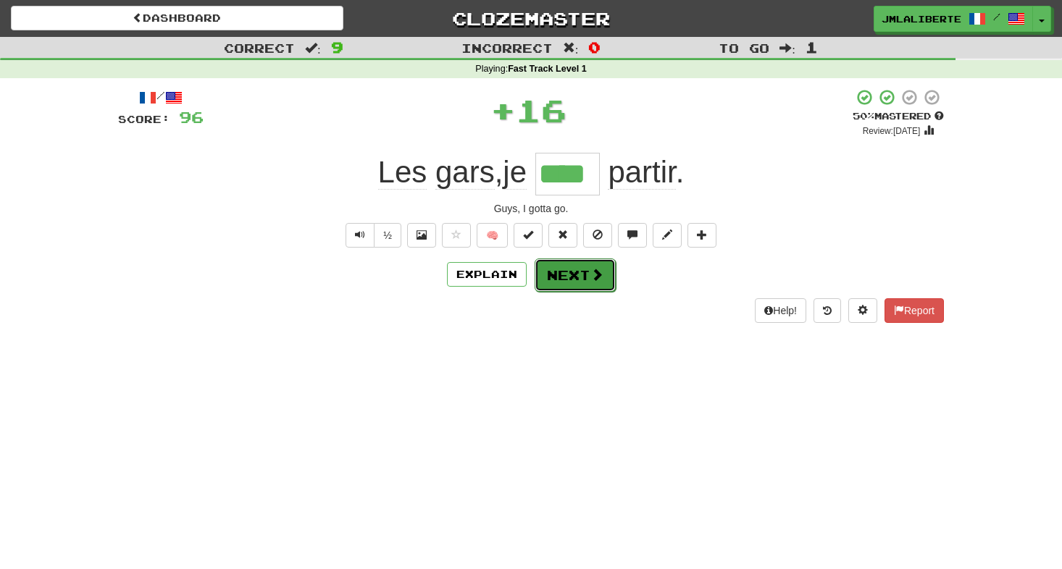
click at [579, 274] on button "Next" at bounding box center [575, 275] width 81 height 33
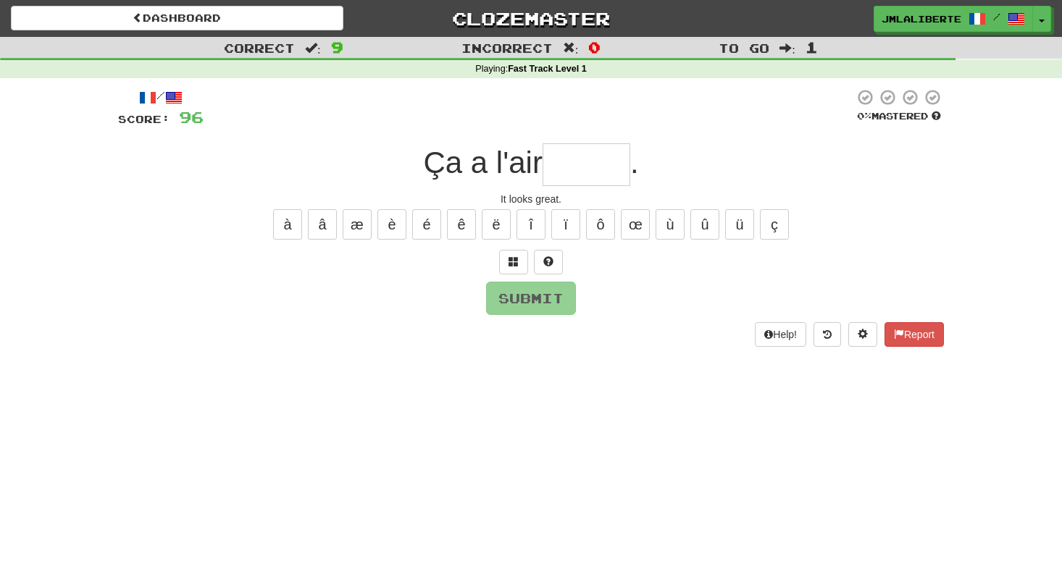
click at [578, 164] on input "text" at bounding box center [587, 164] width 88 height 43
type input "*"
click at [516, 259] on span at bounding box center [513, 261] width 10 height 10
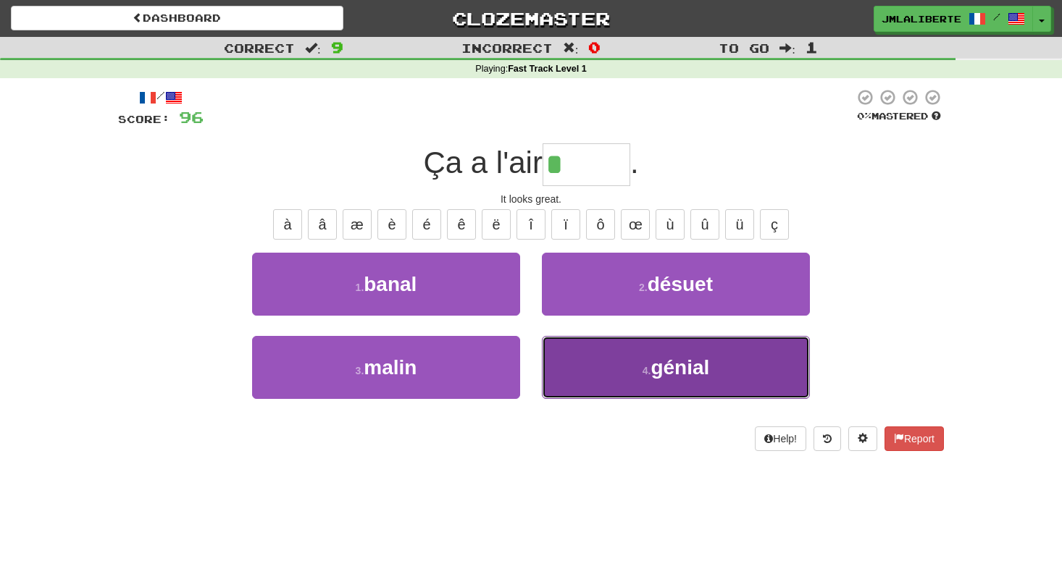
click at [585, 350] on button "4 . génial" at bounding box center [676, 367] width 268 height 63
type input "******"
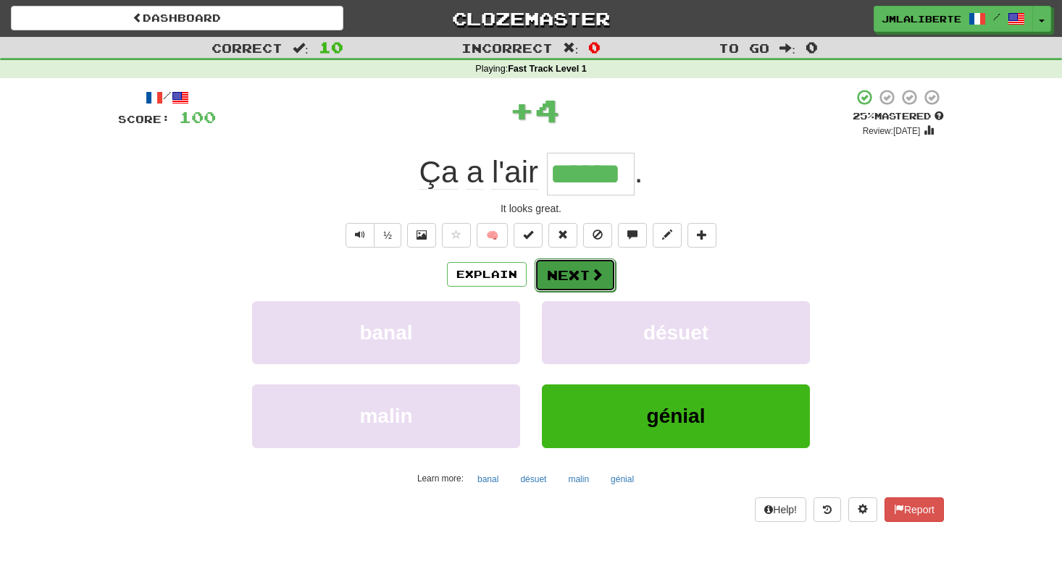
click at [579, 275] on button "Next" at bounding box center [575, 275] width 81 height 33
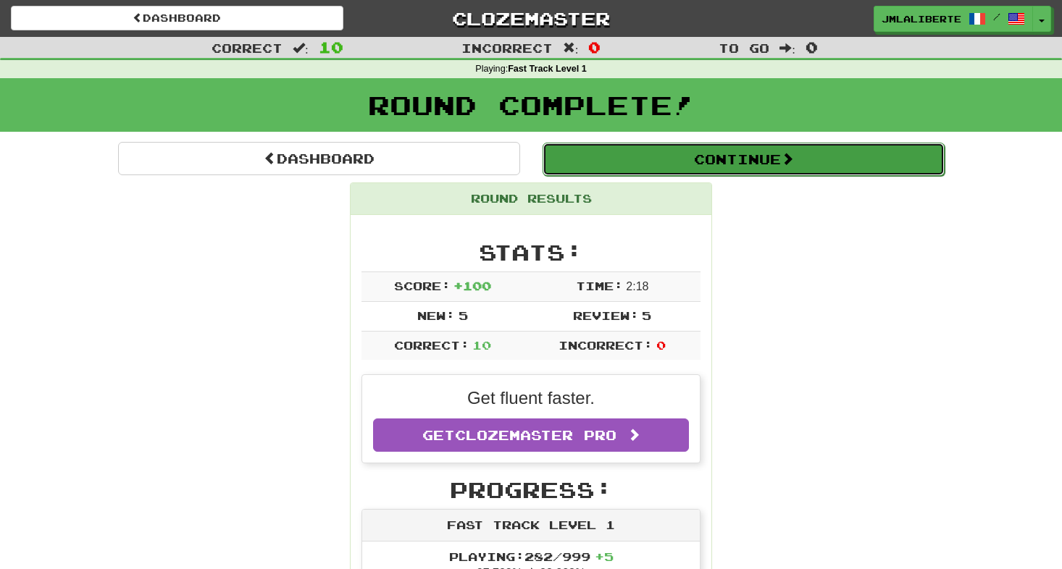
click at [660, 146] on button "Continue" at bounding box center [744, 159] width 402 height 33
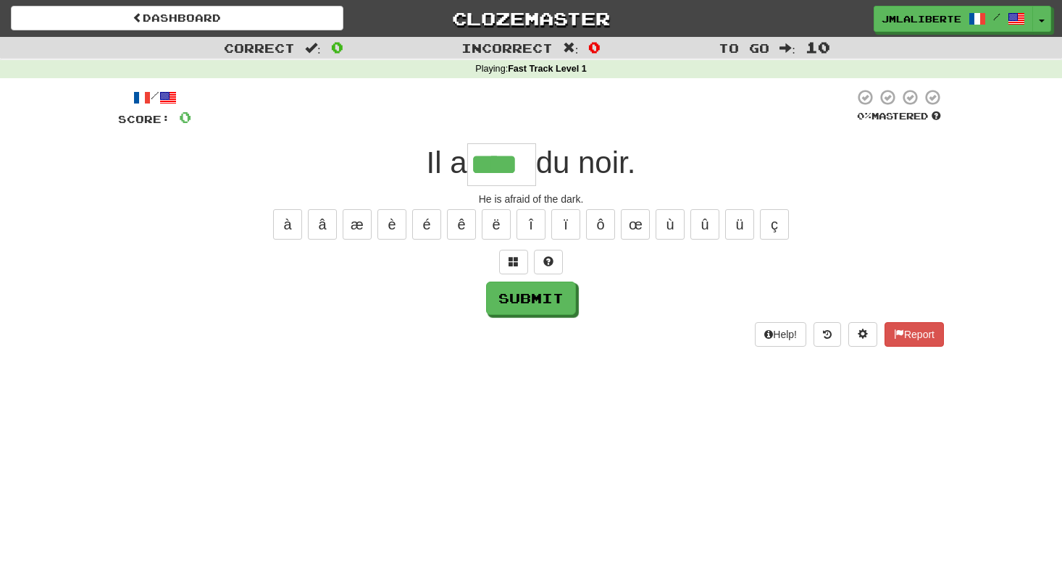
type input "****"
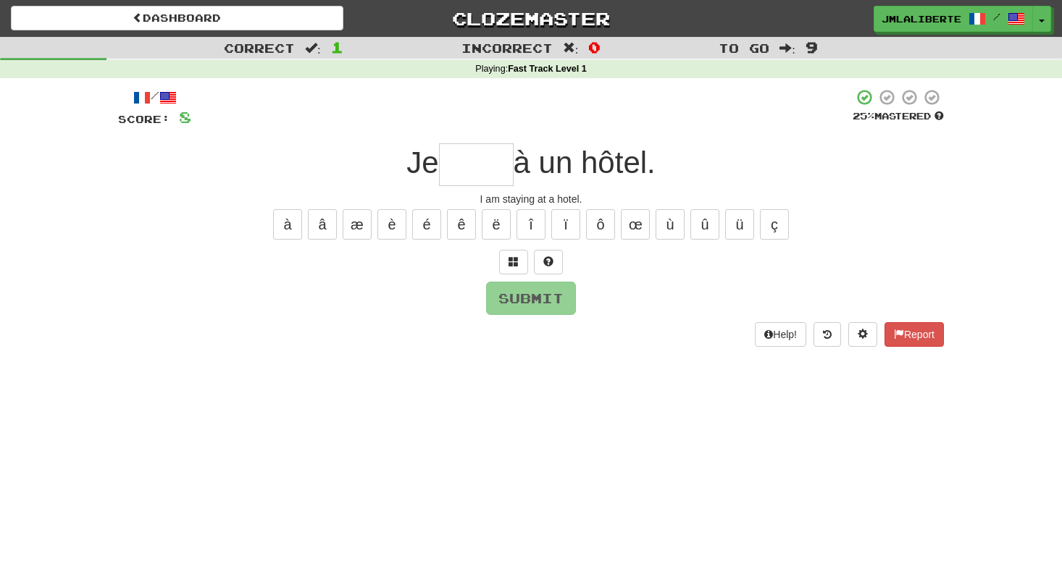
type input "*"
type input "*****"
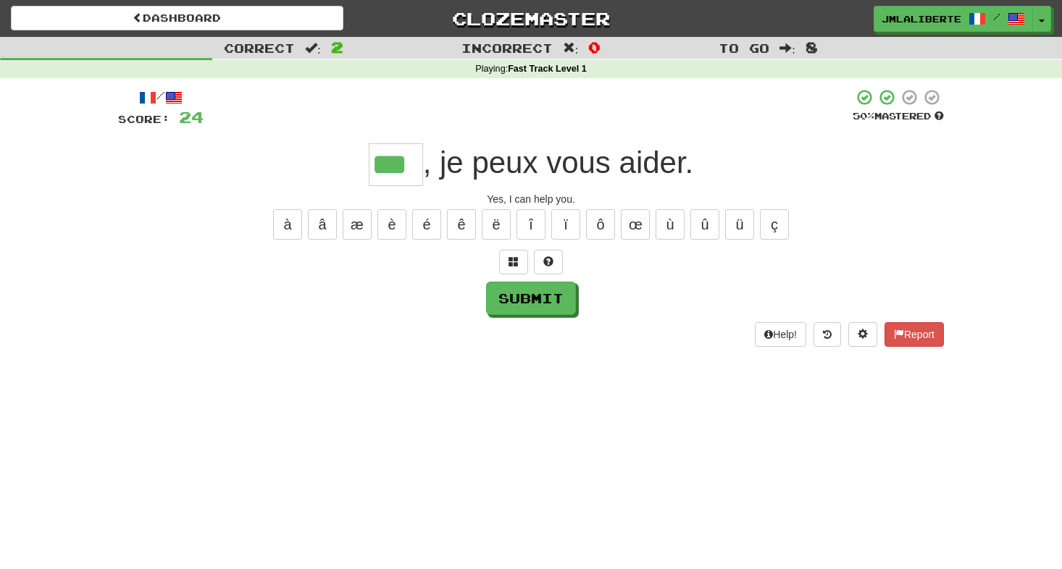
type input "***"
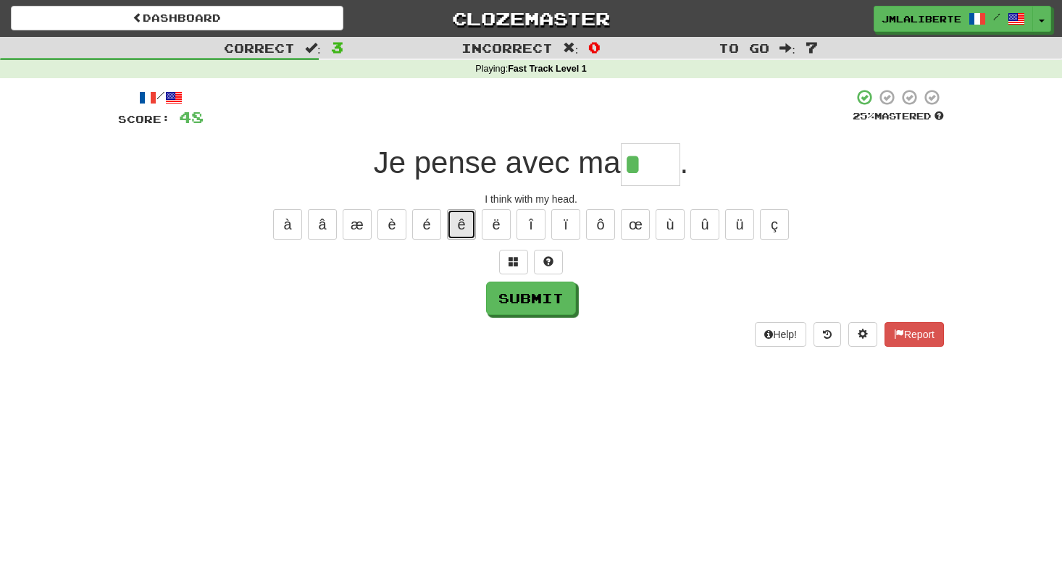
click at [456, 233] on button "ê" at bounding box center [461, 224] width 29 height 30
type input "****"
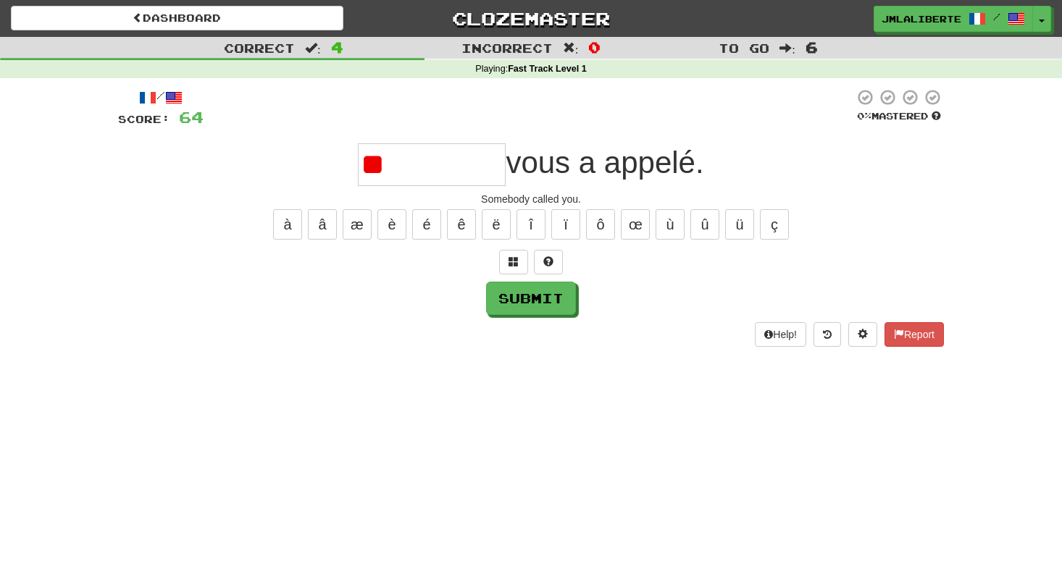
type input "*"
click at [515, 256] on span at bounding box center [513, 261] width 10 height 10
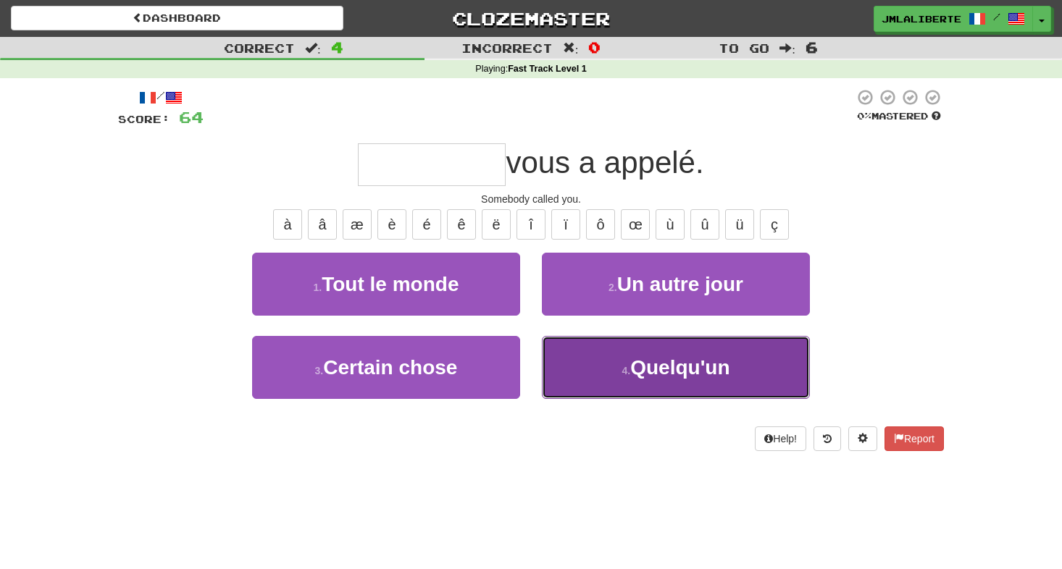
click at [629, 382] on button "4 . Quelqu'un" at bounding box center [676, 367] width 268 height 63
type input "*********"
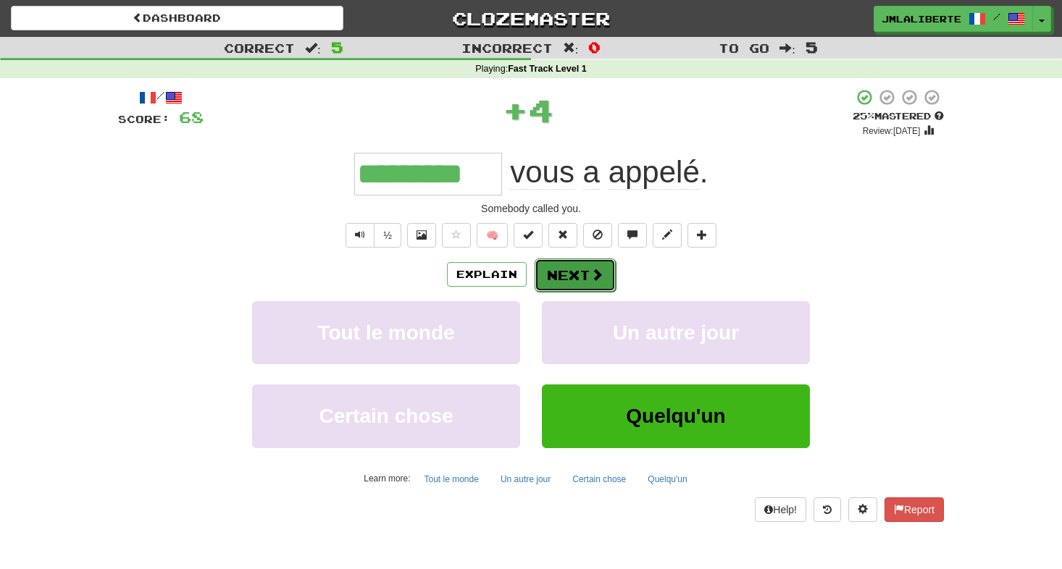
click at [586, 272] on button "Next" at bounding box center [575, 275] width 81 height 33
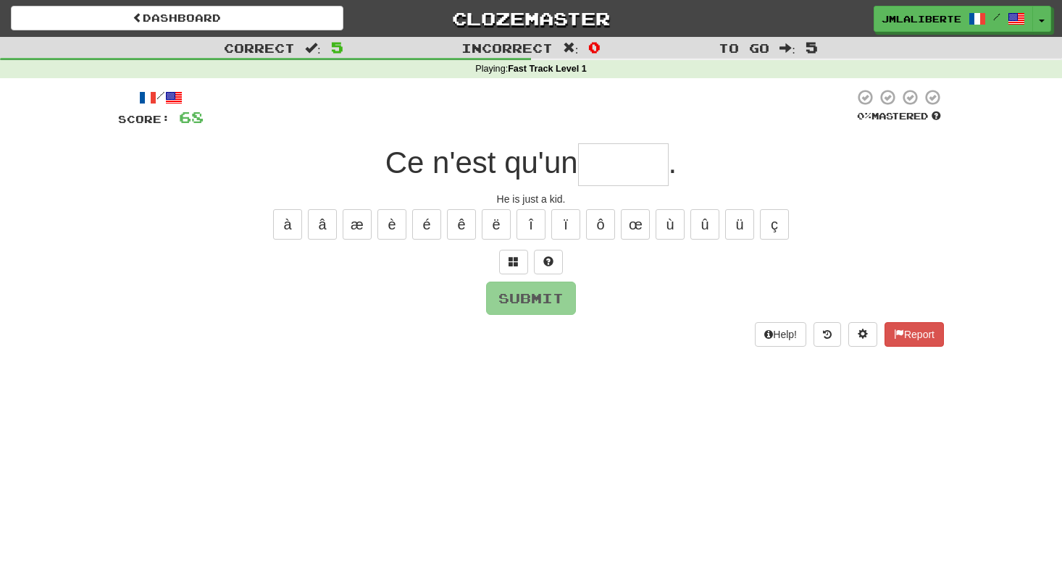
click at [638, 170] on input "text" at bounding box center [623, 164] width 91 height 43
type input "*"
click at [516, 250] on button at bounding box center [513, 262] width 29 height 25
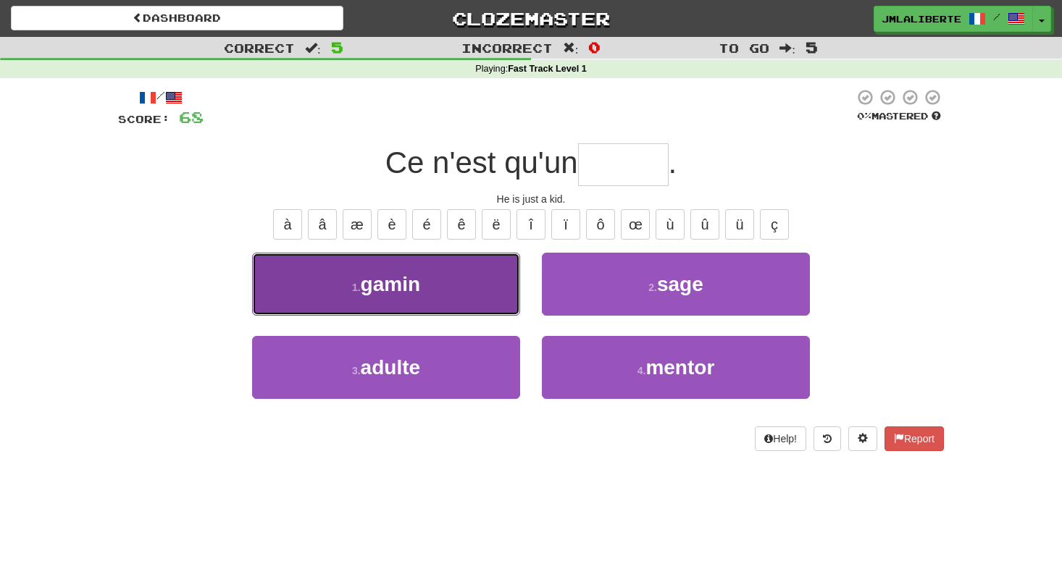
click at [448, 295] on button "1 . gamin" at bounding box center [386, 284] width 268 height 63
type input "*****"
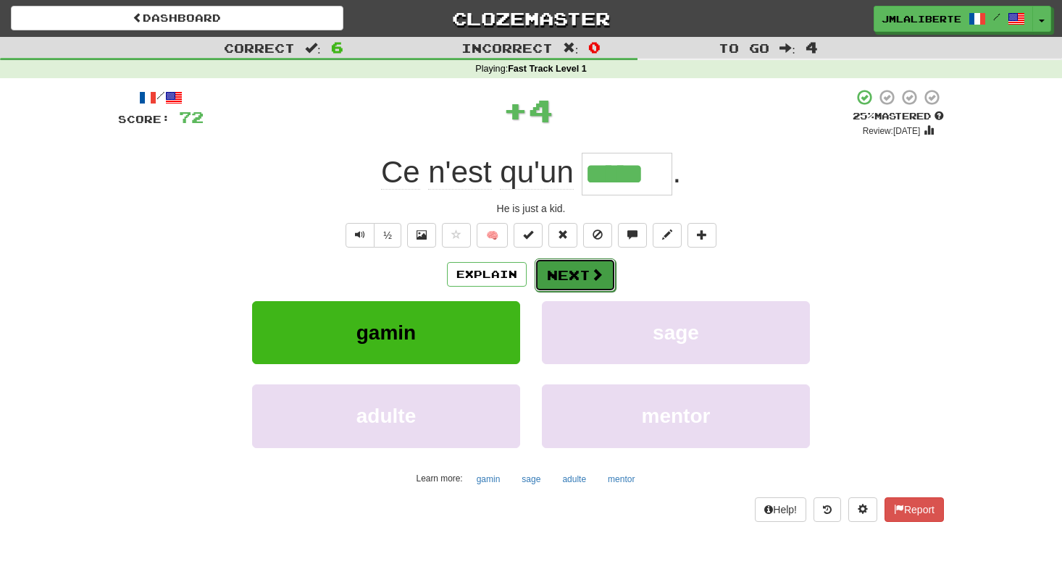
click at [577, 277] on button "Next" at bounding box center [575, 275] width 81 height 33
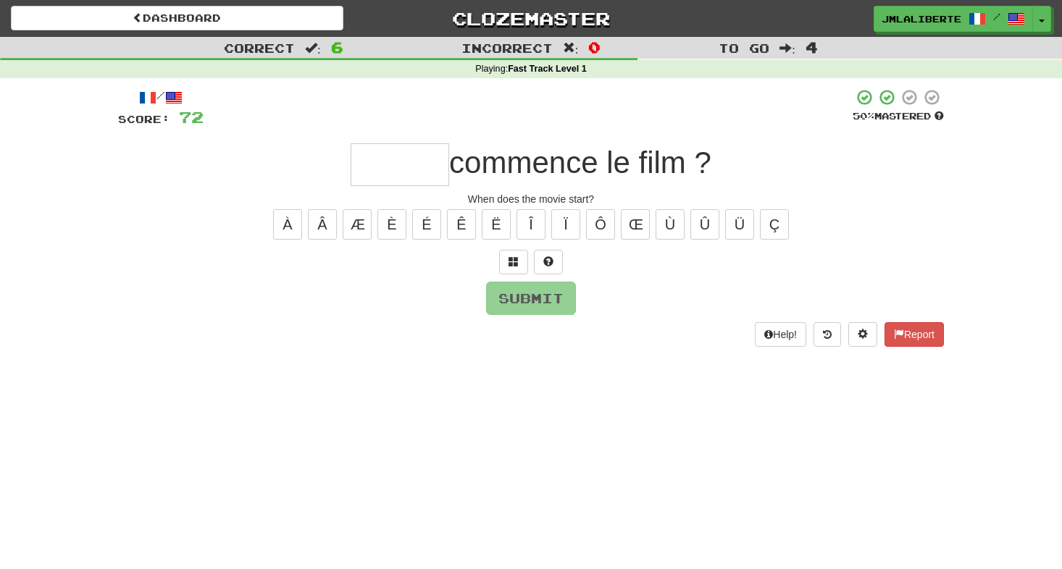
type input "*"
type input "*****"
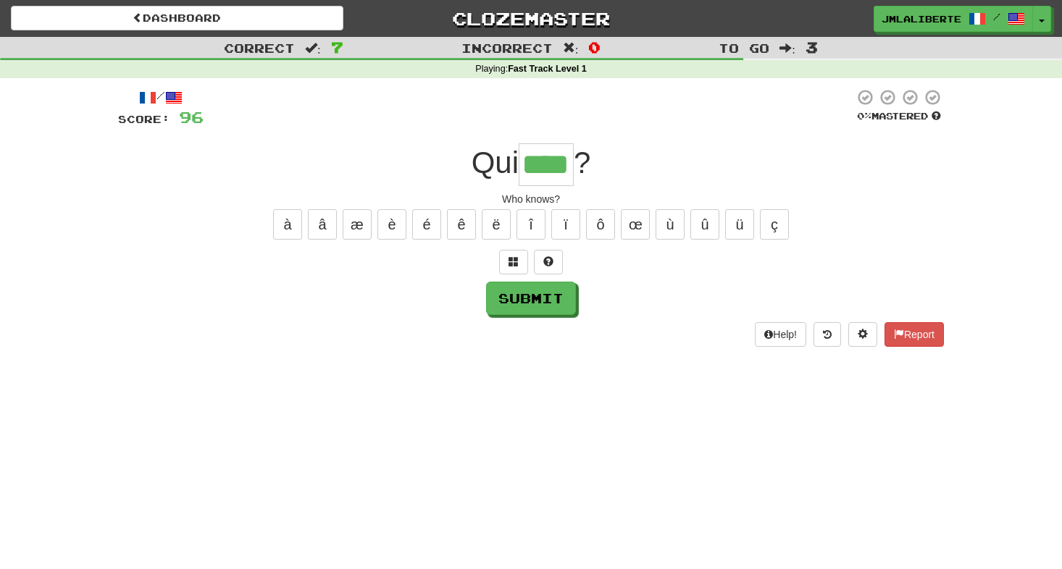
type input "****"
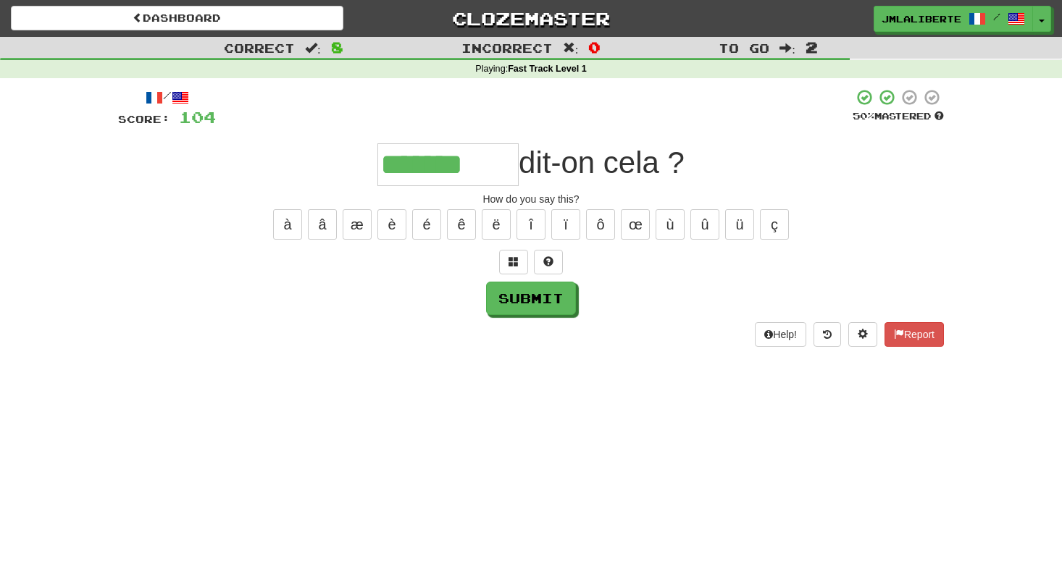
scroll to position [0, 4]
type input "*******"
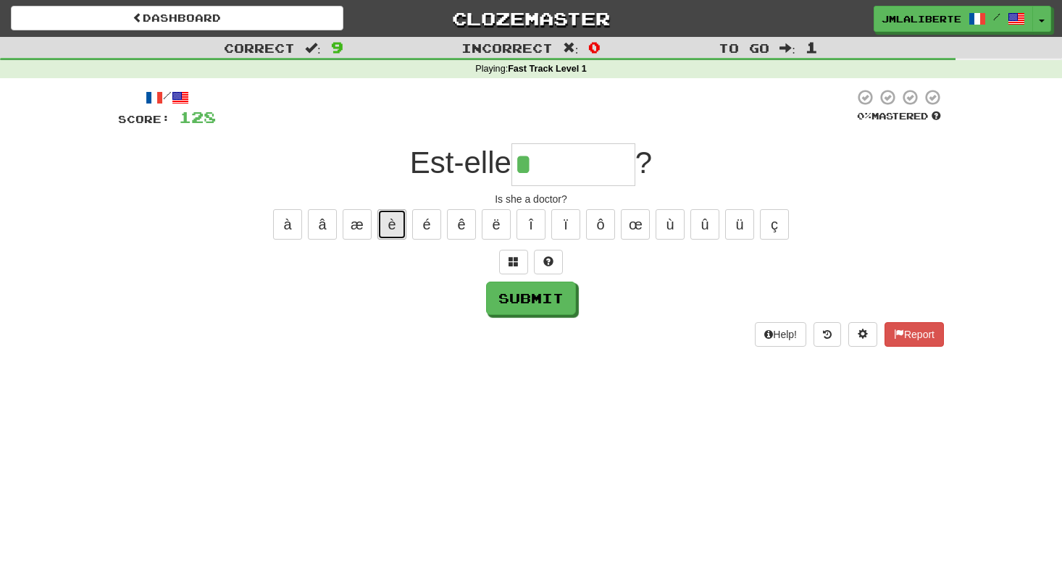
click at [396, 224] on button "è" at bounding box center [391, 224] width 29 height 30
click at [424, 230] on button "é" at bounding box center [426, 224] width 29 height 30
click at [394, 231] on button "è" at bounding box center [391, 224] width 29 height 30
click at [427, 233] on button "é" at bounding box center [426, 224] width 29 height 30
type input "*******"
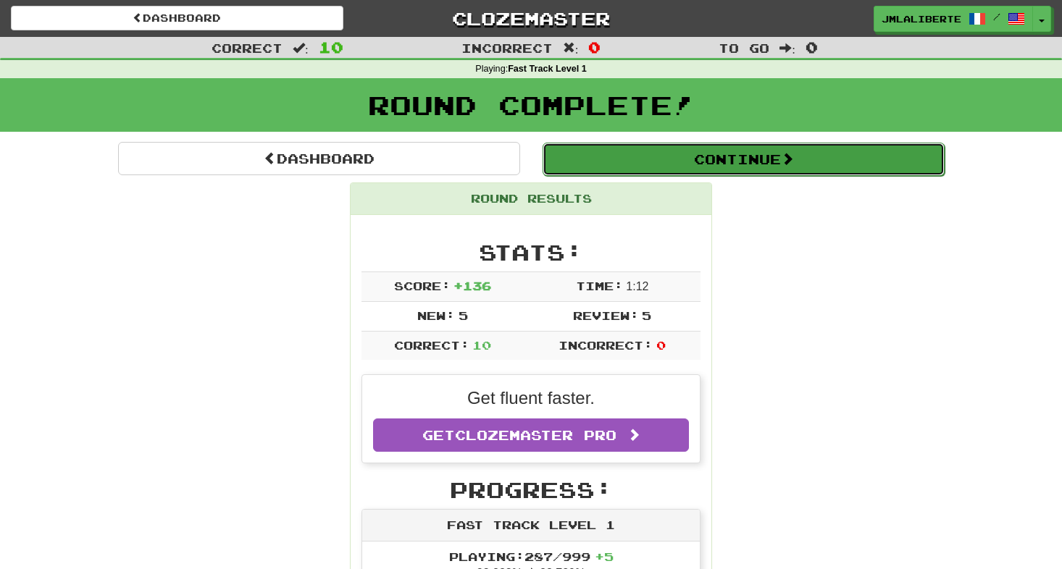
click at [711, 166] on button "Continue" at bounding box center [744, 159] width 402 height 33
